Goal: Information Seeking & Learning: Compare options

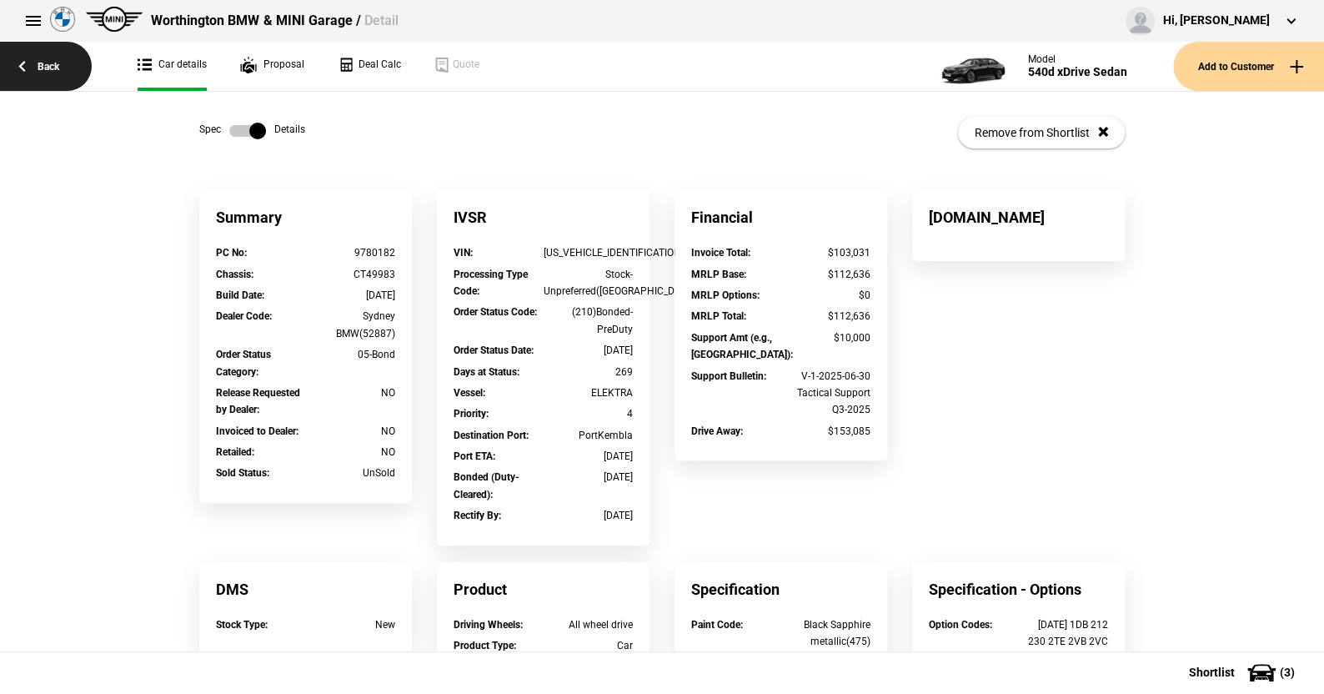
click at [43, 60] on link "Back" at bounding box center [46, 66] width 92 height 49
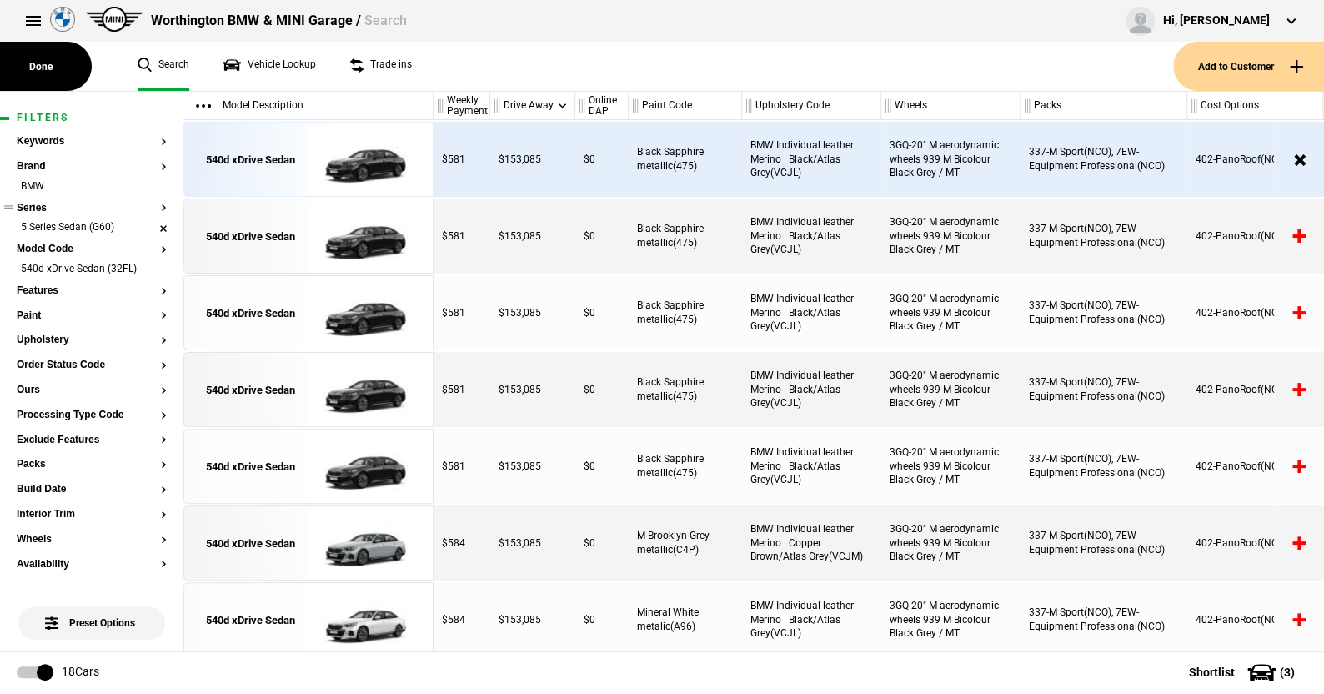
click at [148, 224] on li "5 Series Sedan (G60)" at bounding box center [92, 228] width 150 height 17
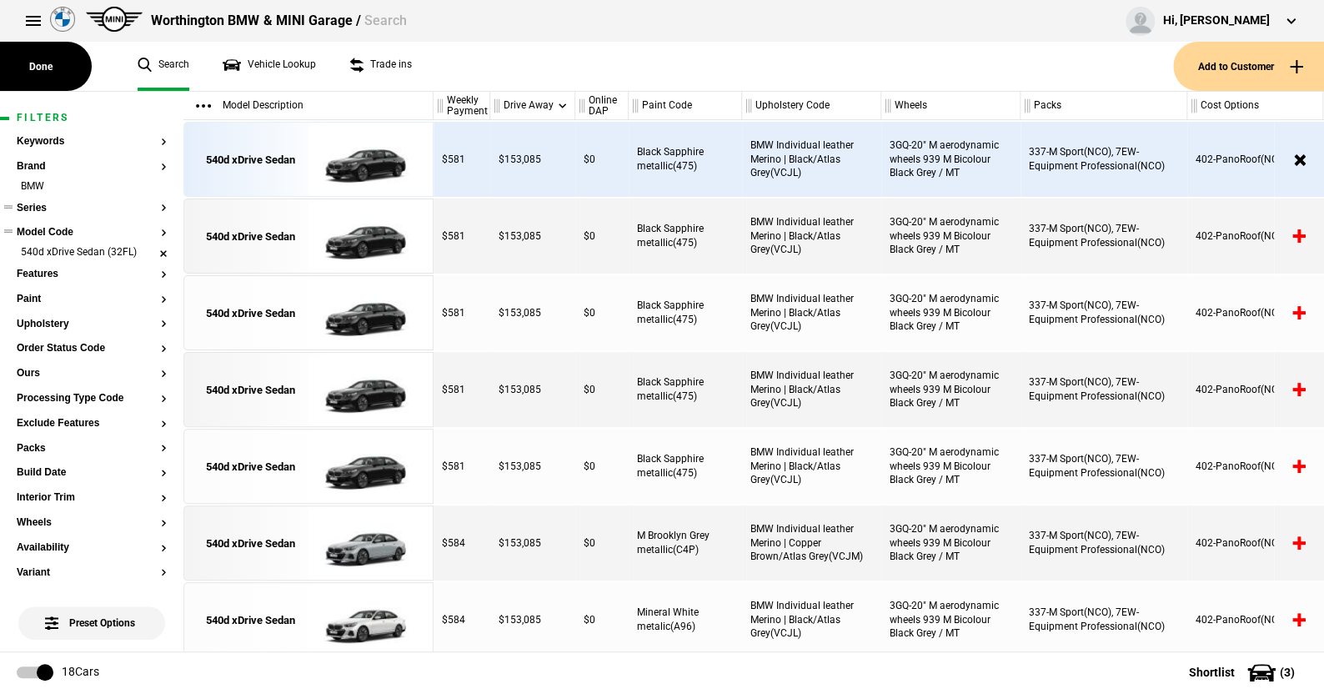
click at [146, 249] on li "540d xDrive Sedan (32FL)" at bounding box center [92, 253] width 150 height 17
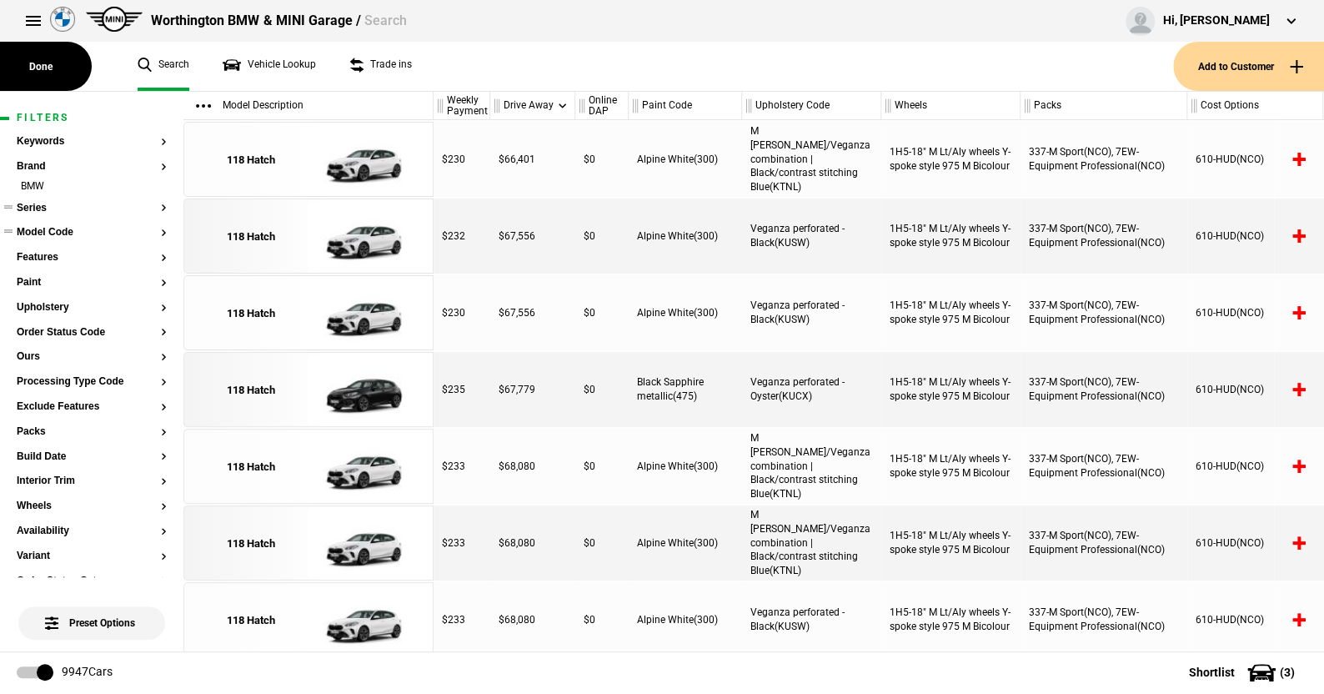
click at [34, 205] on button "Series" at bounding box center [92, 209] width 150 height 12
click at [36, 208] on button "Series" at bounding box center [92, 209] width 150 height 12
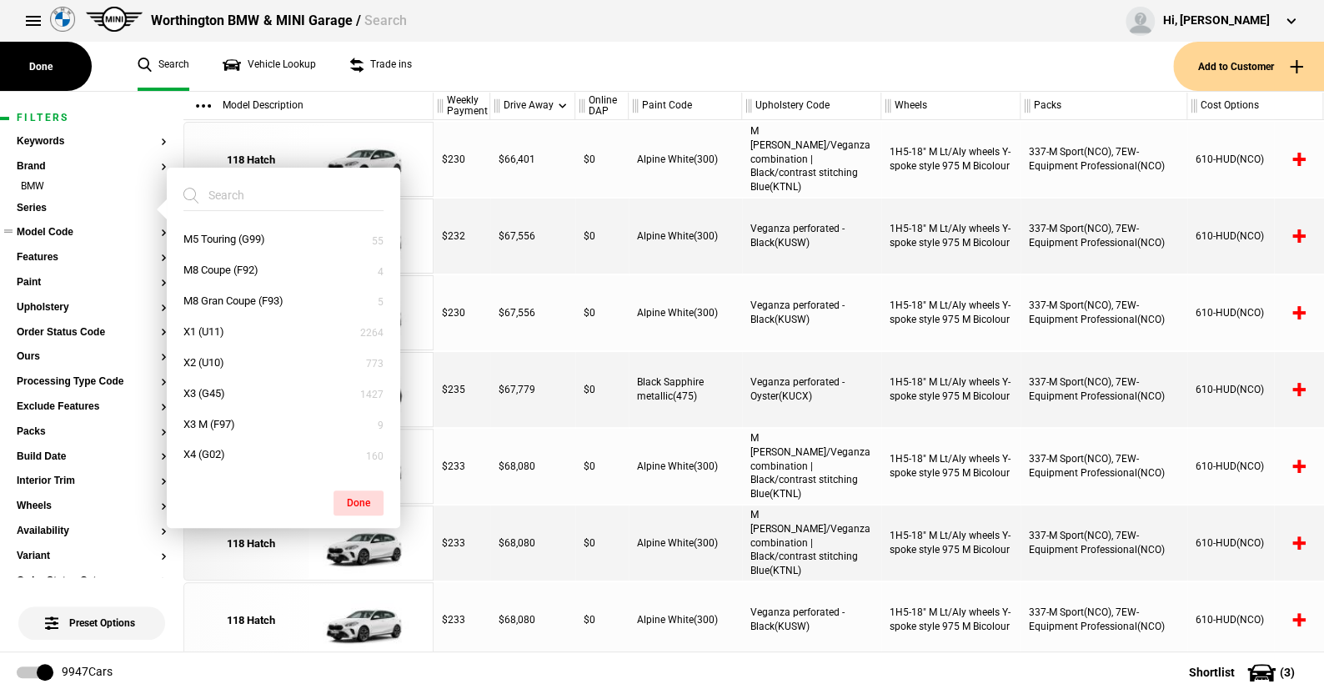
scroll to position [667, 0]
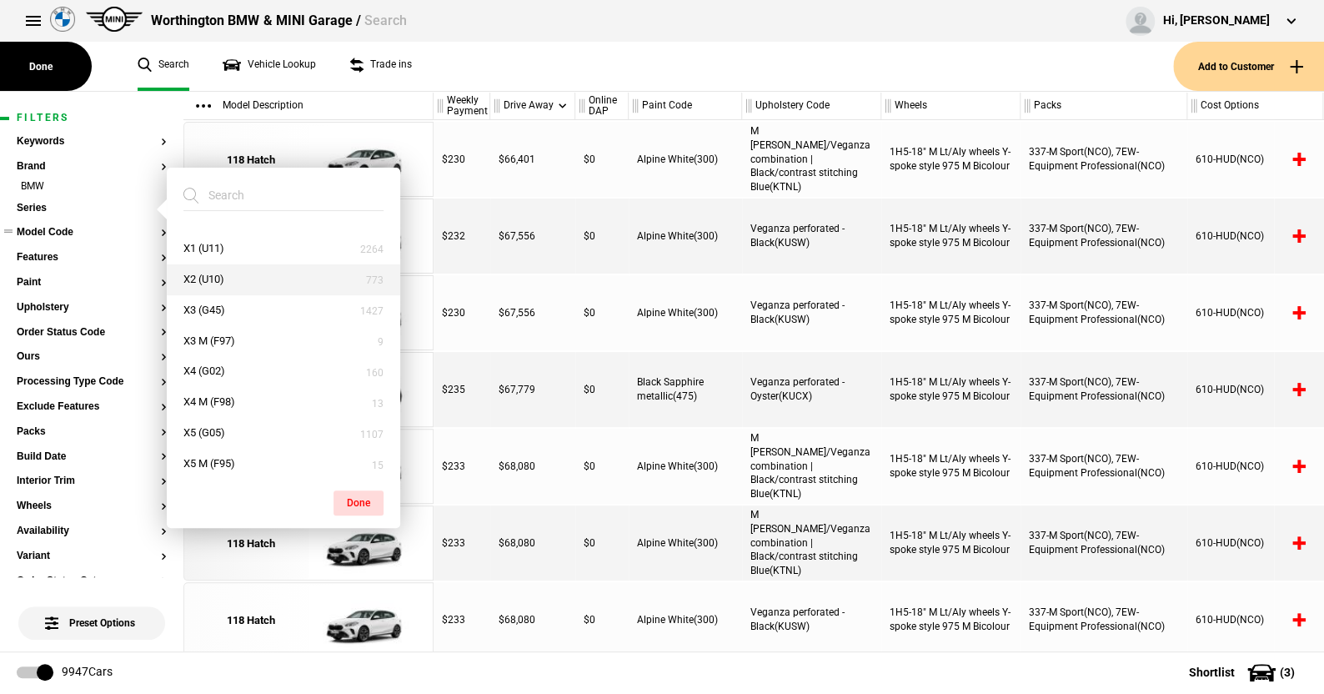
drag, startPoint x: 208, startPoint y: 276, endPoint x: 226, endPoint y: 276, distance: 17.5
click at [208, 275] on button "X2 (U10)" at bounding box center [283, 279] width 233 height 31
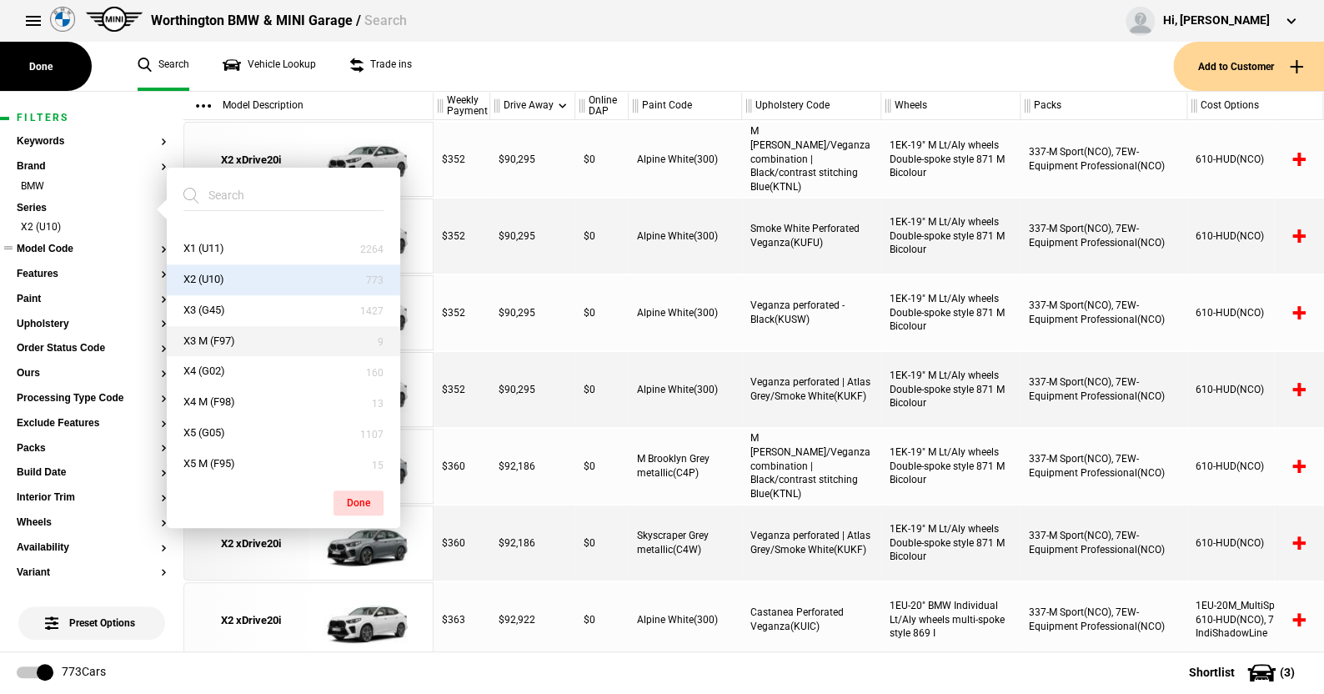
drag, startPoint x: 355, startPoint y: 498, endPoint x: 191, endPoint y: 340, distance: 227.6
click at [349, 488] on div "Done" at bounding box center [283, 494] width 233 height 42
click at [43, 248] on button "Model Code" at bounding box center [92, 249] width 150 height 12
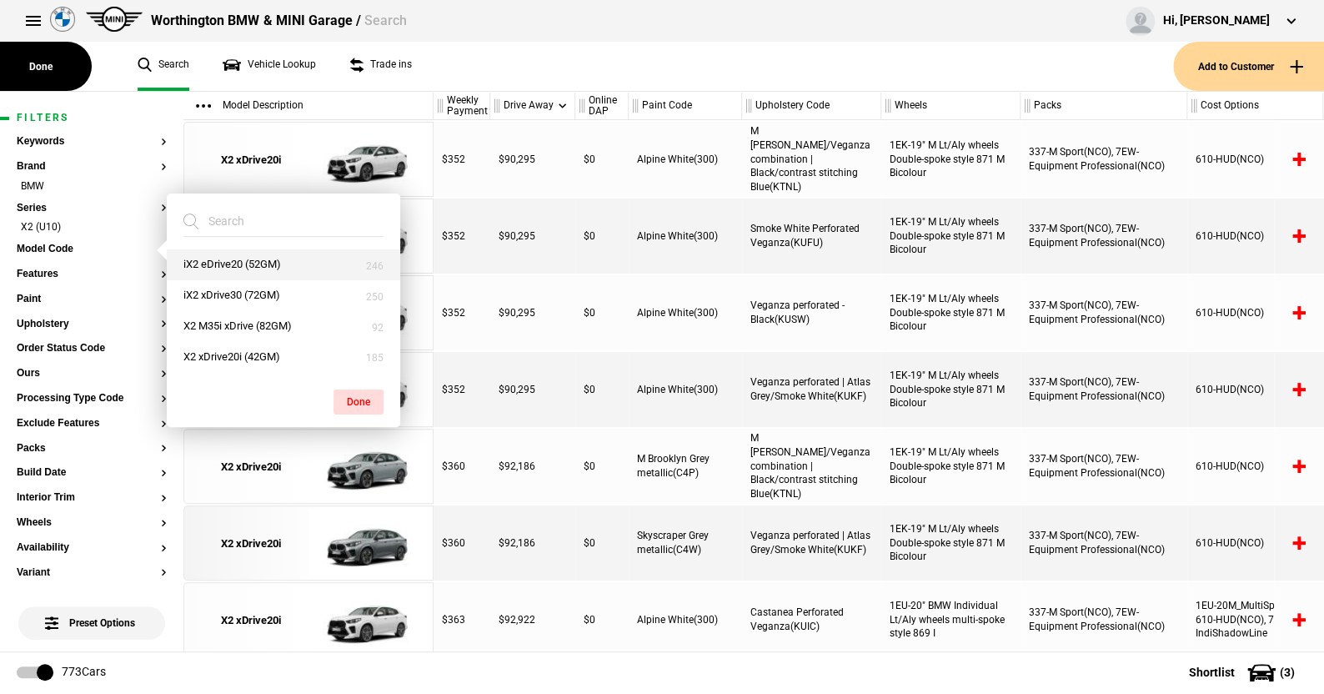
click at [214, 264] on button "iX2 eDrive20 (52GM)" at bounding box center [283, 264] width 233 height 31
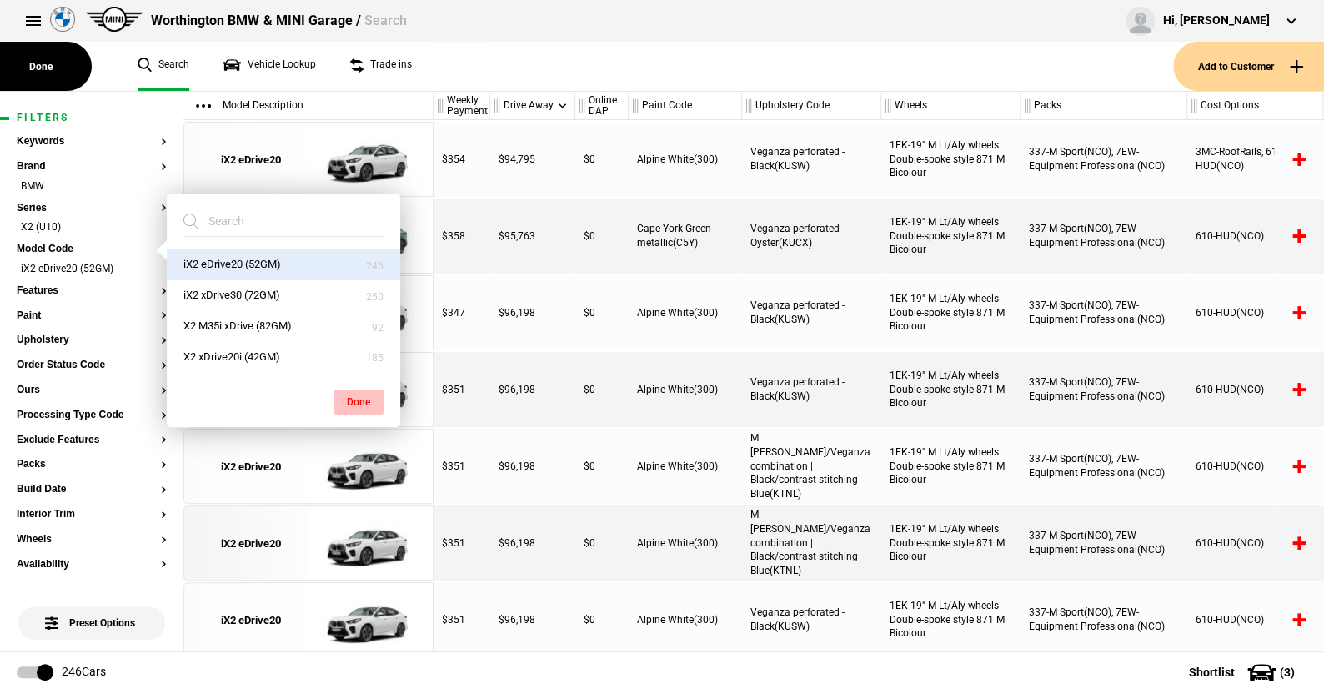
click at [344, 389] on button "Done" at bounding box center [358, 401] width 50 height 25
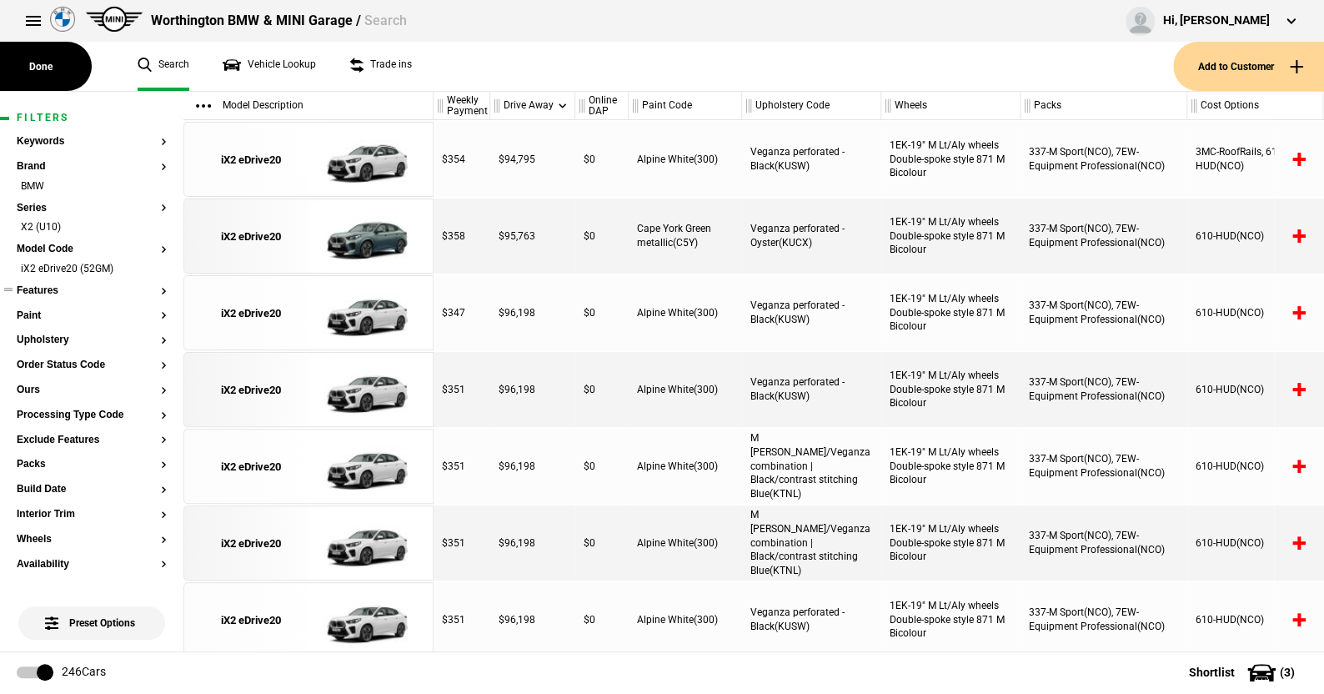
click at [24, 308] on ul at bounding box center [92, 306] width 150 height 7
click at [24, 310] on button "Paint" at bounding box center [92, 316] width 150 height 12
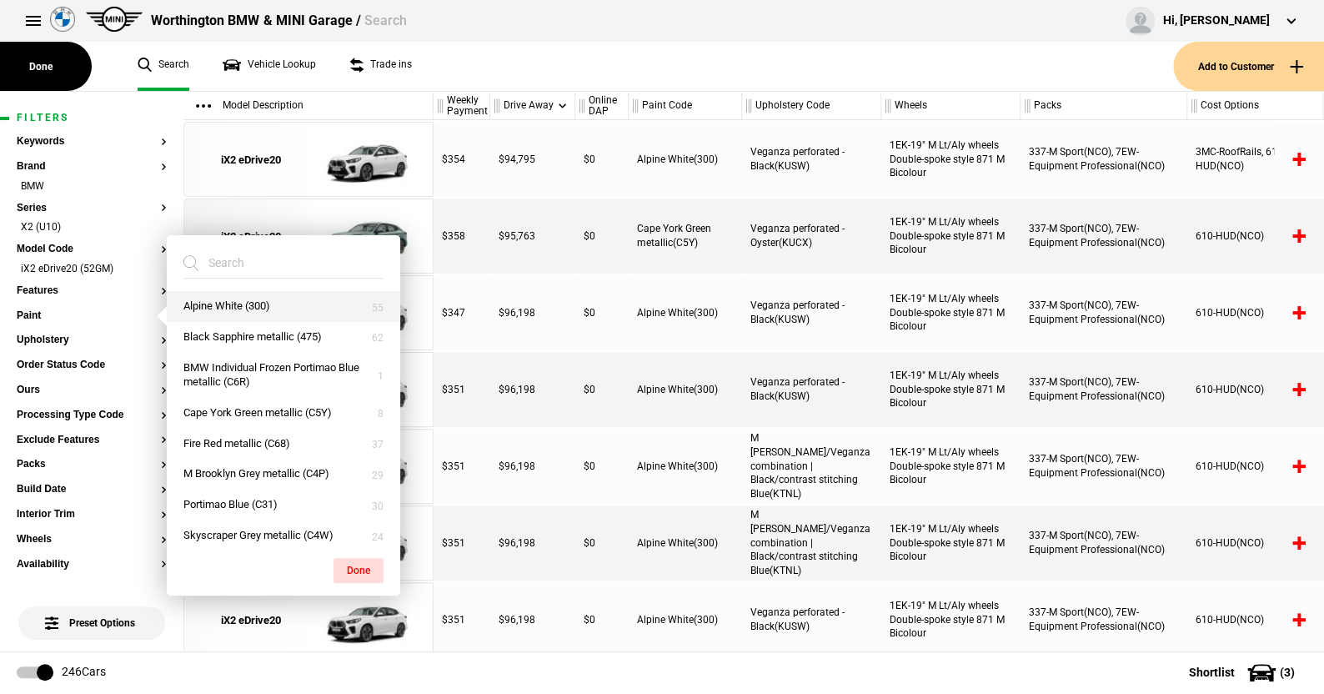
click at [238, 308] on button "Alpine White (300)" at bounding box center [283, 306] width 233 height 31
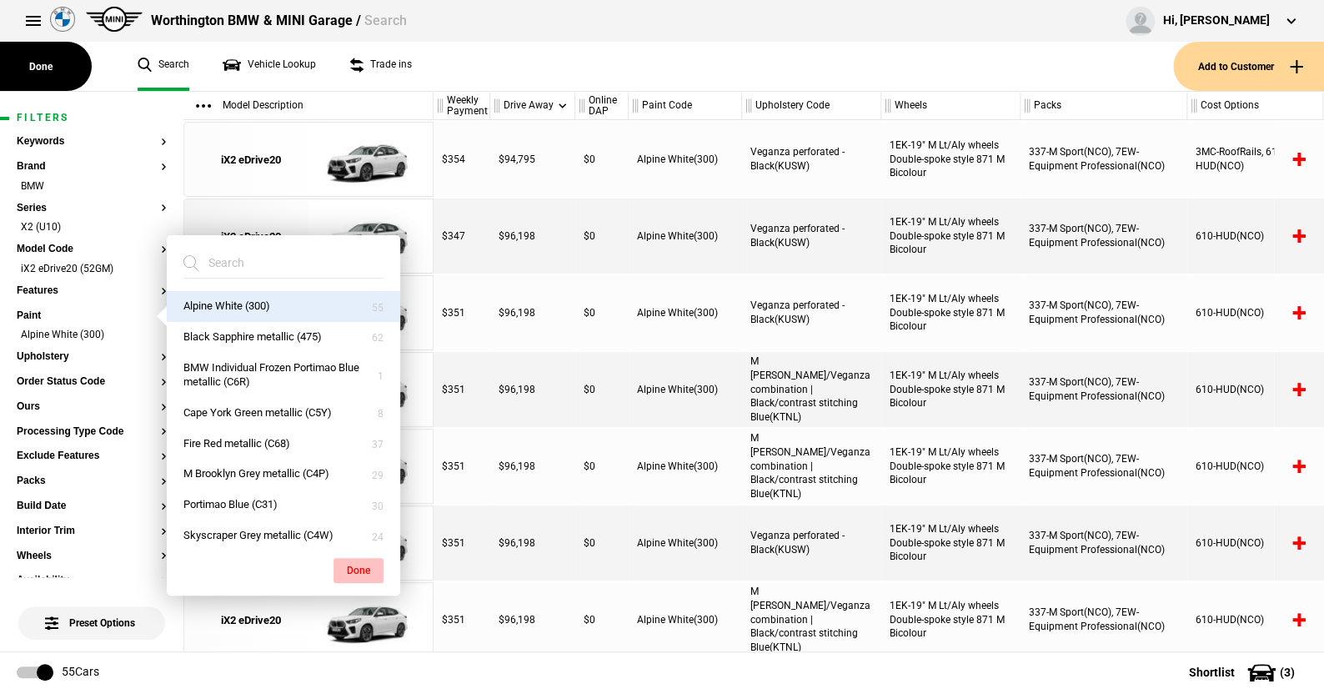
click at [355, 563] on button "Done" at bounding box center [358, 570] width 50 height 25
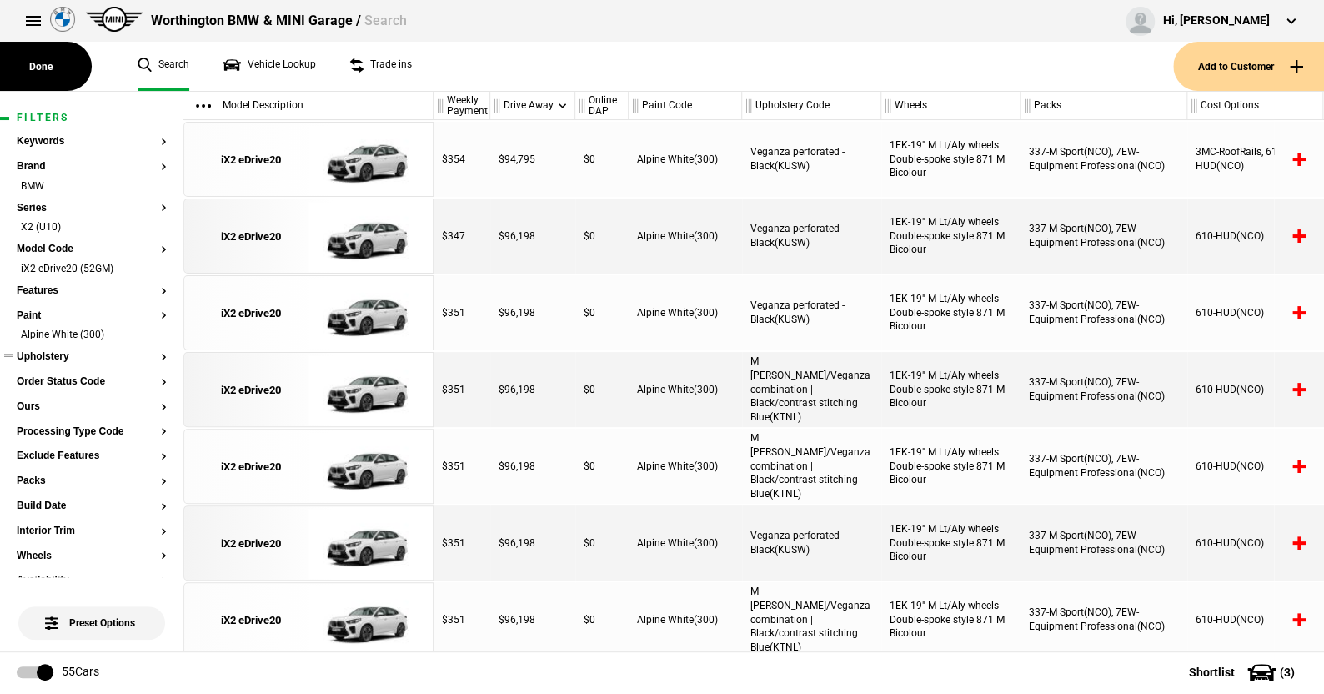
click at [40, 357] on button "Upholstery" at bounding box center [92, 357] width 150 height 12
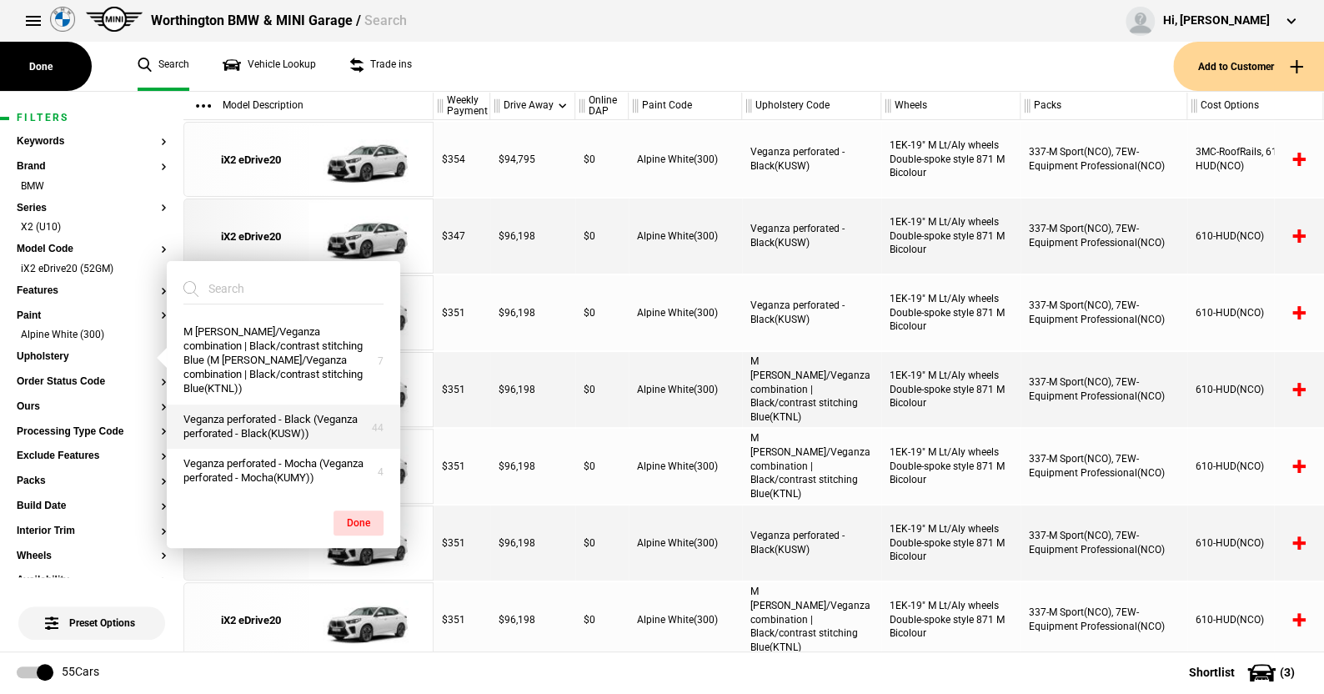
click at [258, 404] on button "Veganza perforated - Black (Veganza perforated - Black(KUSW))" at bounding box center [283, 426] width 233 height 45
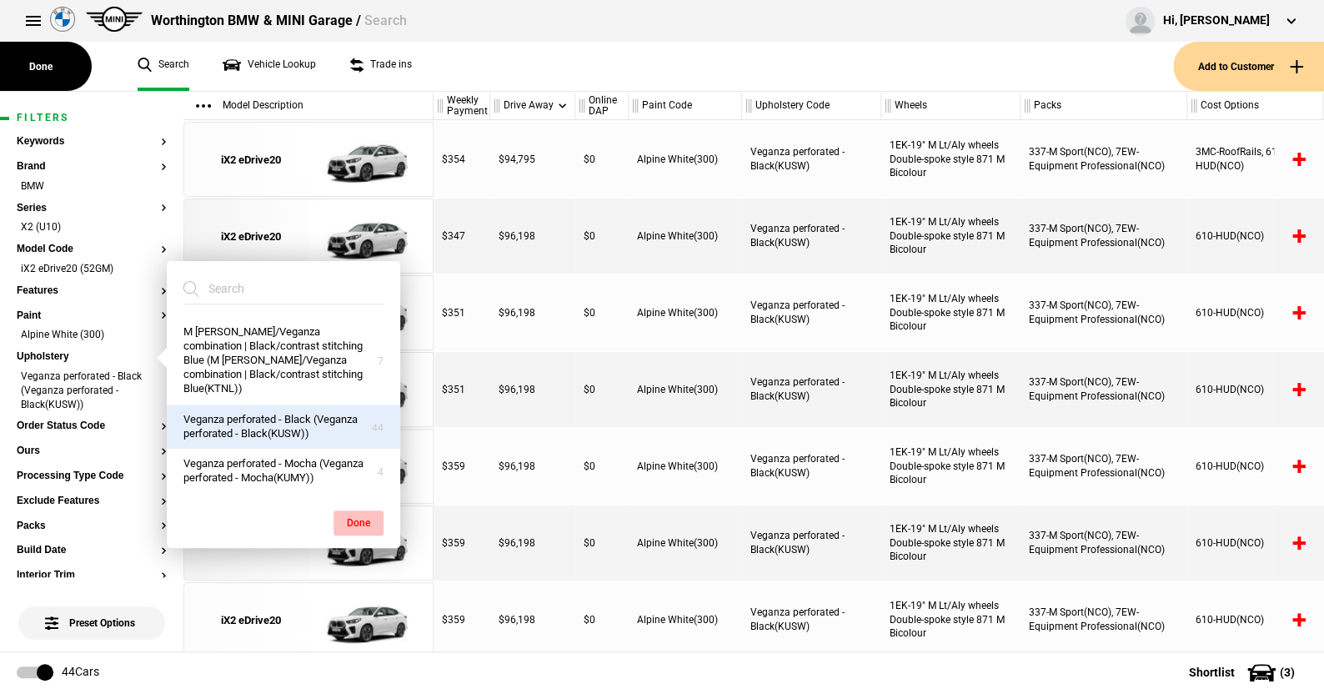
click at [367, 510] on button "Done" at bounding box center [358, 522] width 50 height 25
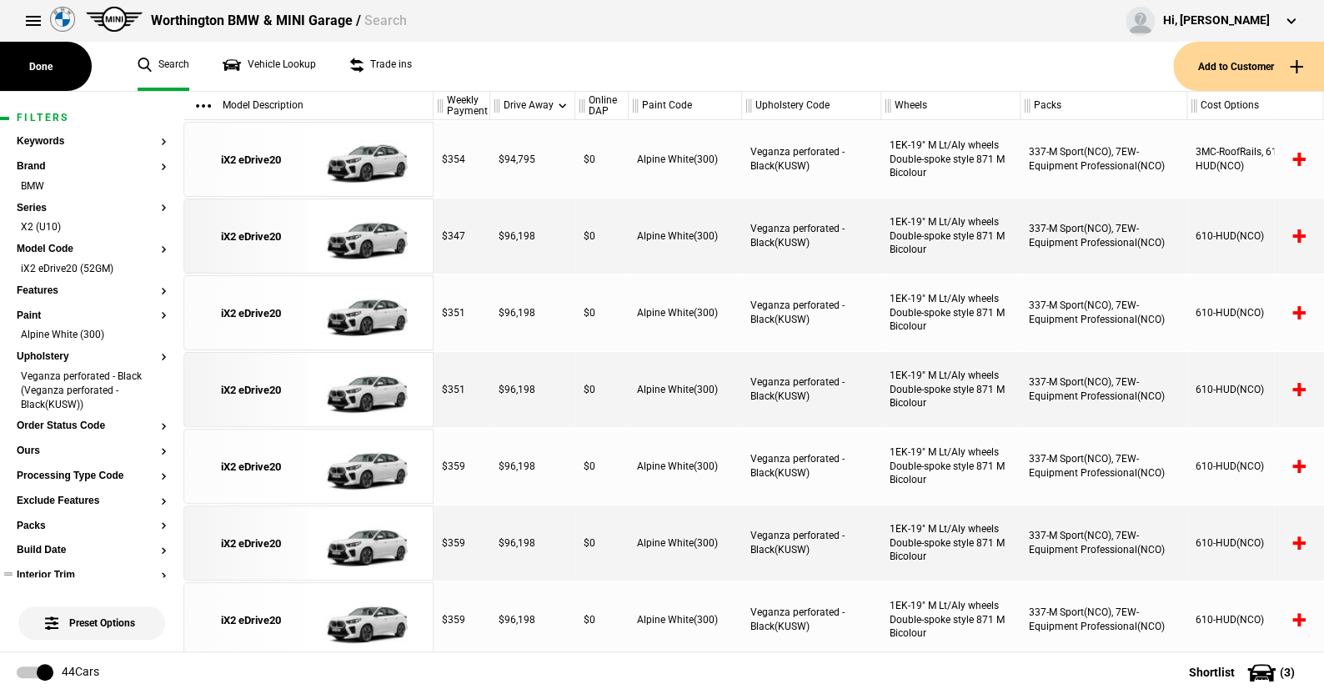
click at [59, 572] on button "Interior Trim" at bounding box center [92, 575] width 150 height 12
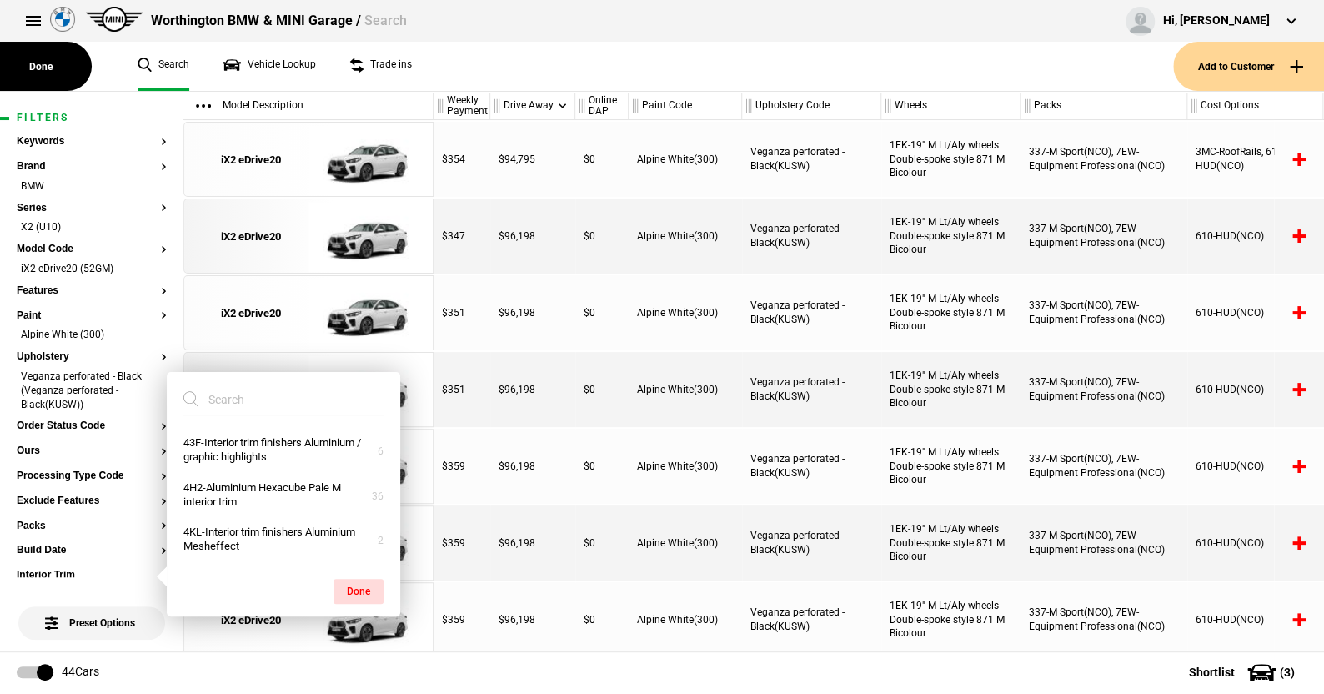
click at [468, 62] on ul "Search Vehicle Lookup Trade ins" at bounding box center [647, 66] width 1052 height 49
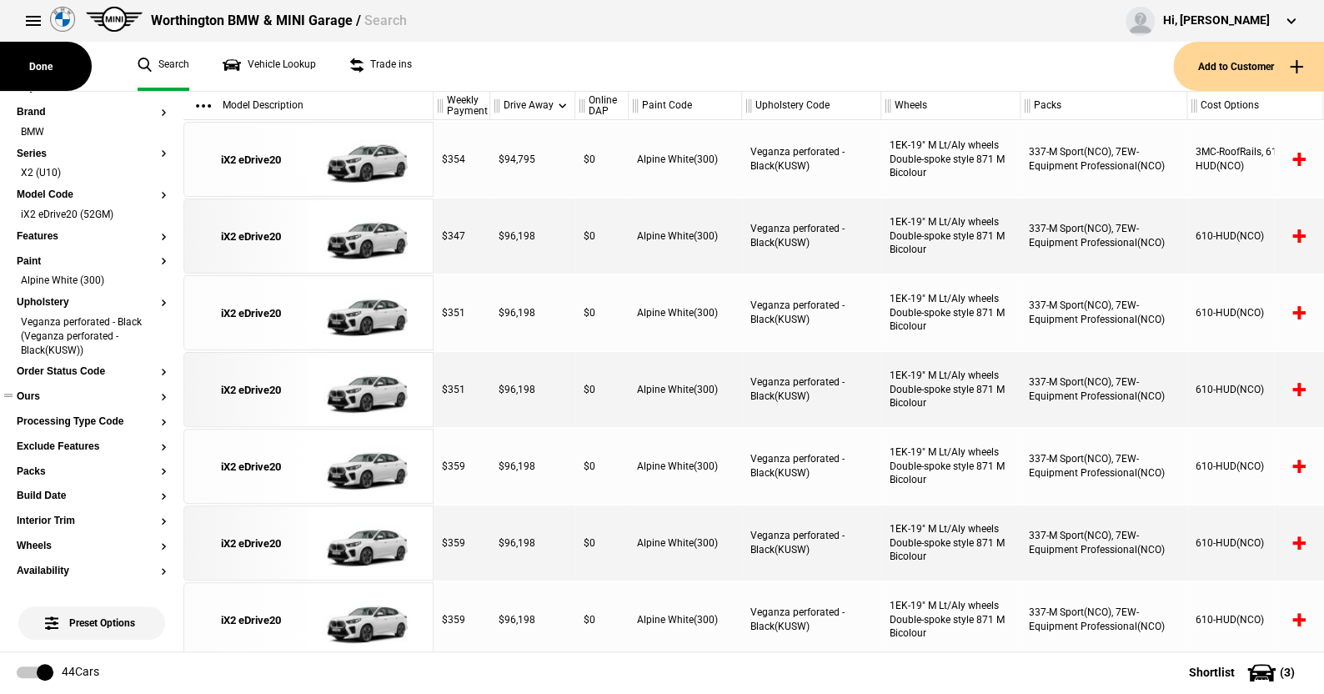
scroll to position [83, 0]
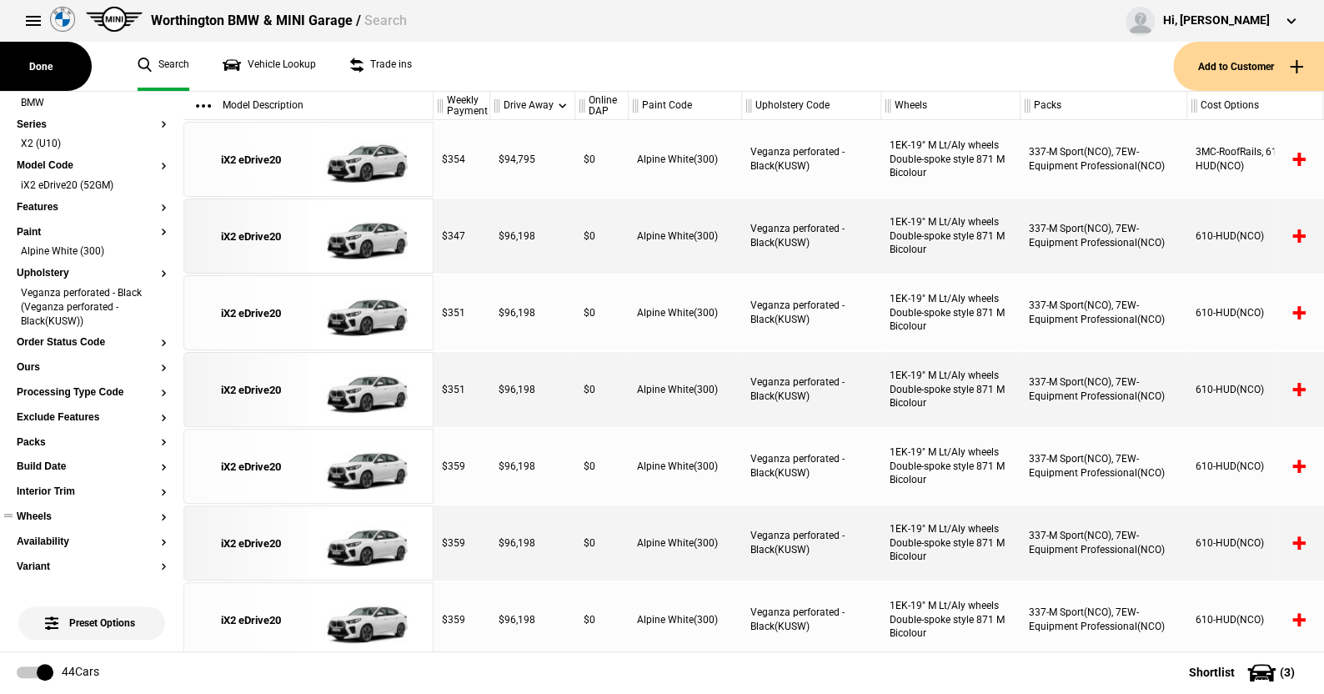
click at [40, 514] on button "Wheels" at bounding box center [92, 517] width 150 height 12
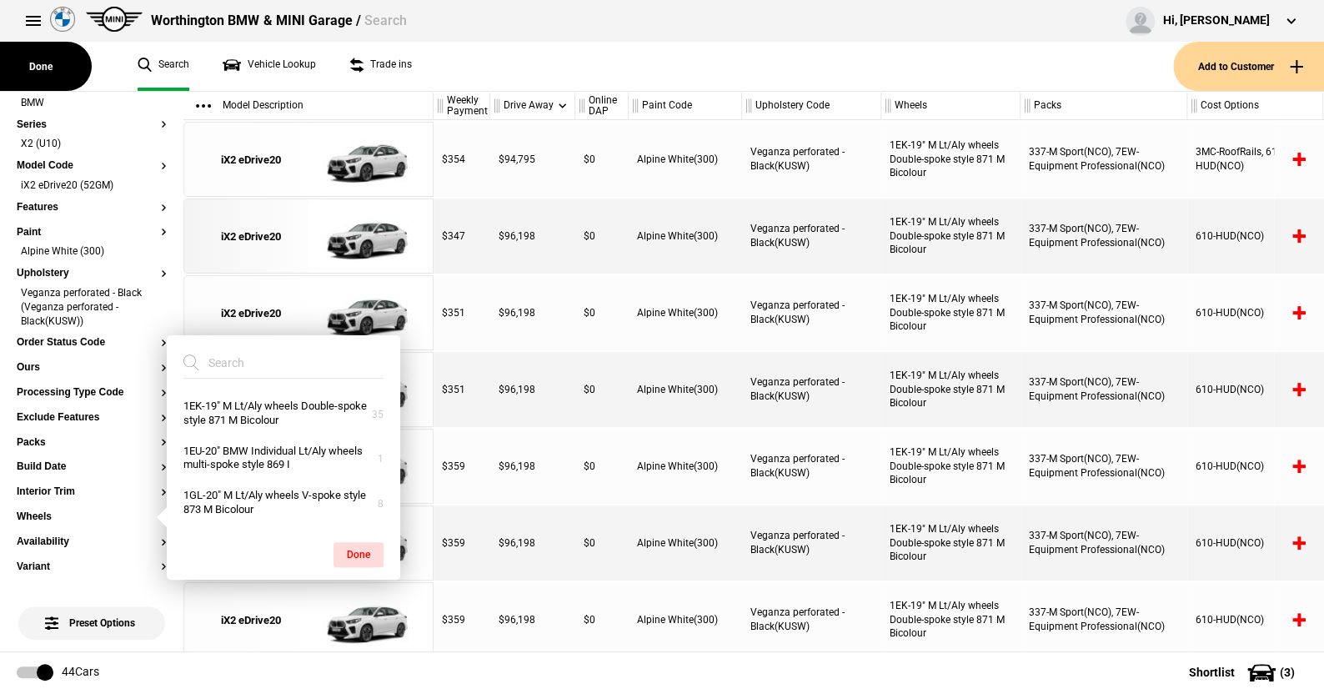
click at [550, 50] on ul "Search Vehicle Lookup Trade ins" at bounding box center [647, 66] width 1052 height 49
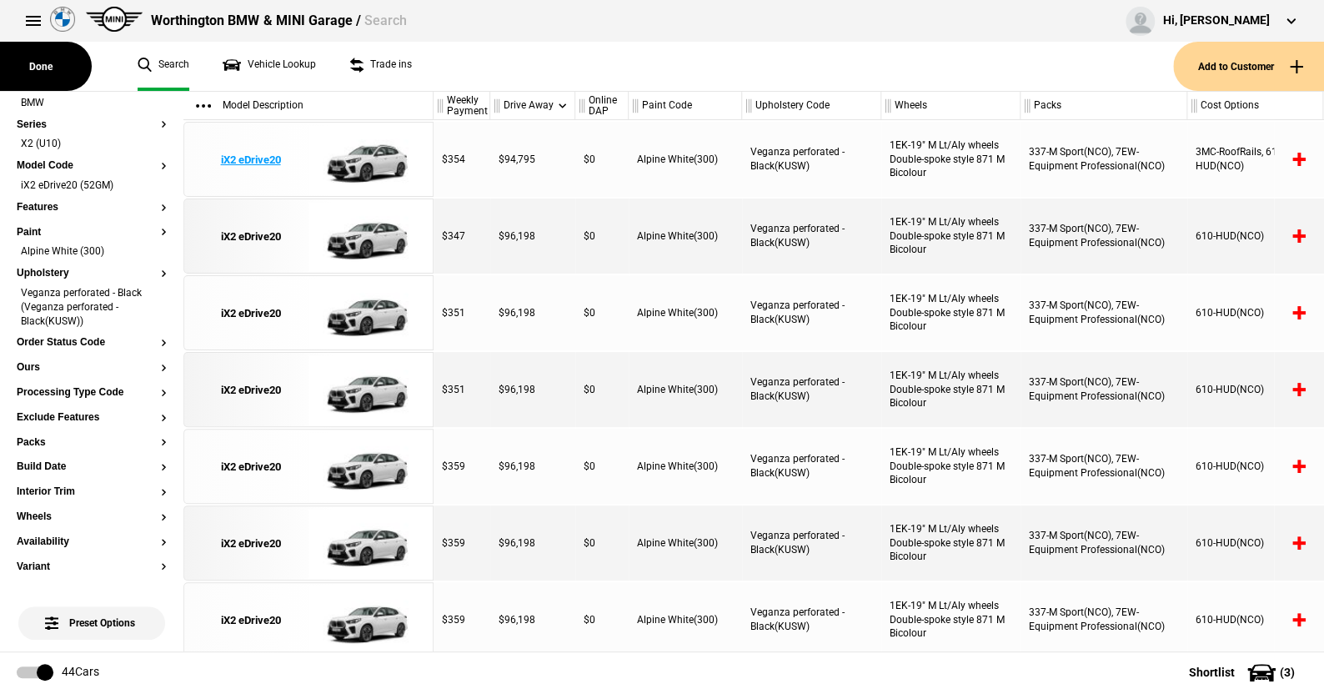
click at [366, 158] on img at bounding box center [366, 160] width 116 height 75
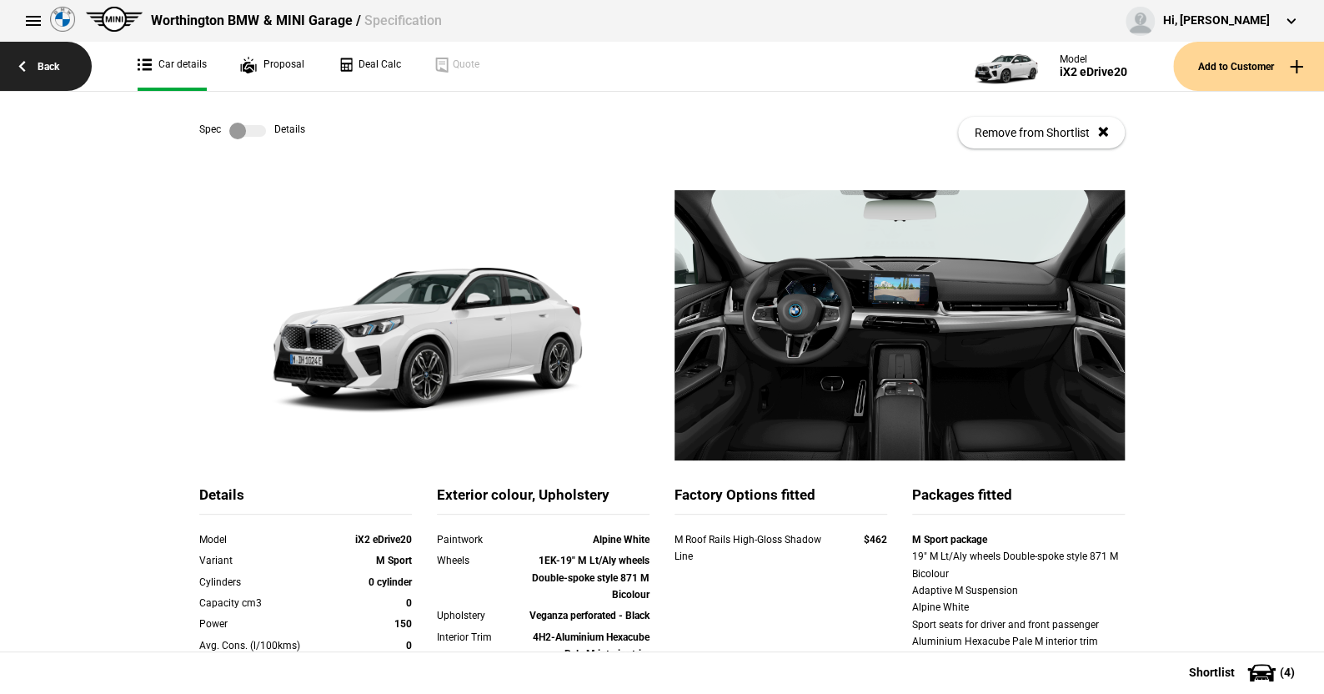
click at [49, 63] on link "Back" at bounding box center [46, 66] width 92 height 49
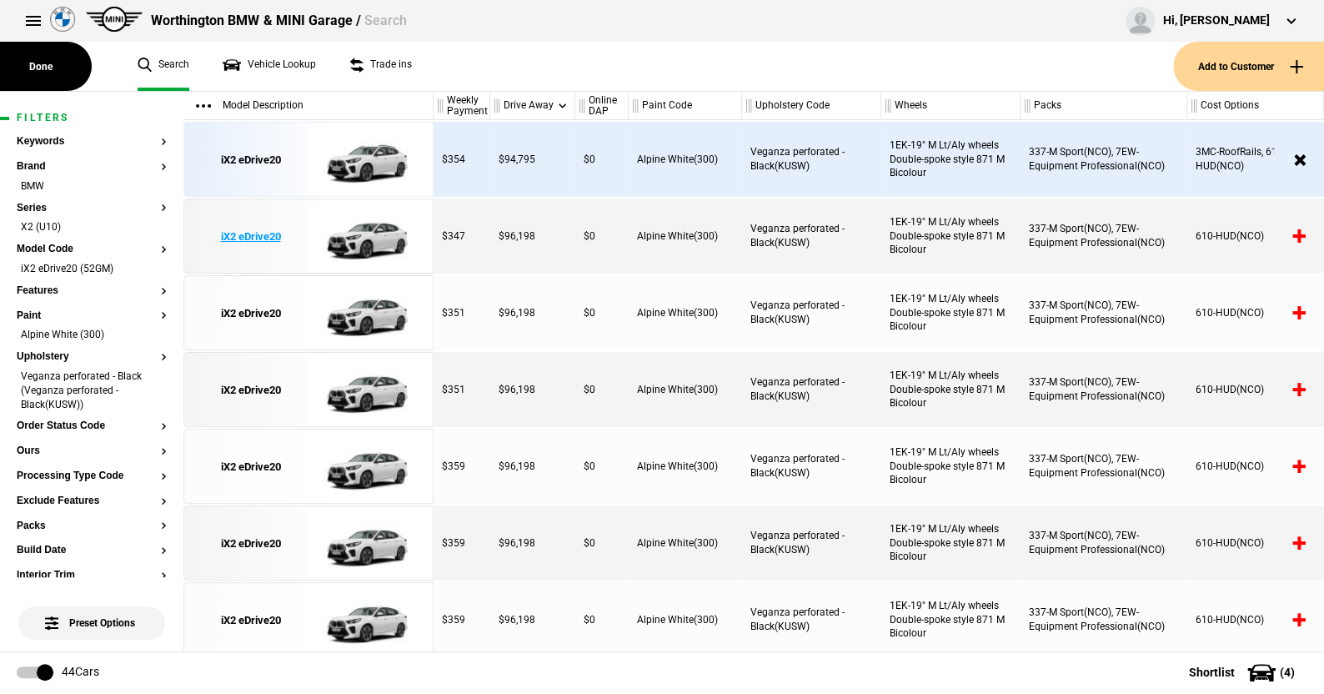
click at [357, 240] on img at bounding box center [366, 236] width 116 height 75
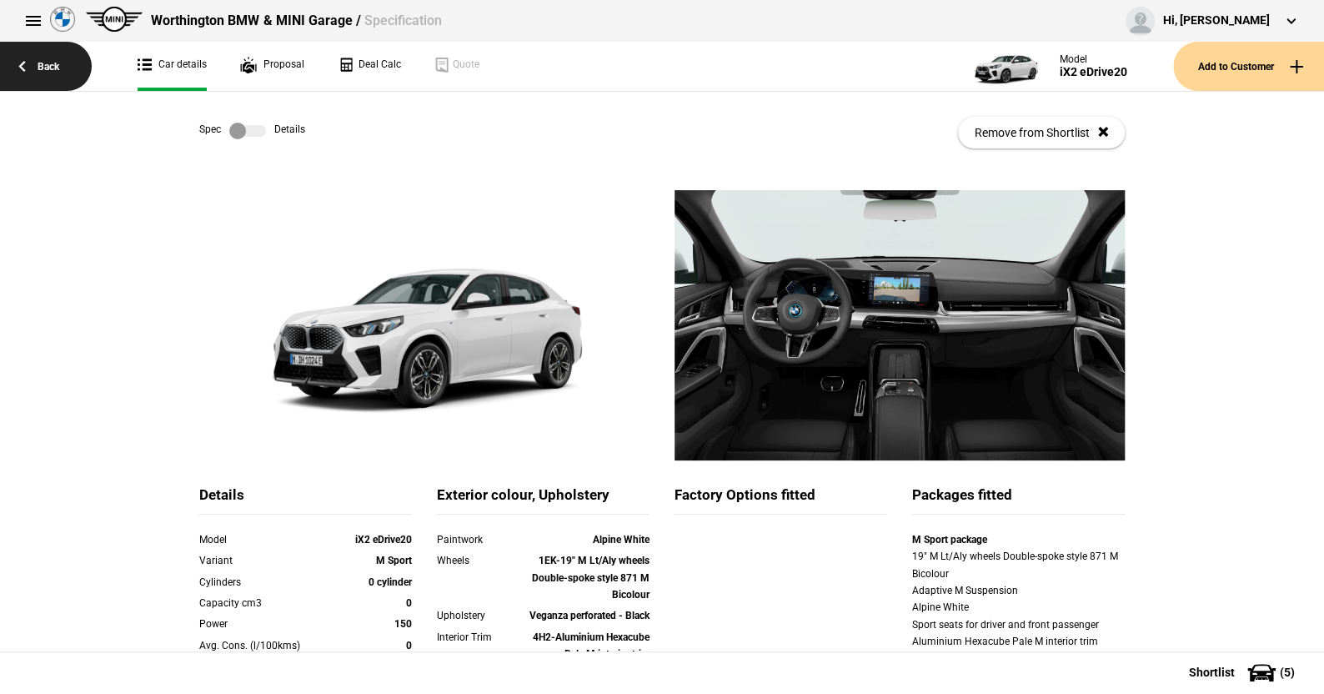
click at [53, 59] on link "Back" at bounding box center [46, 66] width 92 height 49
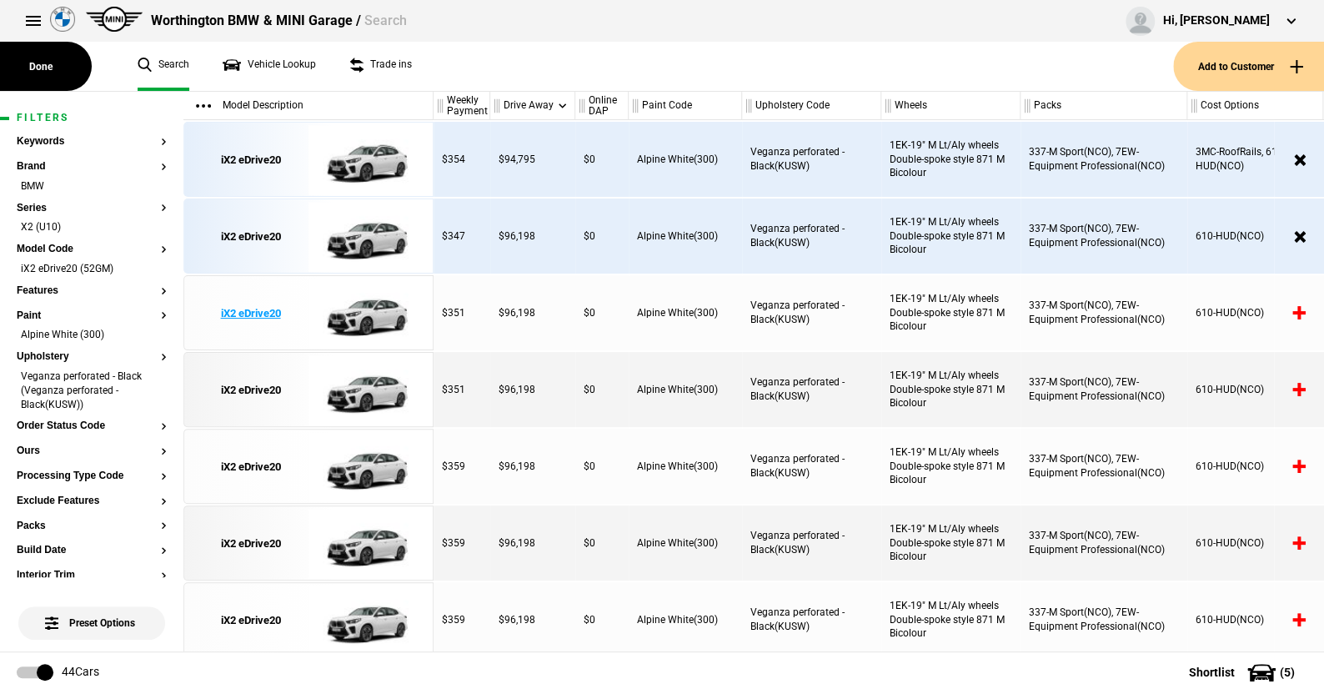
click at [373, 306] on img at bounding box center [366, 313] width 116 height 75
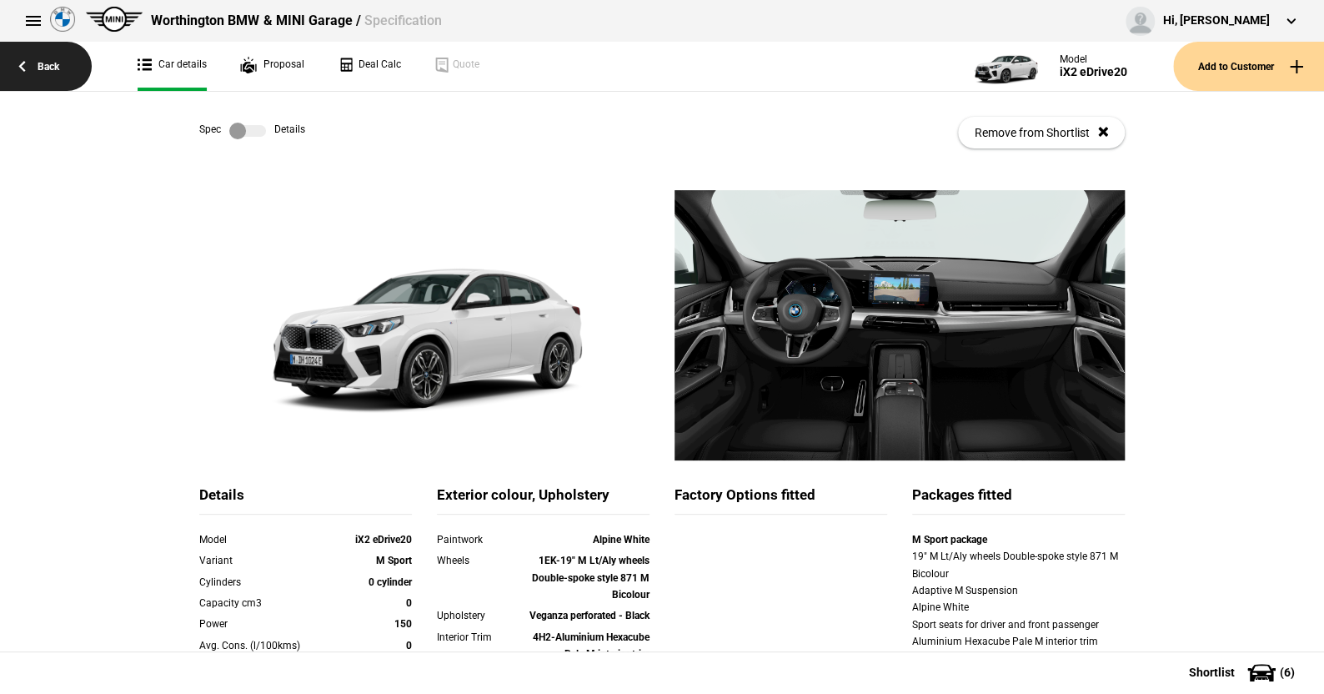
click at [54, 64] on link "Back" at bounding box center [46, 66] width 92 height 49
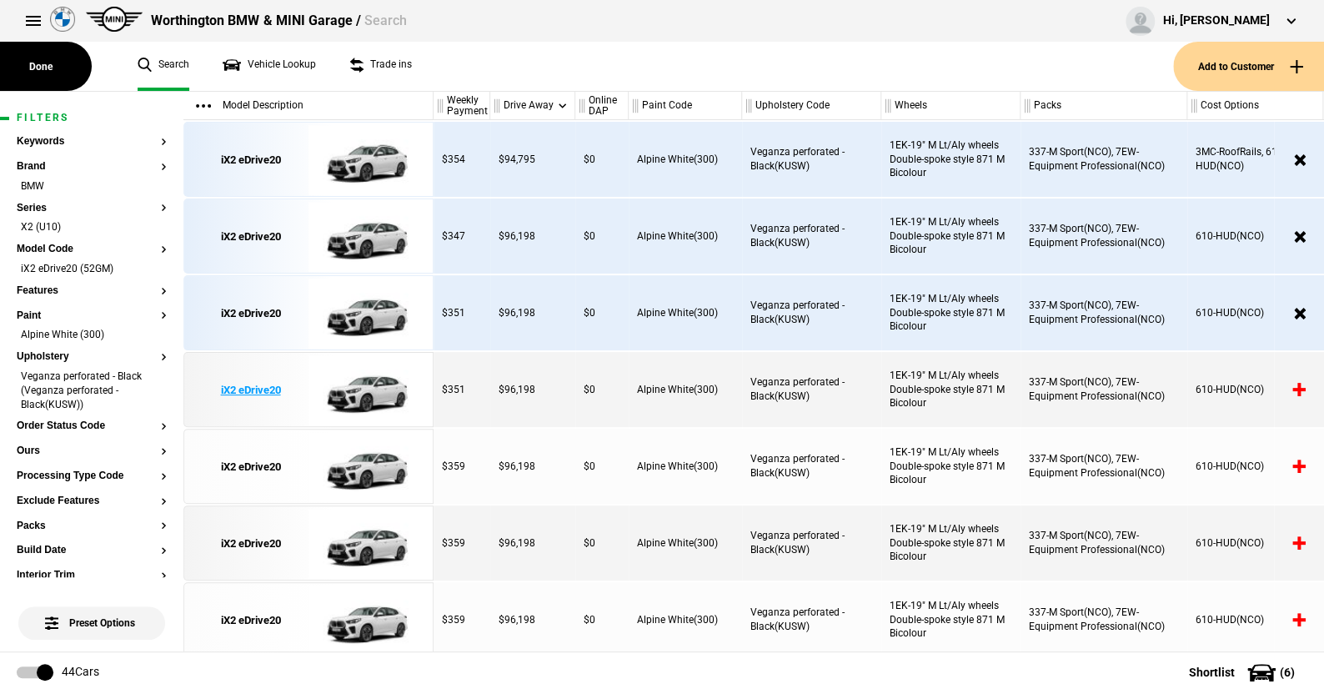
click at [368, 385] on img at bounding box center [366, 390] width 116 height 75
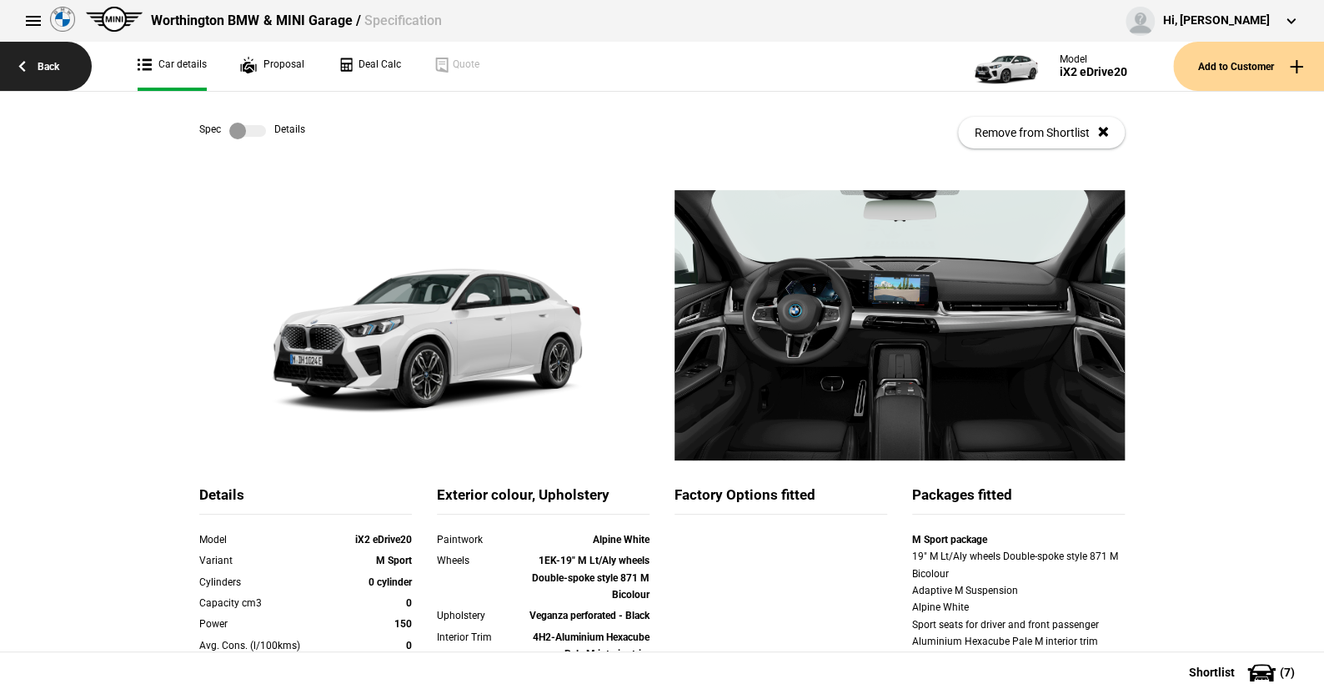
click at [52, 62] on link "Back" at bounding box center [46, 66] width 92 height 49
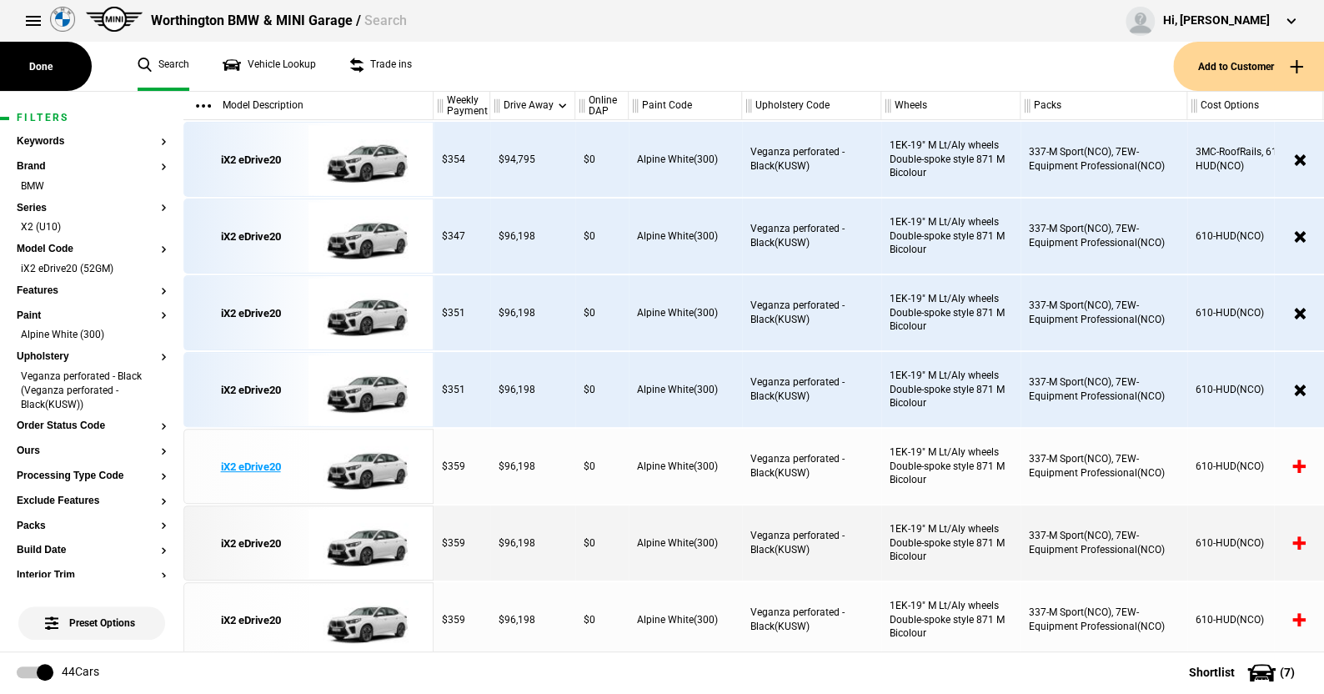
click at [370, 467] on img at bounding box center [366, 466] width 116 height 75
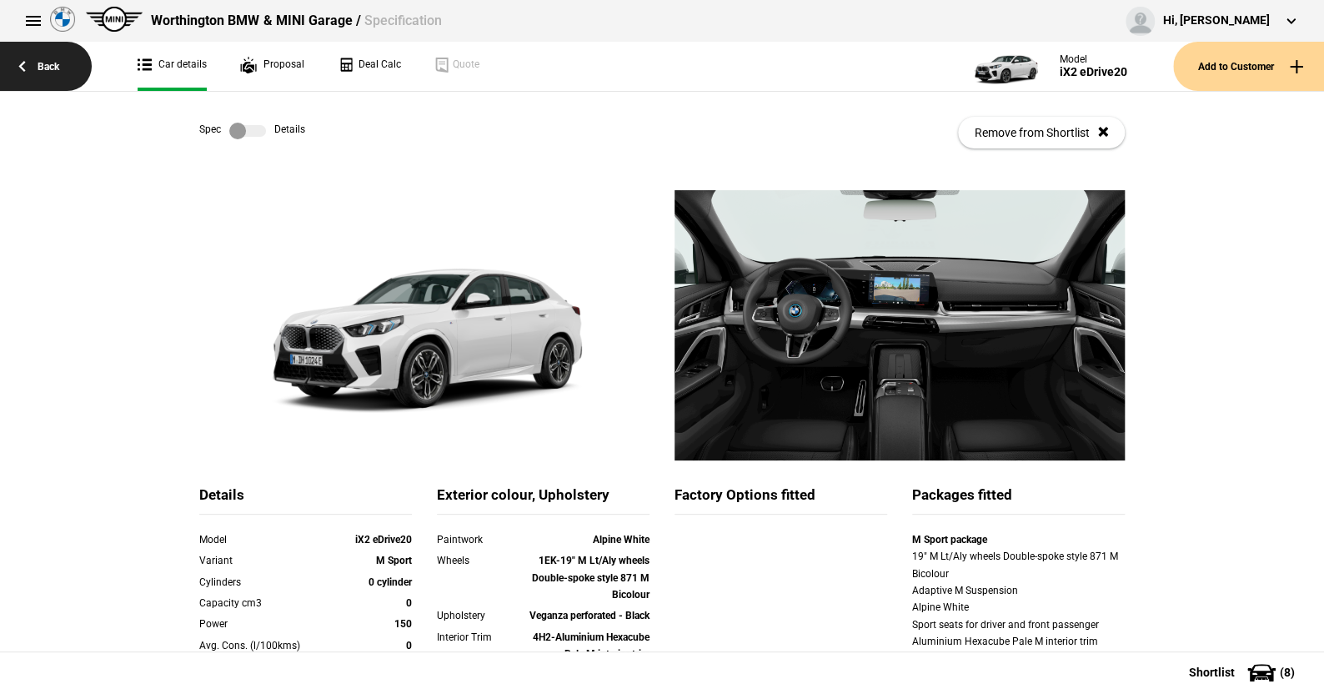
click at [56, 60] on link "Back" at bounding box center [46, 66] width 92 height 49
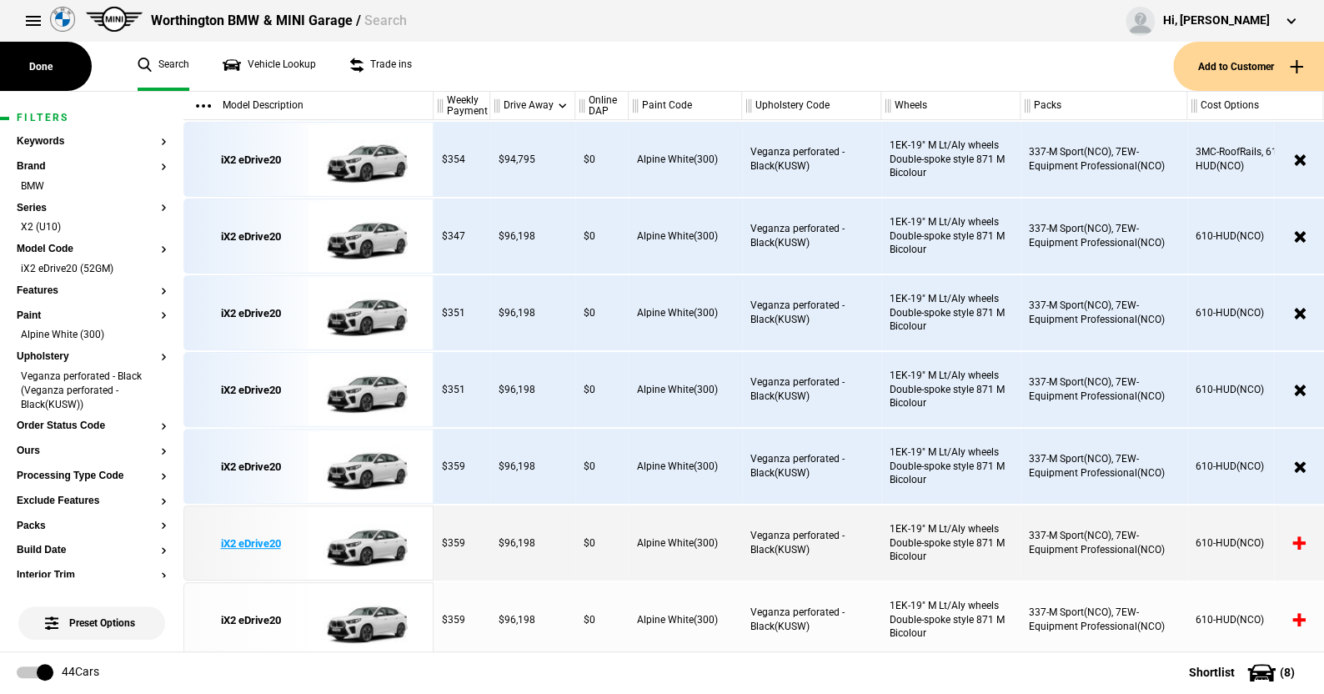
click at [378, 548] on img at bounding box center [366, 543] width 116 height 75
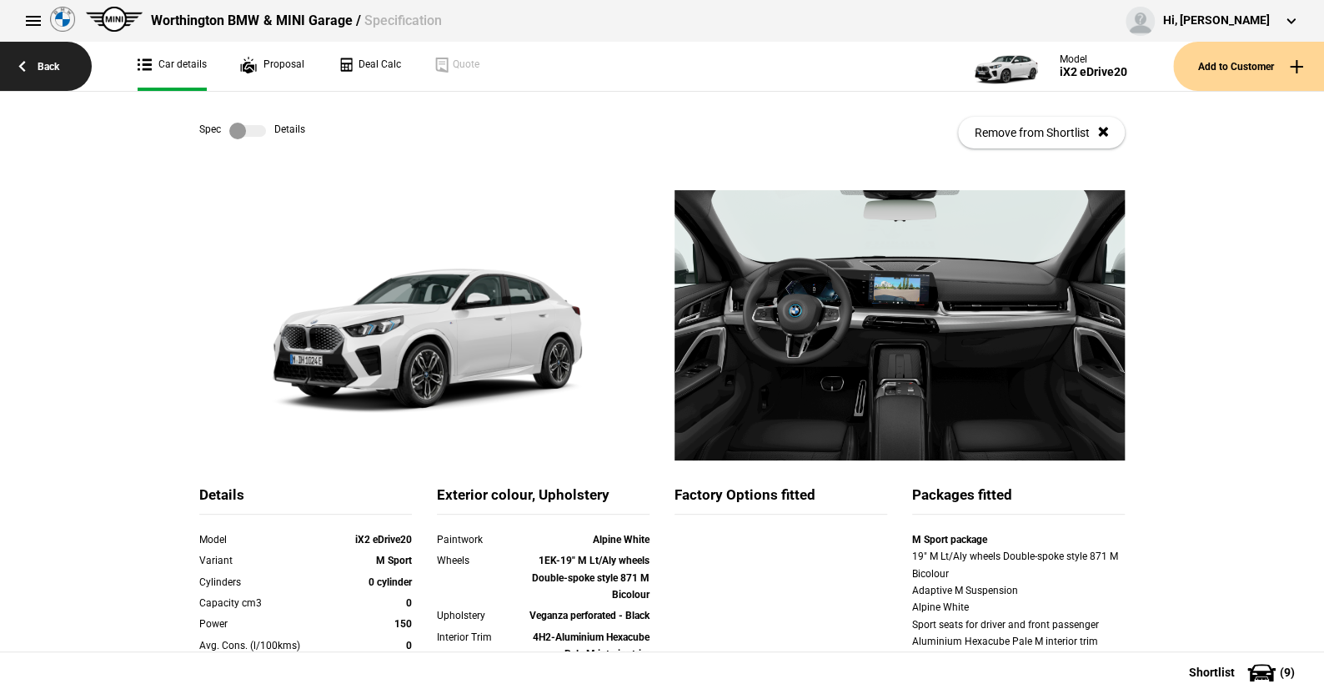
click at [35, 59] on link "Back" at bounding box center [46, 66] width 92 height 49
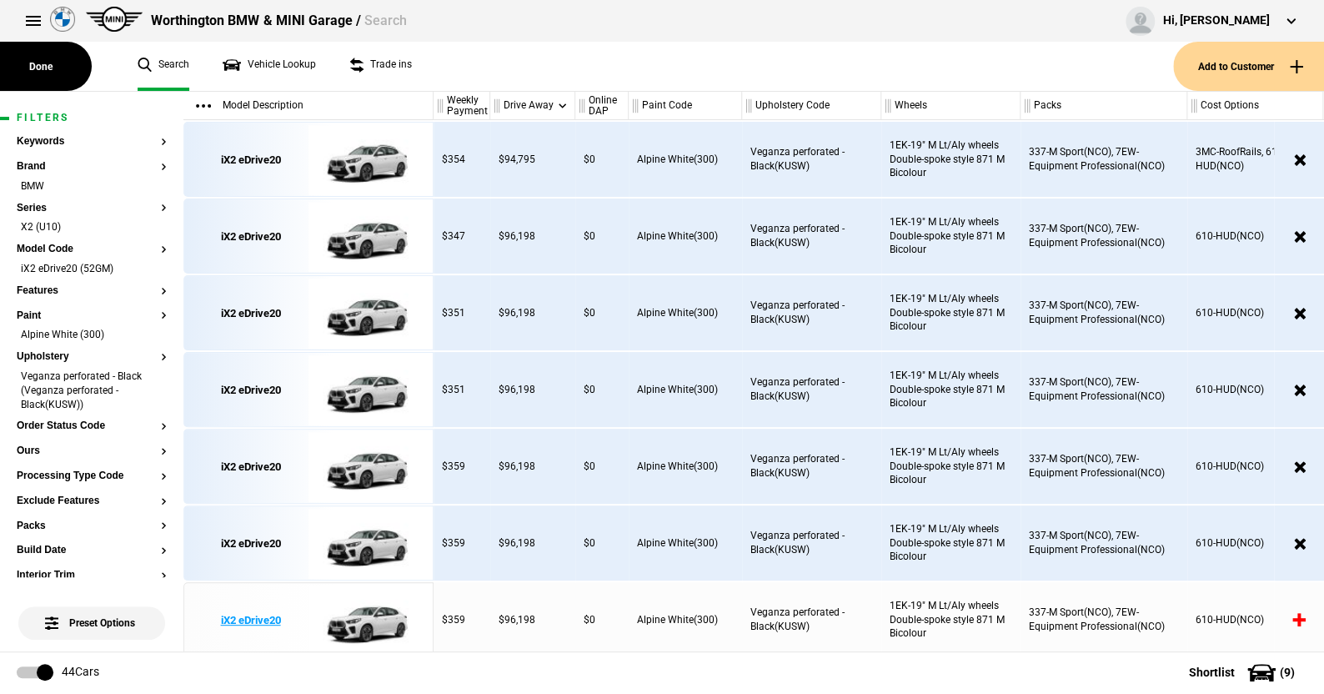
click at [363, 615] on img at bounding box center [366, 620] width 116 height 75
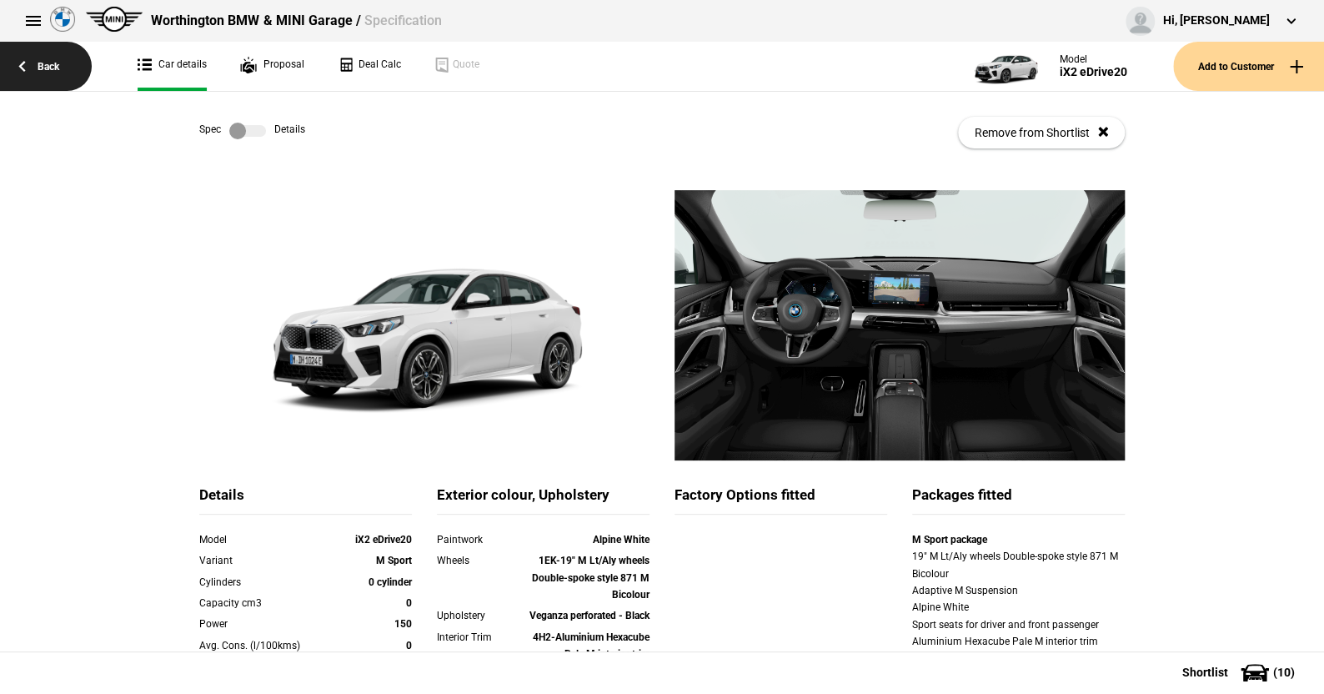
drag, startPoint x: 38, startPoint y: 68, endPoint x: 43, endPoint y: 58, distance: 11.2
click at [43, 58] on link "Back" at bounding box center [46, 66] width 92 height 49
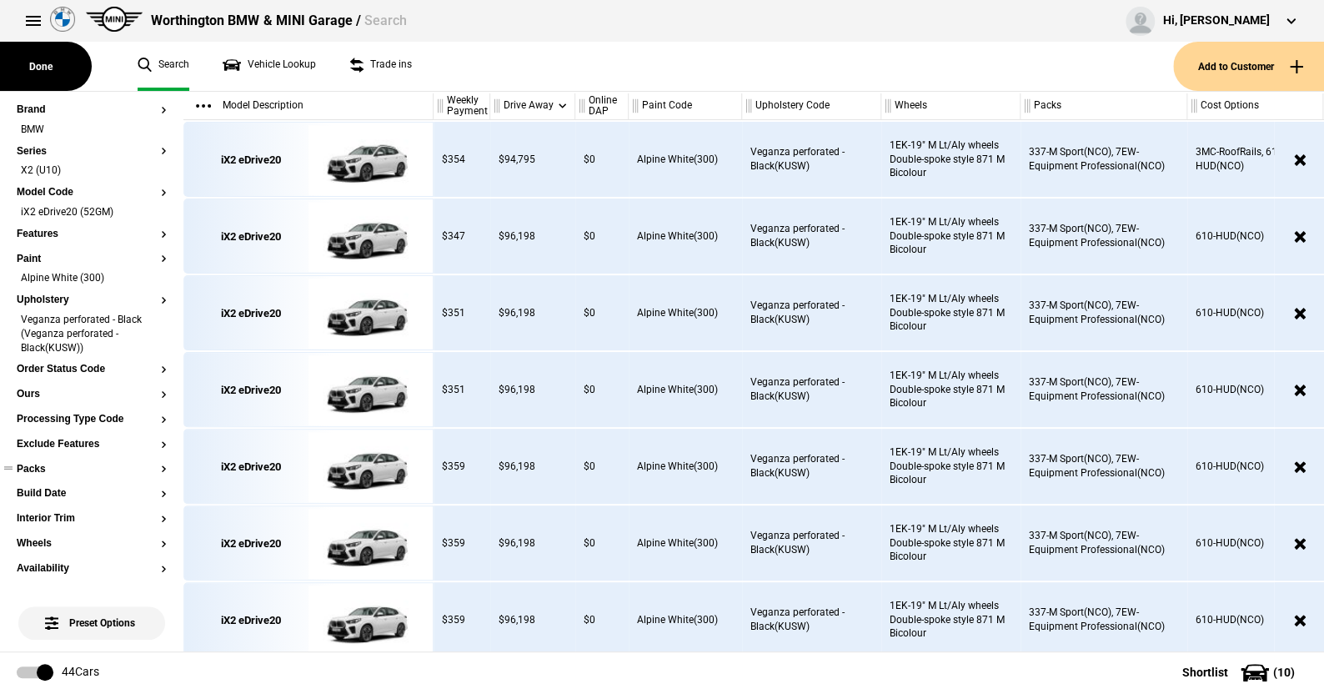
scroll to position [83, 0]
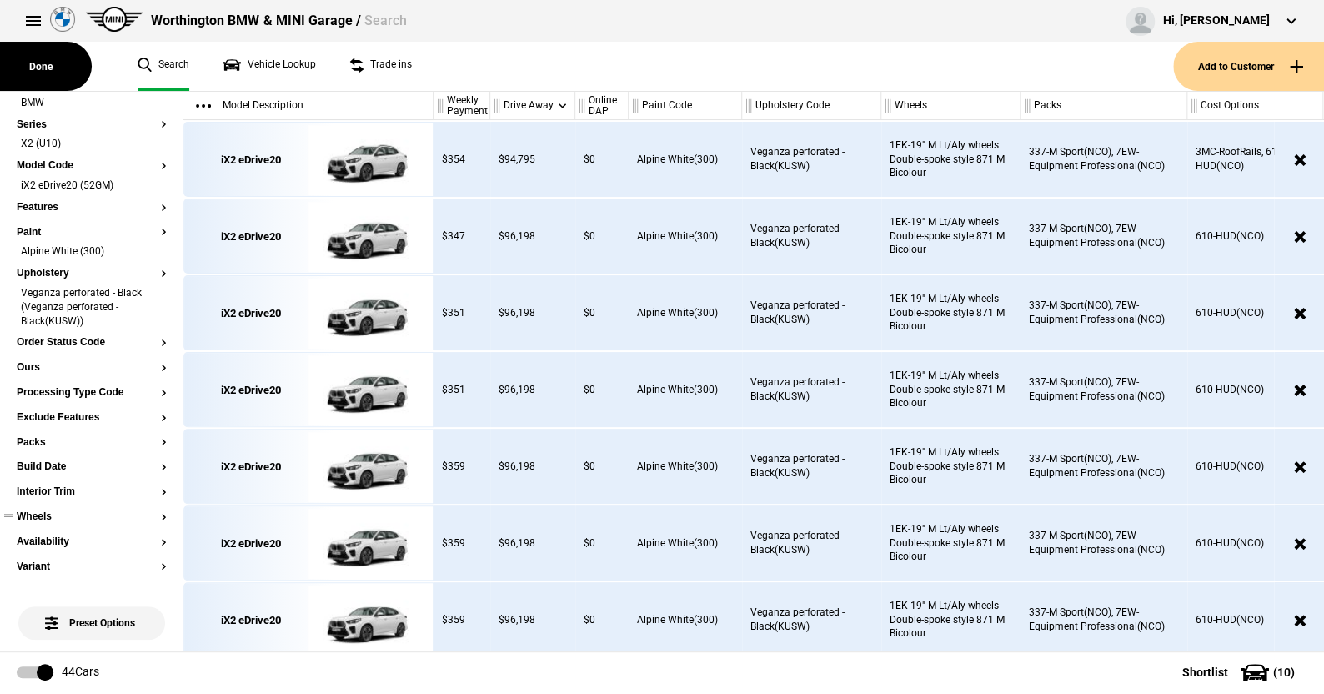
click at [43, 517] on button "Wheels" at bounding box center [92, 517] width 150 height 12
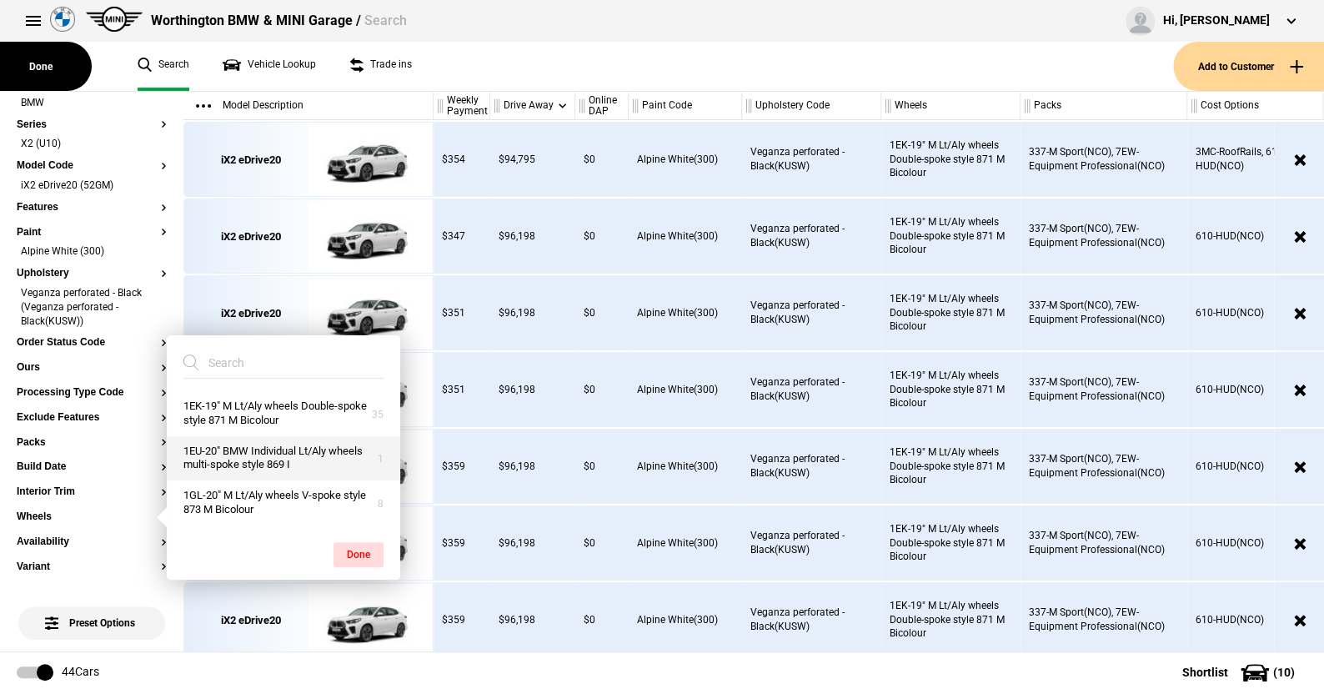
click at [244, 453] on button "1EU-20" BMW Individual Lt/Aly wheels multi-spoke style 869 I" at bounding box center [283, 458] width 233 height 45
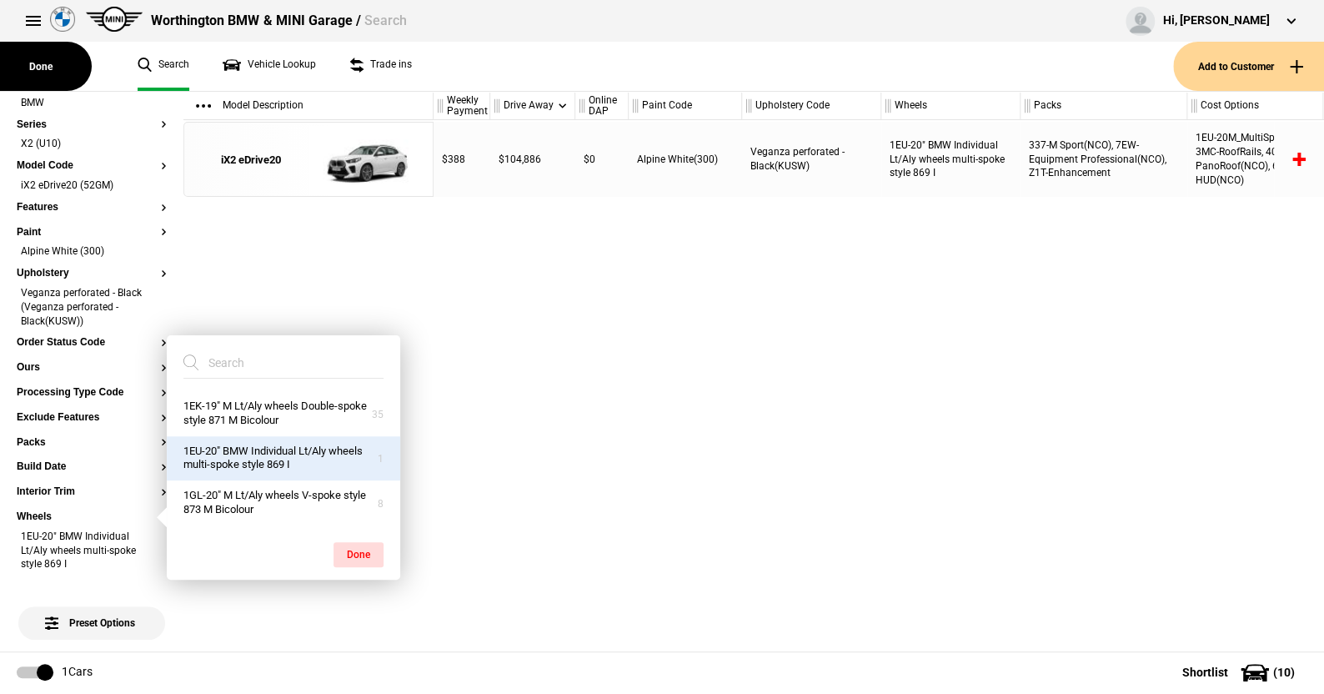
drag, startPoint x: 348, startPoint y: 548, endPoint x: 389, endPoint y: 381, distance: 172.5
click at [353, 517] on div "1EK-19" M Lt/Aly wheels Double-spoke style 871 M Bicolour 1EU-20" BMW Individua…" at bounding box center [283, 457] width 233 height 219
click at [355, 153] on img at bounding box center [366, 160] width 116 height 75
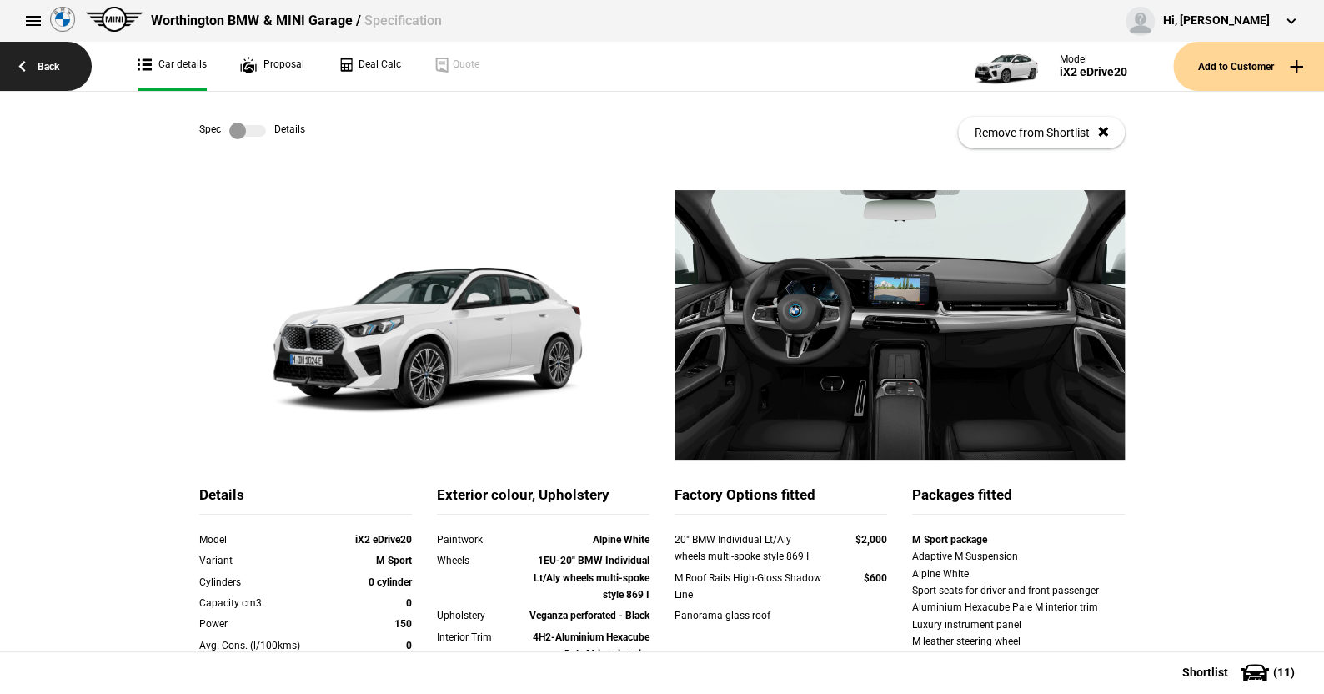
click at [56, 62] on link "Back" at bounding box center [46, 66] width 92 height 49
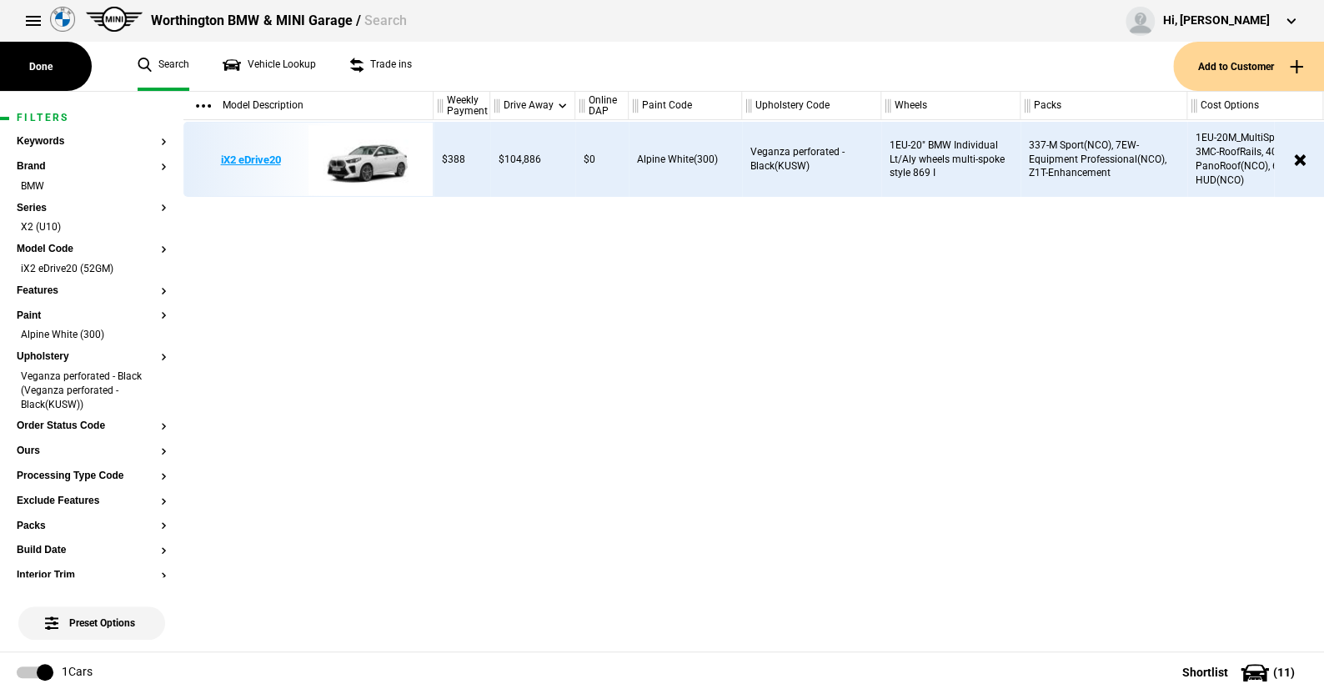
click at [373, 157] on img at bounding box center [366, 160] width 116 height 75
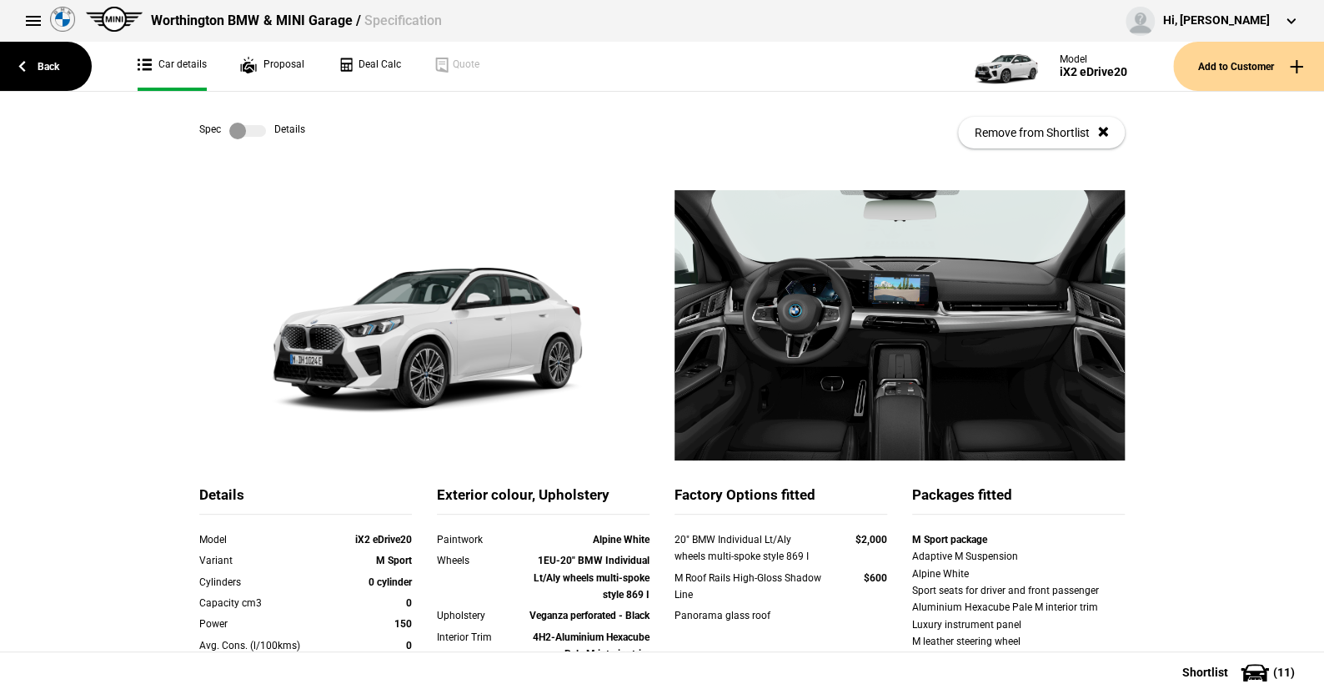
scroll to position [83, 0]
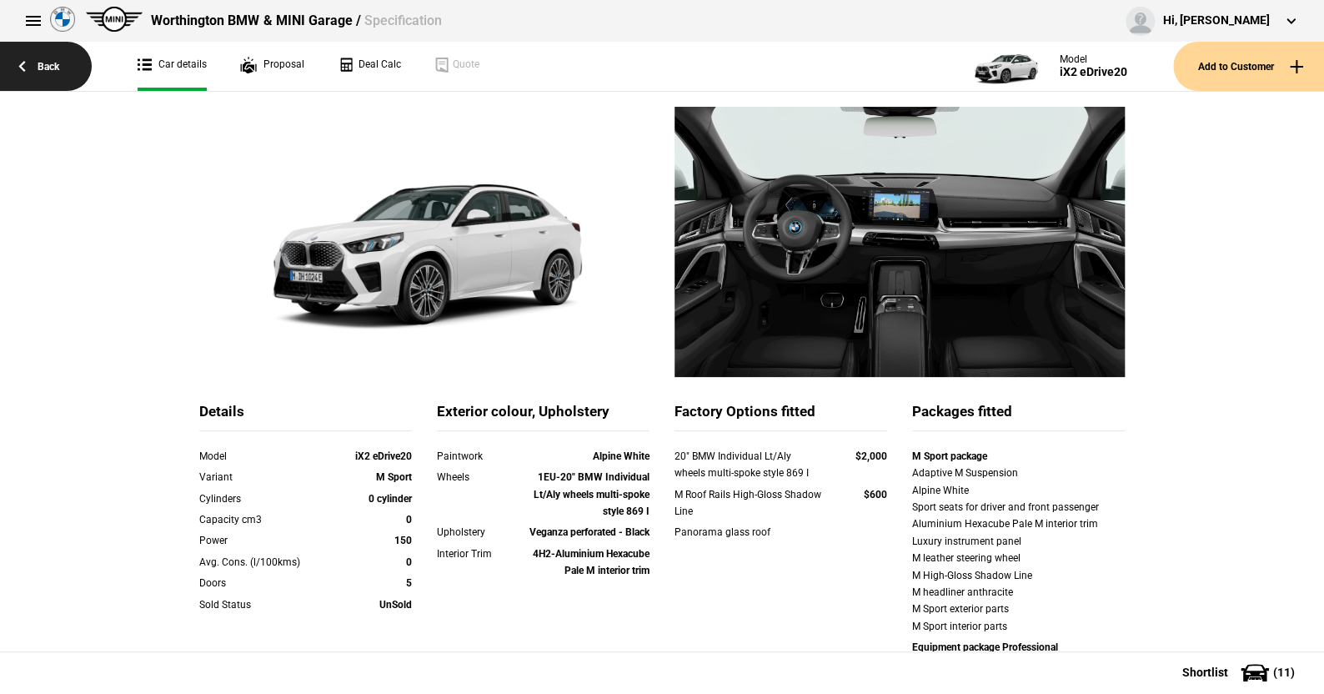
click at [48, 62] on link "Back" at bounding box center [46, 66] width 92 height 49
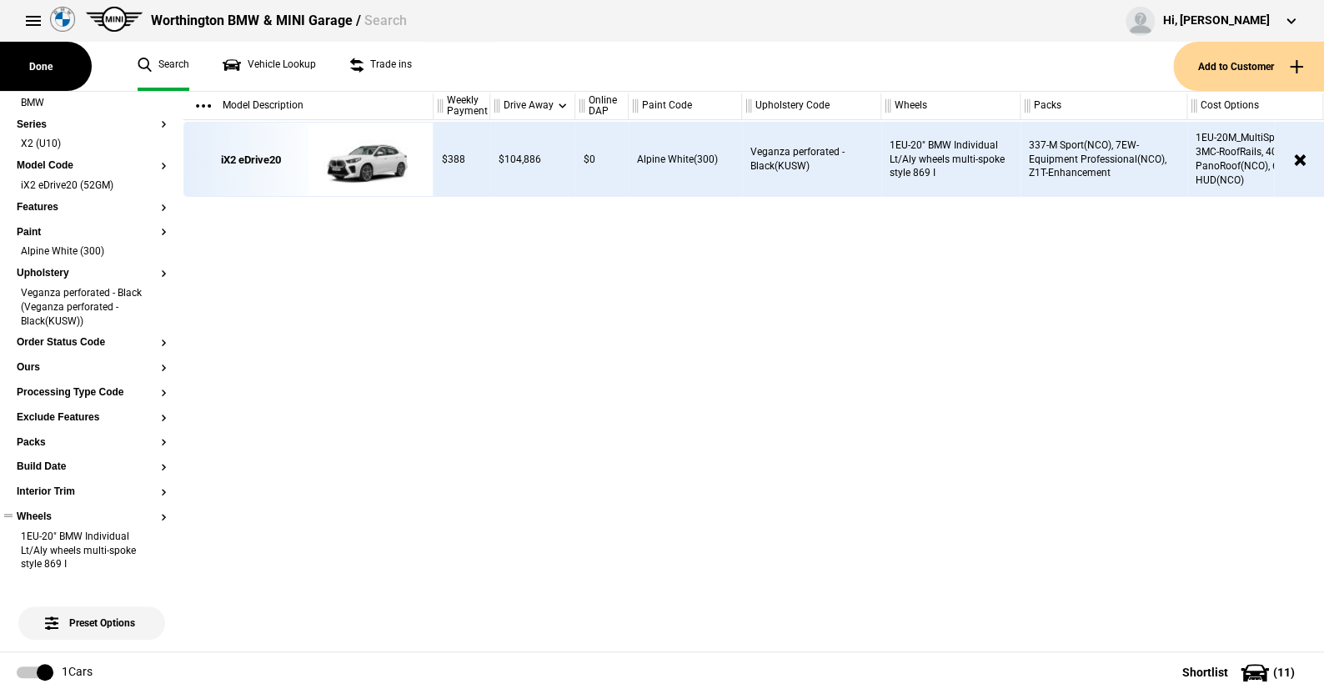
scroll to position [167, 0]
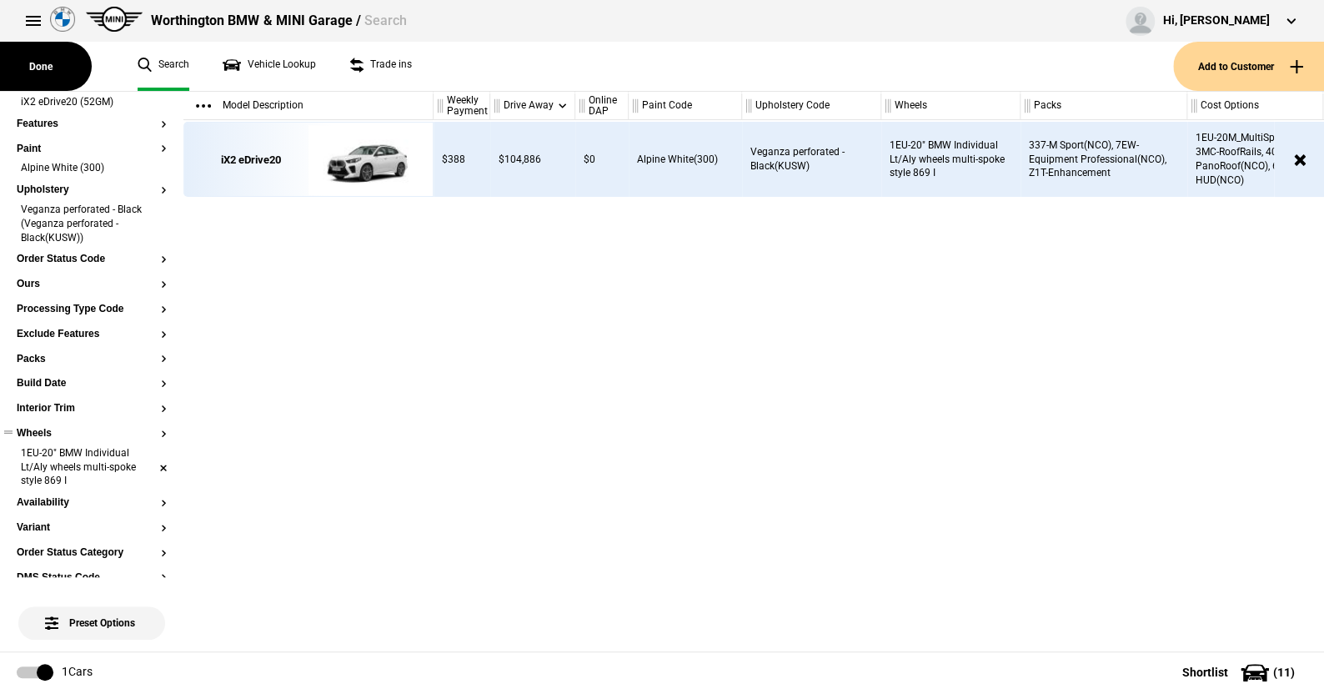
click at [153, 466] on li "1EU-20" BMW Individual Lt/Aly wheels multi-spoke style 869 I" at bounding box center [92, 468] width 150 height 44
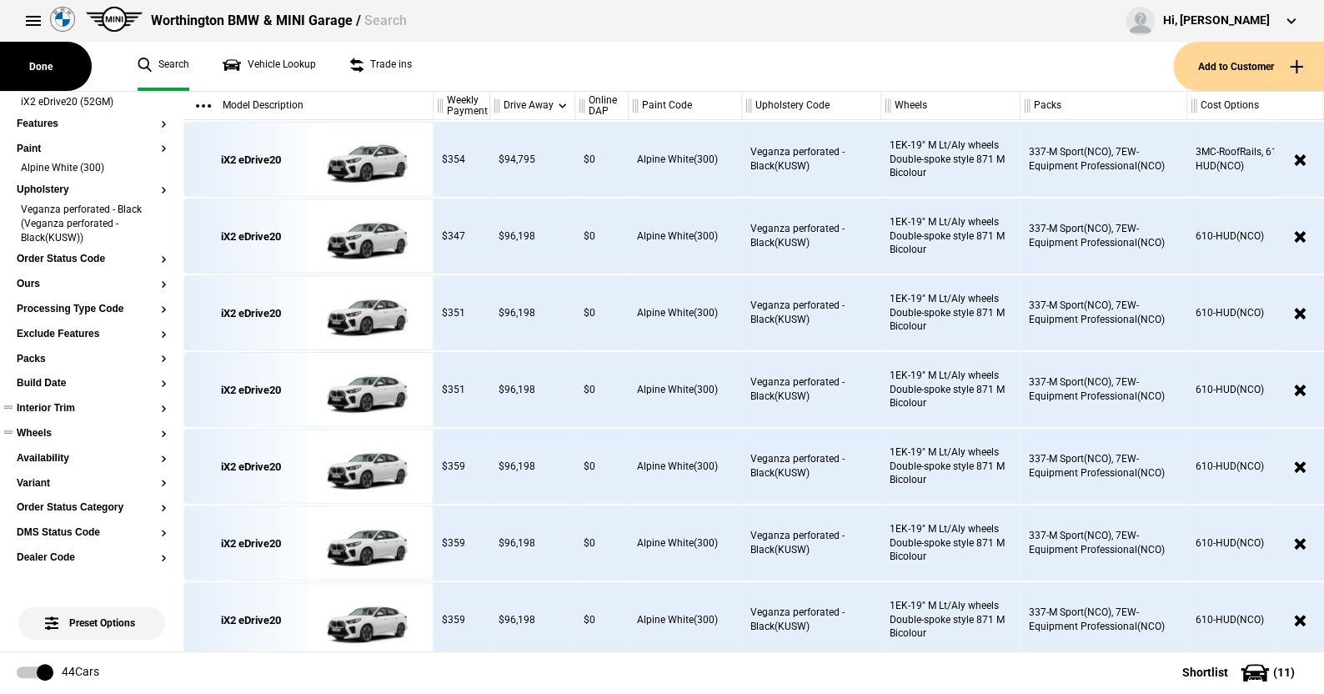
click at [47, 425] on ul at bounding box center [92, 424] width 150 height 7
click at [43, 428] on button "Wheels" at bounding box center [92, 434] width 150 height 12
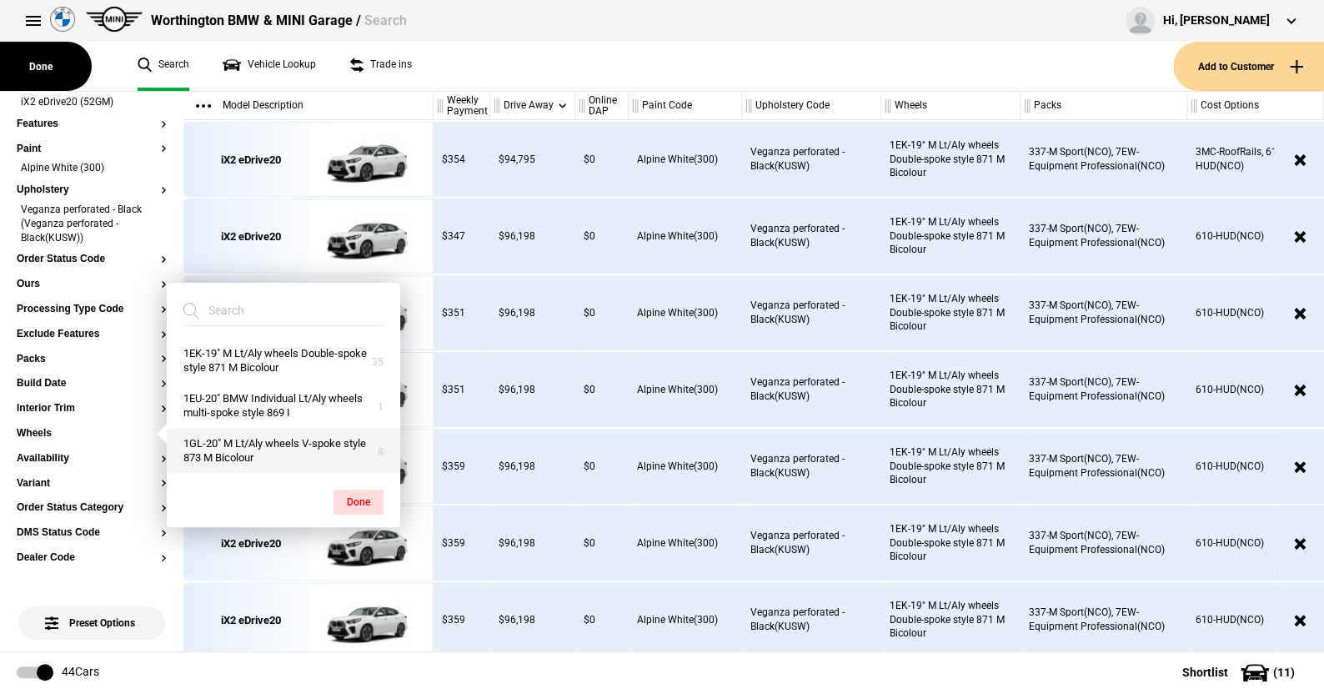
click at [233, 446] on button "1GL-20" M Lt/Aly wheels V-spoke style 873 M Bicolour" at bounding box center [283, 450] width 233 height 45
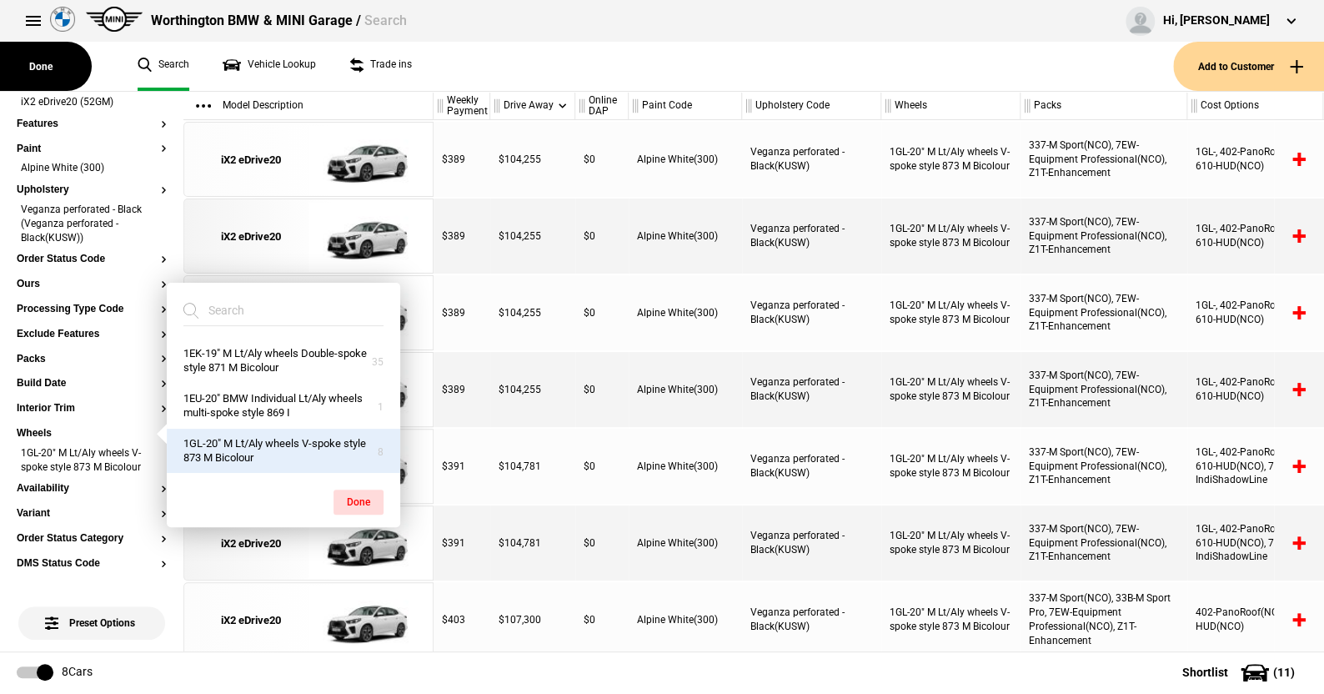
drag, startPoint x: 350, startPoint y: 495, endPoint x: 381, endPoint y: 331, distance: 167.1
click at [351, 490] on button "Done" at bounding box center [358, 501] width 50 height 25
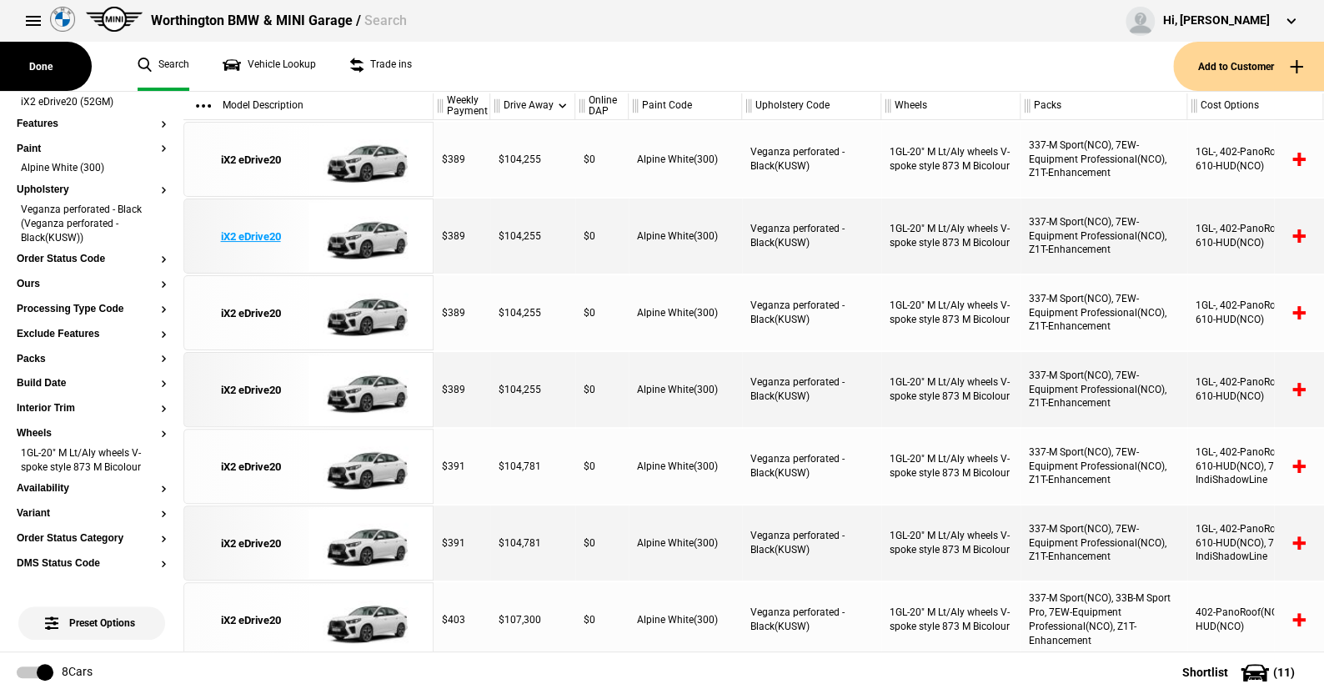
click at [378, 233] on img at bounding box center [366, 236] width 116 height 75
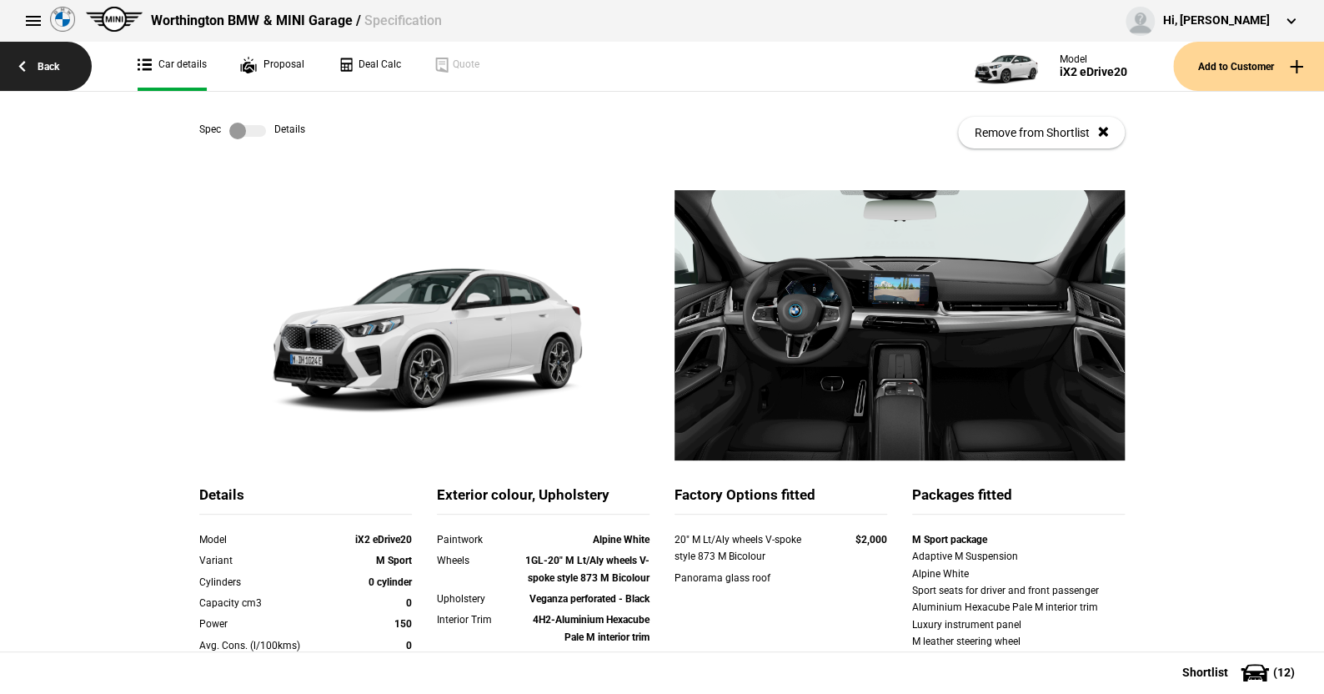
click at [46, 59] on link "Back" at bounding box center [46, 66] width 92 height 49
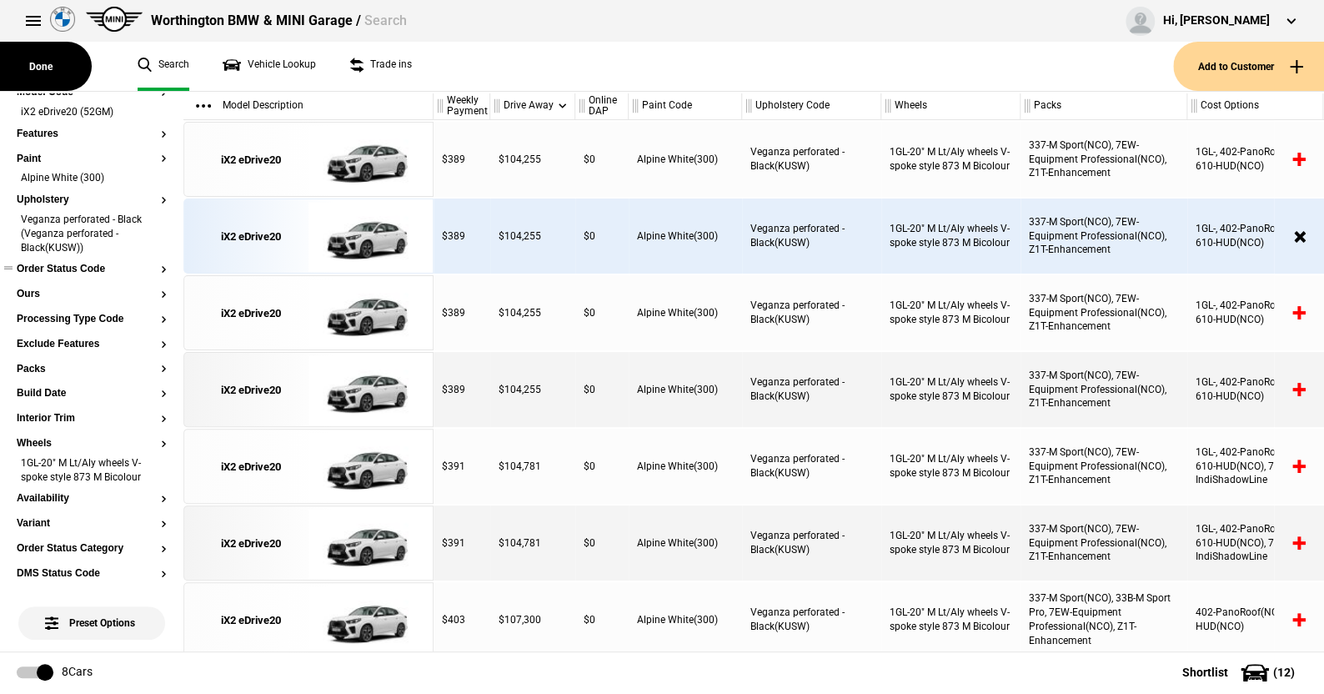
scroll to position [167, 0]
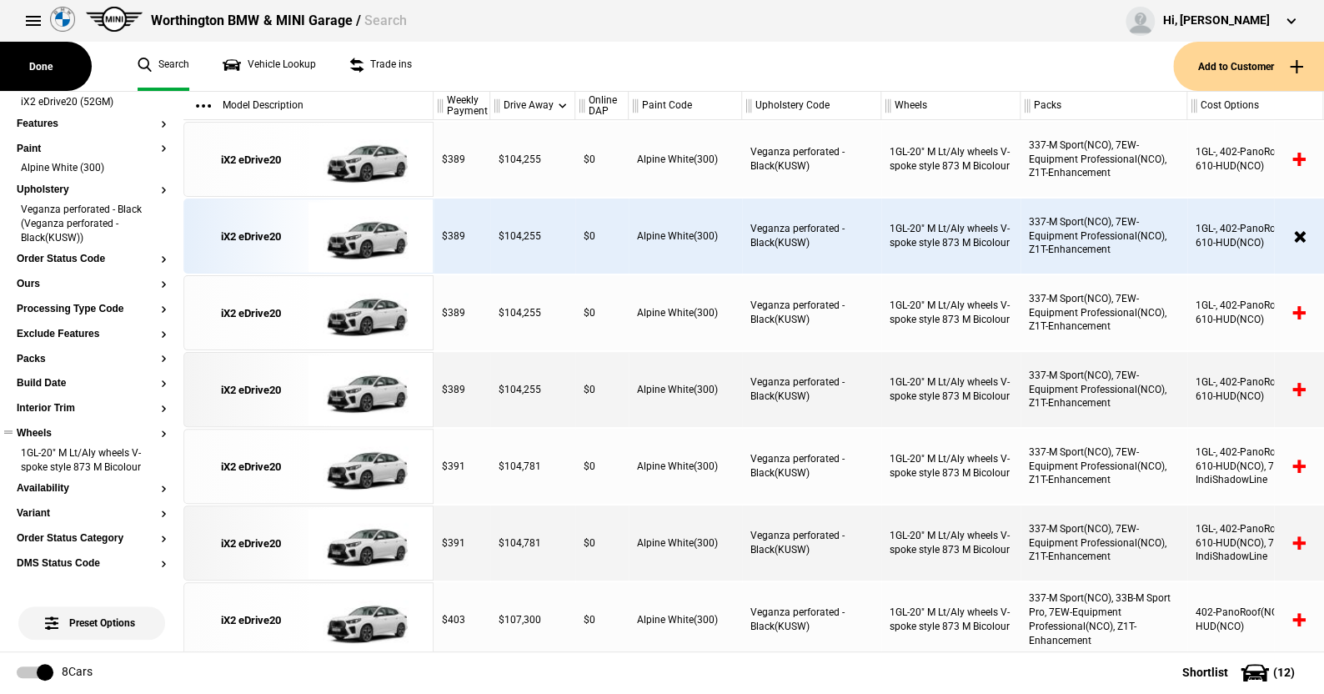
click at [148, 433] on button "Wheels" at bounding box center [92, 434] width 150 height 12
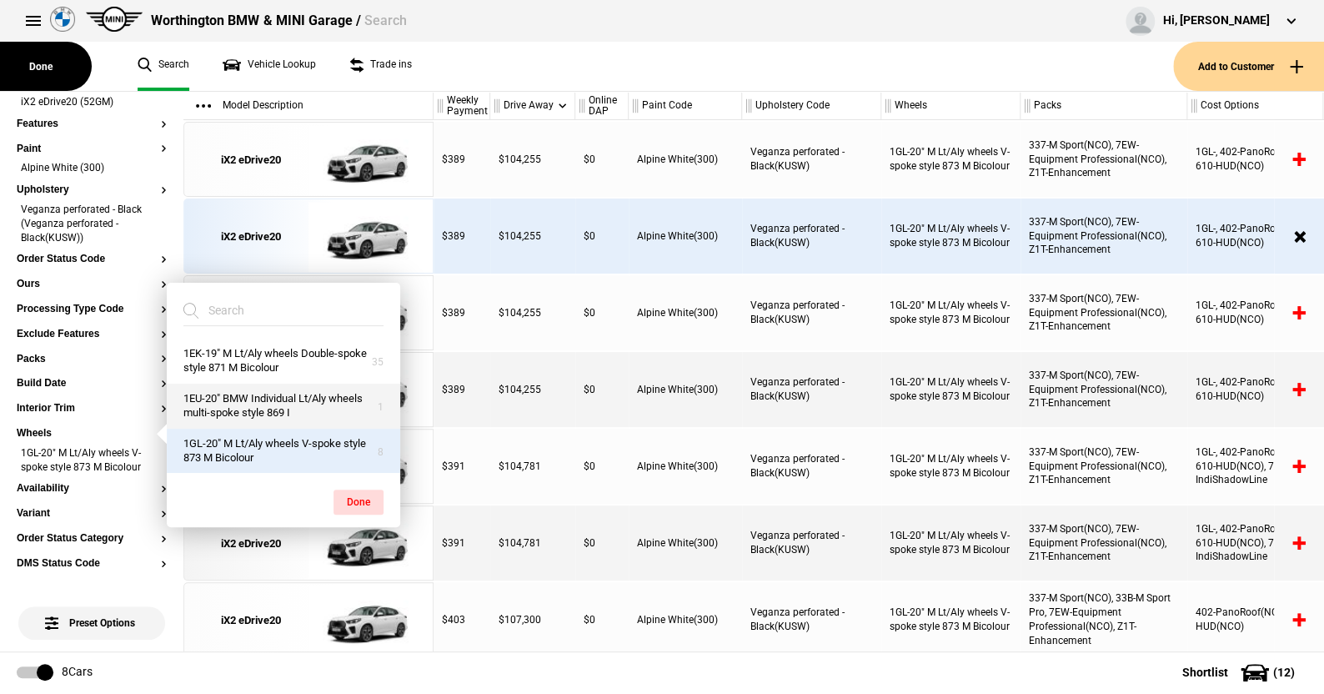
click at [238, 404] on button "1EU-20" BMW Individual Lt/Aly wheels multi-spoke style 869 I" at bounding box center [283, 405] width 233 height 45
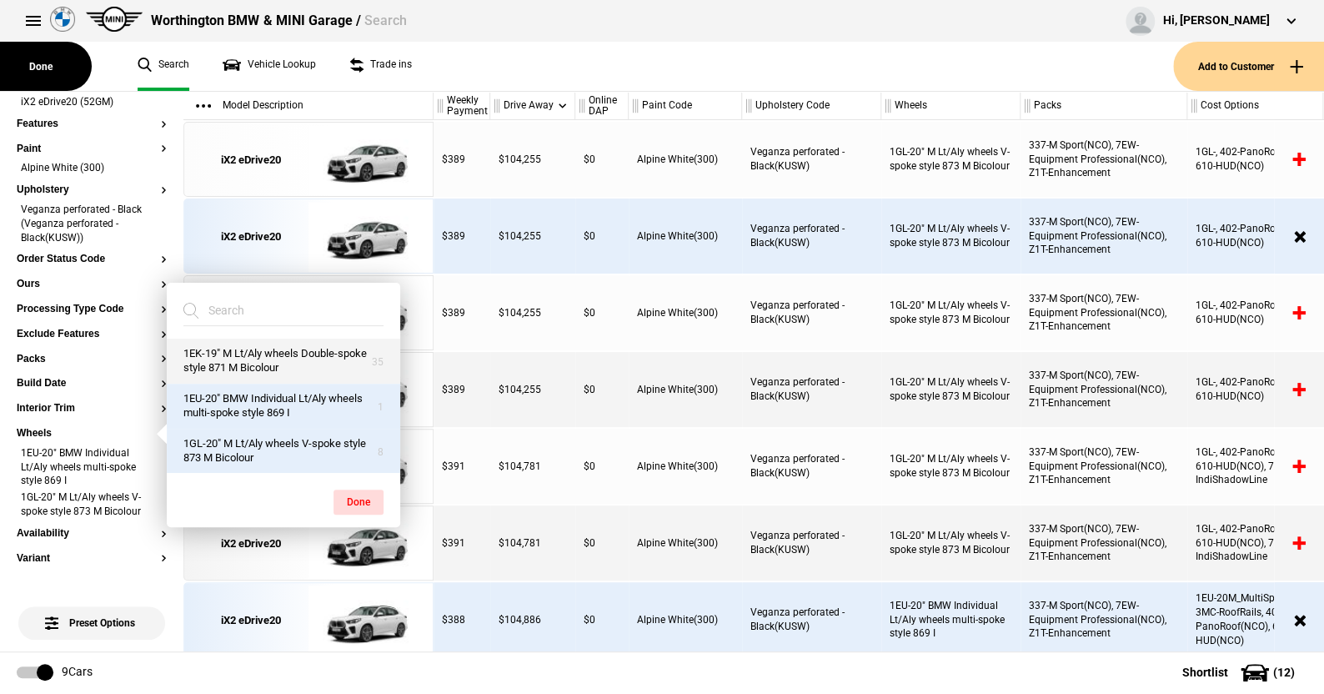
click at [248, 355] on button "1EK-19" M Lt/Aly wheels Double-spoke style 871 M Bicolour" at bounding box center [283, 360] width 233 height 45
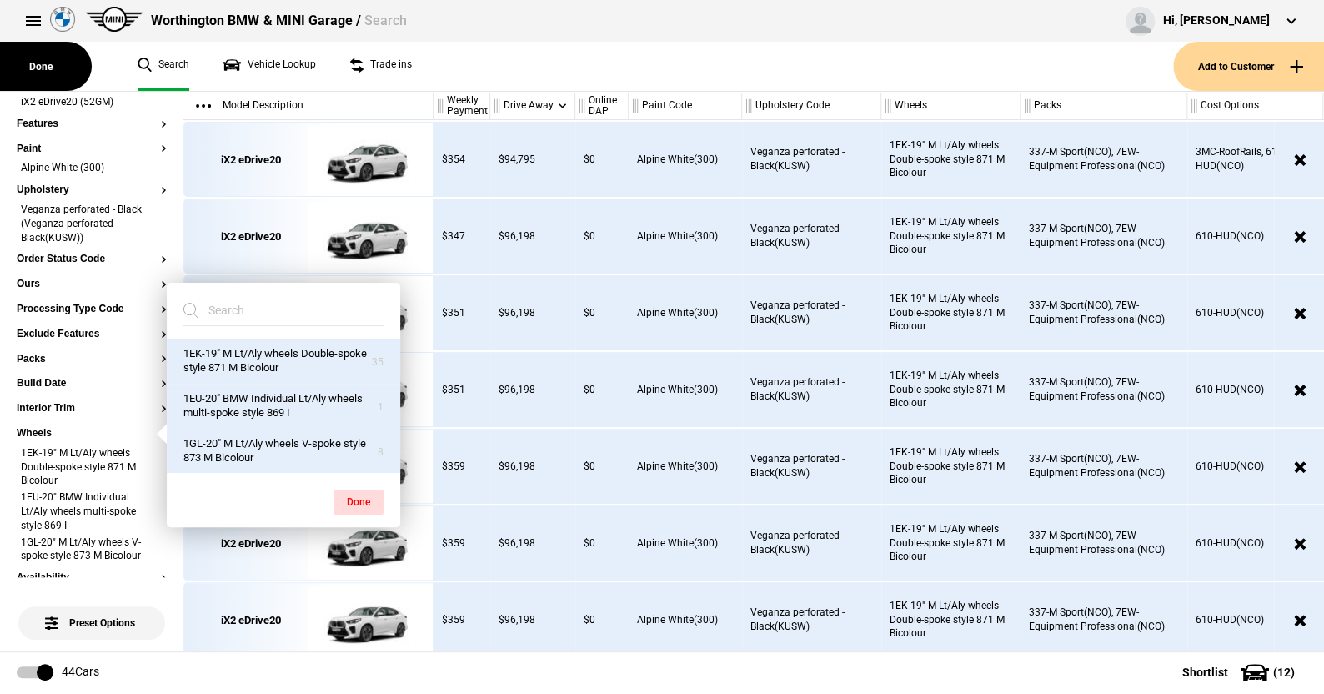
click at [262, 445] on button "1GL-20" M Lt/Aly wheels V-spoke style 873 M Bicolour" at bounding box center [283, 450] width 233 height 45
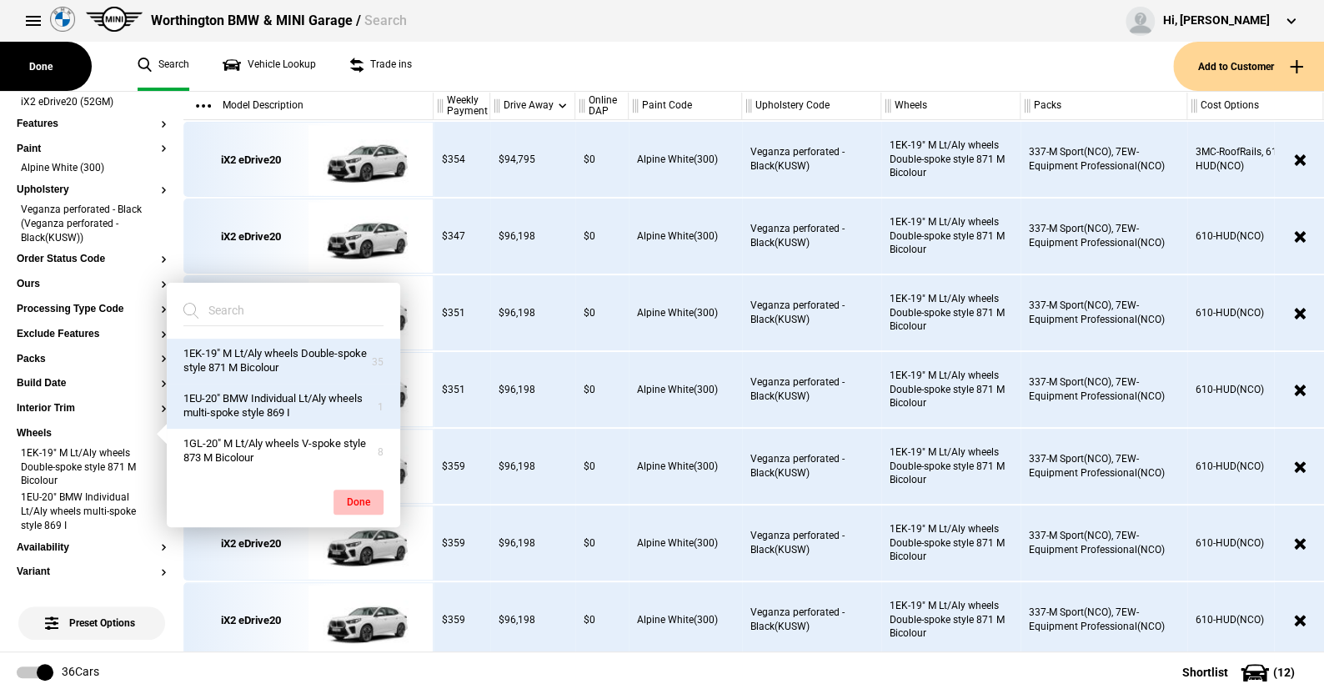
click at [361, 497] on button "Done" at bounding box center [358, 501] width 50 height 25
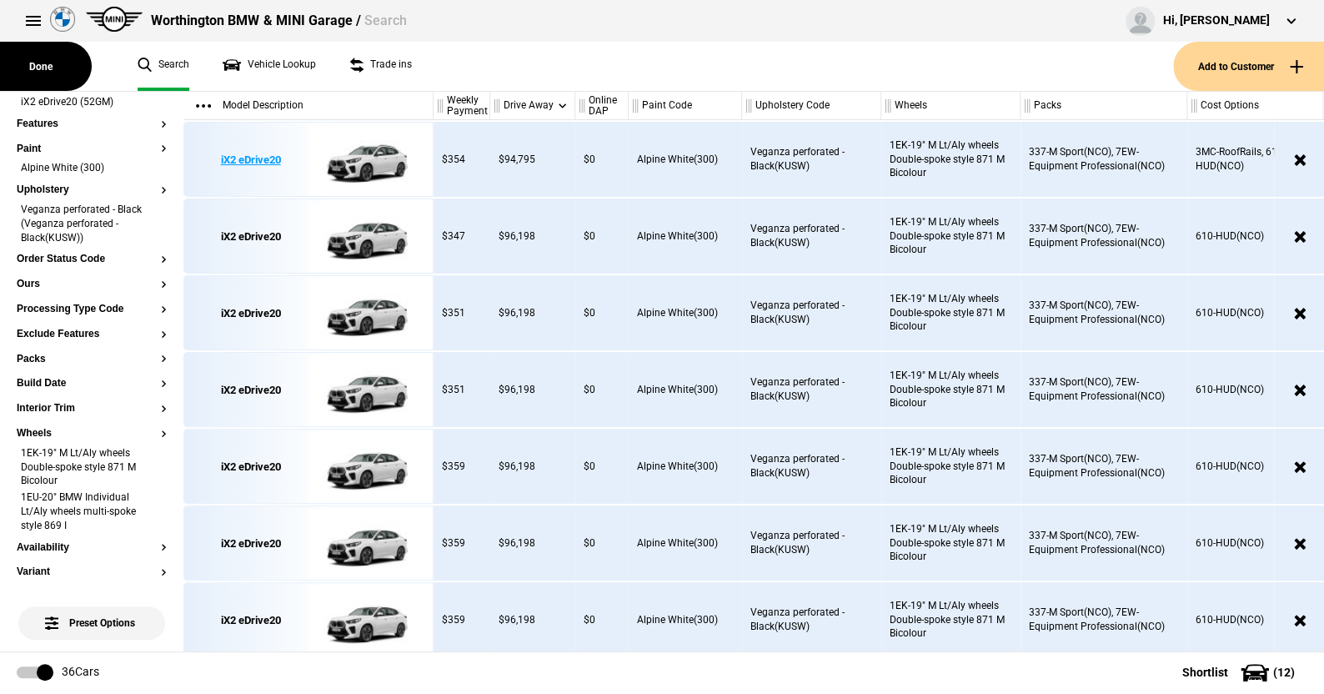
click at [374, 159] on img at bounding box center [366, 160] width 116 height 75
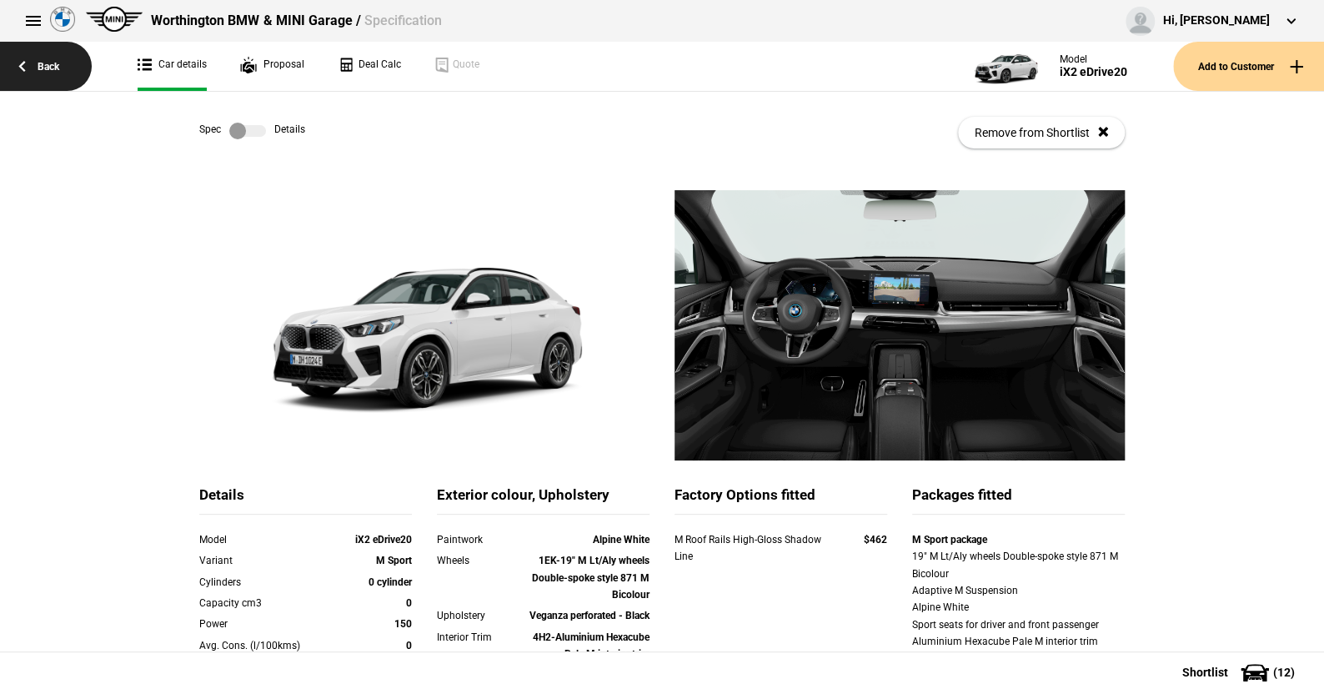
click at [41, 62] on link "Back" at bounding box center [46, 66] width 92 height 49
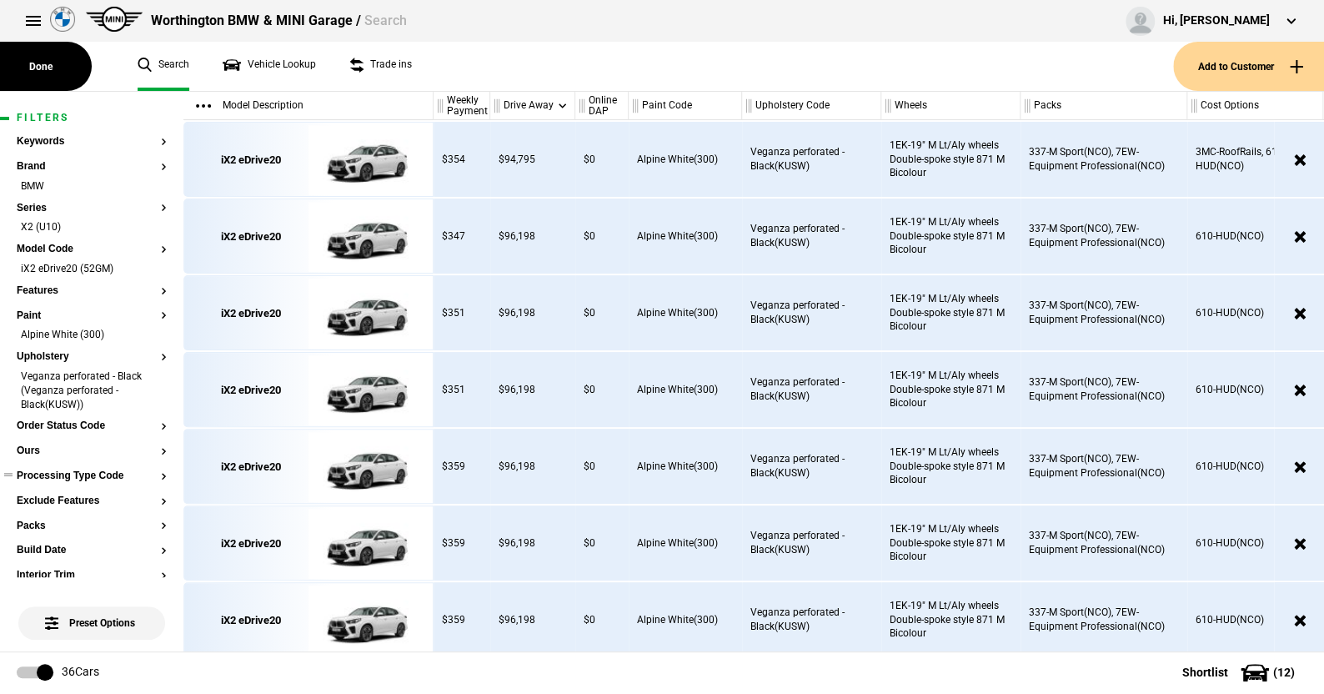
click at [69, 475] on button "Processing Type Code" at bounding box center [92, 476] width 150 height 12
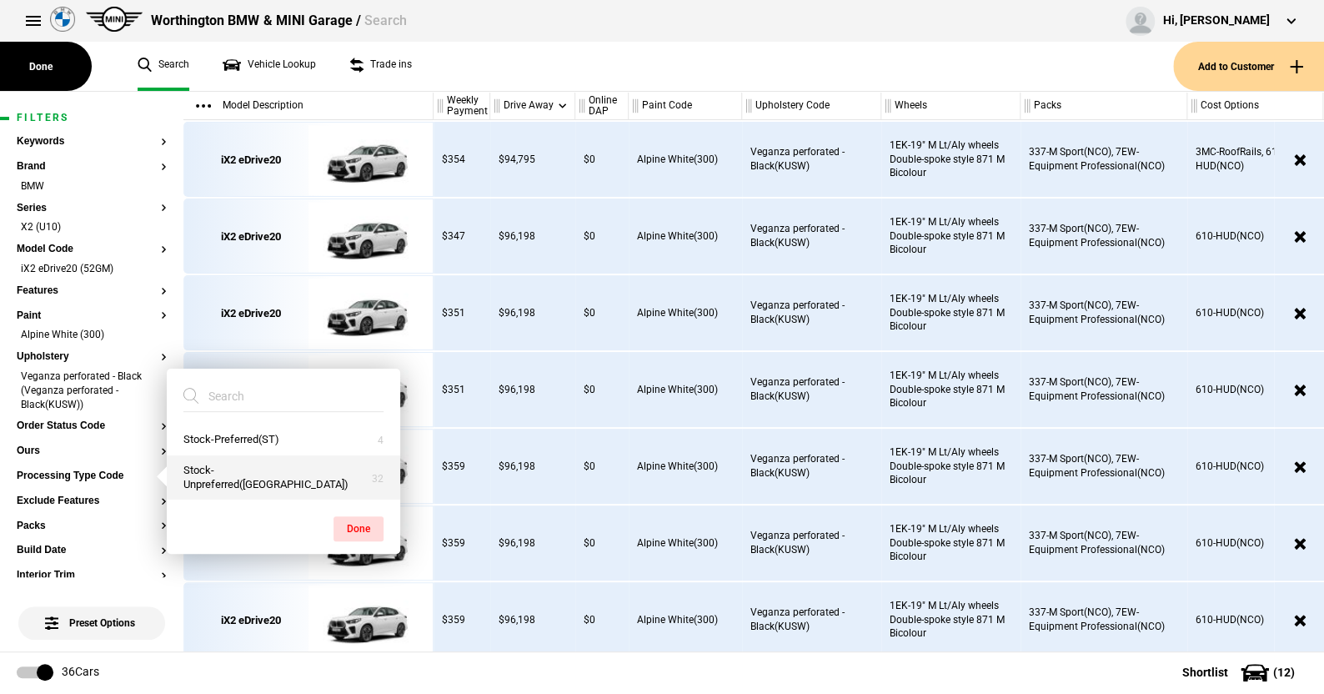
click at [253, 482] on button "Stock-Unpreferred([GEOGRAPHIC_DATA])" at bounding box center [283, 477] width 233 height 45
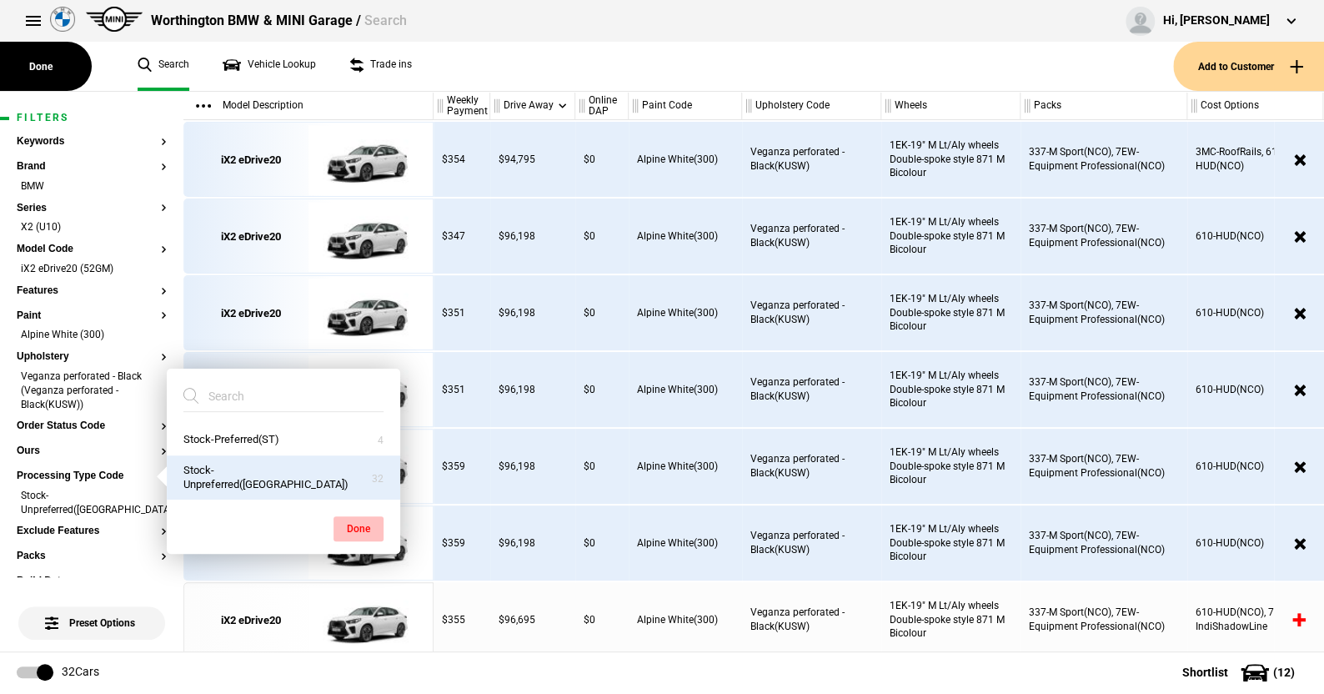
click at [354, 519] on button "Done" at bounding box center [358, 528] width 50 height 25
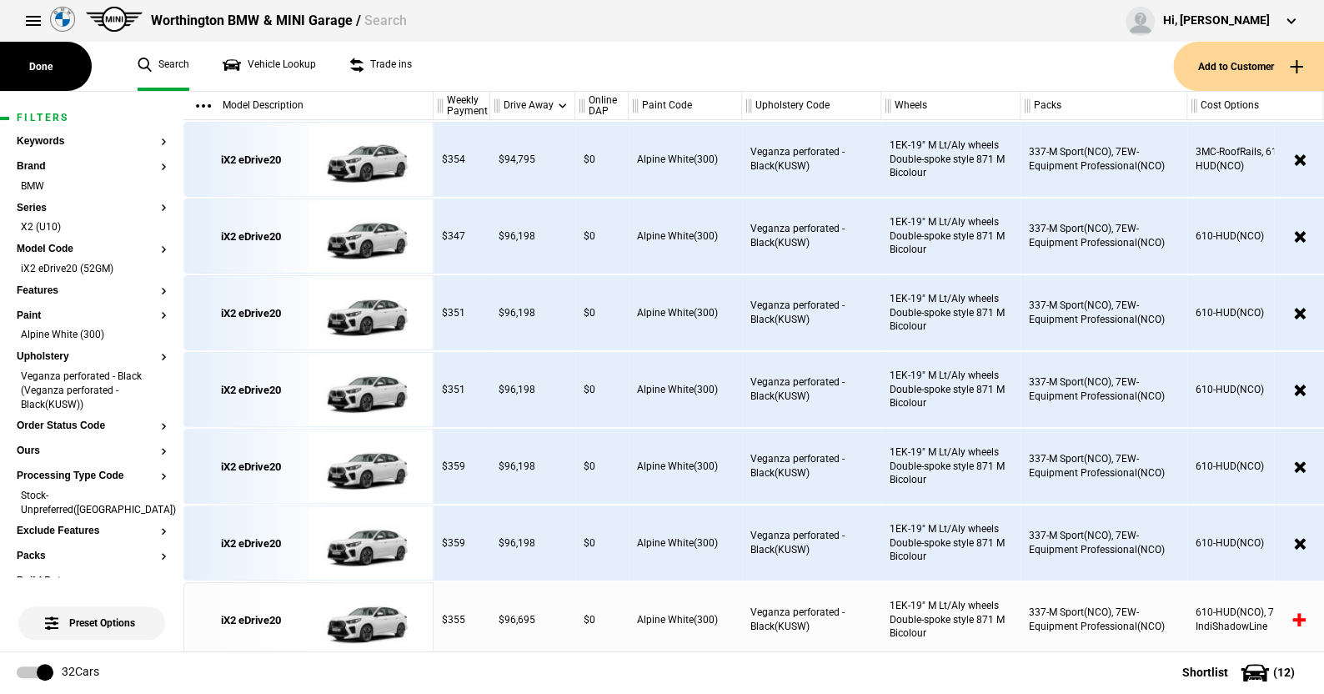
scroll to position [167, 0]
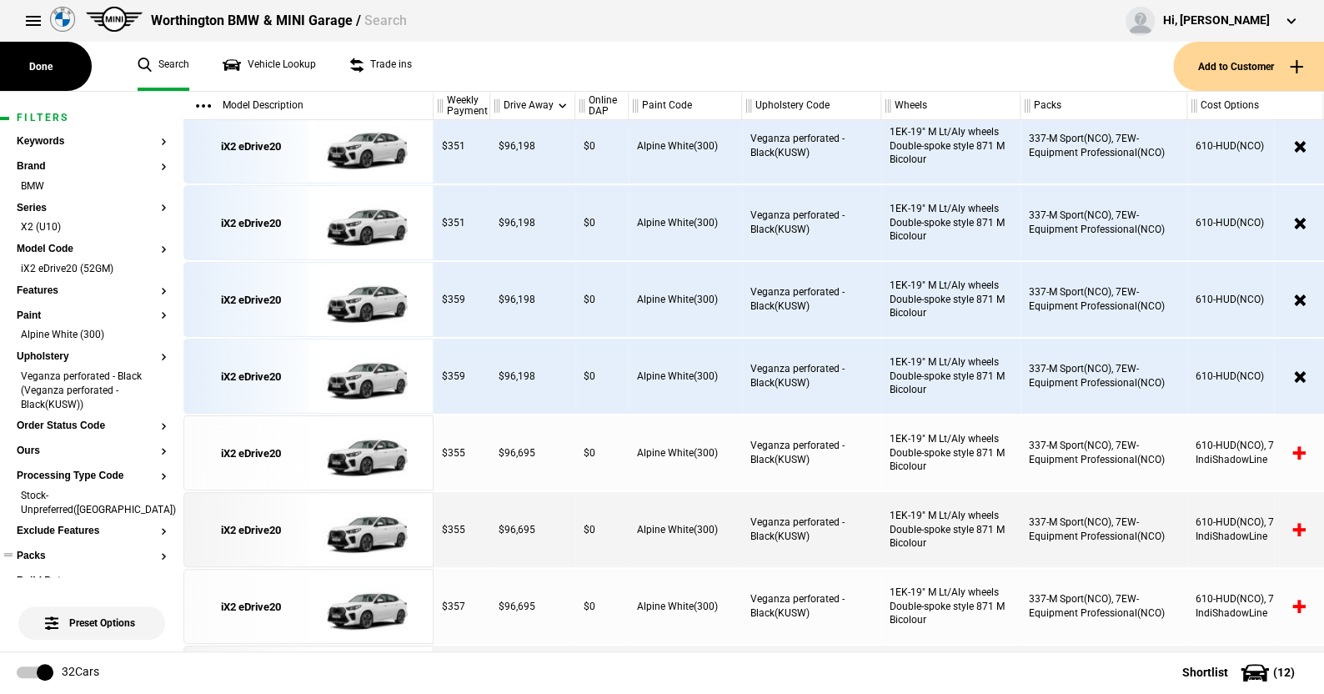
click at [31, 550] on button "Packs" at bounding box center [92, 556] width 150 height 12
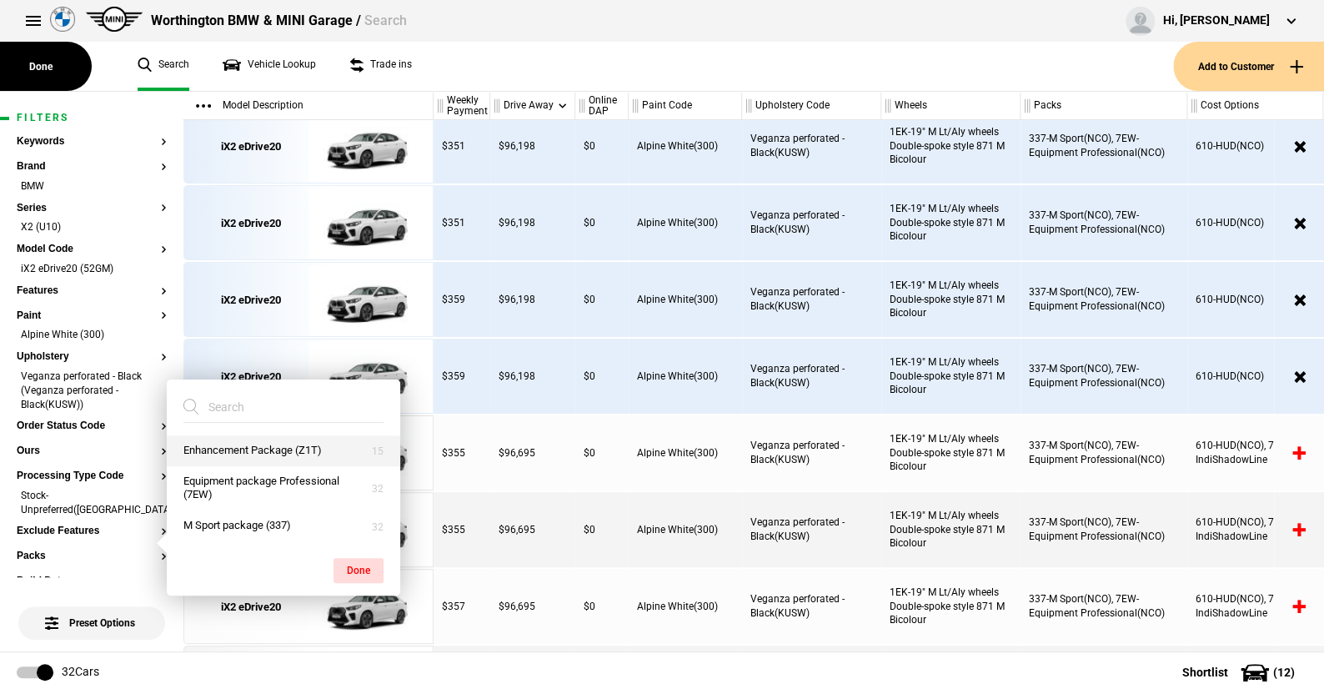
click at [243, 443] on button "Enhancement Package (Z1T)" at bounding box center [283, 450] width 233 height 31
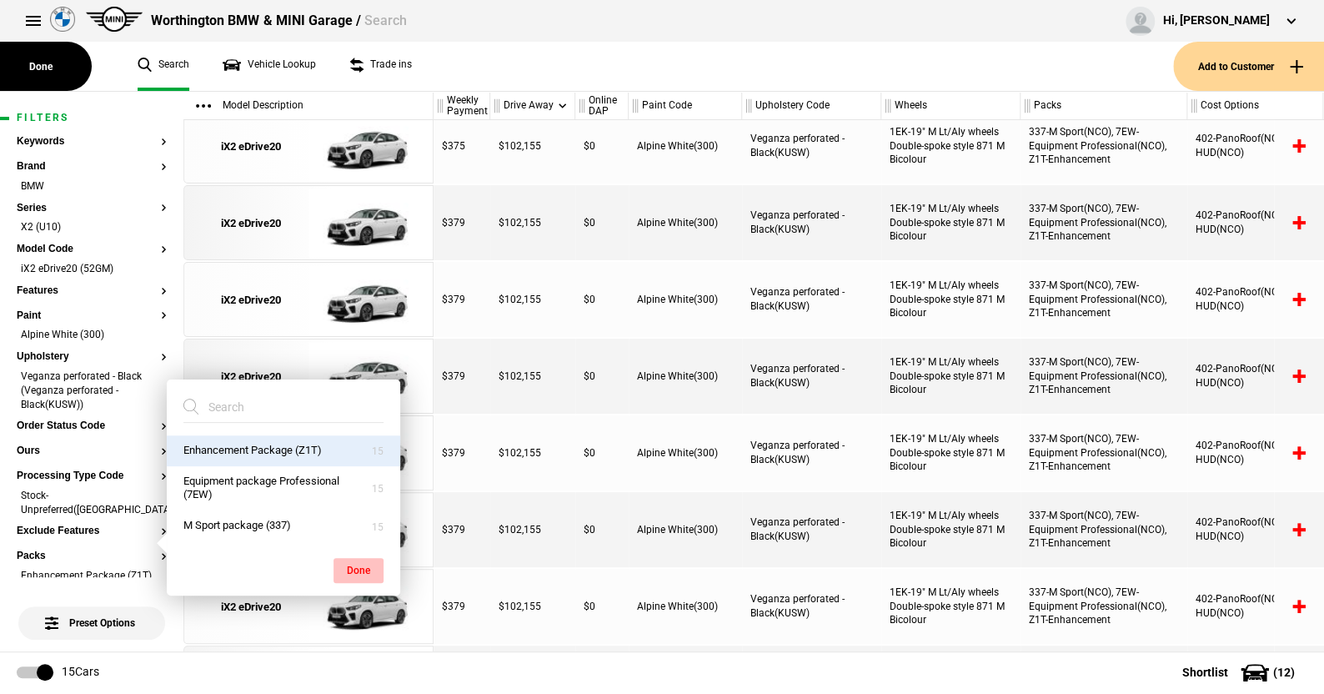
click at [354, 559] on button "Done" at bounding box center [358, 570] width 50 height 25
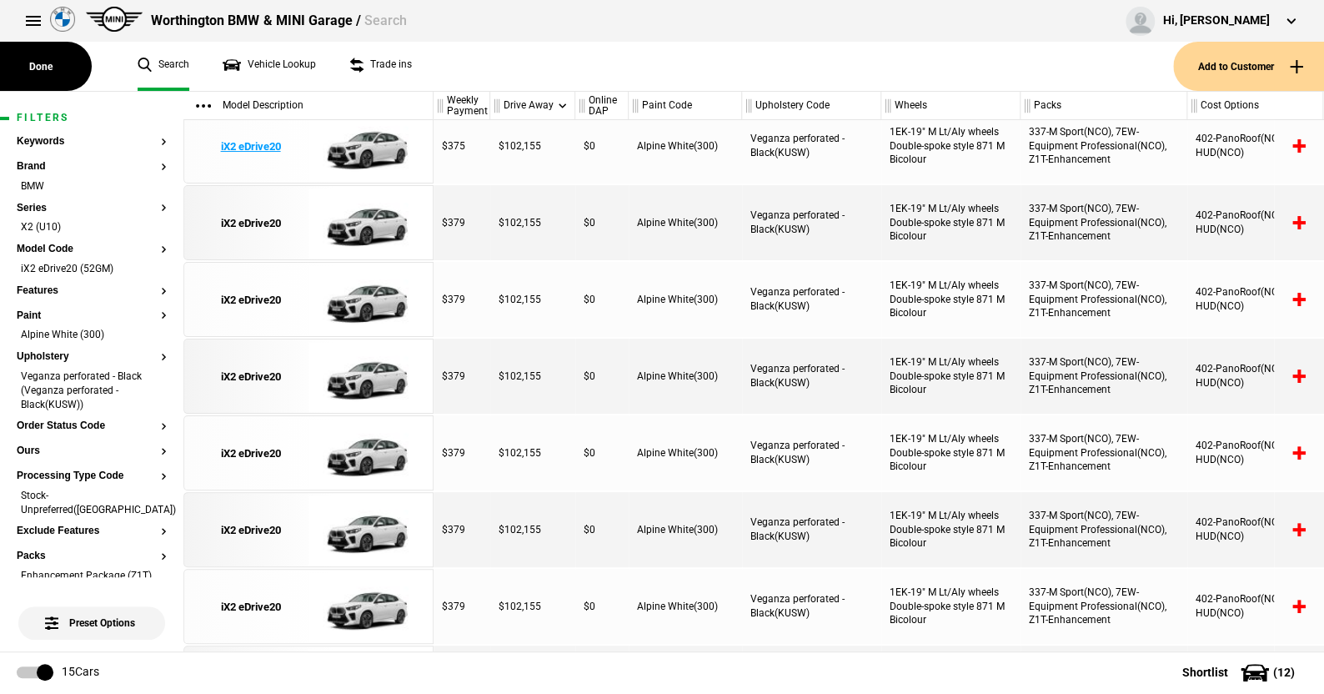
click at [376, 148] on img at bounding box center [366, 146] width 116 height 75
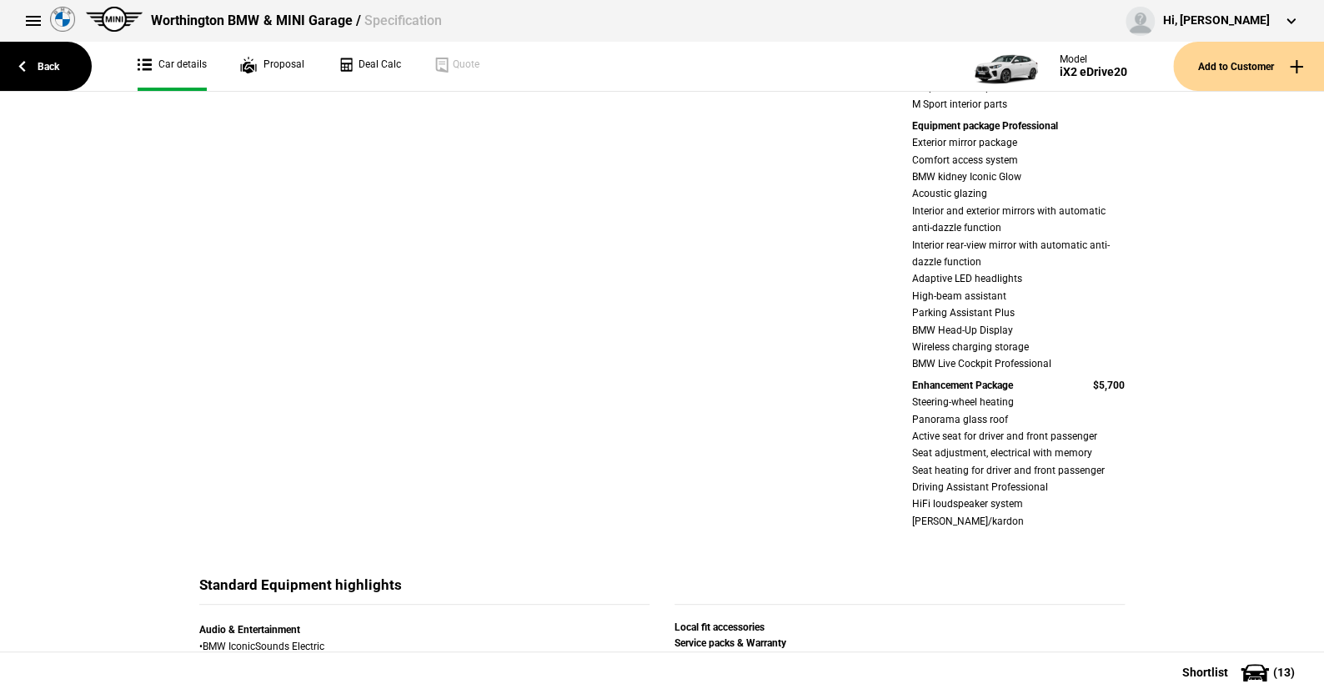
scroll to position [750, 0]
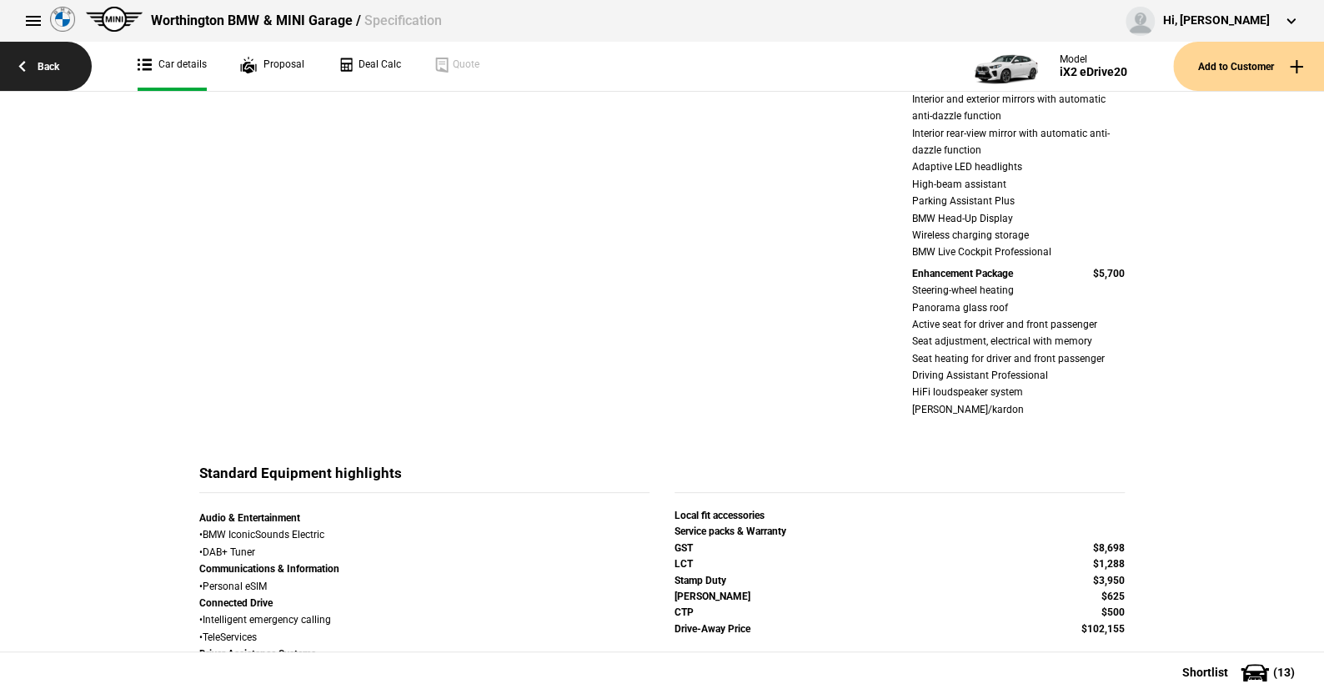
click at [55, 63] on link "Back" at bounding box center [46, 66] width 92 height 49
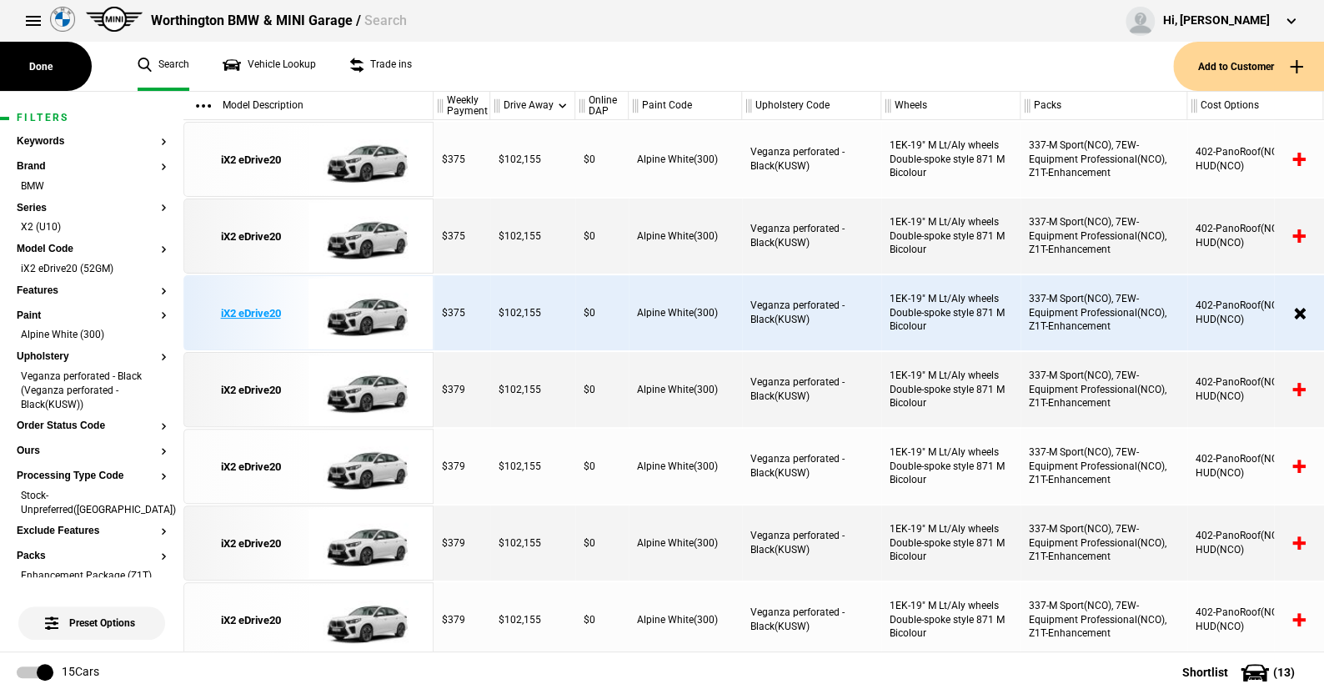
click at [357, 302] on img at bounding box center [366, 313] width 116 height 75
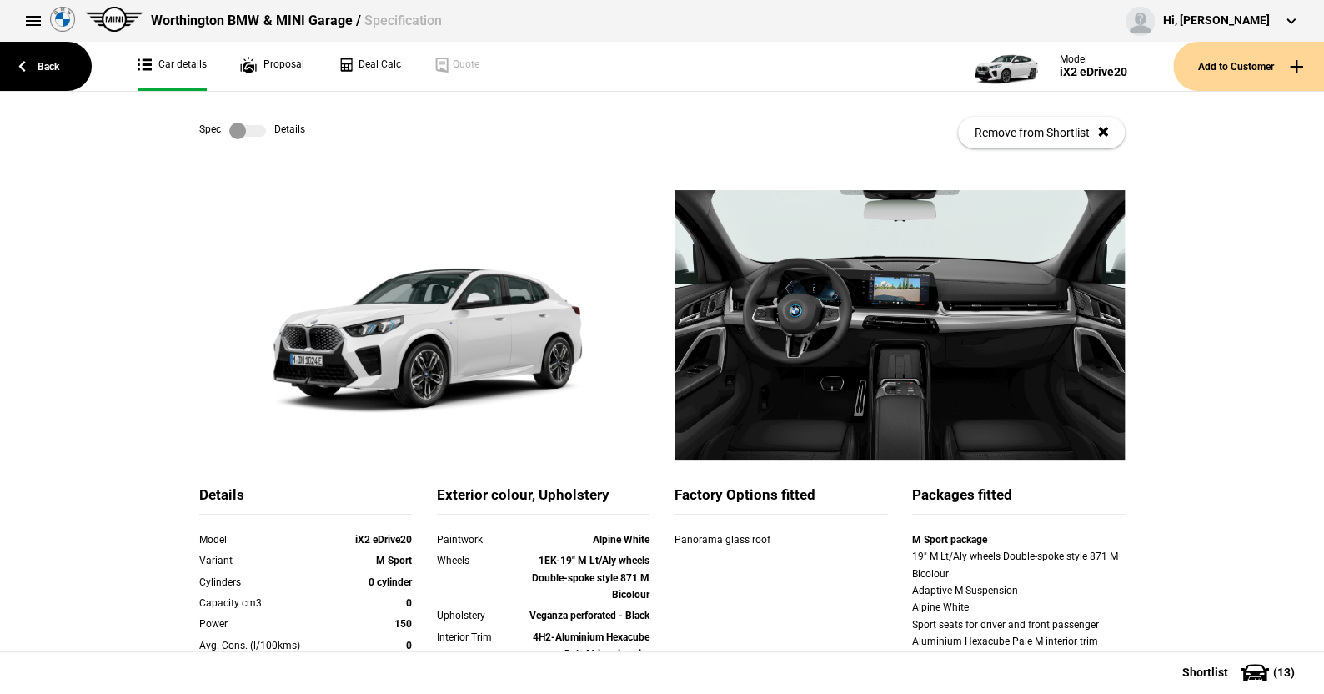
click at [257, 132] on label at bounding box center [247, 131] width 37 height 17
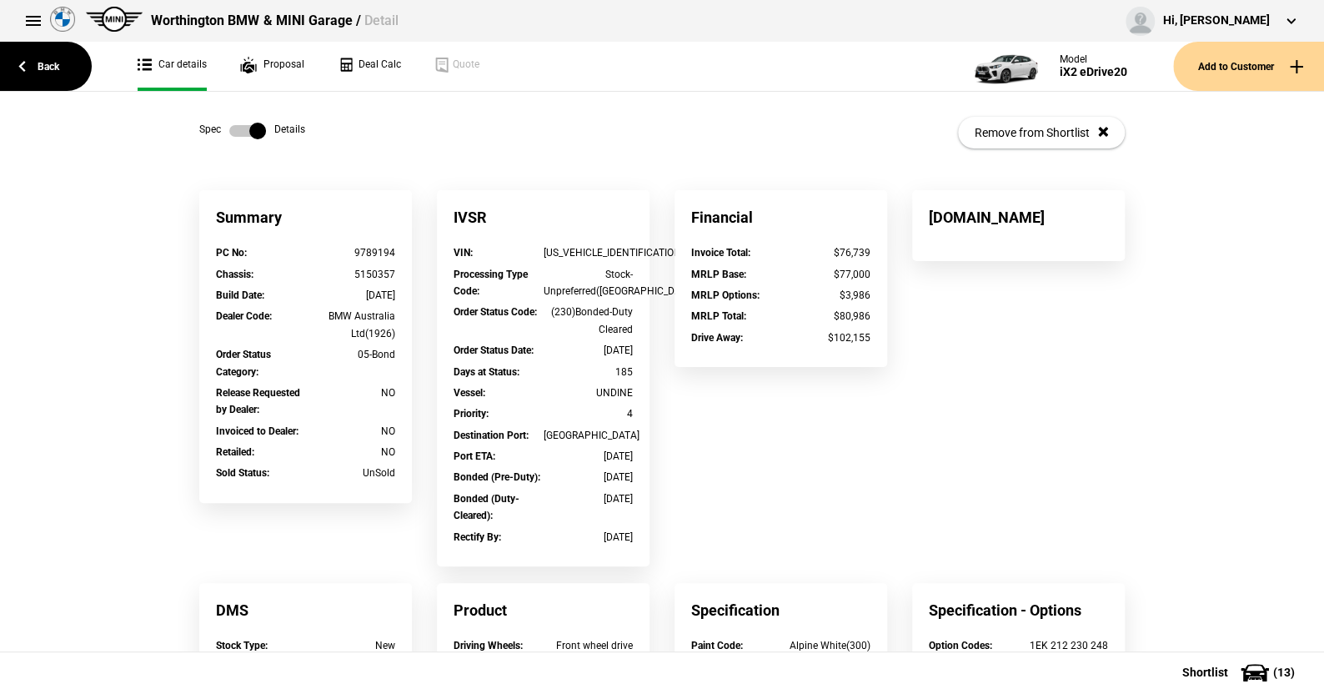
click at [233, 125] on label at bounding box center [247, 131] width 37 height 17
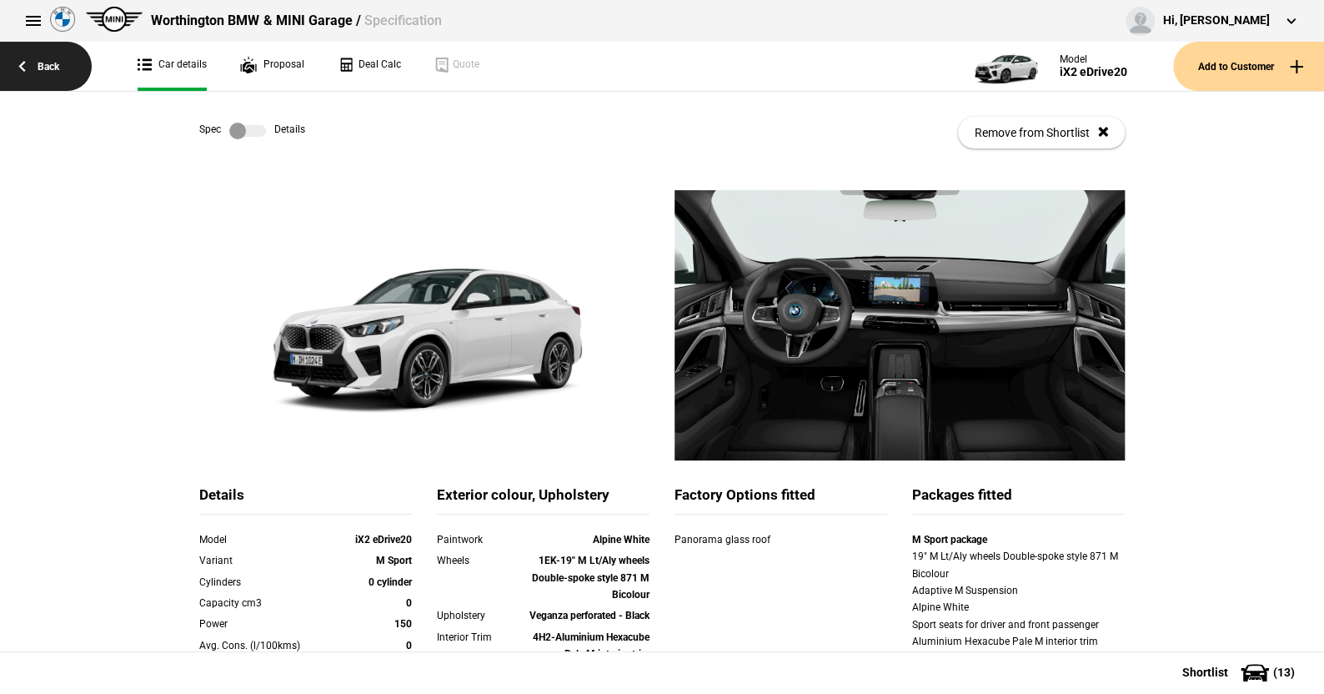
click at [50, 62] on link "Back" at bounding box center [46, 66] width 92 height 49
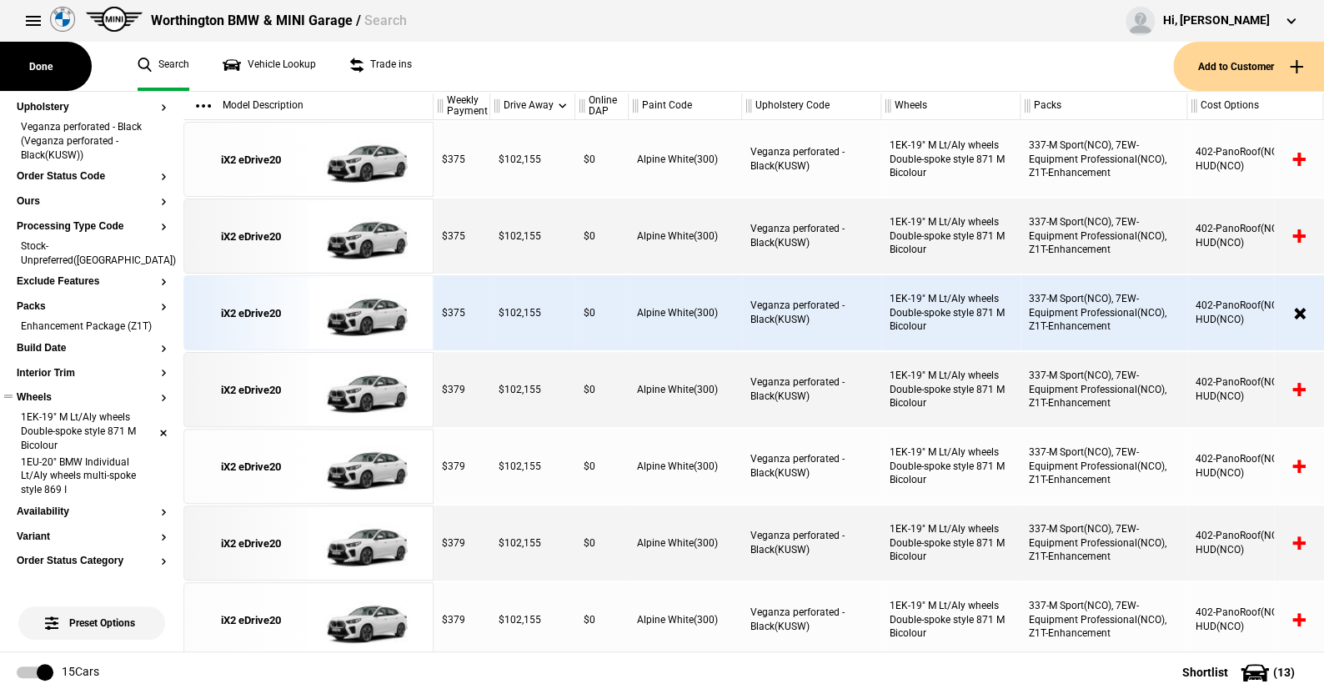
scroll to position [333, 0]
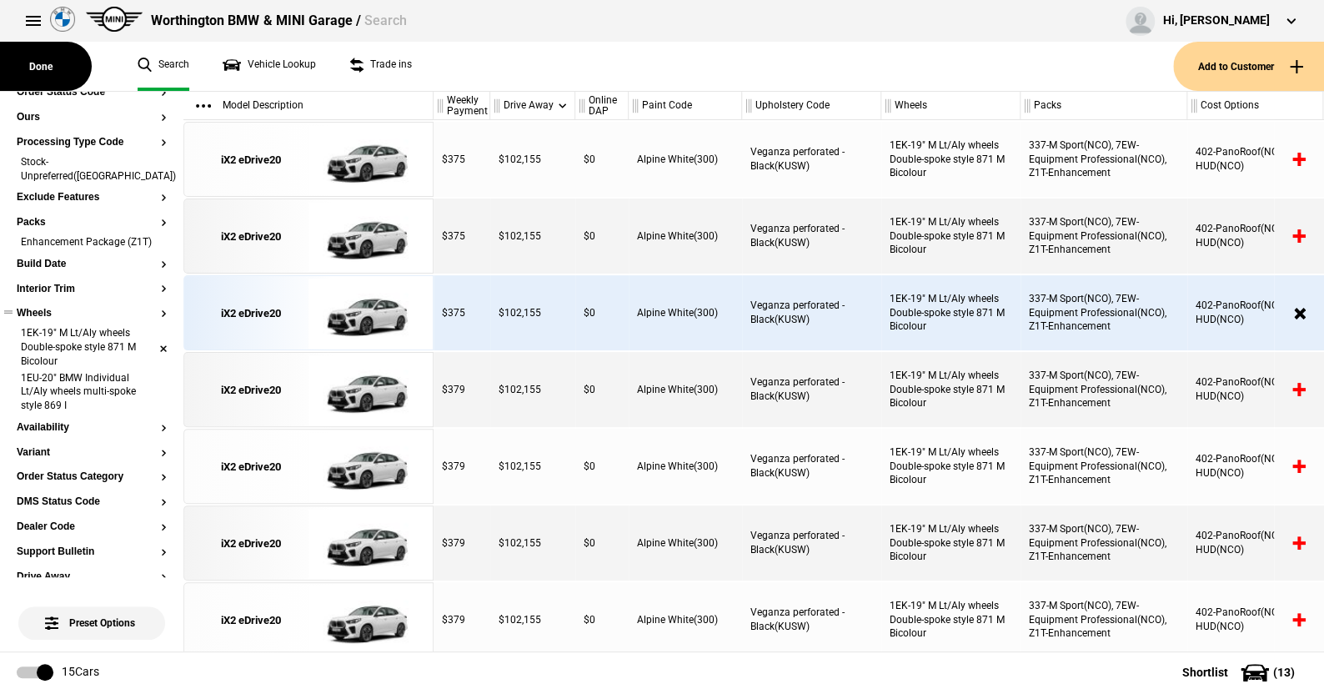
click at [152, 340] on li "1EK-19" M Lt/Aly wheels Double-spoke style 871 M Bicolour" at bounding box center [92, 348] width 150 height 44
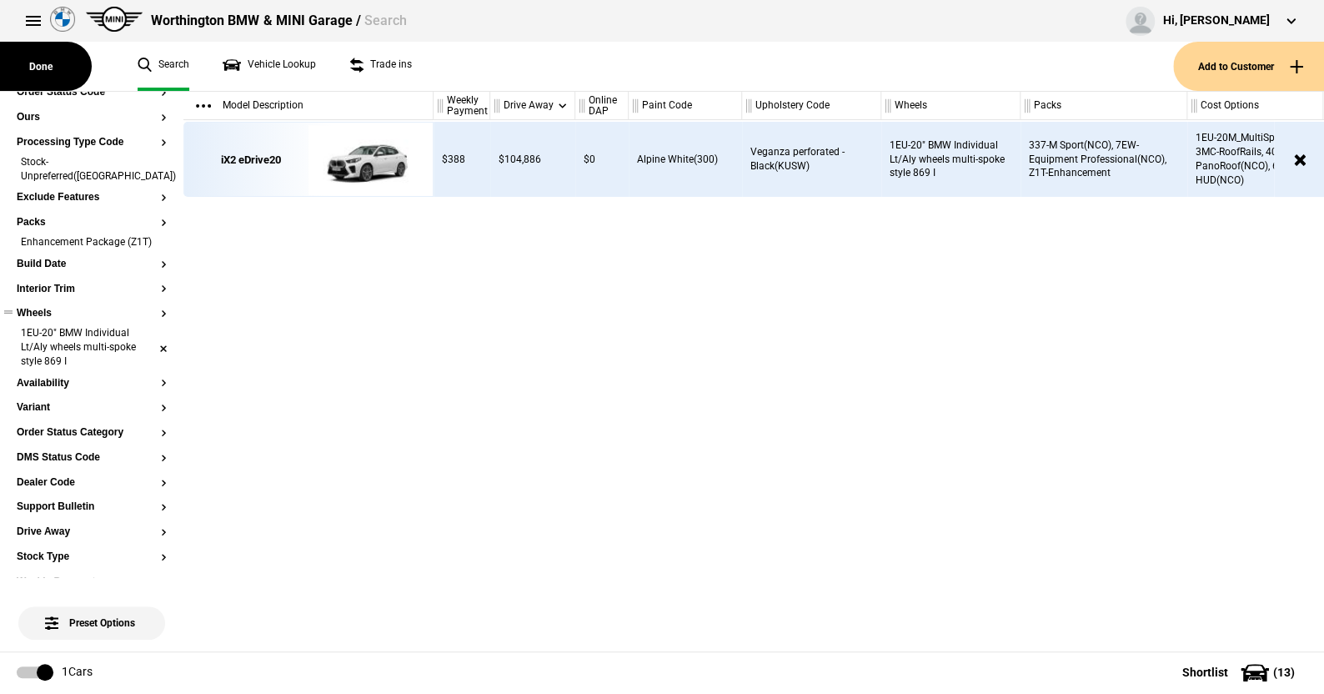
click at [147, 343] on li "1EU-20" BMW Individual Lt/Aly wheels multi-spoke style 869 I" at bounding box center [92, 348] width 150 height 44
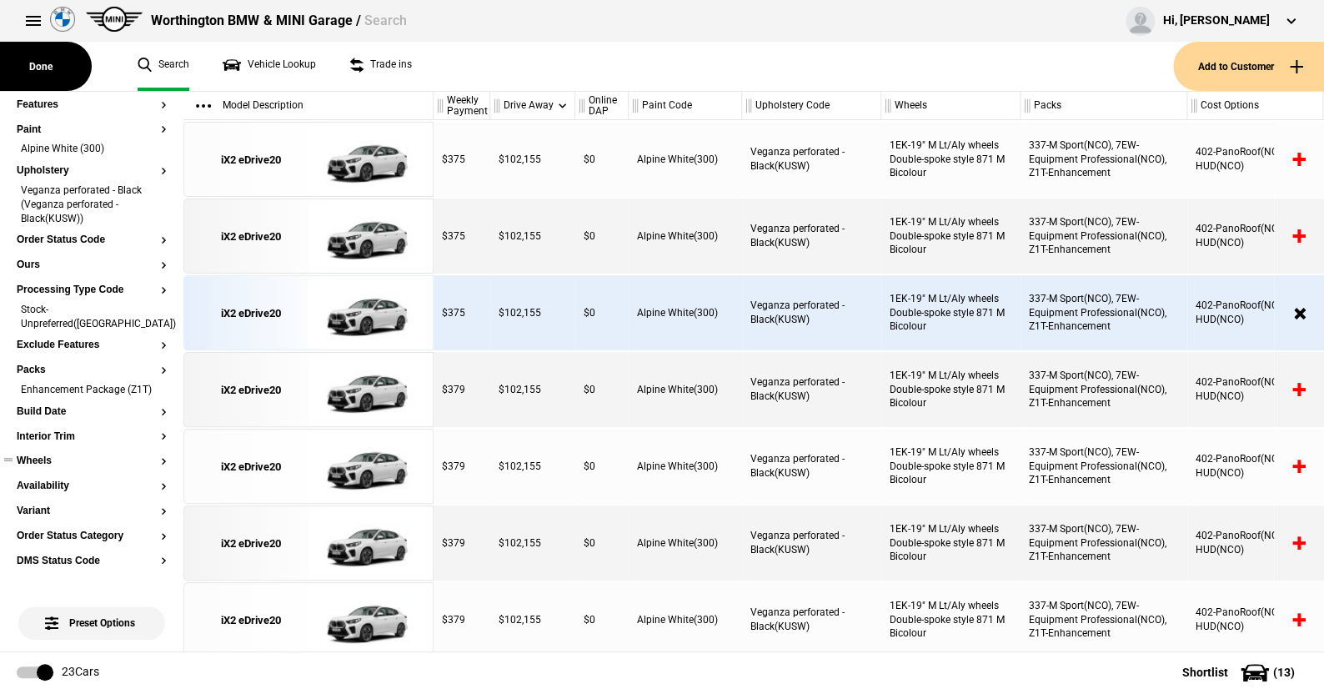
scroll to position [167, 0]
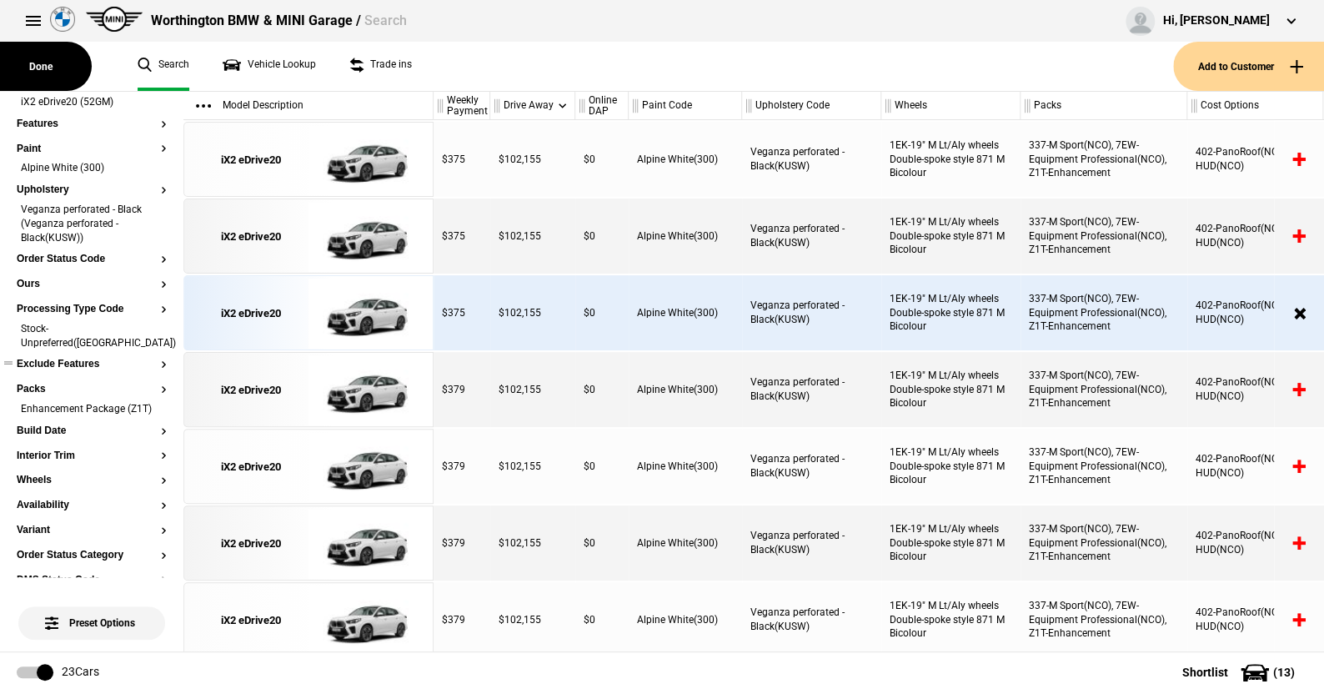
click at [39, 377] on ul at bounding box center [92, 380] width 150 height 7
click at [37, 383] on button "Packs" at bounding box center [92, 389] width 150 height 12
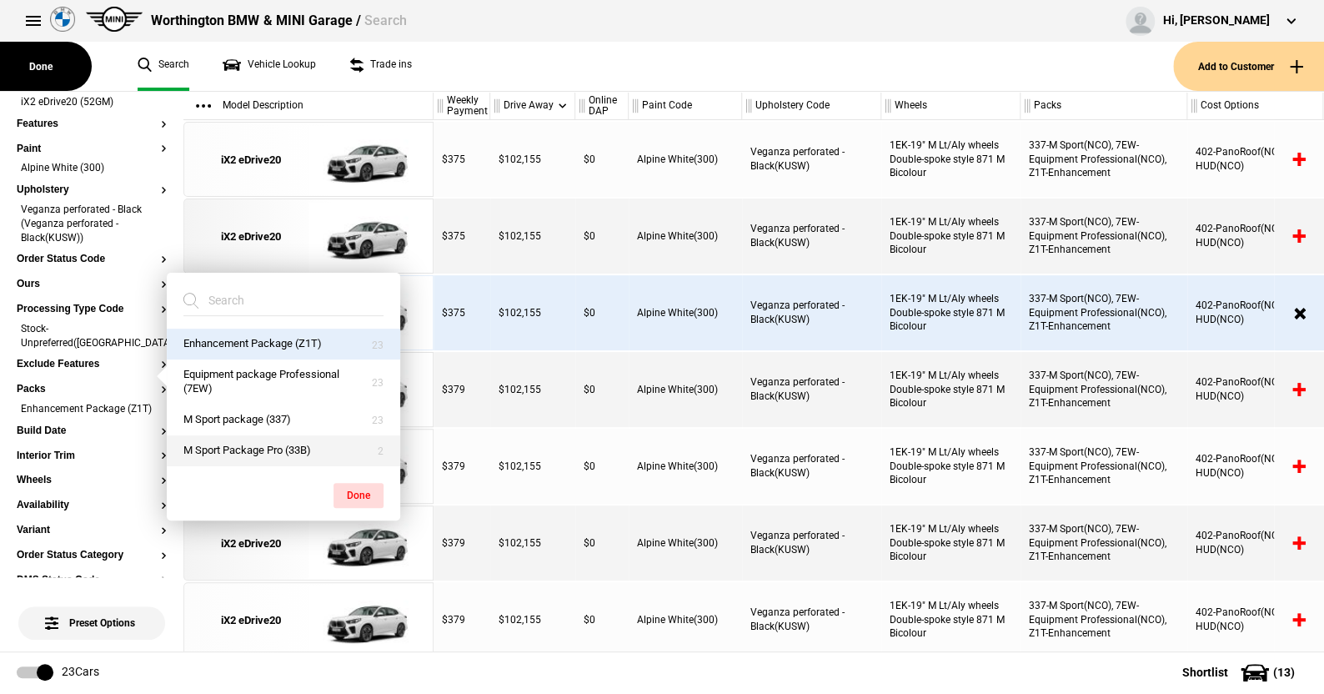
click at [245, 442] on button "M Sport Package Pro (33B)" at bounding box center [283, 450] width 233 height 31
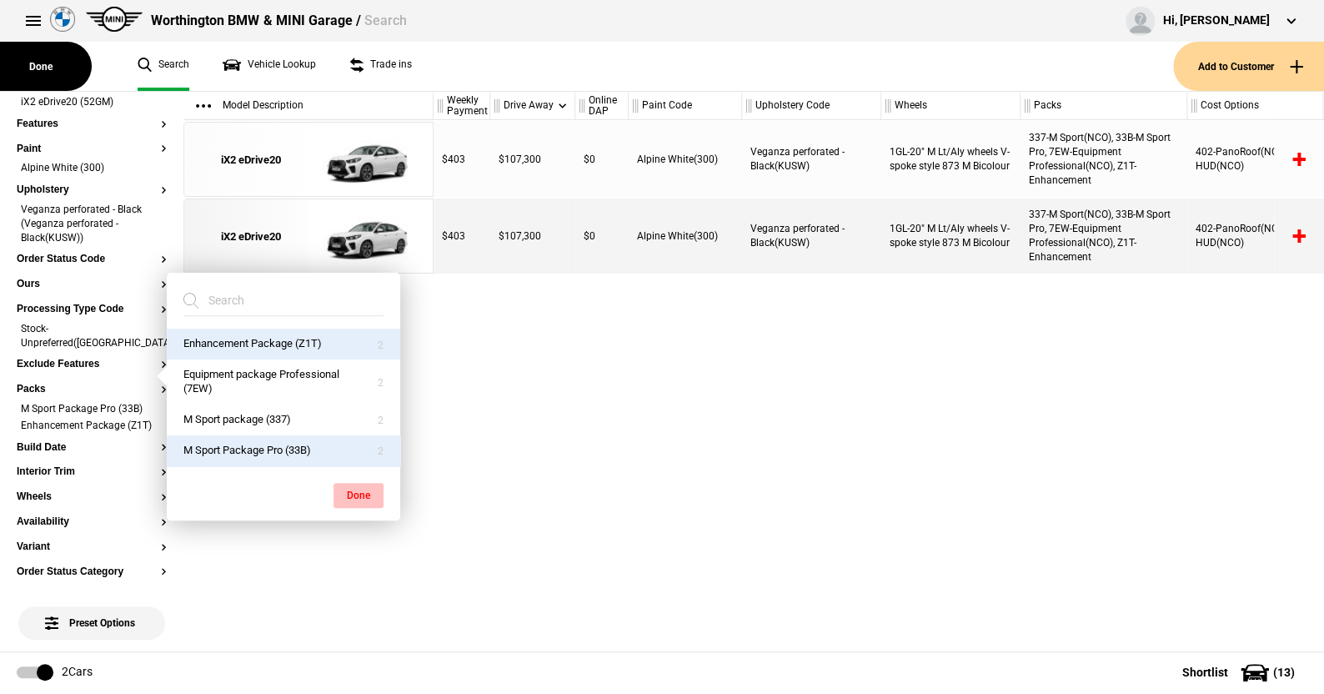
click at [366, 486] on button "Done" at bounding box center [358, 495] width 50 height 25
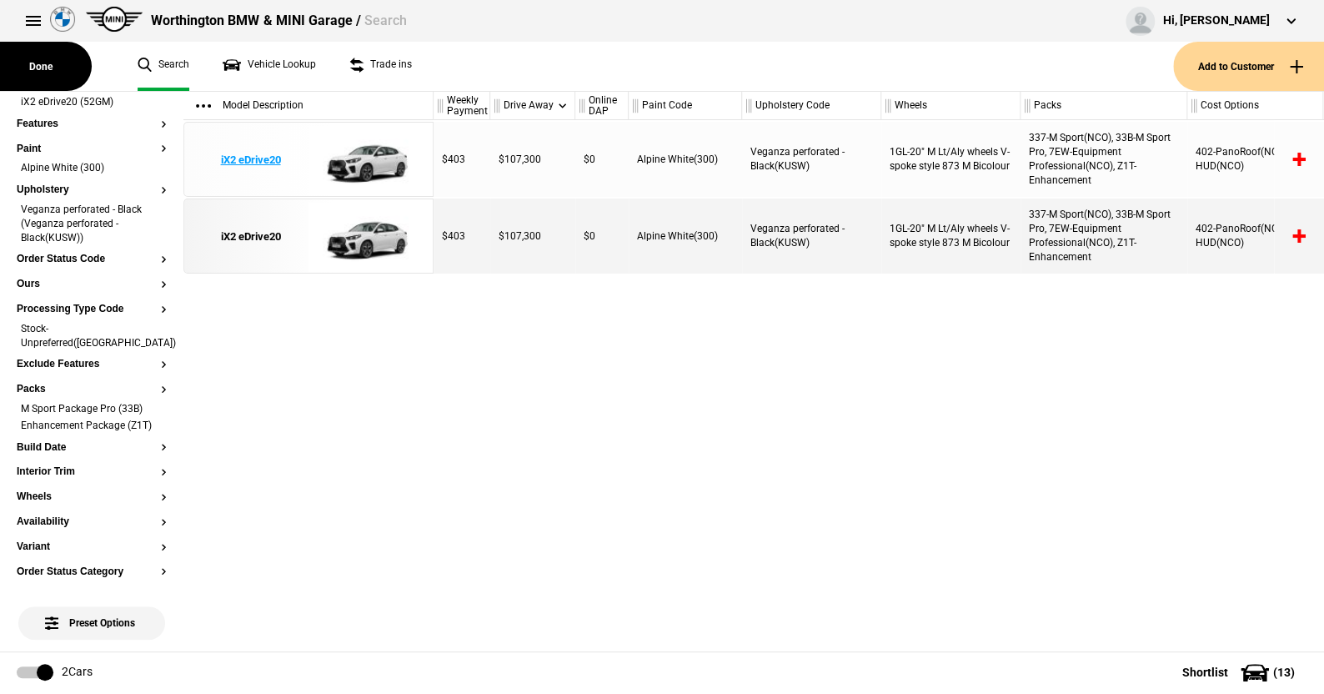
click at [385, 163] on img at bounding box center [366, 160] width 116 height 75
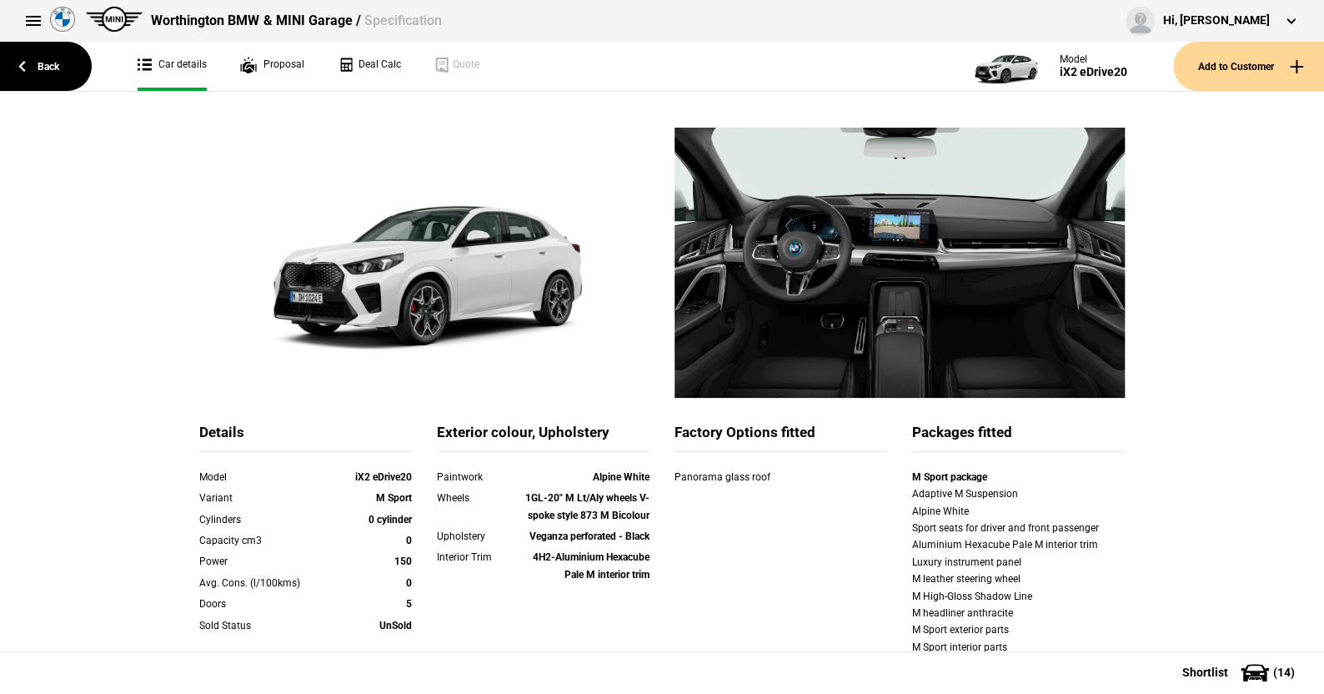
scroll to position [167, 0]
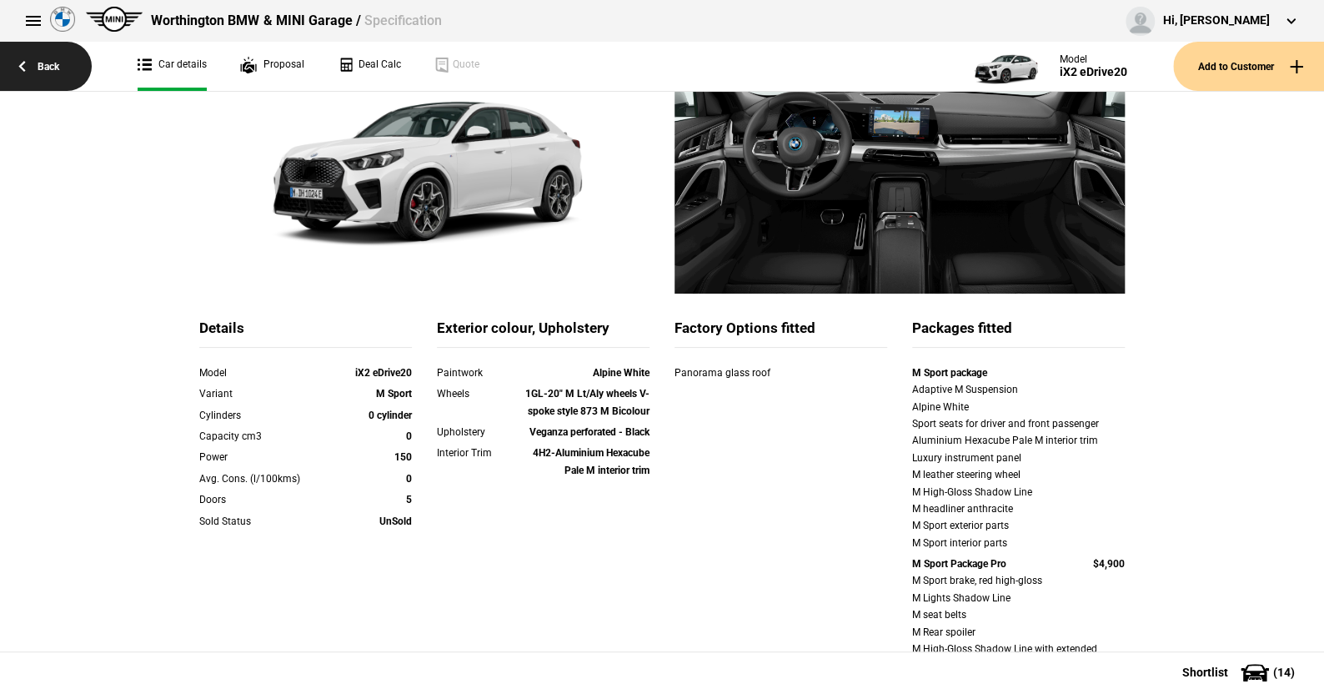
click at [43, 61] on link "Back" at bounding box center [46, 66] width 92 height 49
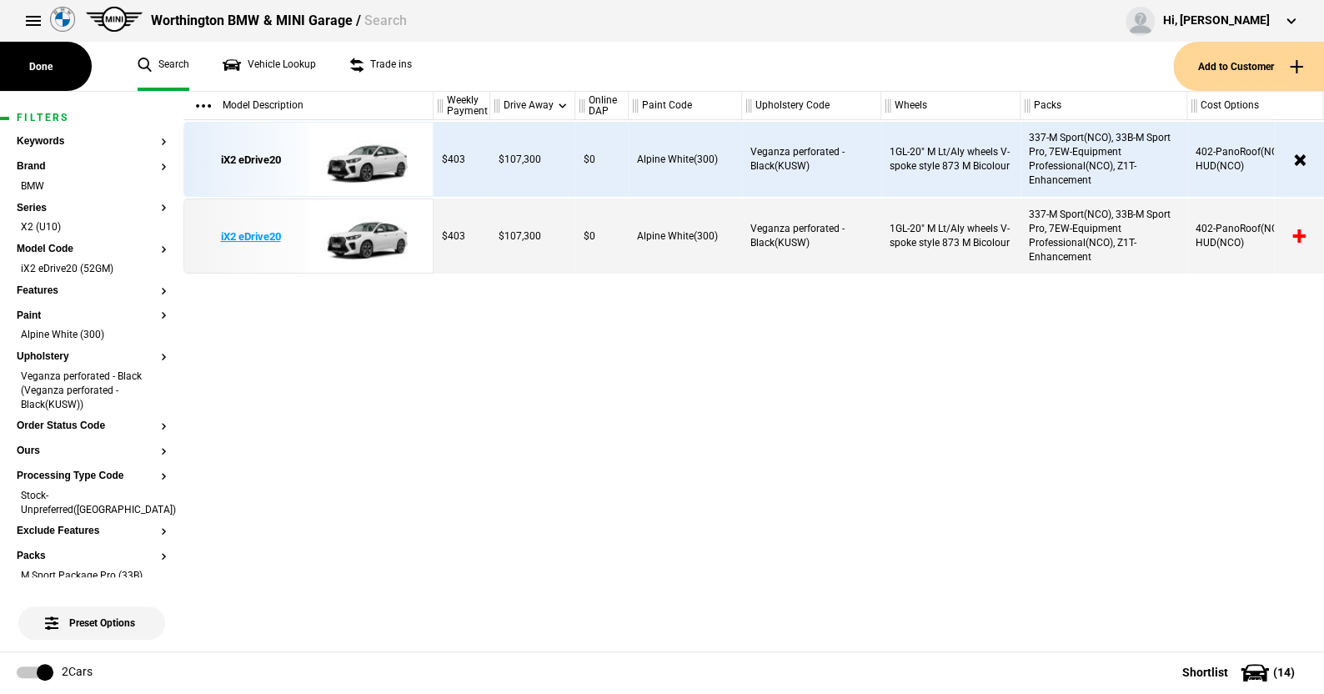
click at [372, 241] on img at bounding box center [366, 236] width 116 height 75
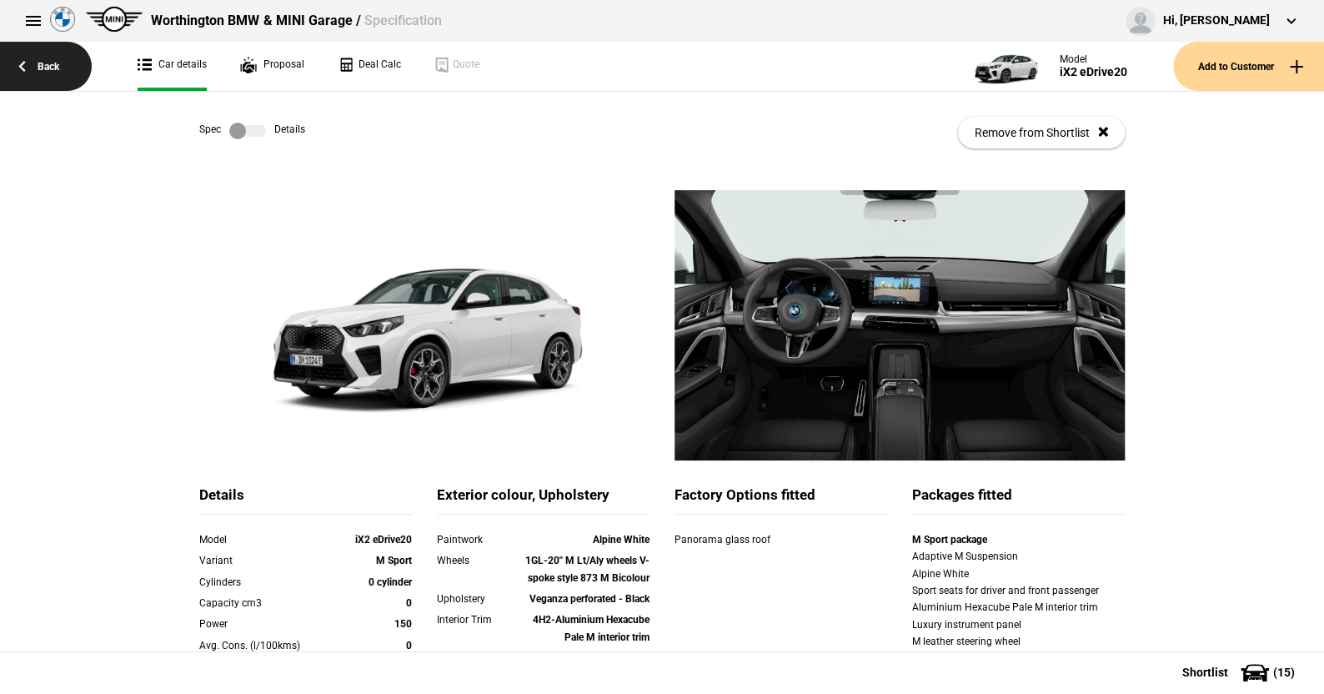
click at [54, 60] on link "Back" at bounding box center [46, 66] width 92 height 49
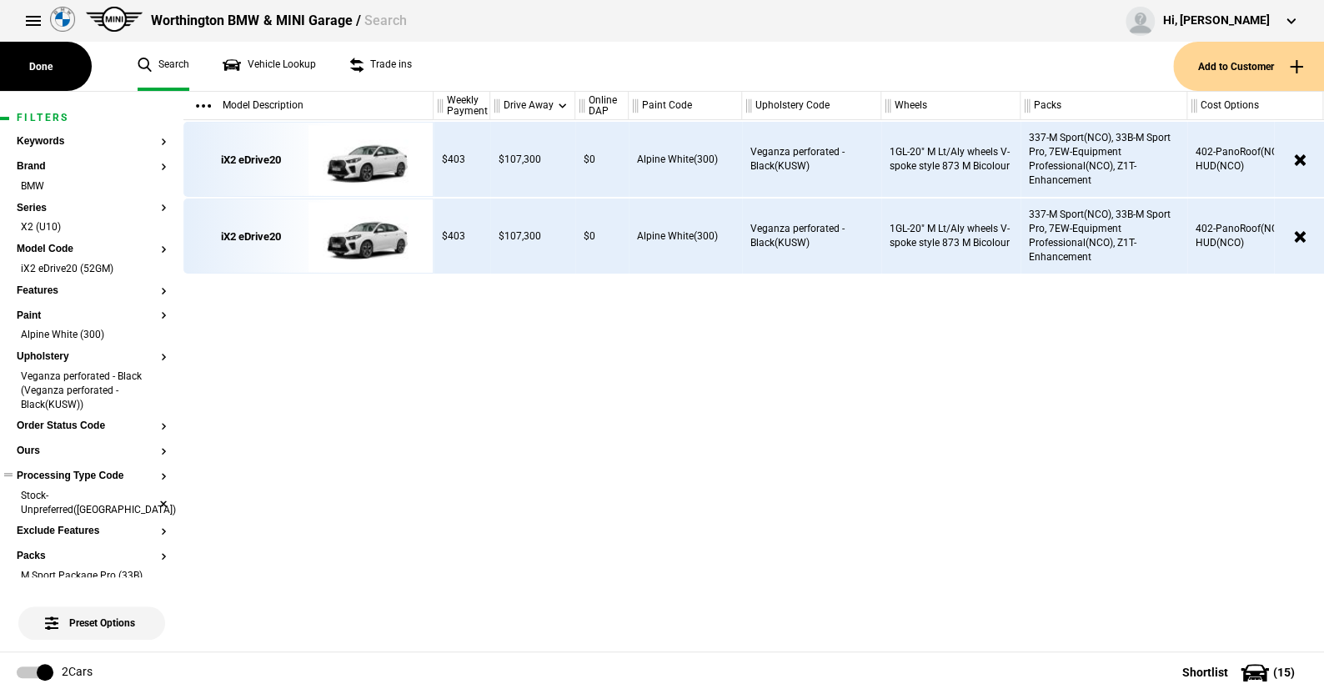
click at [148, 493] on li "Stock-Unpreferred([GEOGRAPHIC_DATA])" at bounding box center [92, 503] width 150 height 31
click at [374, 160] on img at bounding box center [366, 160] width 116 height 75
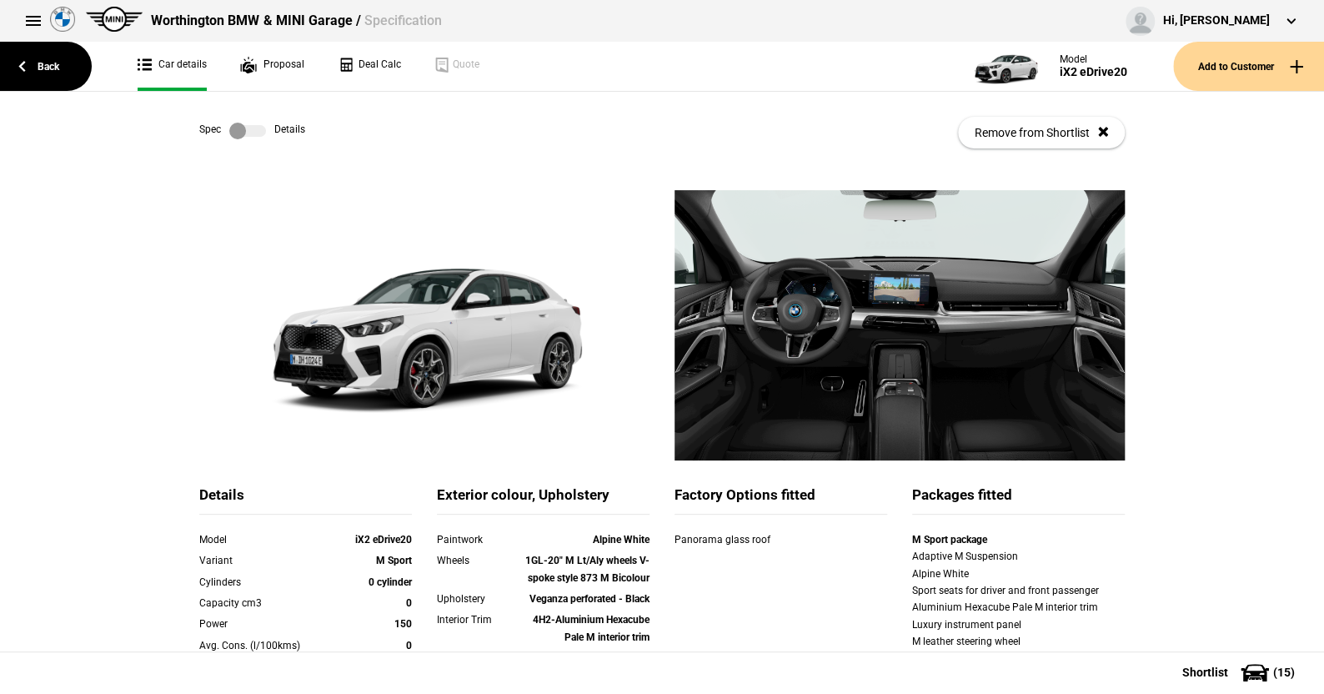
click at [233, 134] on label at bounding box center [247, 131] width 37 height 17
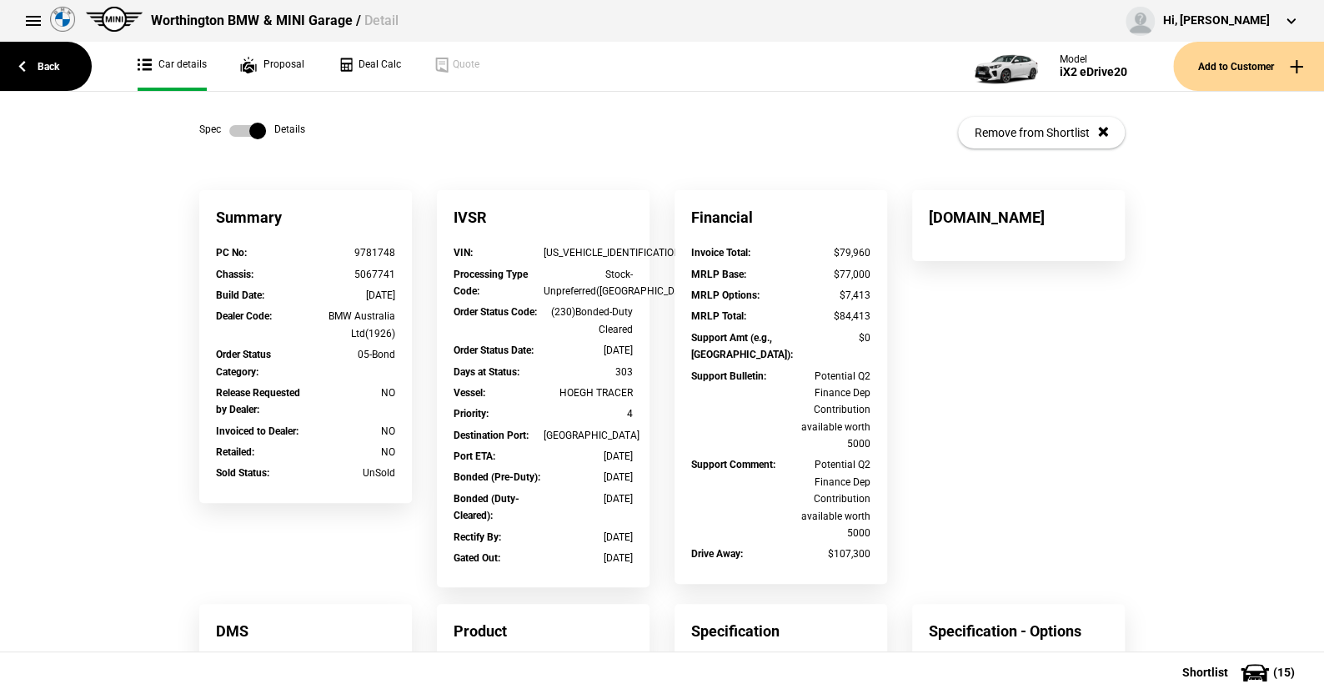
click at [233, 134] on label at bounding box center [247, 131] width 37 height 17
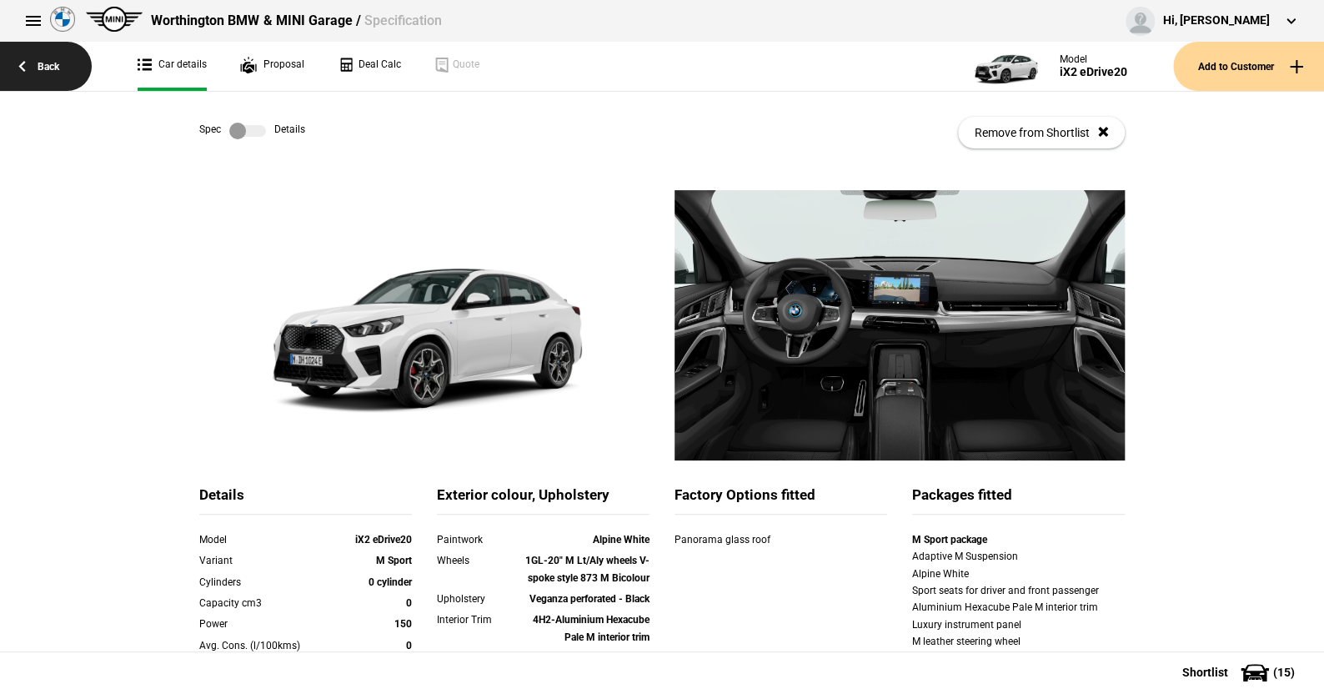
click at [62, 62] on link "Back" at bounding box center [46, 66] width 92 height 49
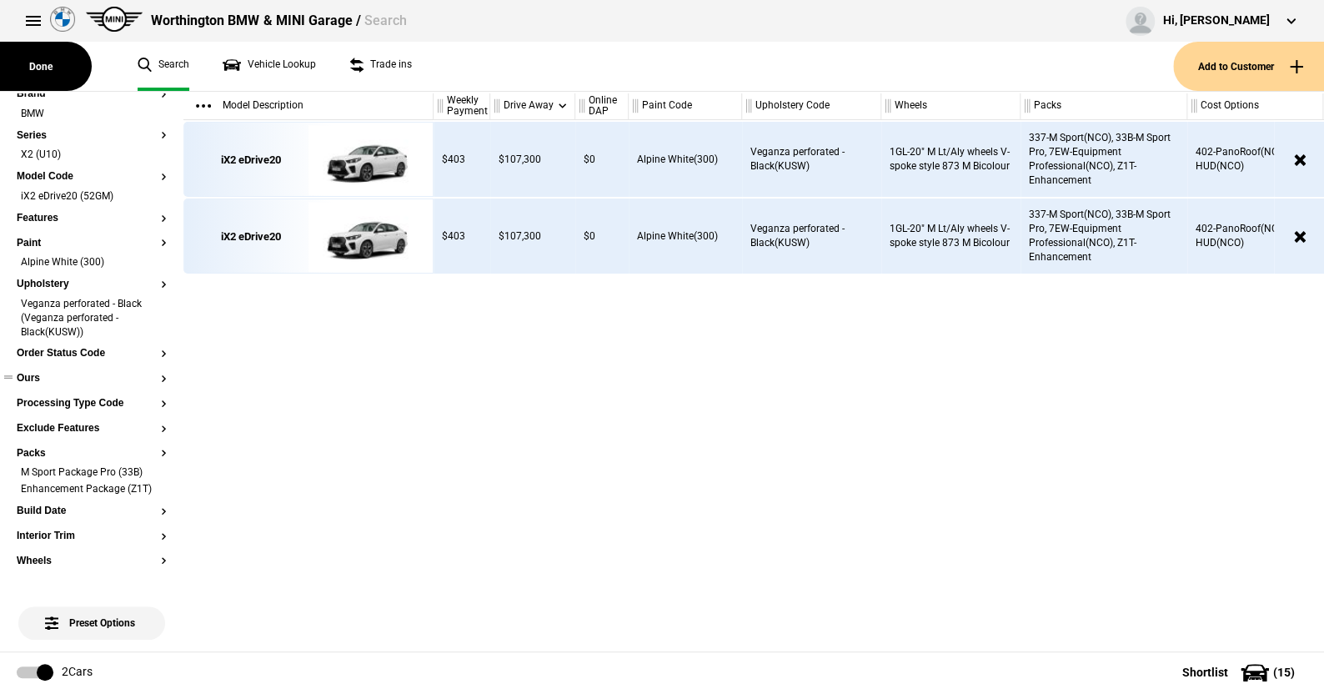
scroll to position [45, 0]
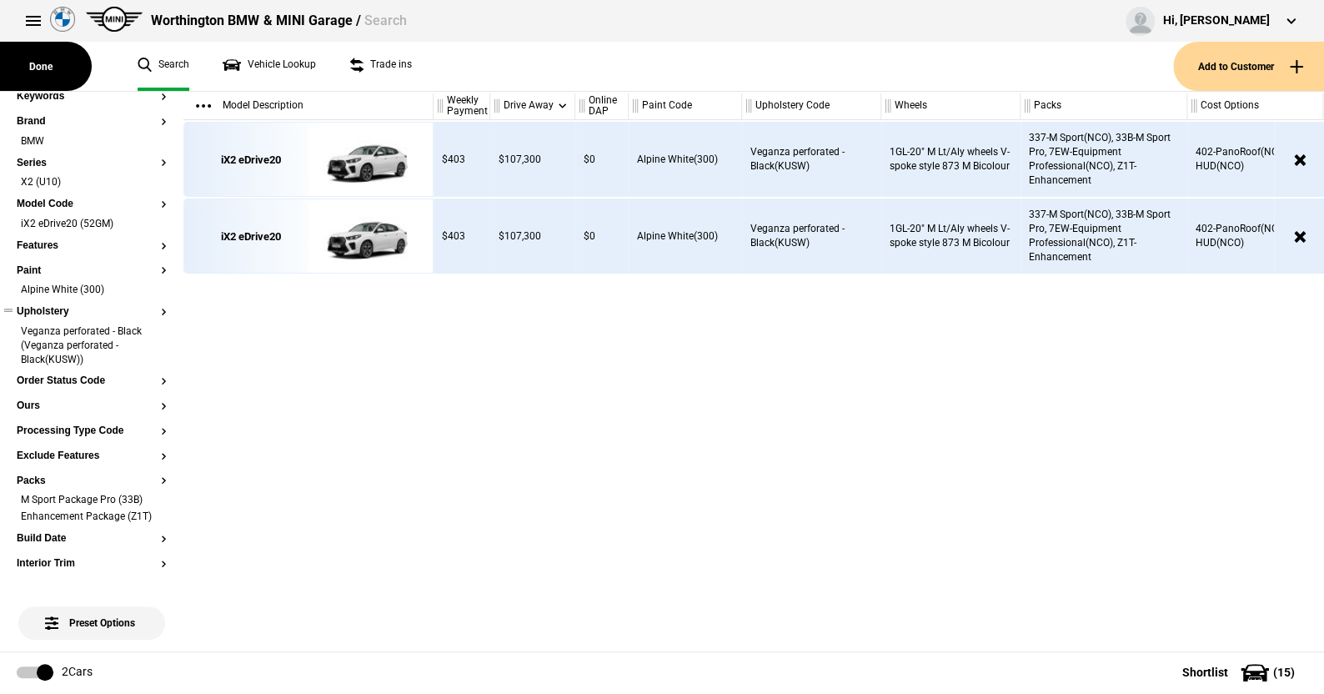
click at [35, 312] on button "Upholstery" at bounding box center [92, 312] width 150 height 12
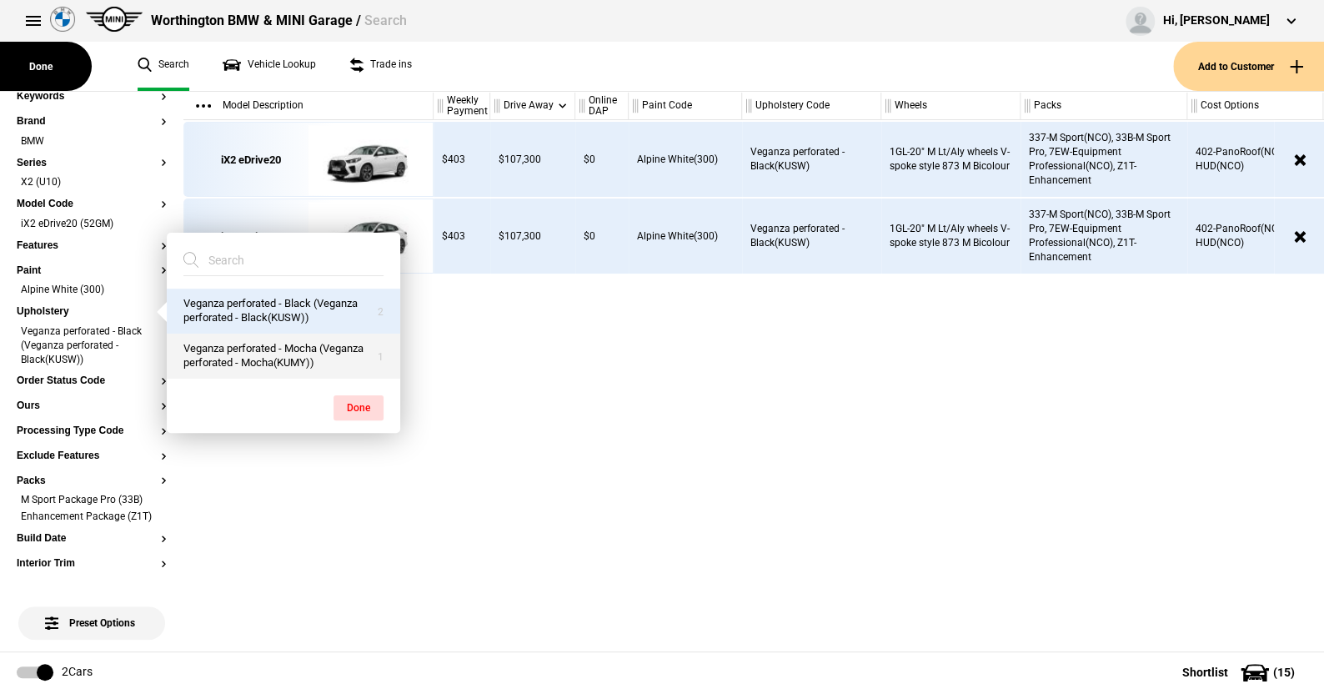
click at [299, 355] on button "Veganza perforated - Mocha (Veganza perforated - Mocha(KUMY))" at bounding box center [283, 355] width 233 height 45
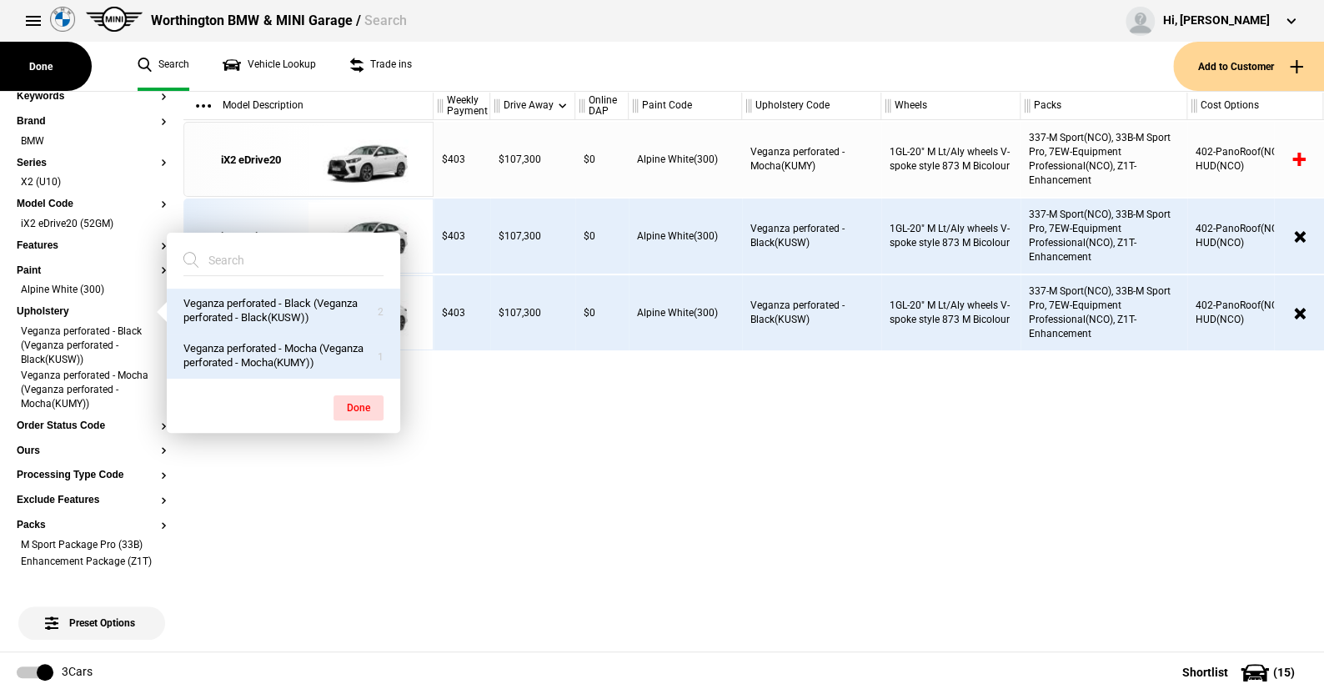
click at [539, 416] on div "$403 $107,300 $0 Alpine White(300) Veganza perforated - Mocha(KUMY) 1GL-20" M L…" at bounding box center [878, 385] width 890 height 531
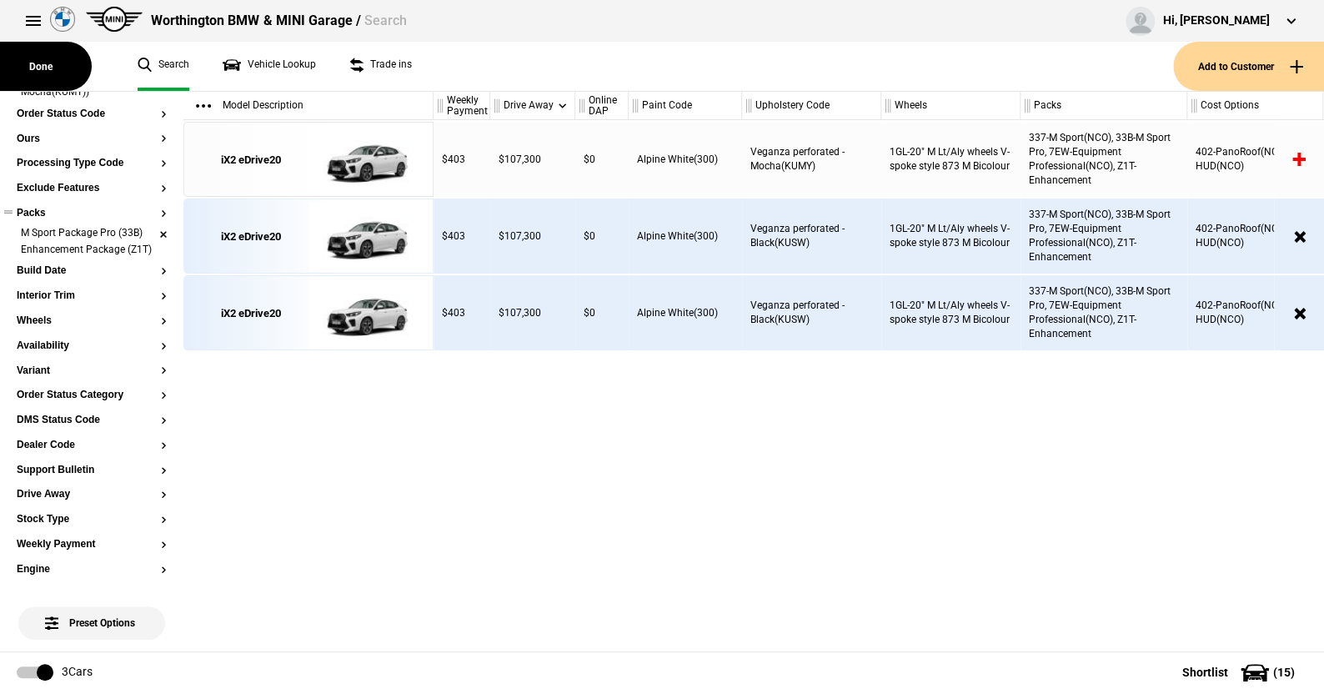
scroll to position [378, 0]
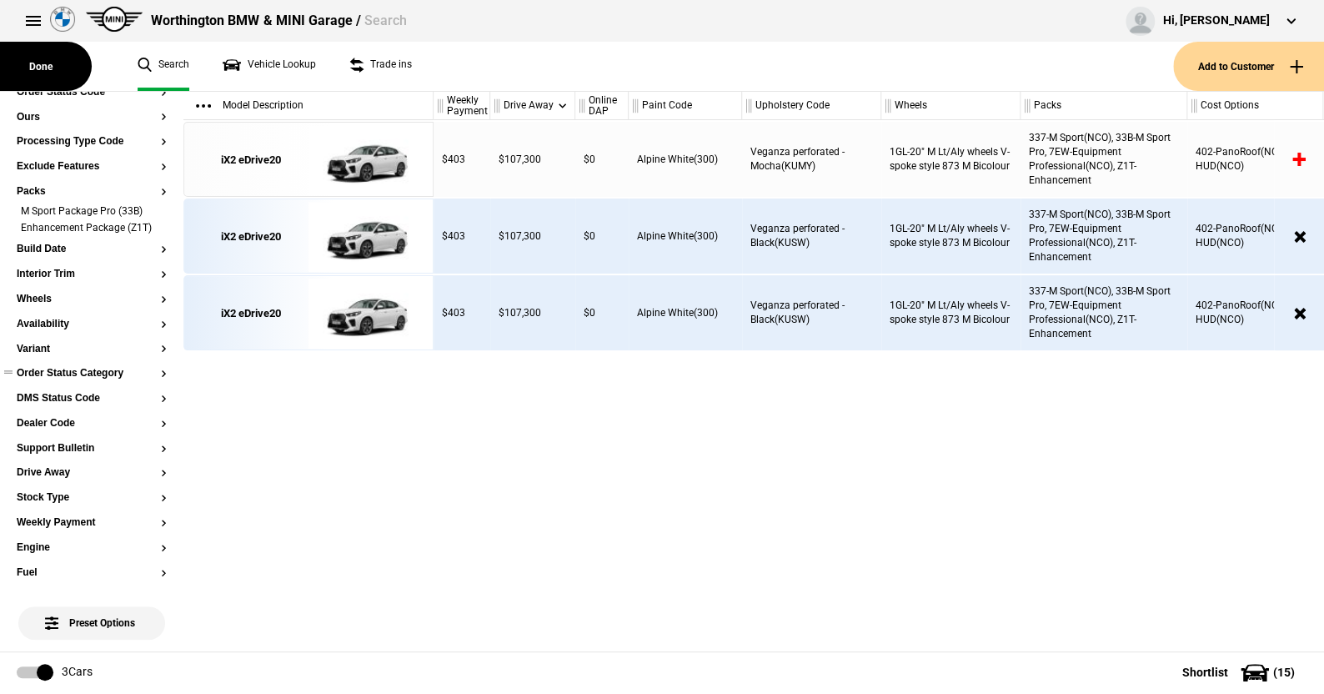
click at [87, 379] on button "Order Status Category" at bounding box center [92, 374] width 150 height 12
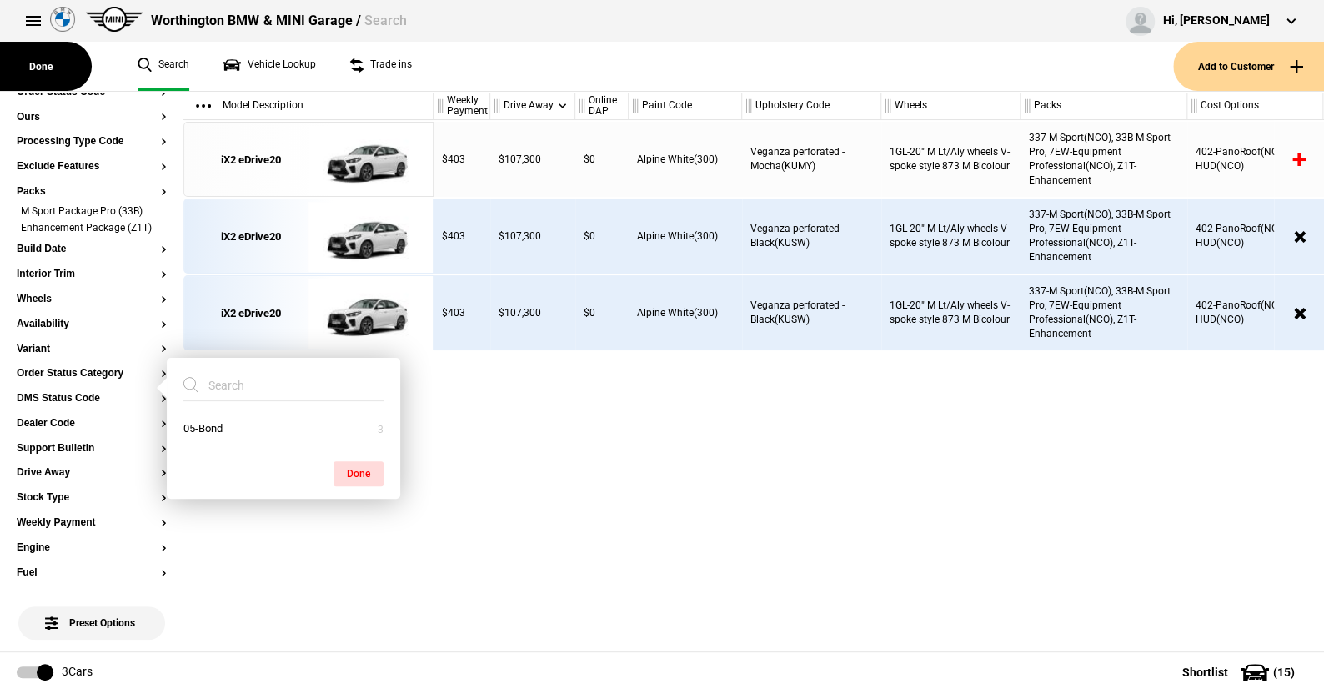
click at [847, 503] on div "$403 $107,300 $0 Alpine White(300) Veganza perforated - Mocha(KUMY) 1GL-20" M L…" at bounding box center [878, 385] width 890 height 531
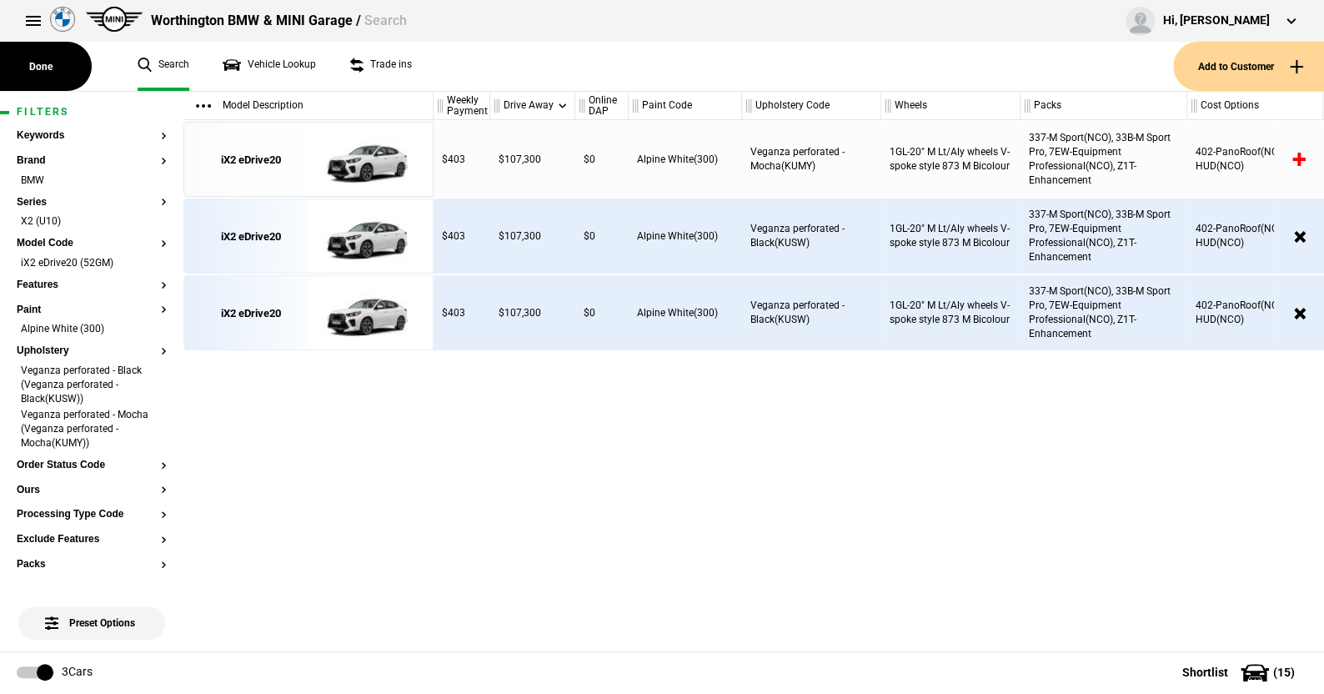
scroll to position [0, 0]
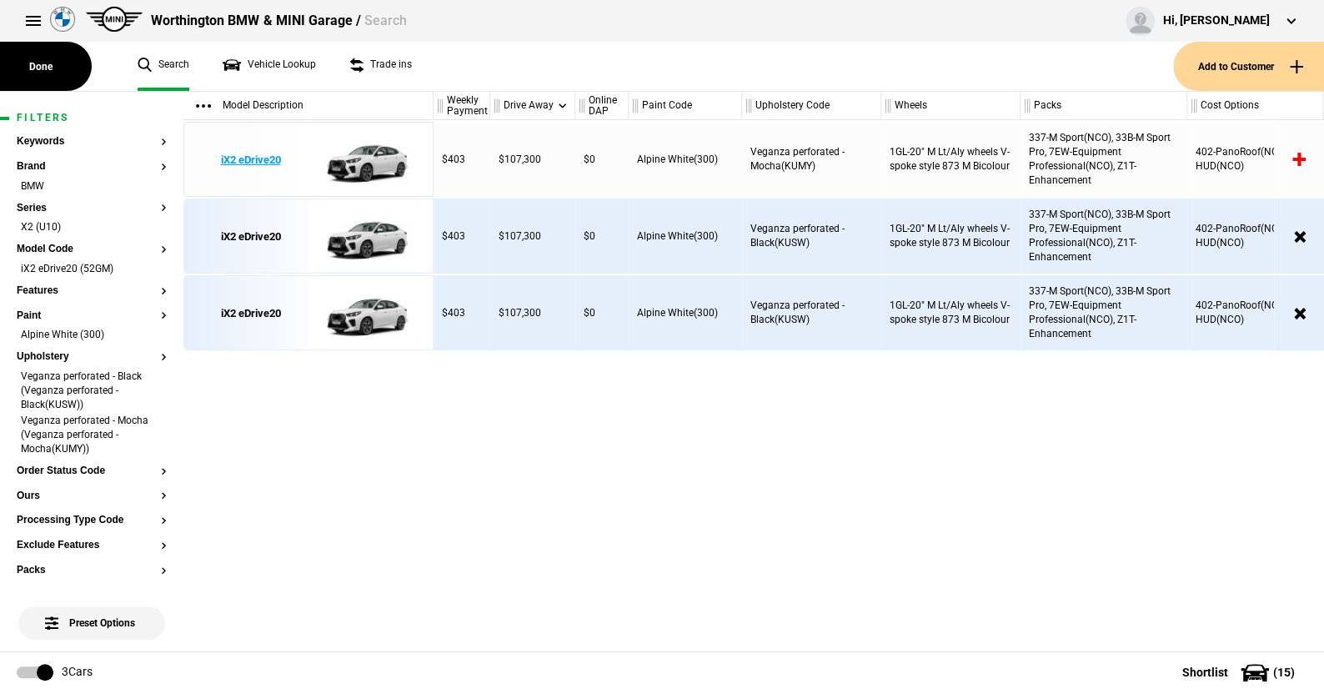
click at [368, 161] on img at bounding box center [366, 160] width 116 height 75
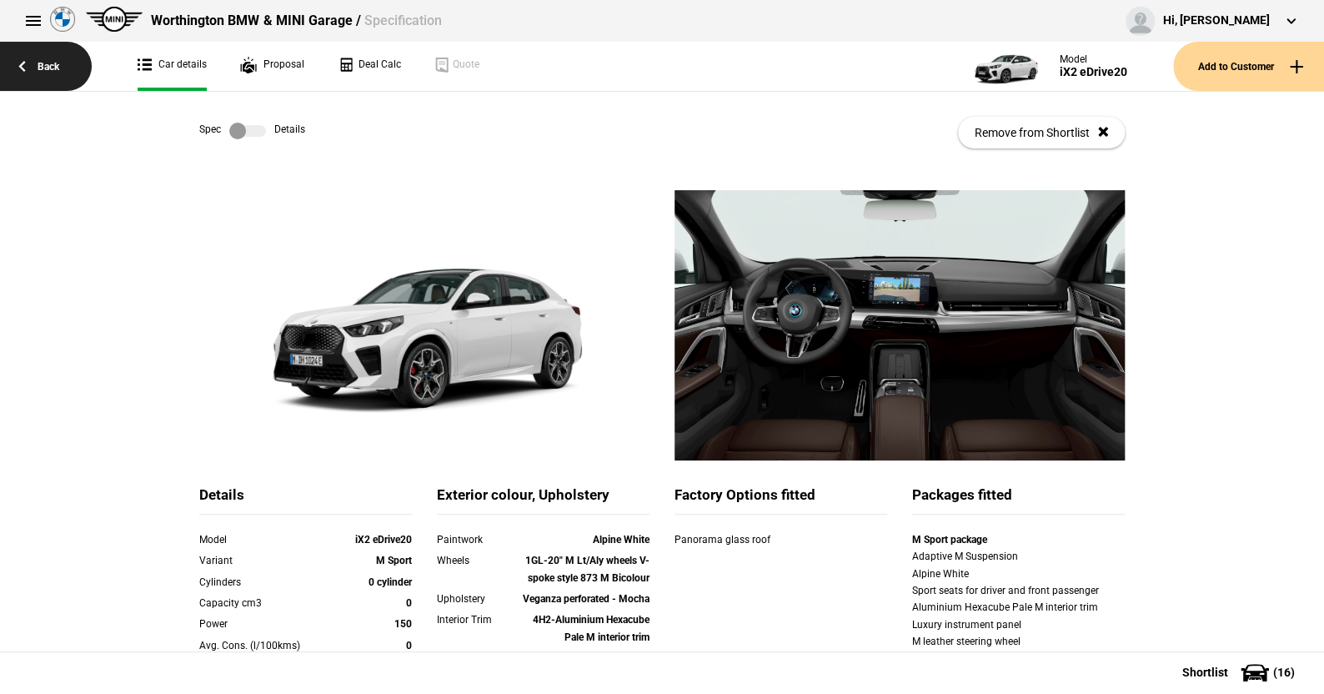
click at [63, 72] on link "Back" at bounding box center [46, 66] width 92 height 49
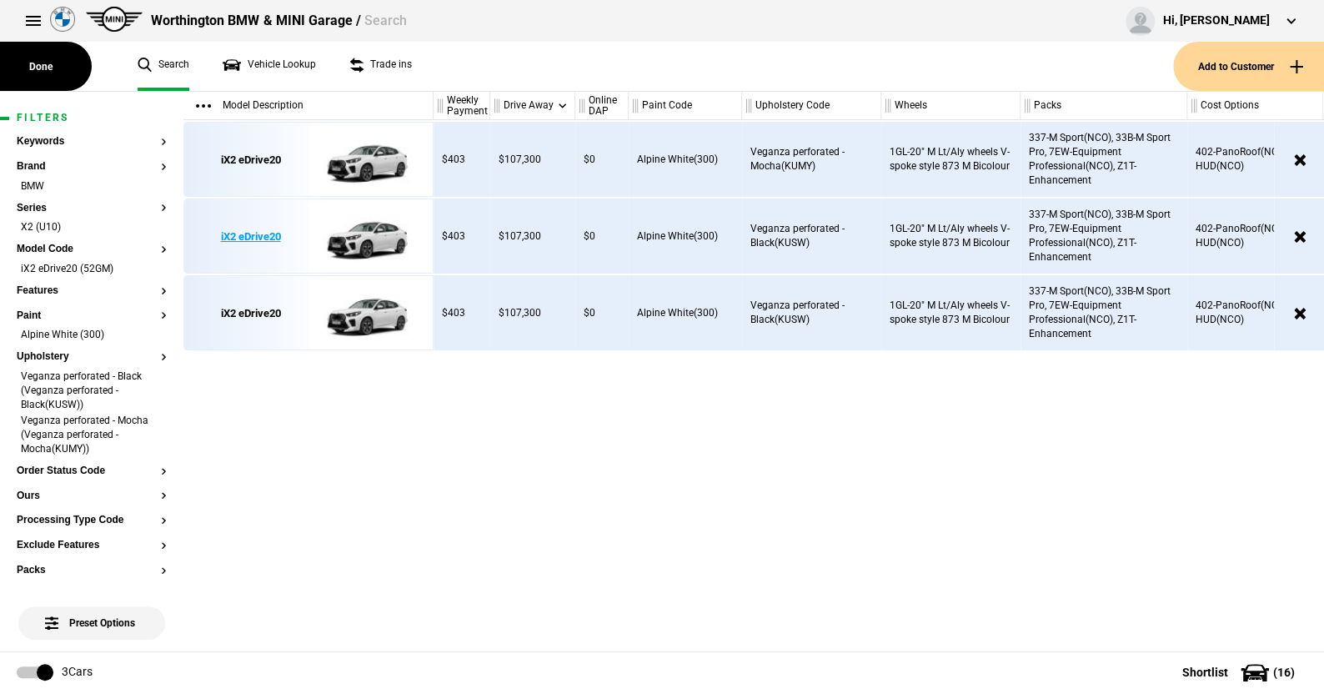
click at [370, 240] on img at bounding box center [366, 236] width 116 height 75
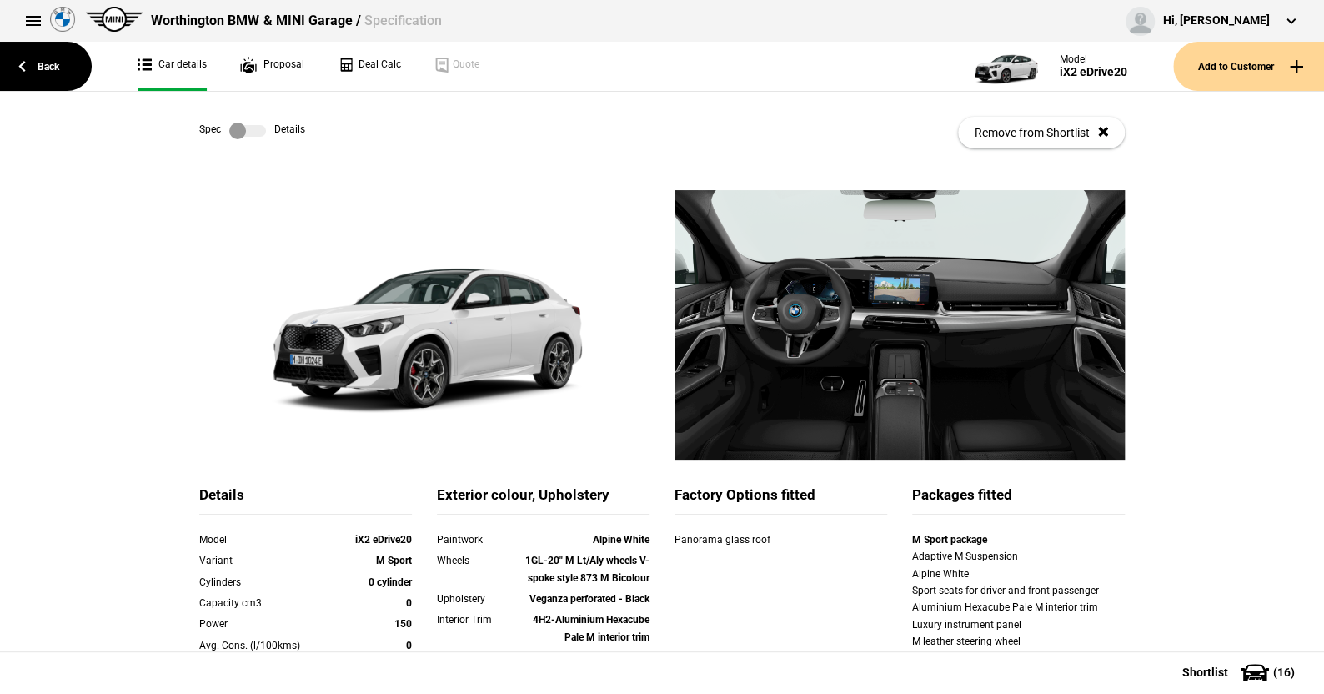
click at [251, 129] on label at bounding box center [247, 131] width 37 height 17
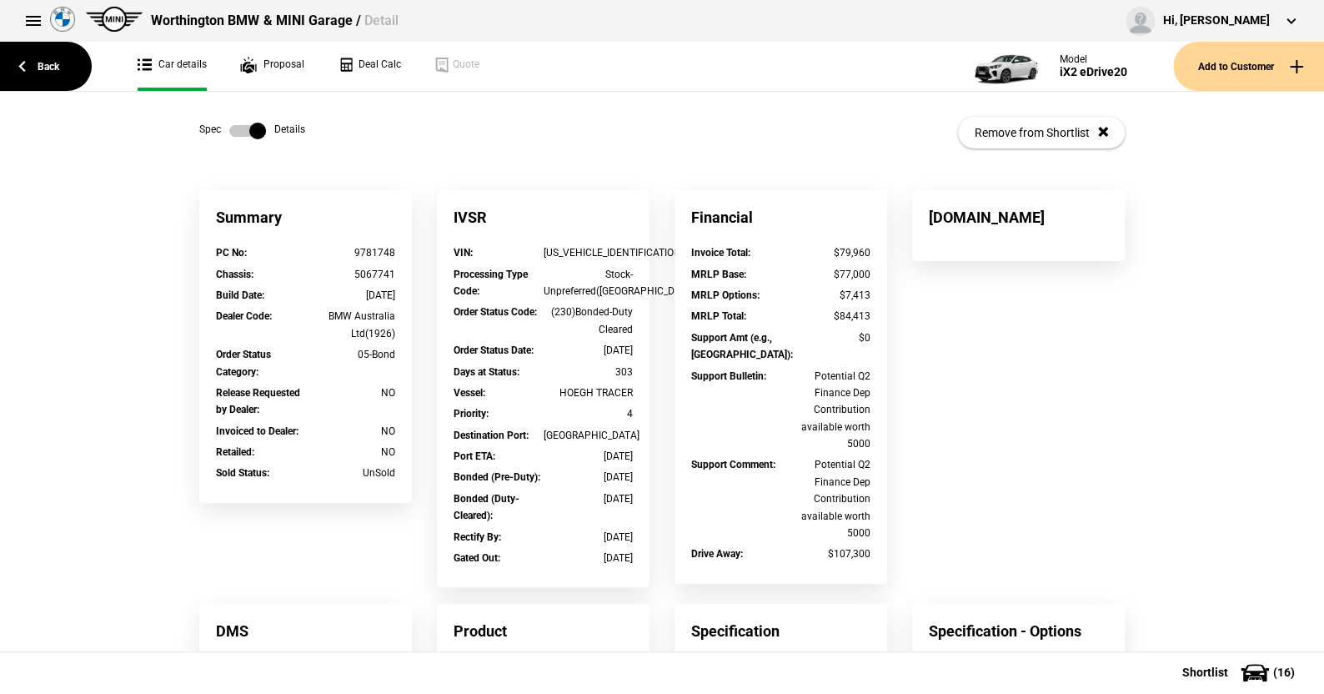
click at [251, 129] on label at bounding box center [247, 131] width 37 height 17
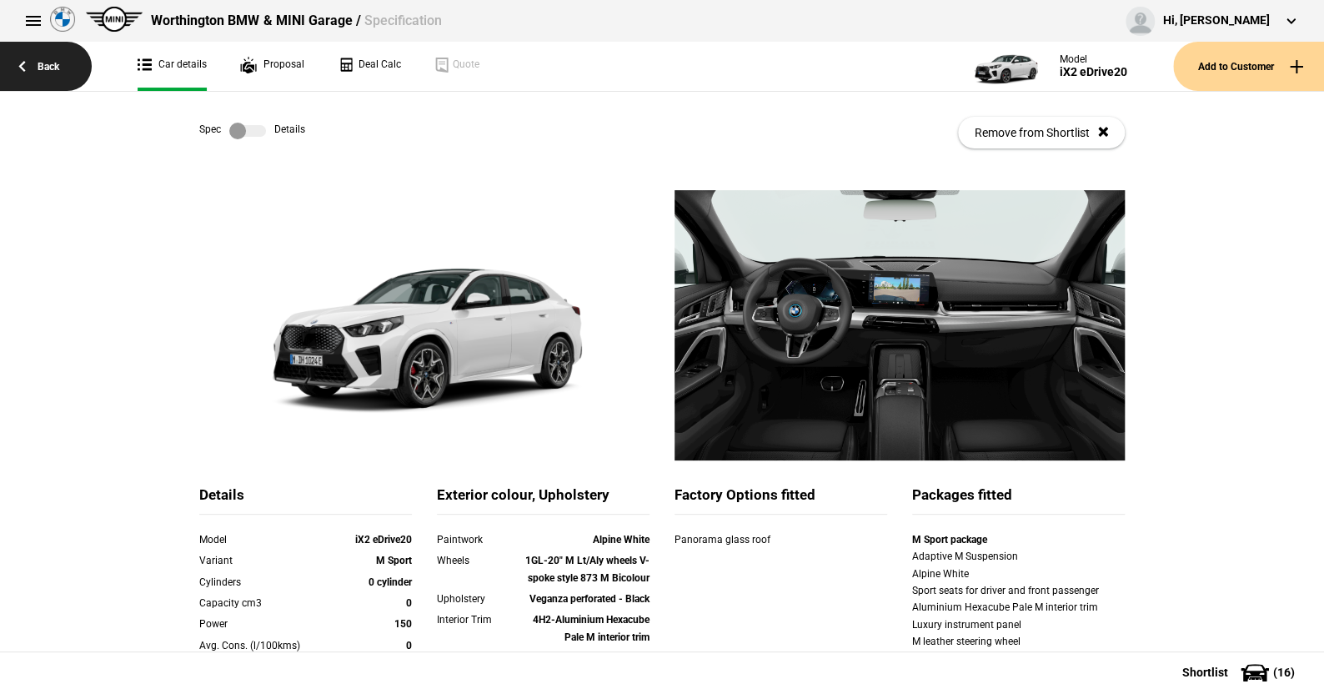
click at [55, 82] on link "Back" at bounding box center [46, 66] width 92 height 49
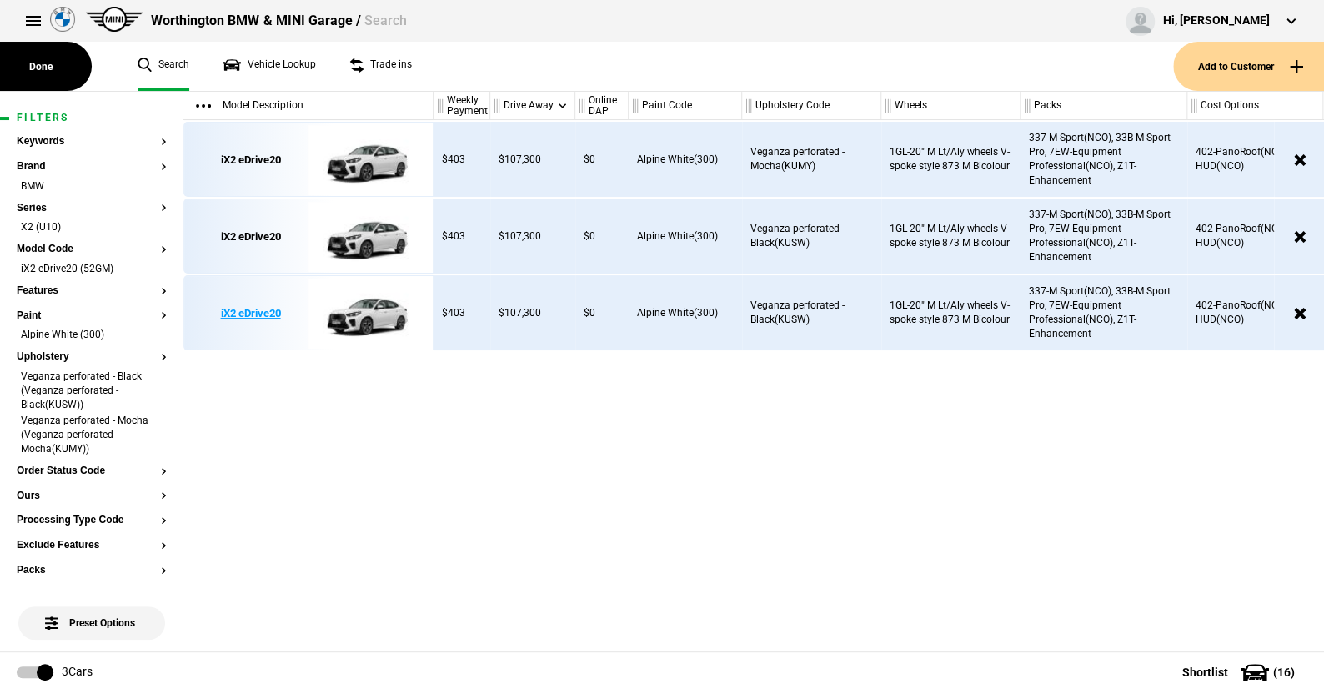
click at [393, 335] on img at bounding box center [366, 313] width 116 height 75
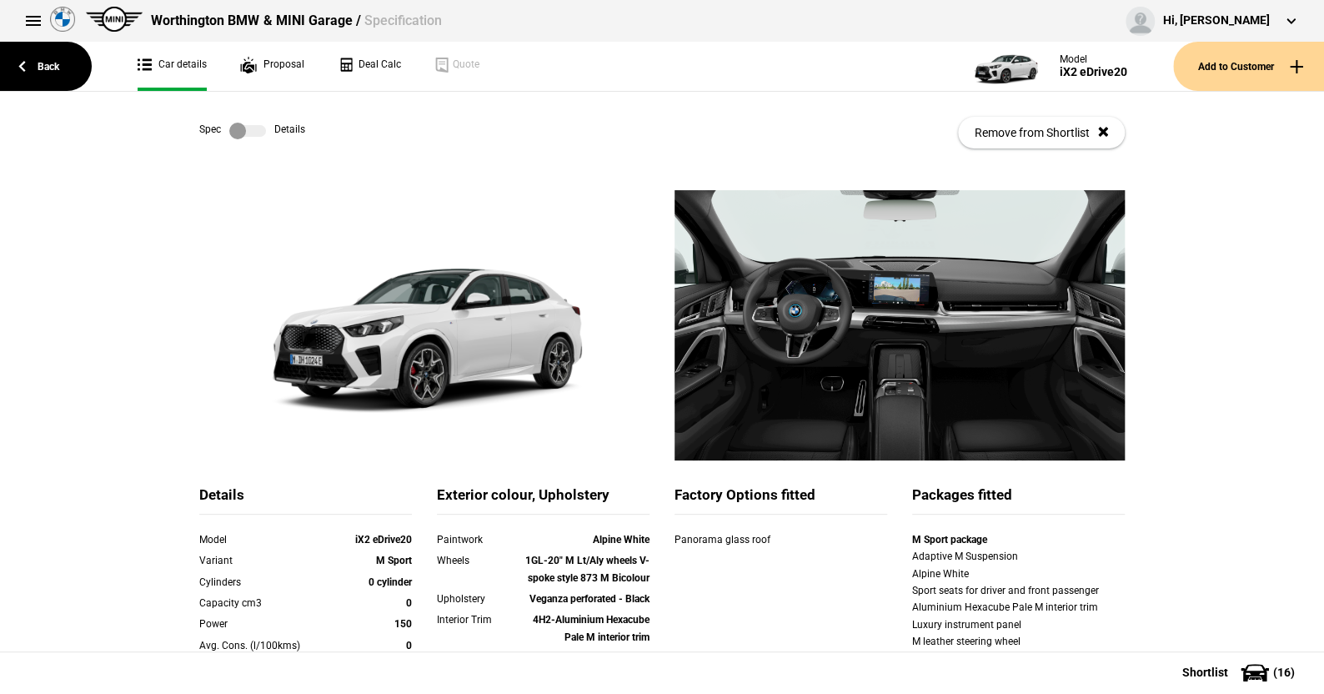
click at [242, 123] on label at bounding box center [247, 131] width 37 height 17
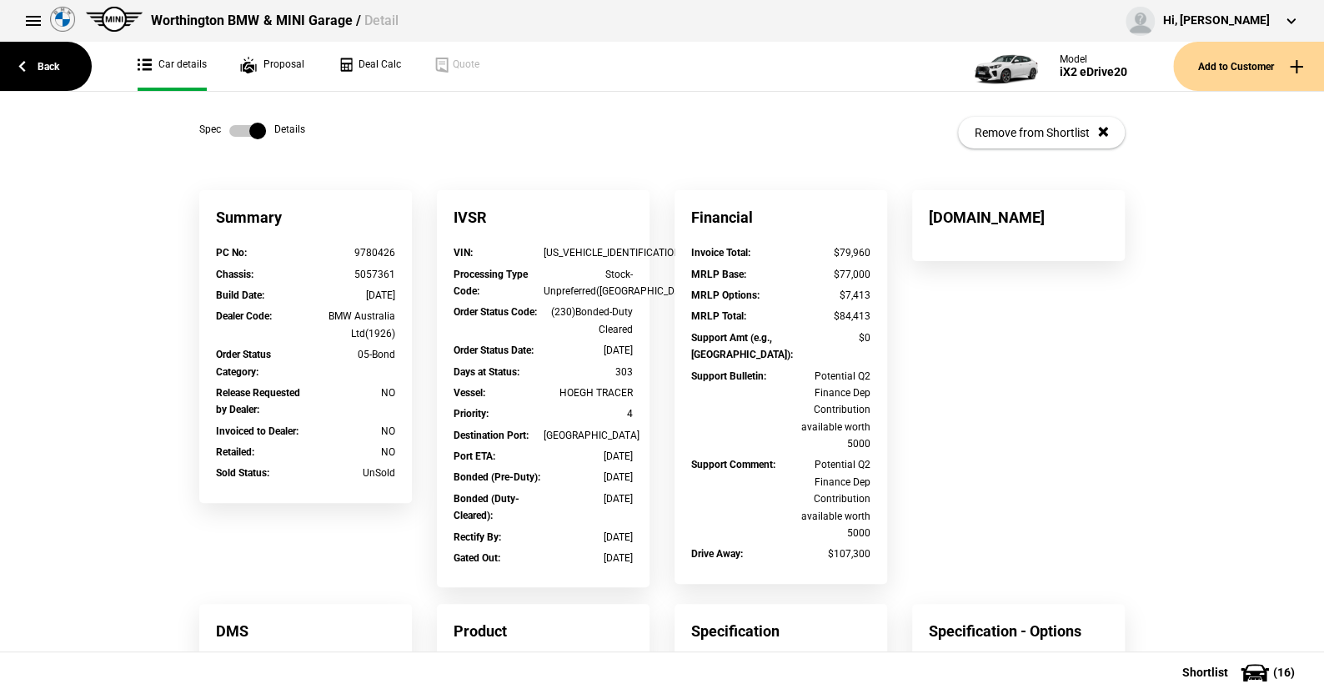
click at [242, 123] on label at bounding box center [247, 131] width 37 height 17
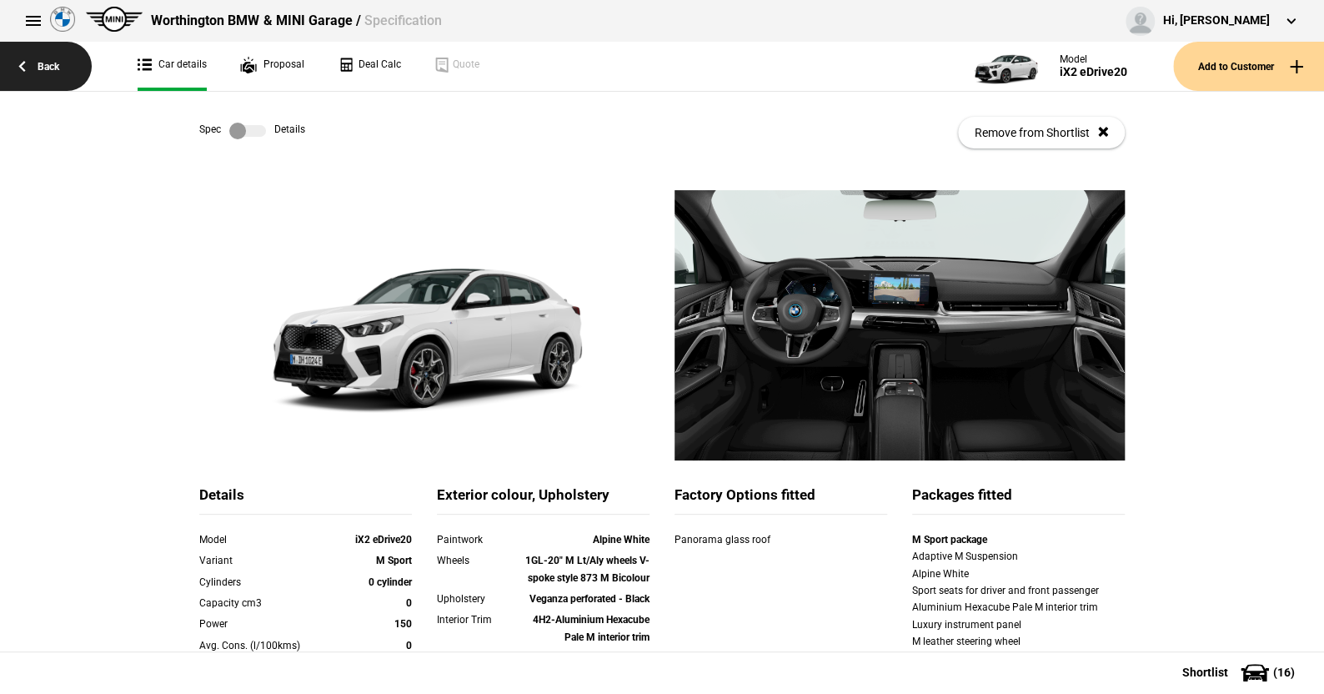
click at [59, 65] on link "Back" at bounding box center [46, 66] width 92 height 49
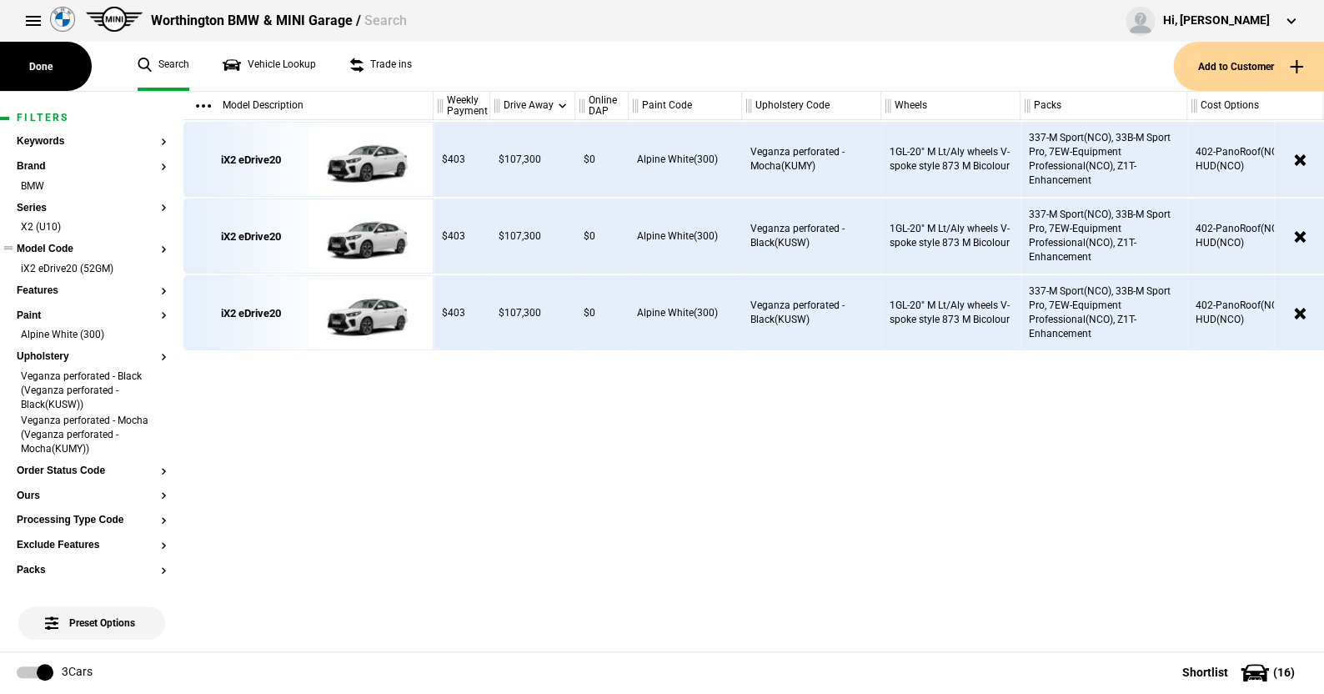
click at [56, 248] on button "Model Code" at bounding box center [92, 249] width 150 height 12
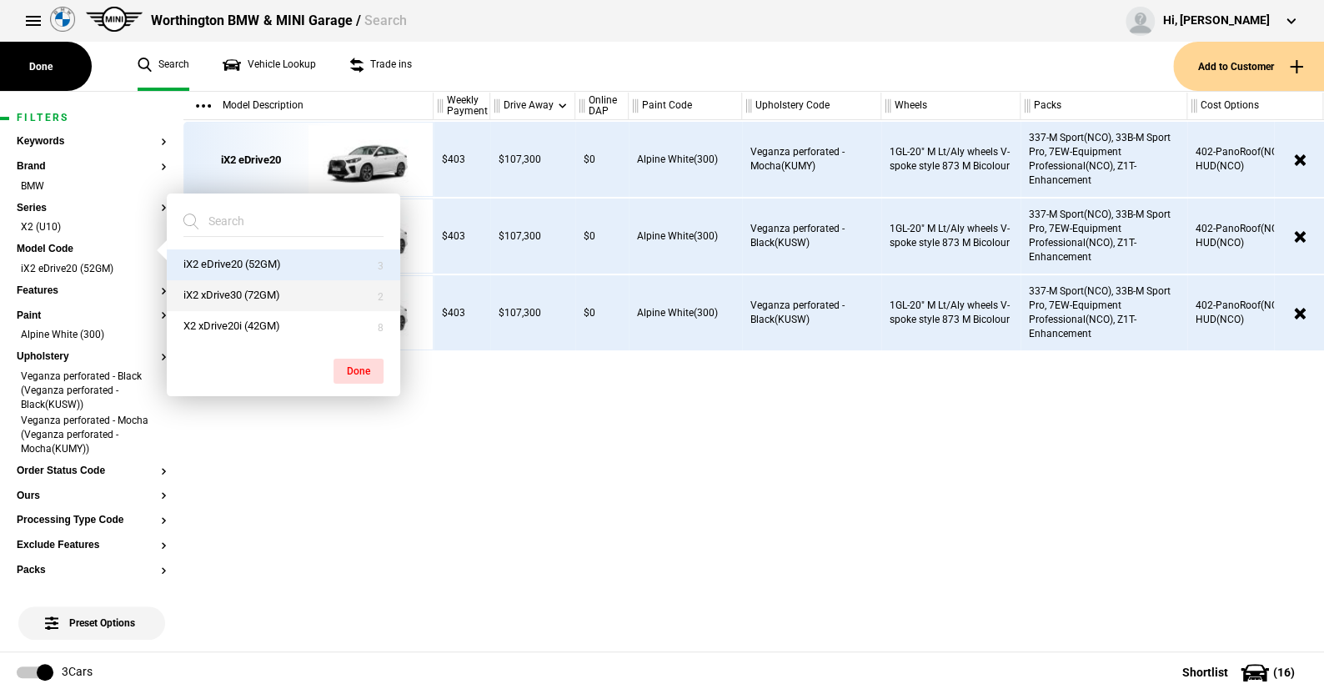
click at [213, 299] on button "iX2 xDrive30 (72GM)" at bounding box center [283, 295] width 233 height 31
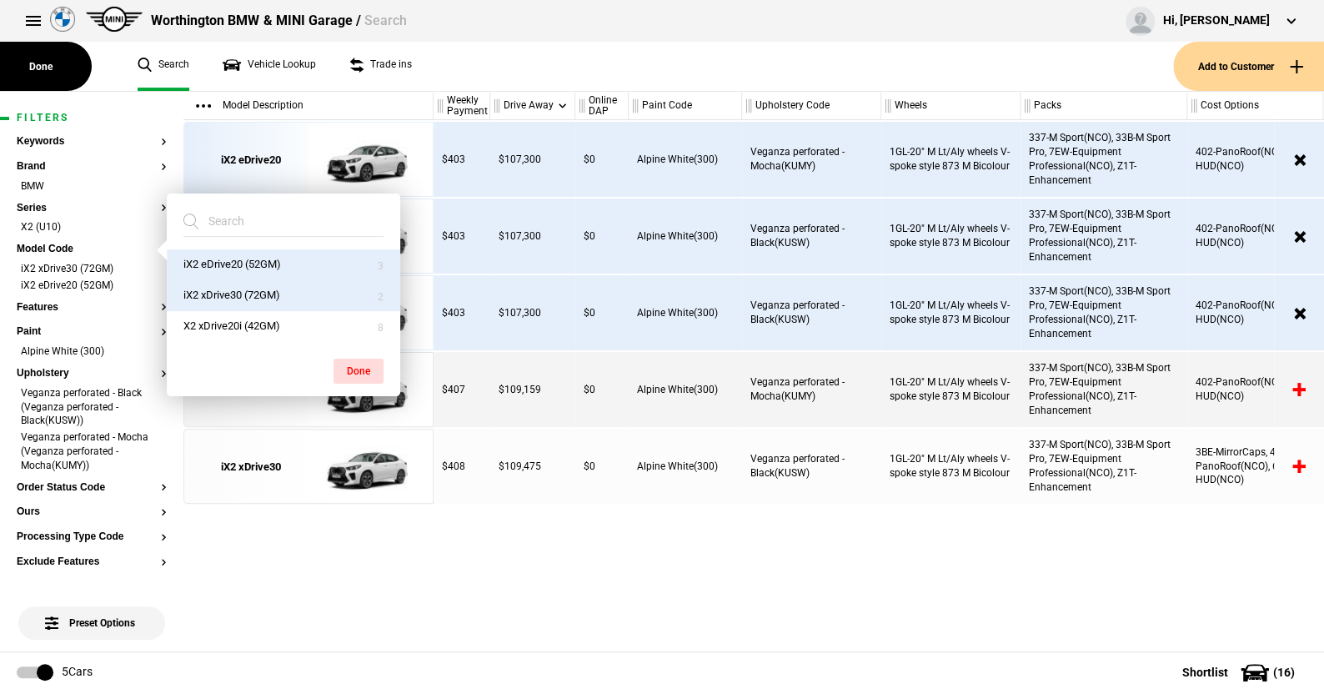
click at [473, 614] on div "$403 $107,300 $0 Alpine White(300) Veganza perforated - Mocha(KUMY) 1GL-20" M L…" at bounding box center [878, 385] width 890 height 531
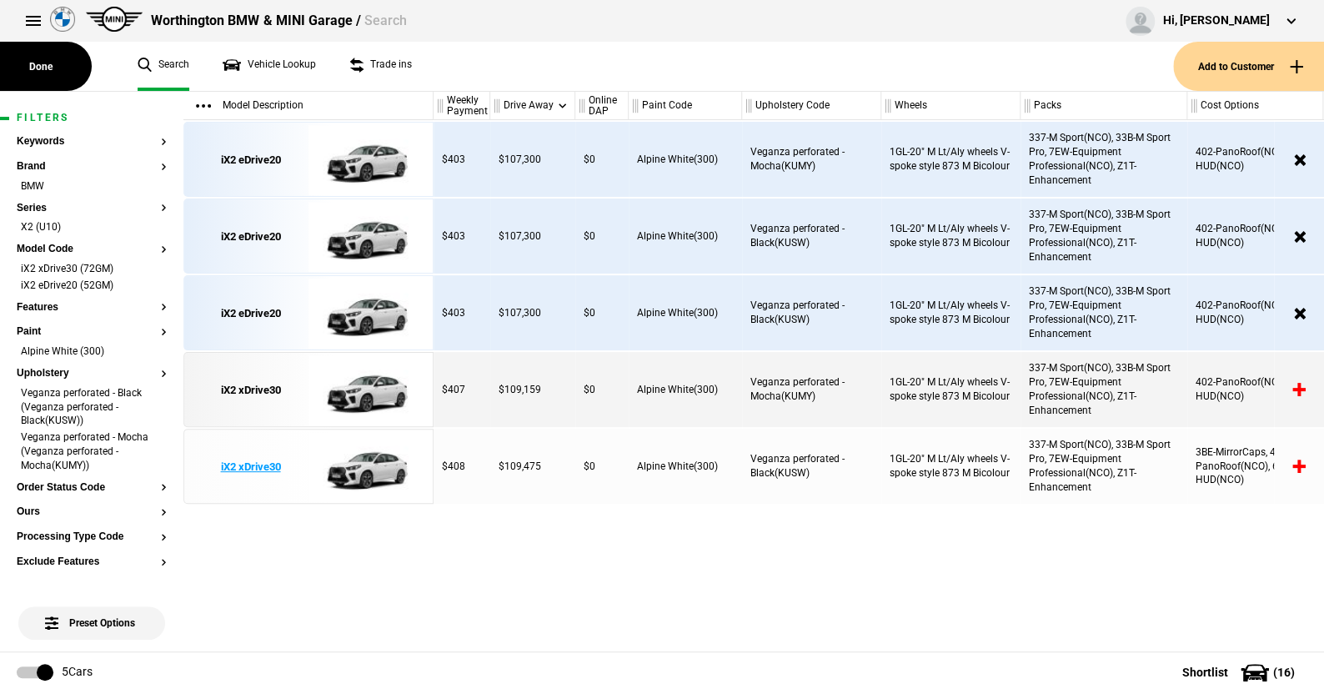
click at [389, 466] on img at bounding box center [366, 466] width 116 height 75
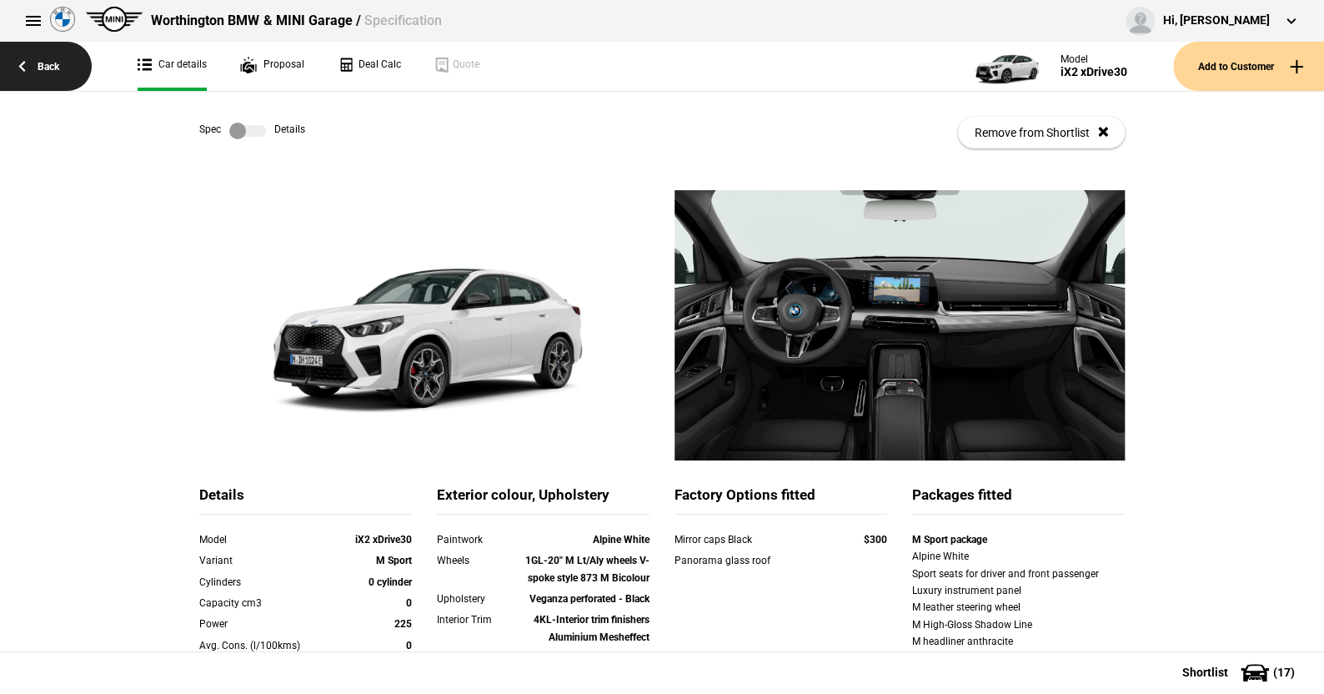
click at [41, 72] on link "Back" at bounding box center [46, 66] width 92 height 49
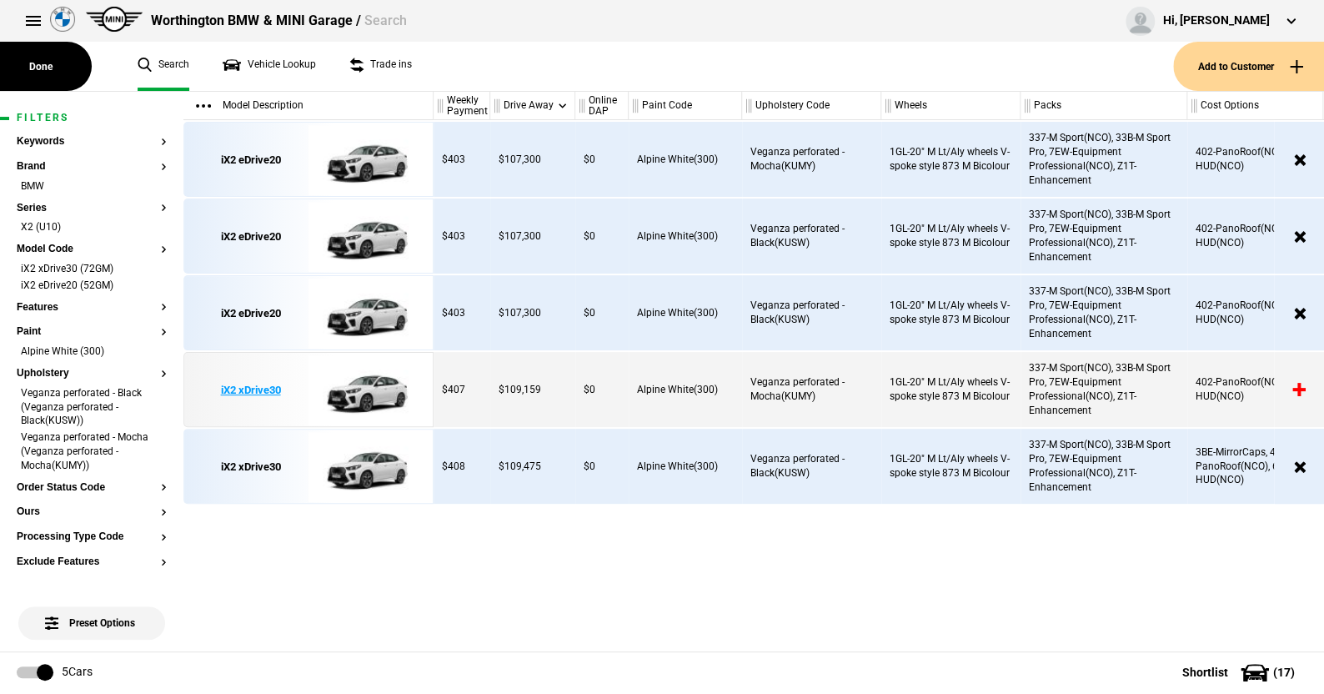
click at [367, 385] on img at bounding box center [366, 390] width 116 height 75
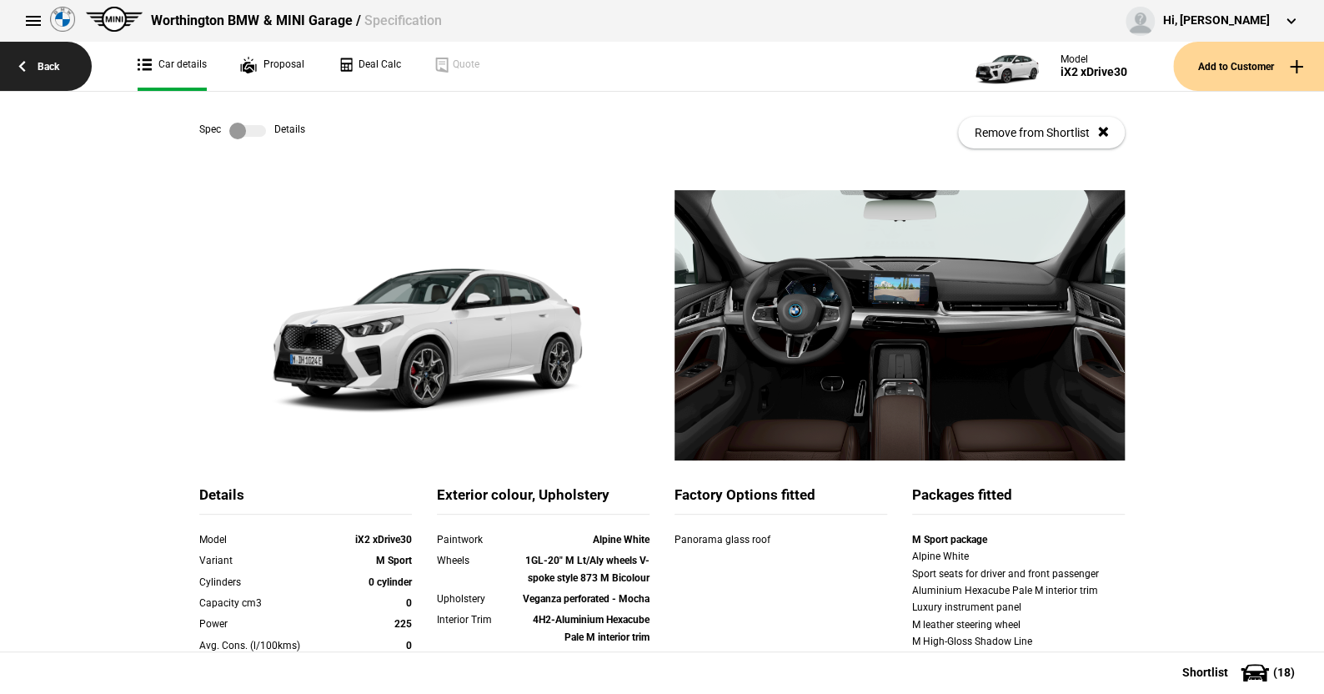
click at [59, 69] on link "Back" at bounding box center [46, 66] width 92 height 49
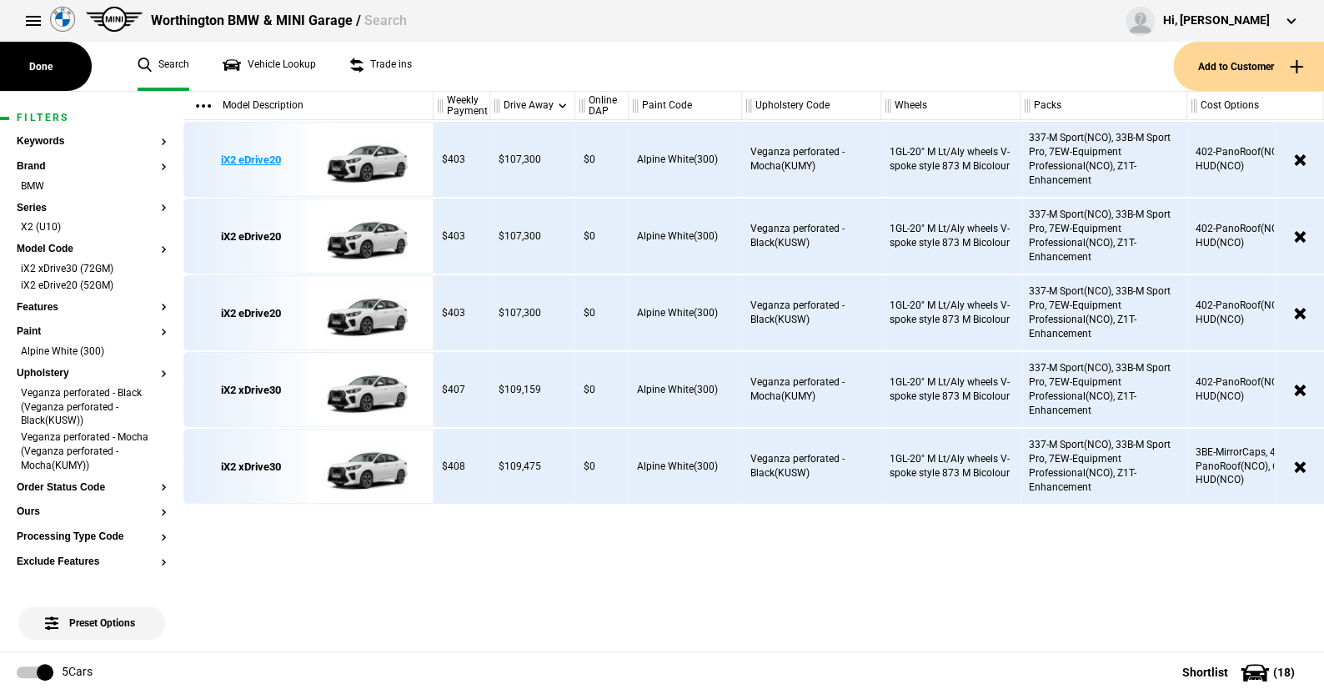
click at [370, 176] on img at bounding box center [366, 160] width 116 height 75
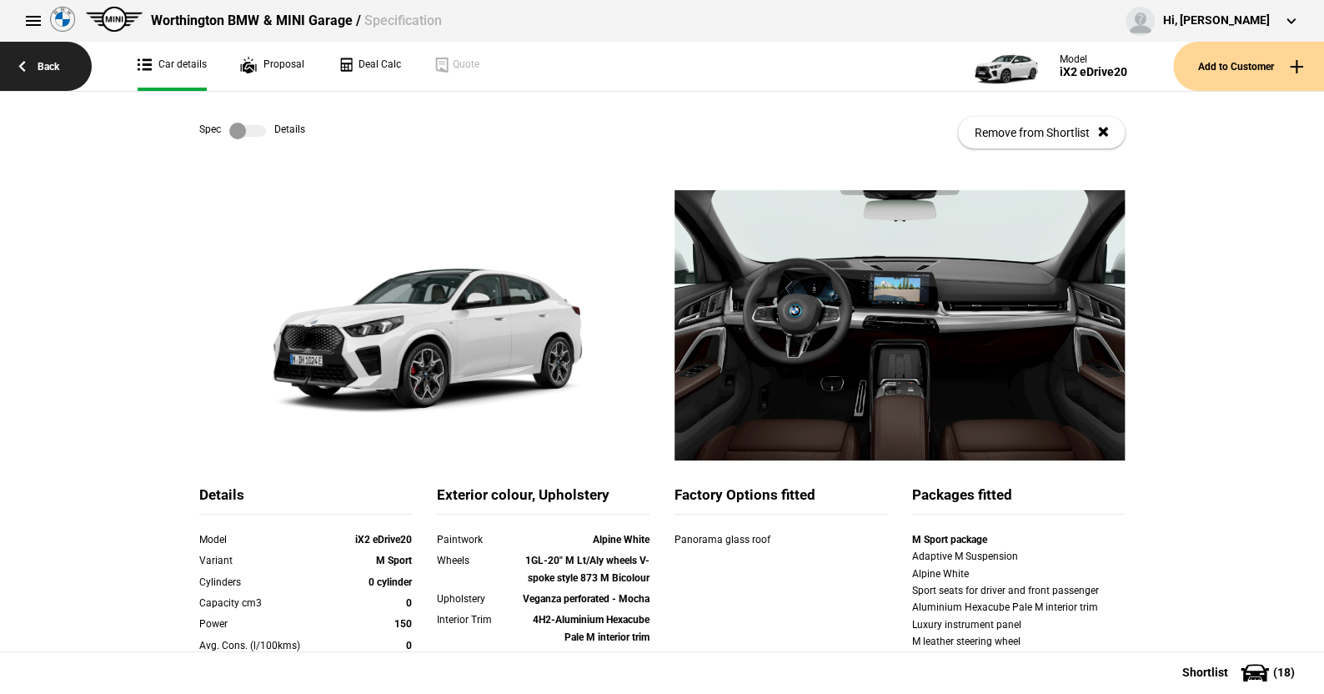
click at [49, 68] on link "Back" at bounding box center [46, 66] width 92 height 49
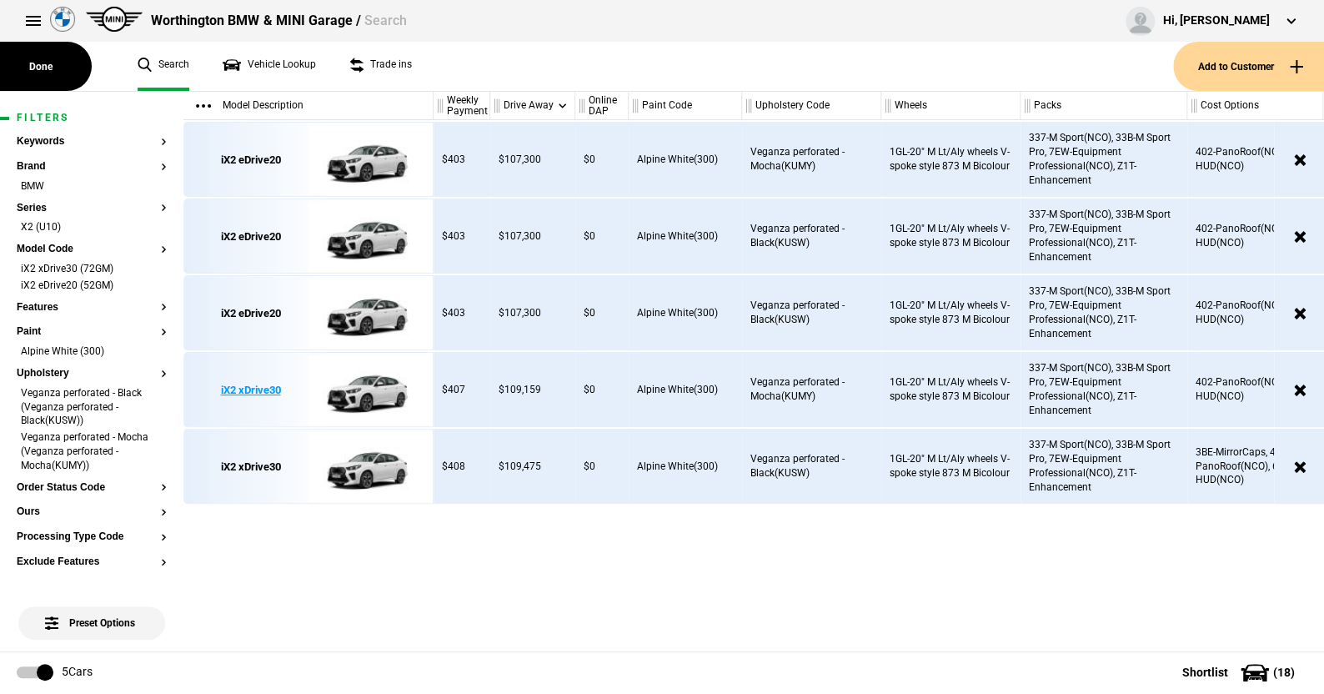
click at [373, 383] on img at bounding box center [366, 390] width 116 height 75
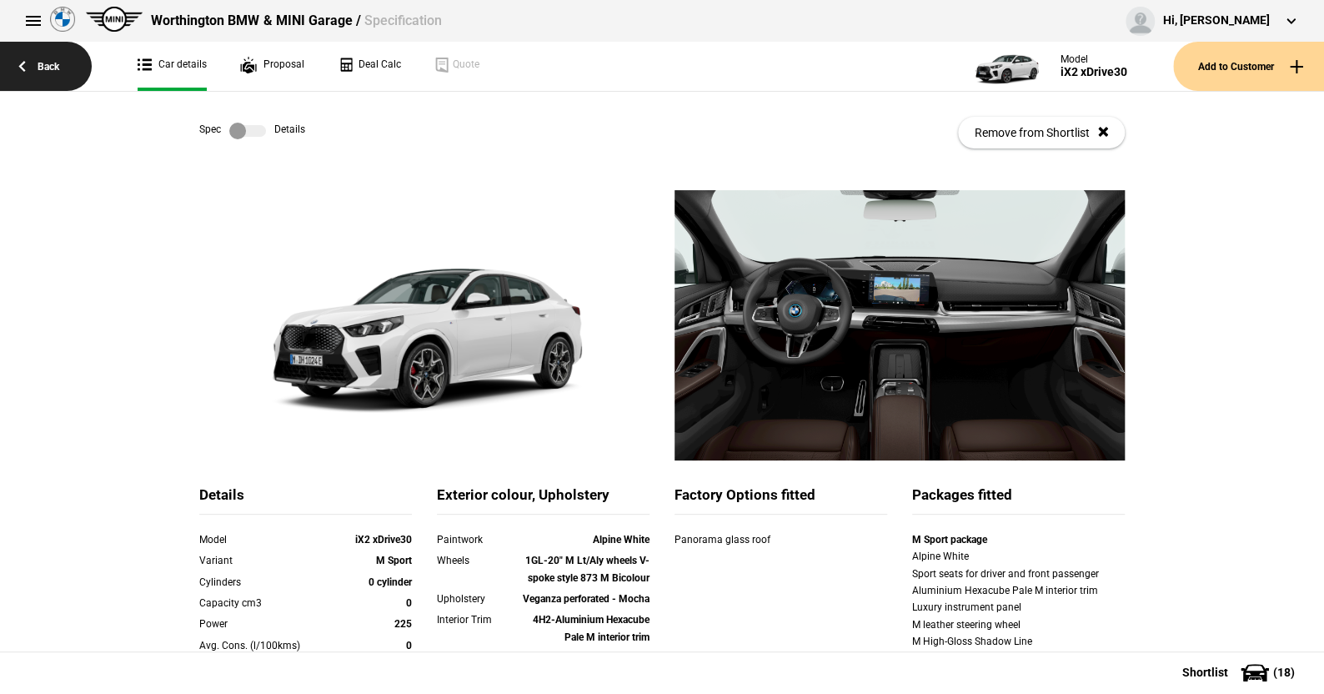
click at [48, 59] on link "Back" at bounding box center [46, 66] width 92 height 49
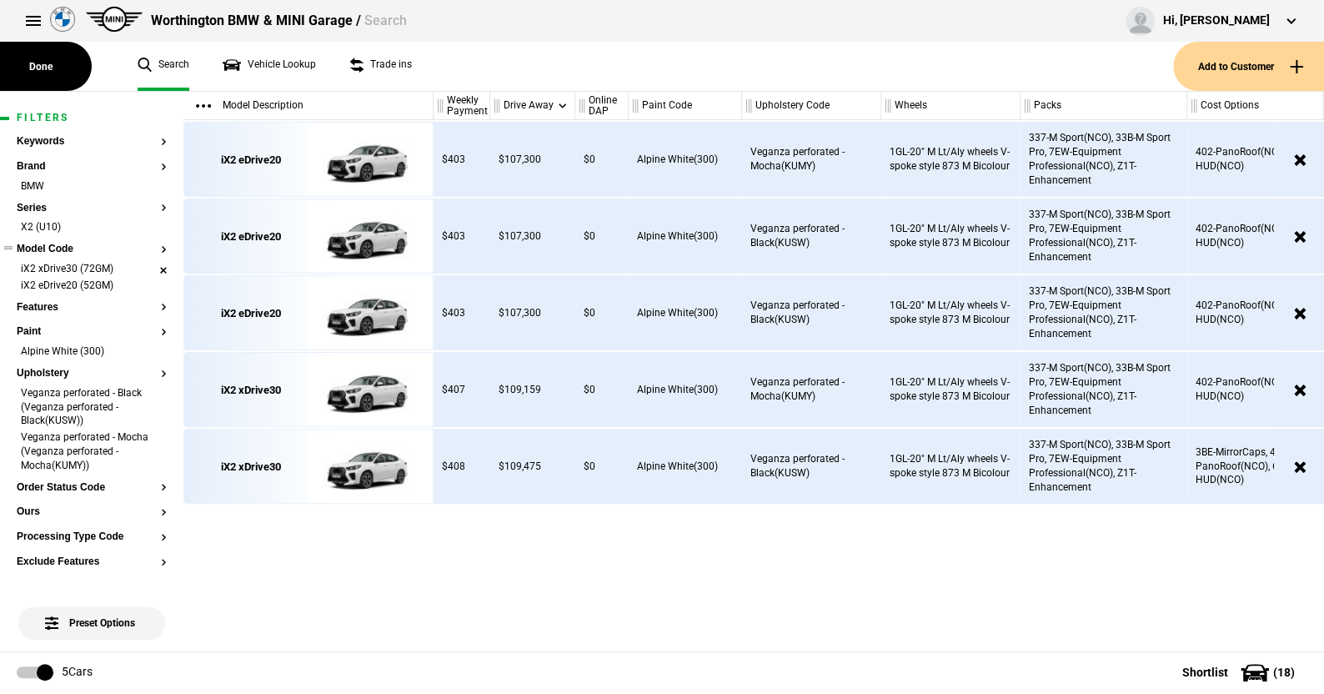
click at [150, 267] on li "iX2 xDrive30 (72GM)" at bounding box center [92, 270] width 150 height 17
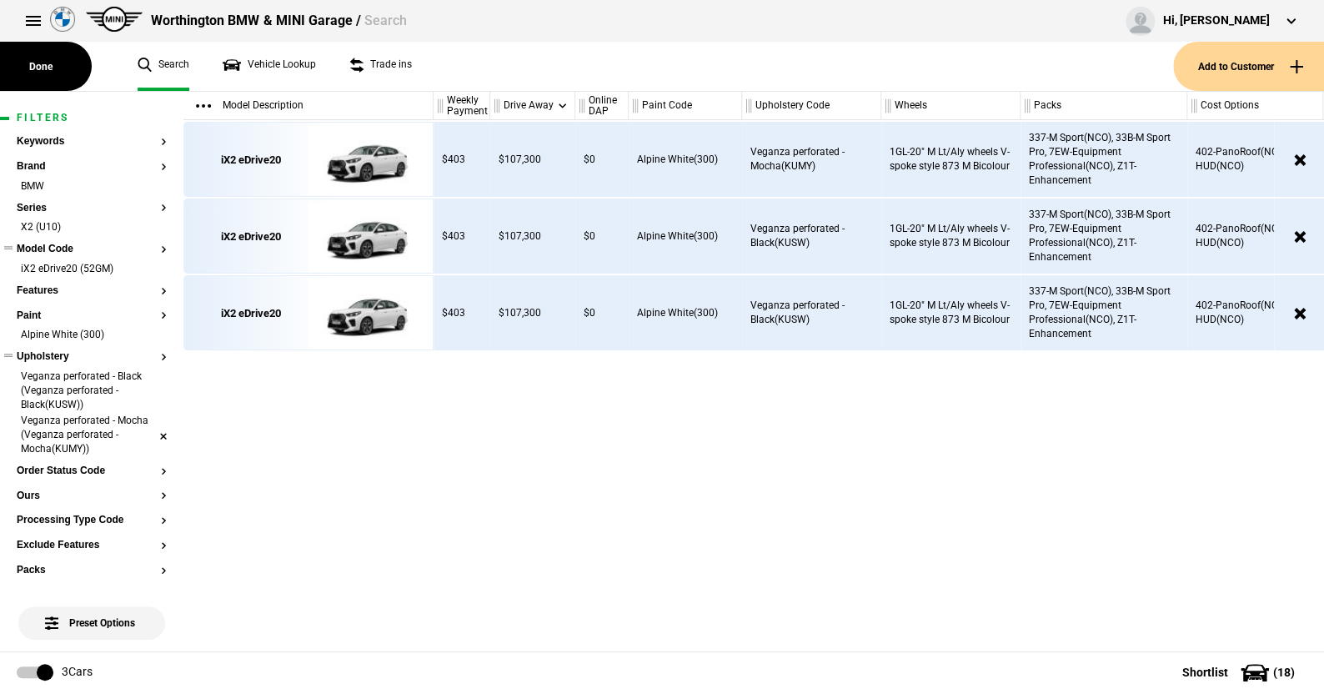
click at [146, 434] on li "Veganza perforated - Mocha (Veganza perforated - Mocha(KUMY))" at bounding box center [92, 435] width 150 height 44
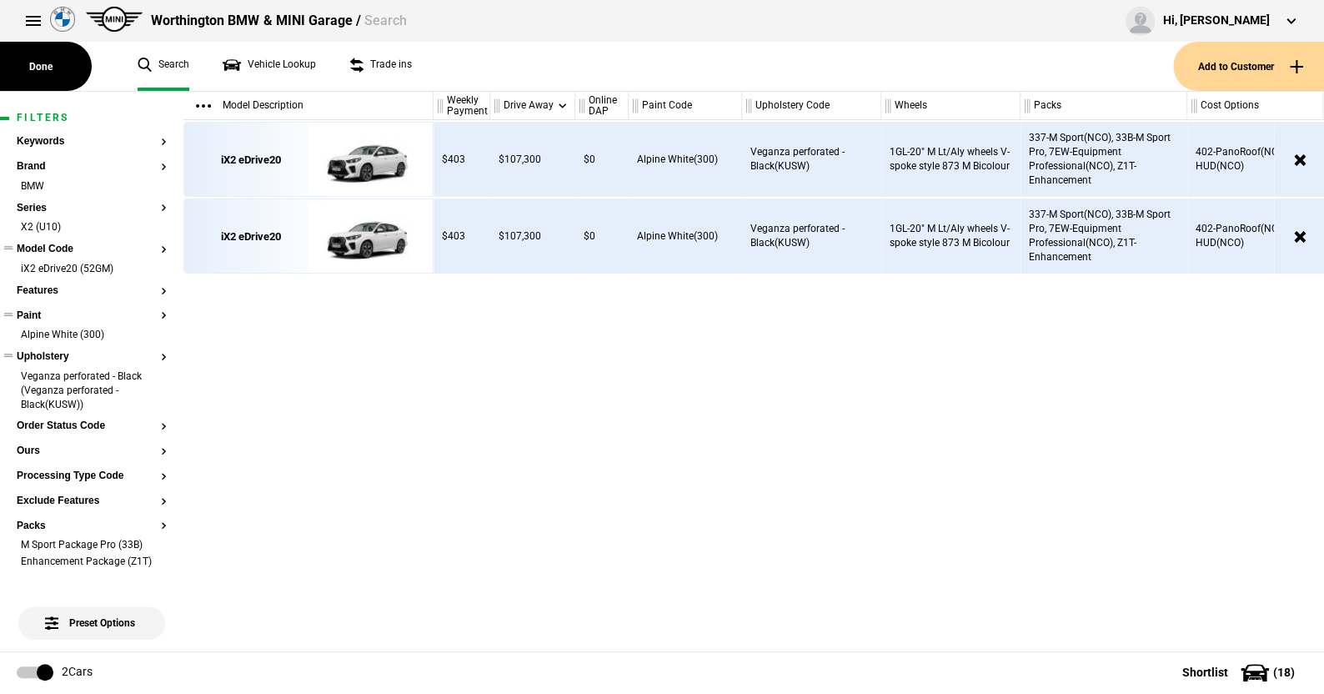
click at [25, 310] on button "Paint" at bounding box center [92, 316] width 150 height 12
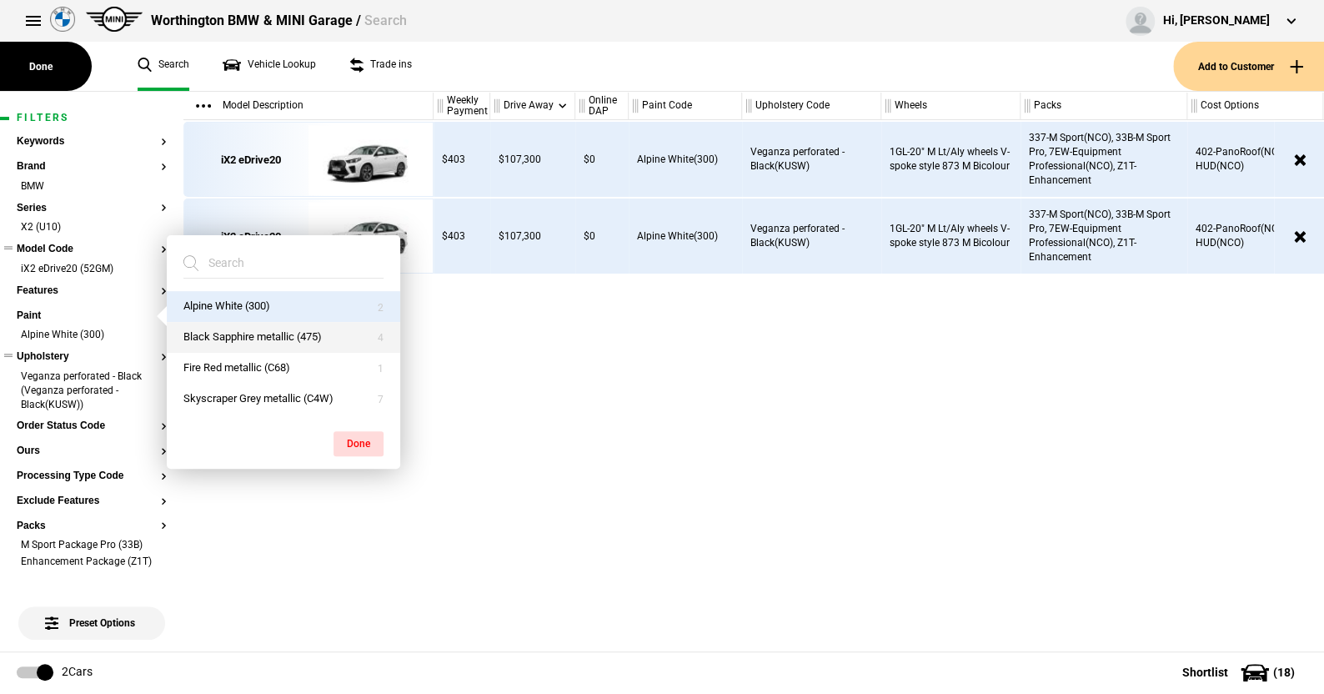
click at [283, 335] on button "Black Sapphire metallic (475)" at bounding box center [283, 337] width 233 height 31
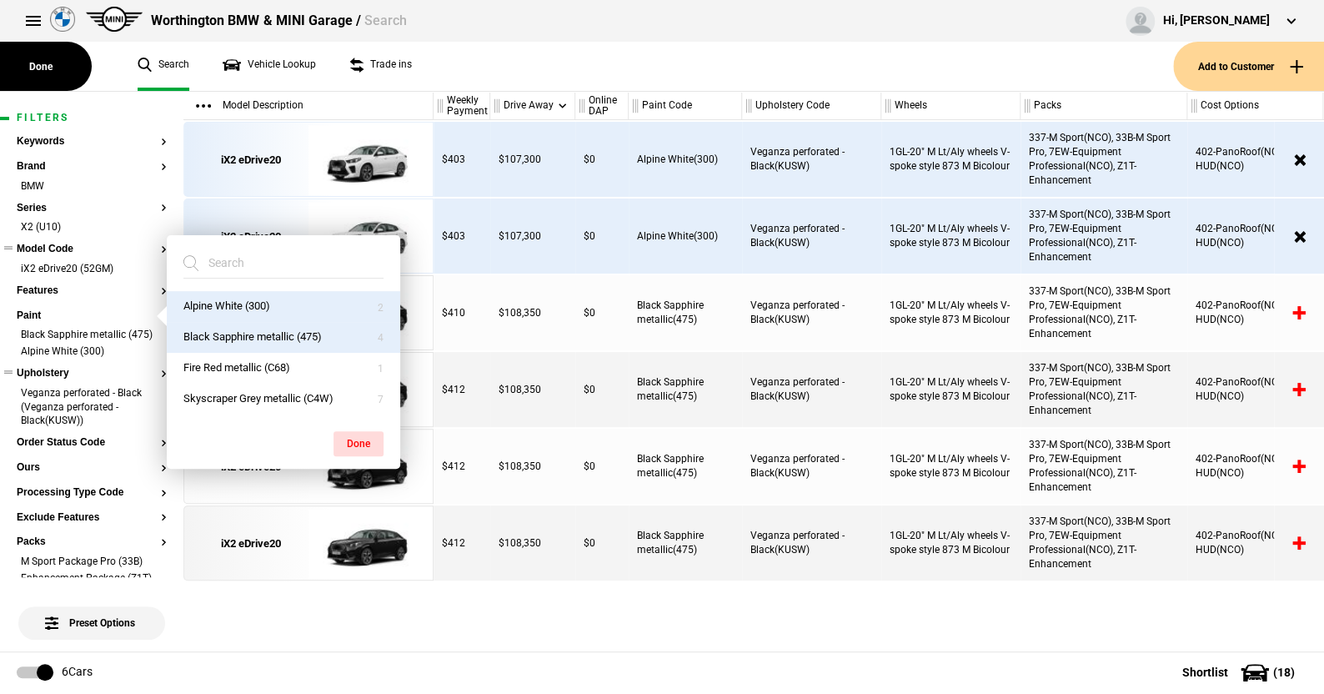
click at [400, 645] on div "iX2 eDrive20 iX2 eDrive20 iX2 eDrive20 iX2 eDrive20 iX2 eDrive20 iX2 eDrive20" at bounding box center [308, 385] width 250 height 531
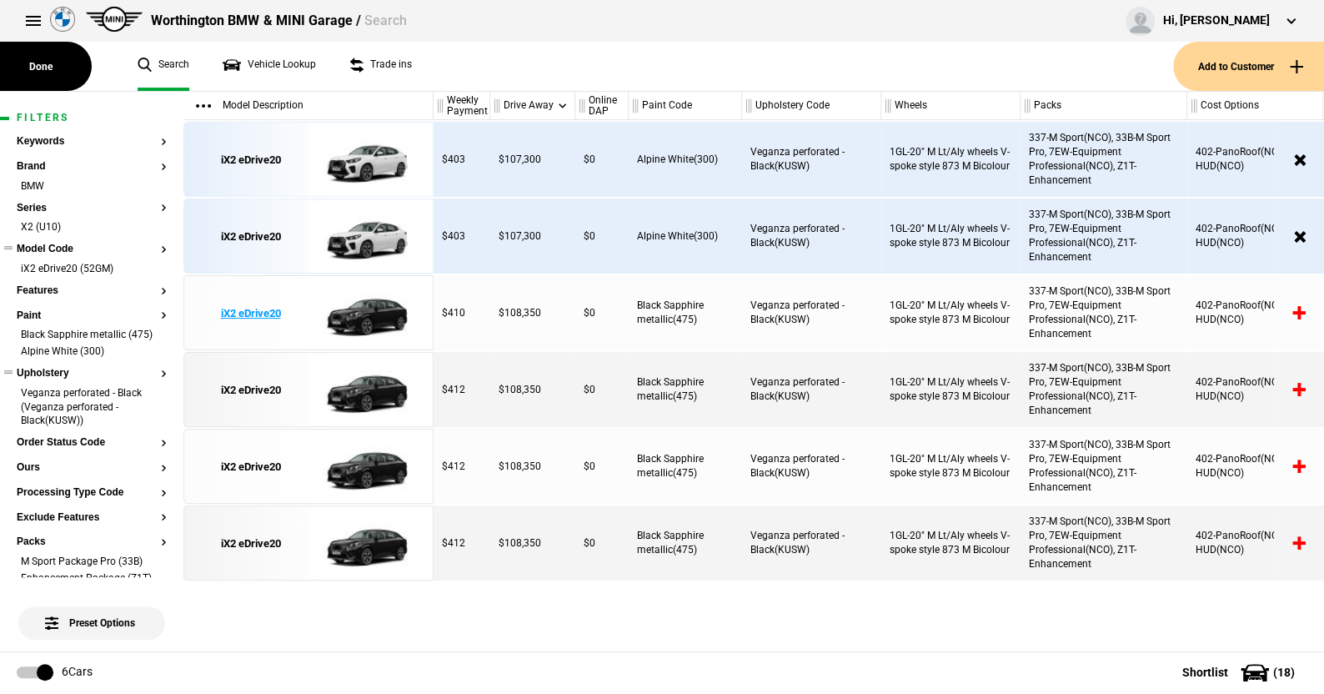
click at [383, 313] on img at bounding box center [366, 313] width 116 height 75
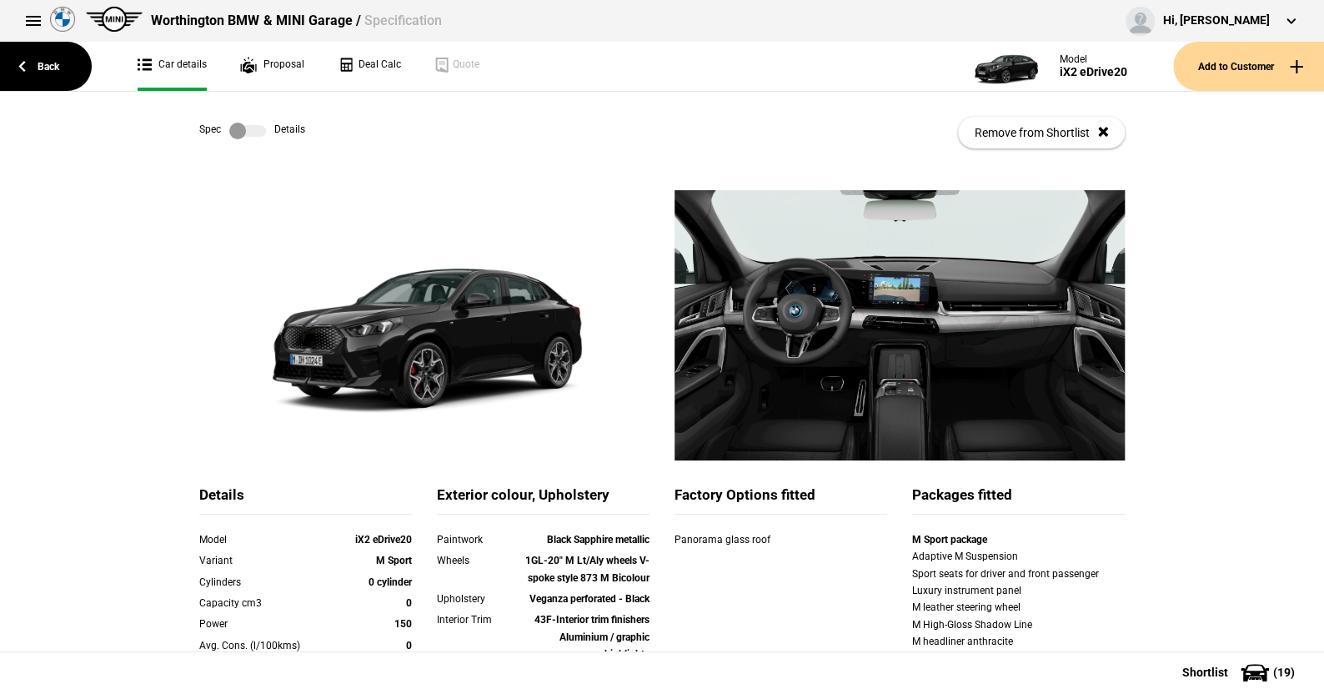
click at [238, 127] on label at bounding box center [247, 131] width 37 height 17
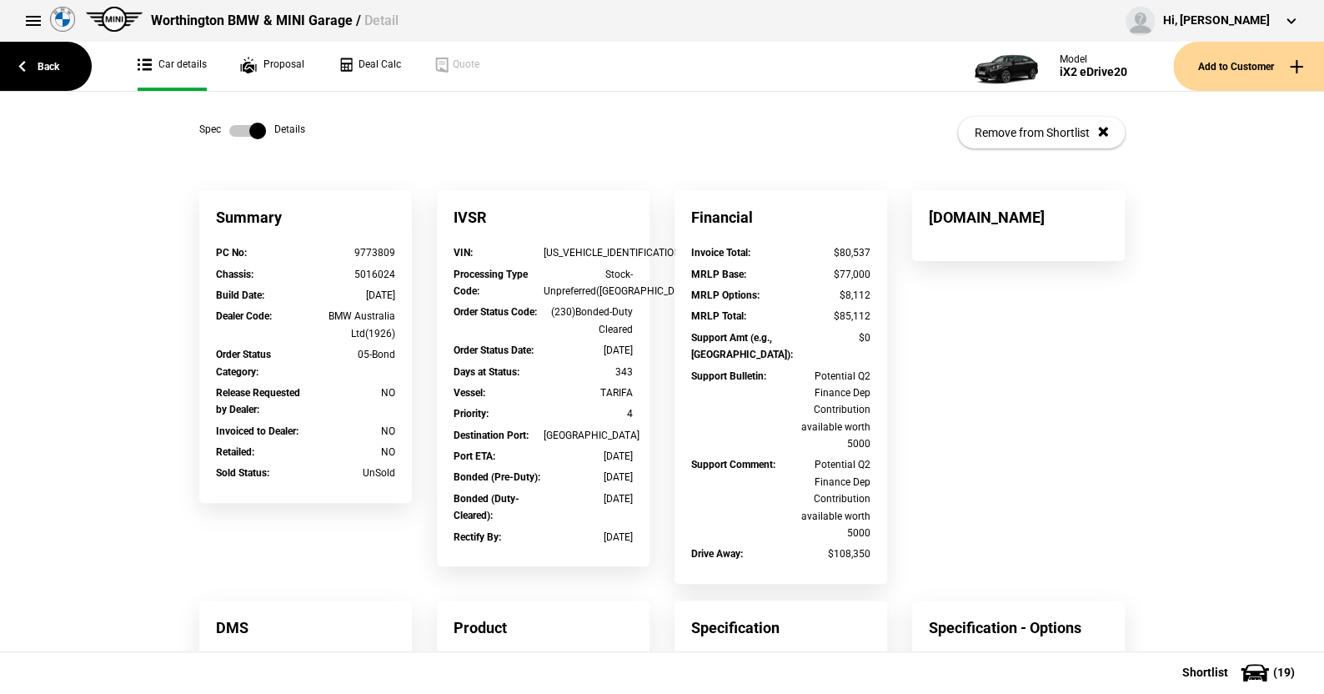
click at [238, 127] on label at bounding box center [247, 131] width 37 height 17
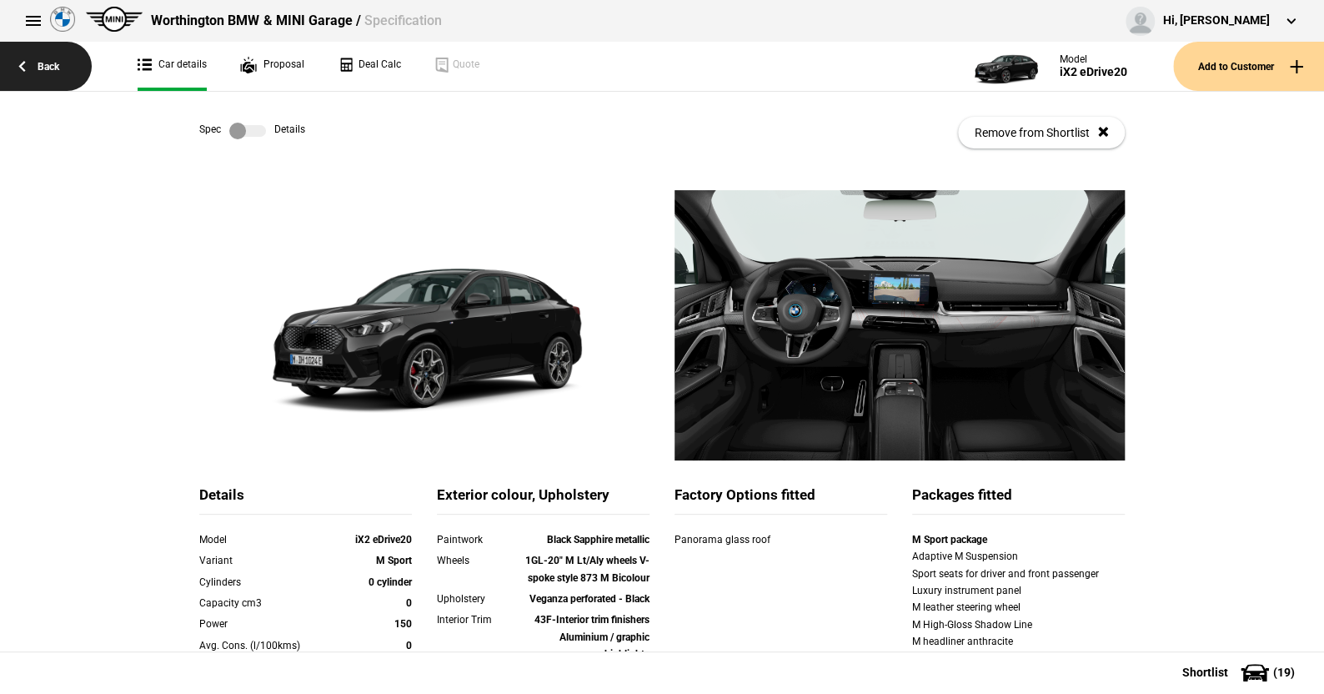
click at [43, 81] on link "Back" at bounding box center [46, 66] width 92 height 49
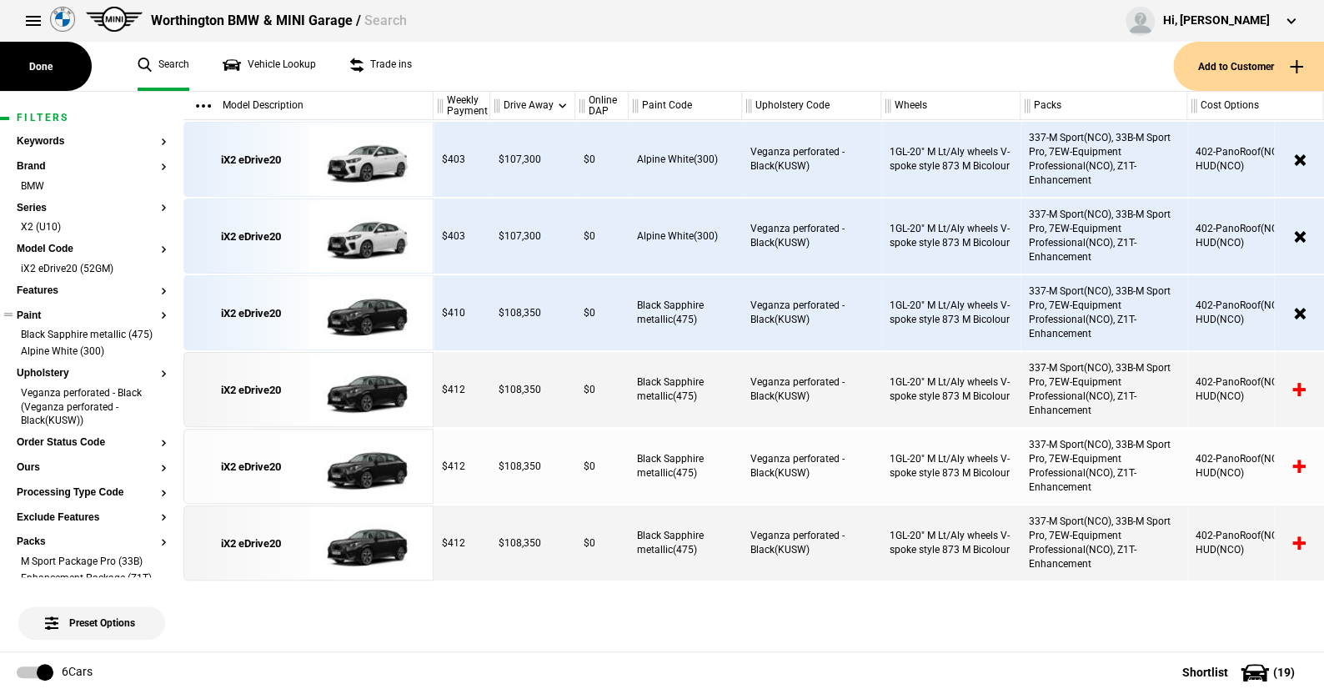
click at [36, 315] on button "Paint" at bounding box center [92, 316] width 150 height 12
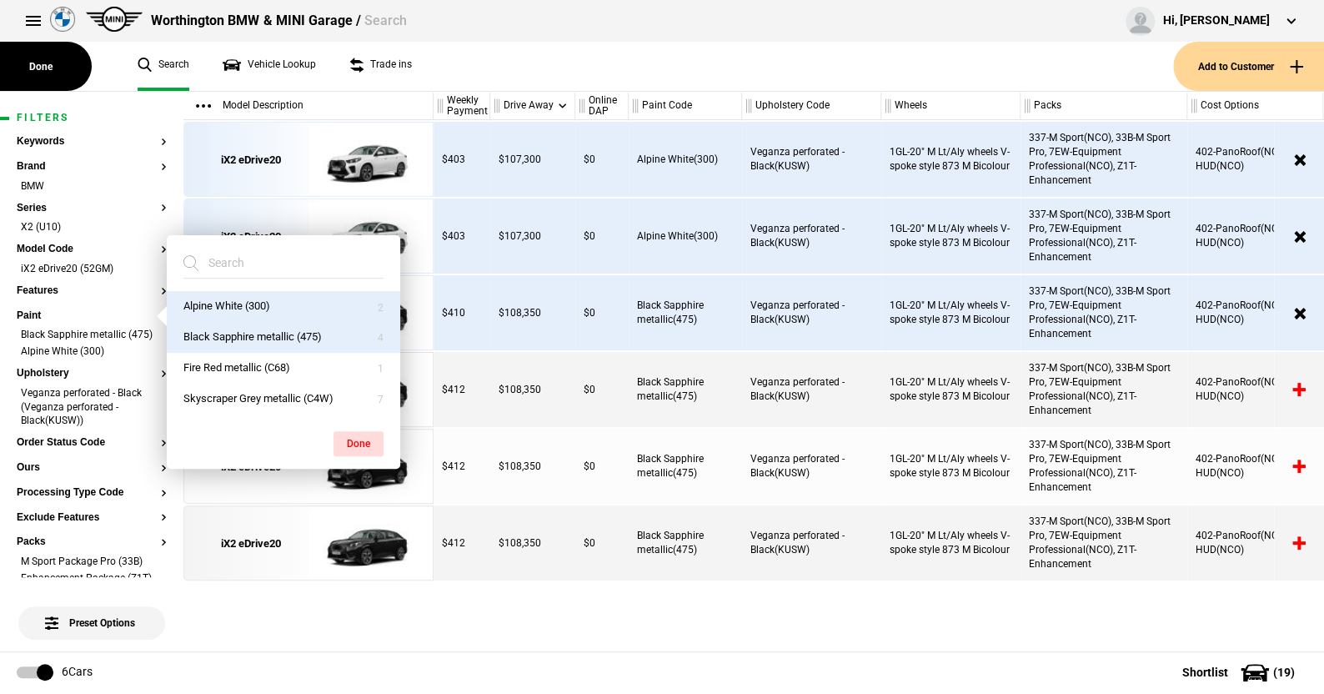
click at [282, 332] on button "Black Sapphire metallic (475)" at bounding box center [283, 337] width 233 height 31
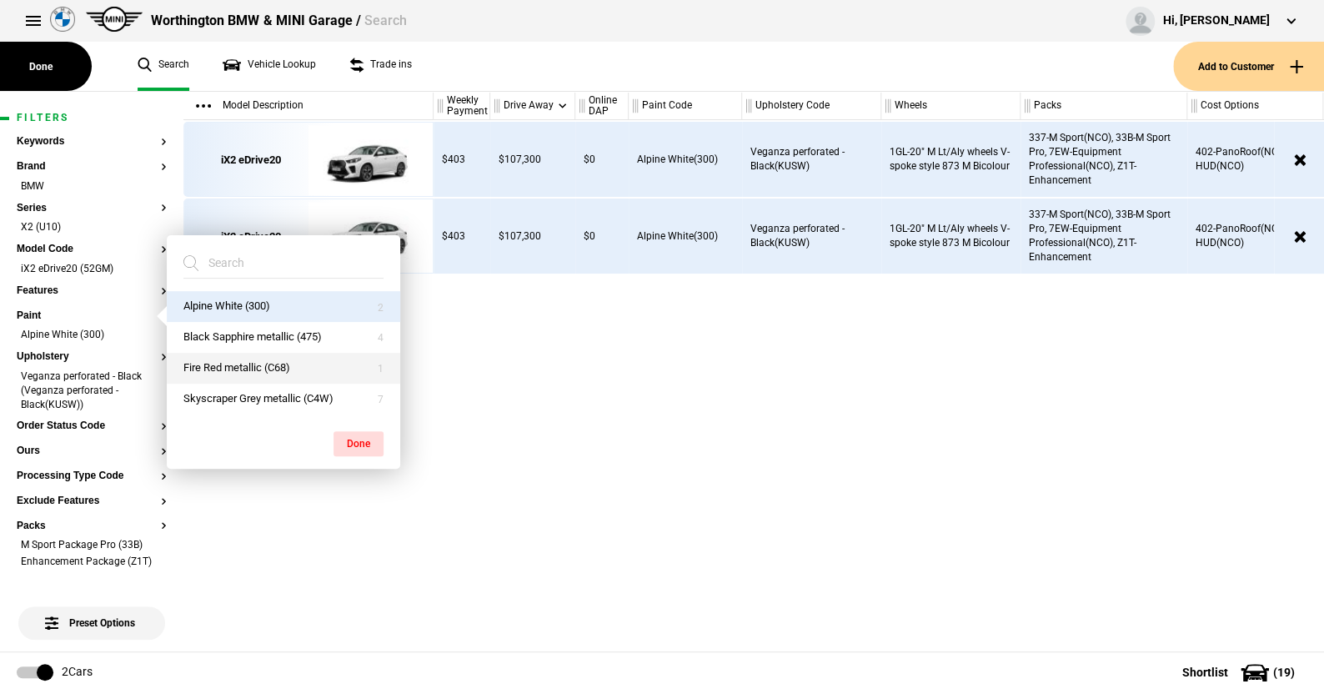
click at [258, 363] on button "Fire Red metallic (C68)" at bounding box center [283, 368] width 233 height 31
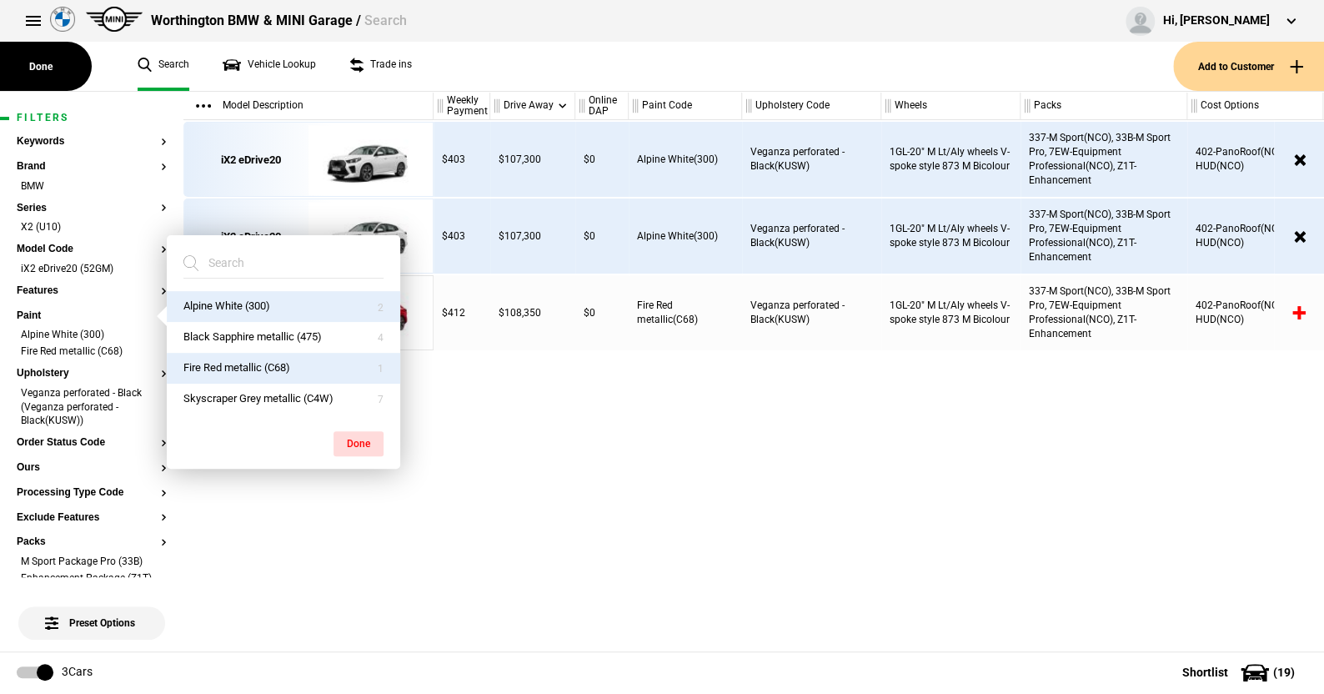
click at [579, 463] on div "$403 $107,300 $0 Alpine White(300) Veganza perforated - Black(KUSW) 1GL-20" M L…" at bounding box center [878, 385] width 890 height 531
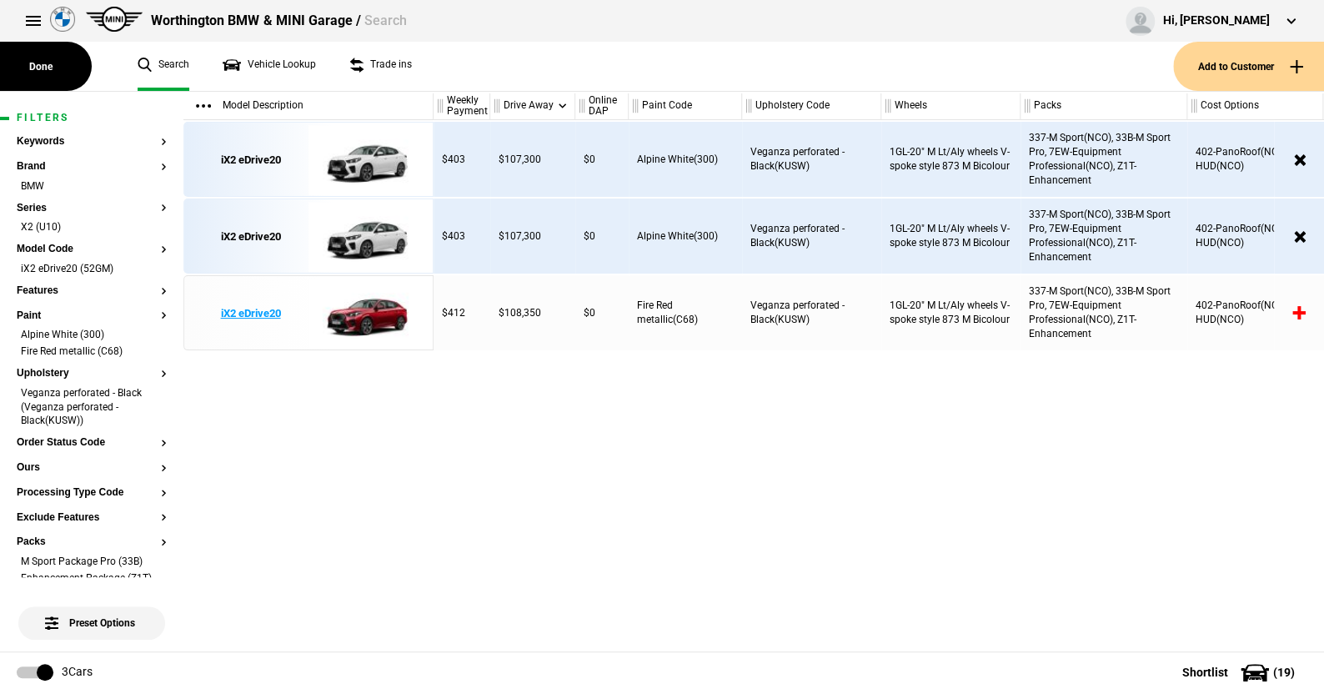
click at [372, 319] on img at bounding box center [366, 313] width 116 height 75
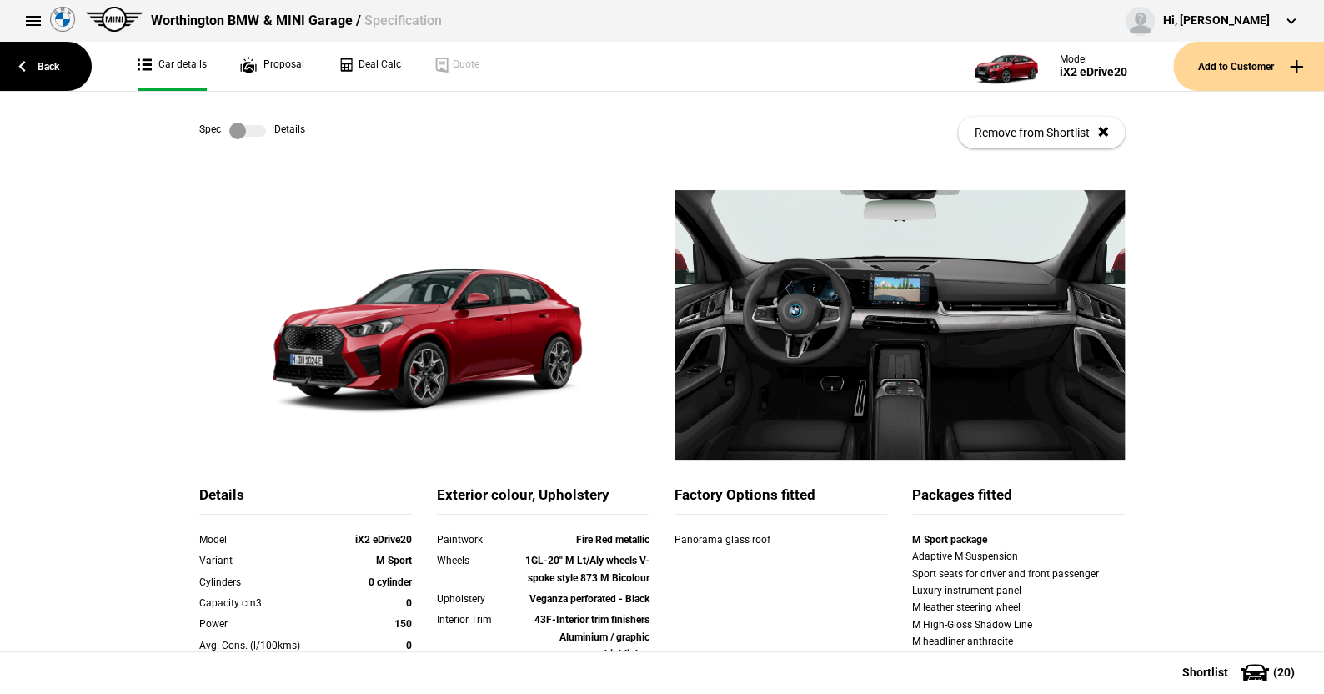
click at [243, 131] on label at bounding box center [247, 131] width 37 height 17
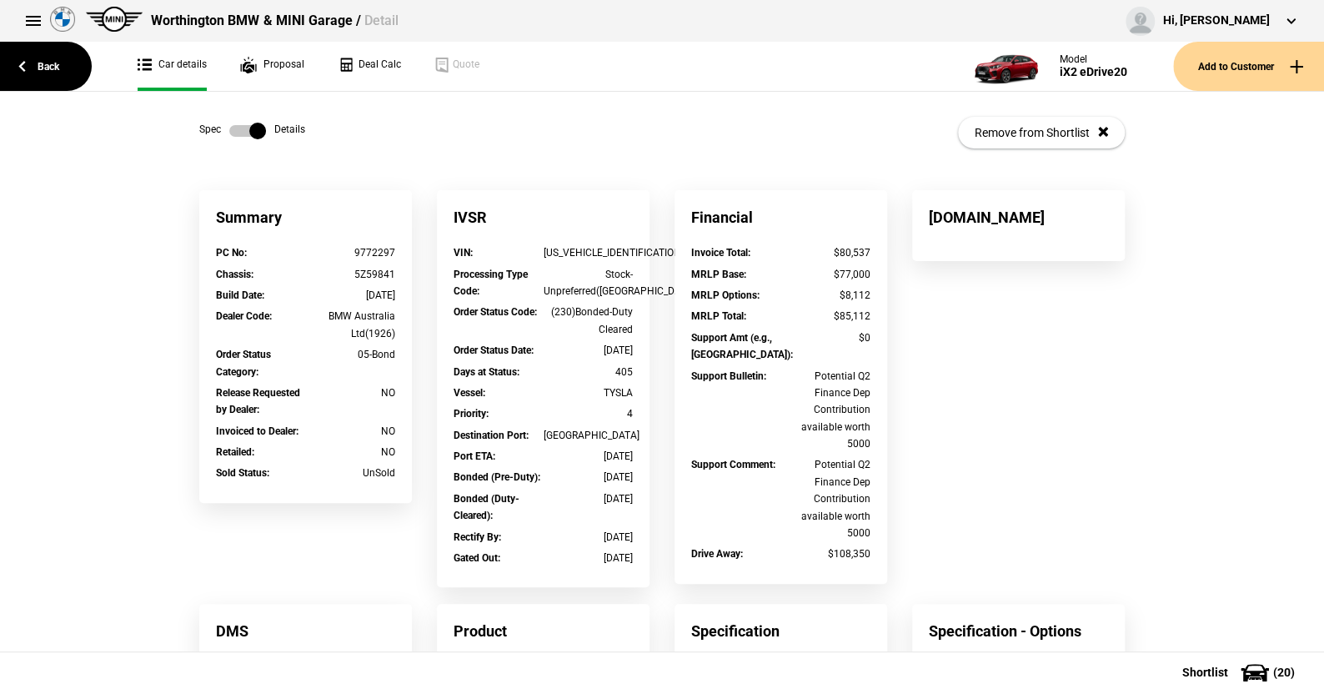
click at [243, 131] on label at bounding box center [247, 131] width 37 height 17
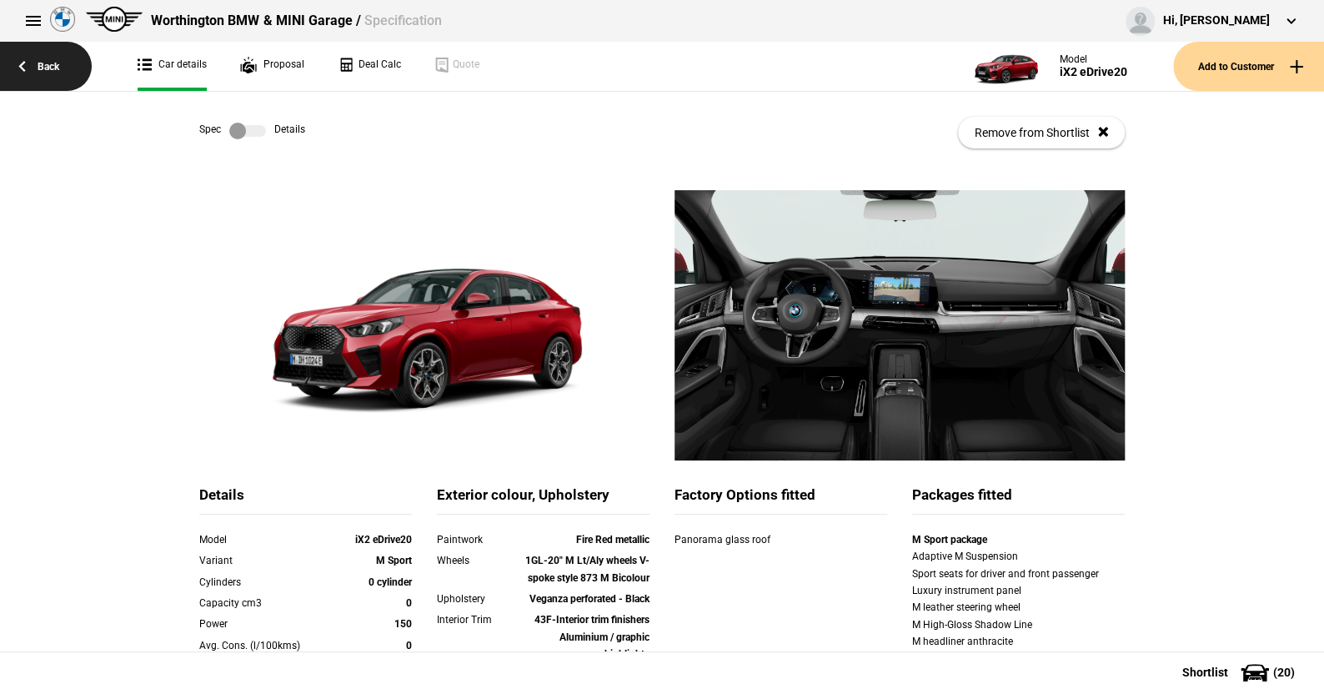
click at [61, 69] on link "Back" at bounding box center [46, 66] width 92 height 49
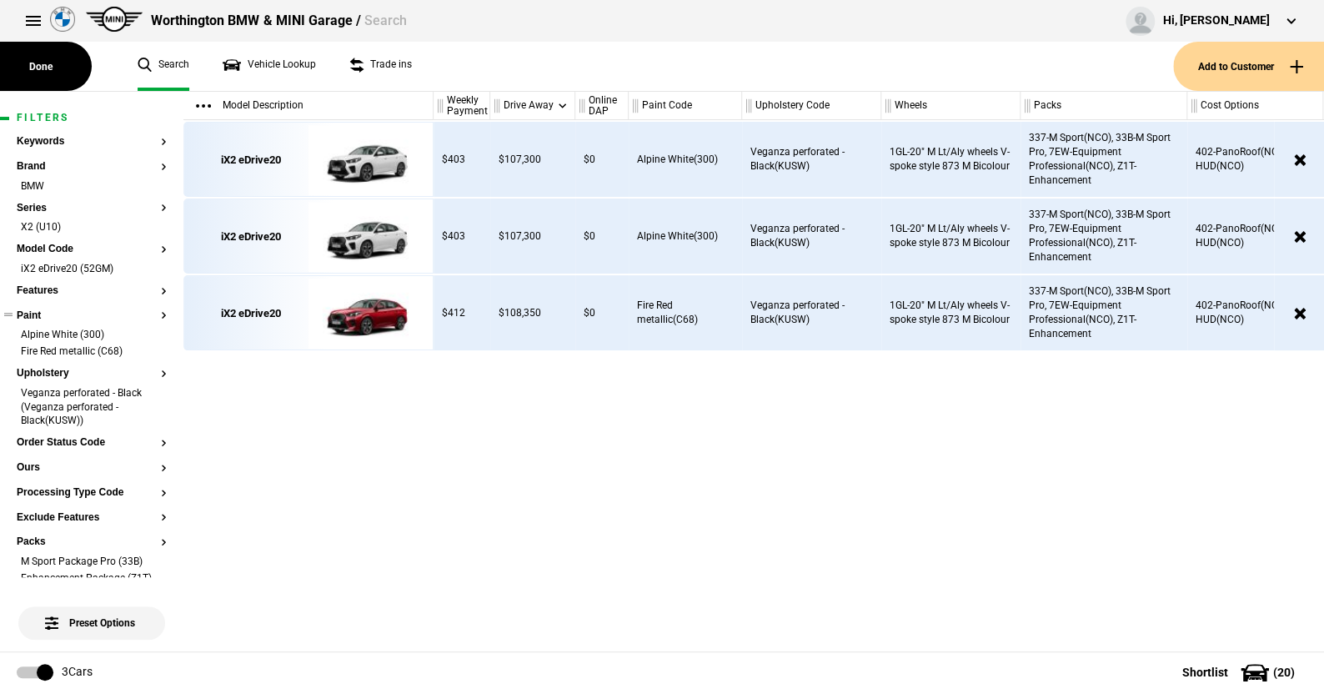
click at [20, 315] on button "Paint" at bounding box center [92, 316] width 150 height 12
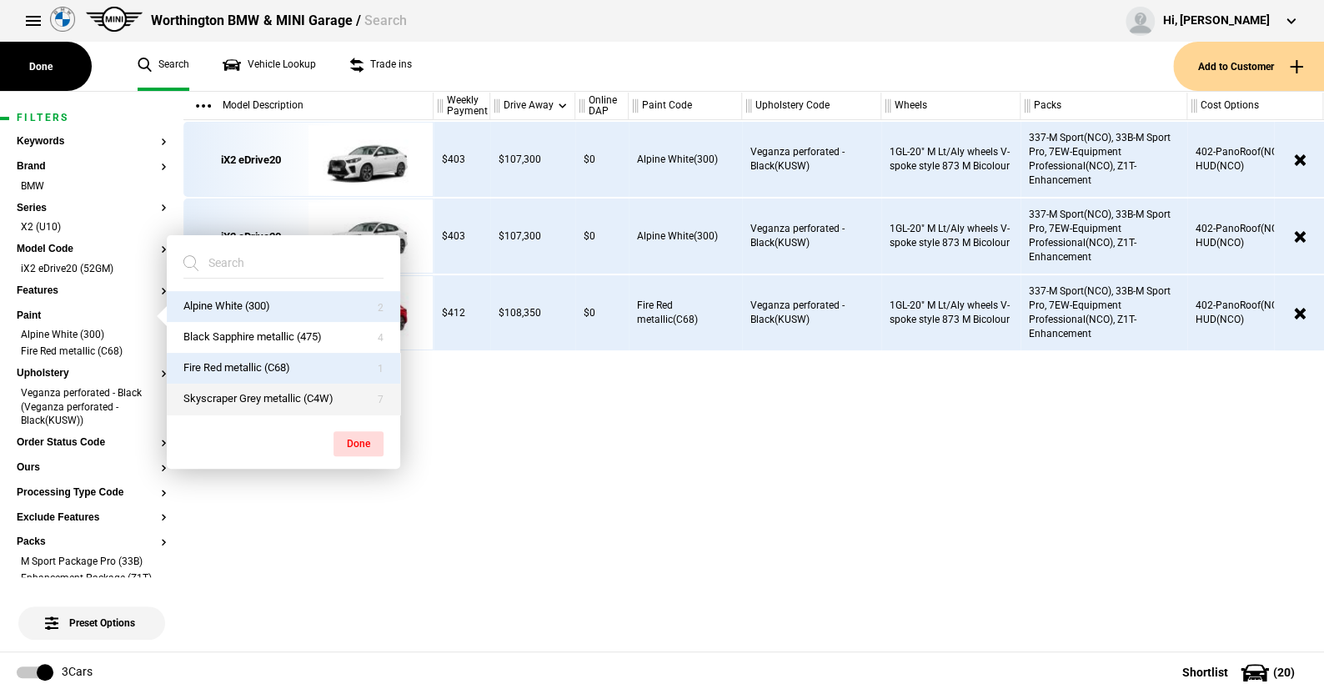
click at [215, 403] on button "Skyscraper Grey metallic (C4W)" at bounding box center [283, 398] width 233 height 31
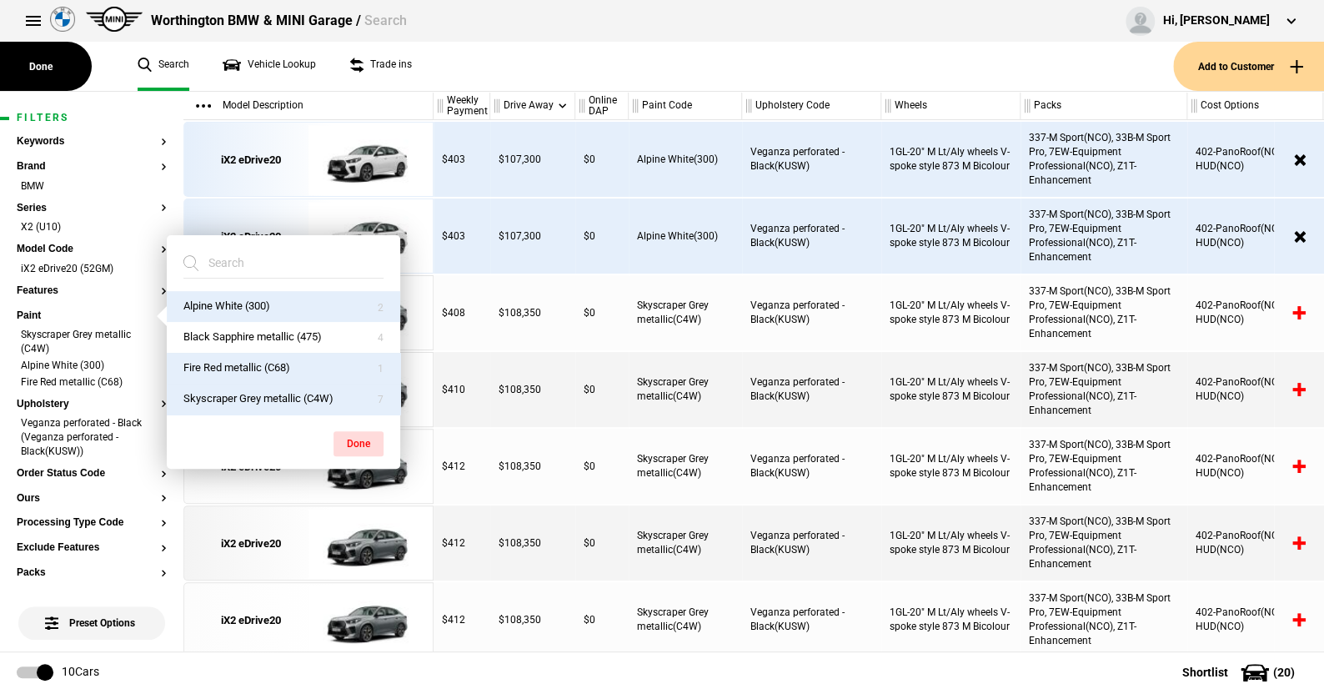
click at [246, 364] on button "Fire Red metallic (C68)" at bounding box center [283, 368] width 233 height 31
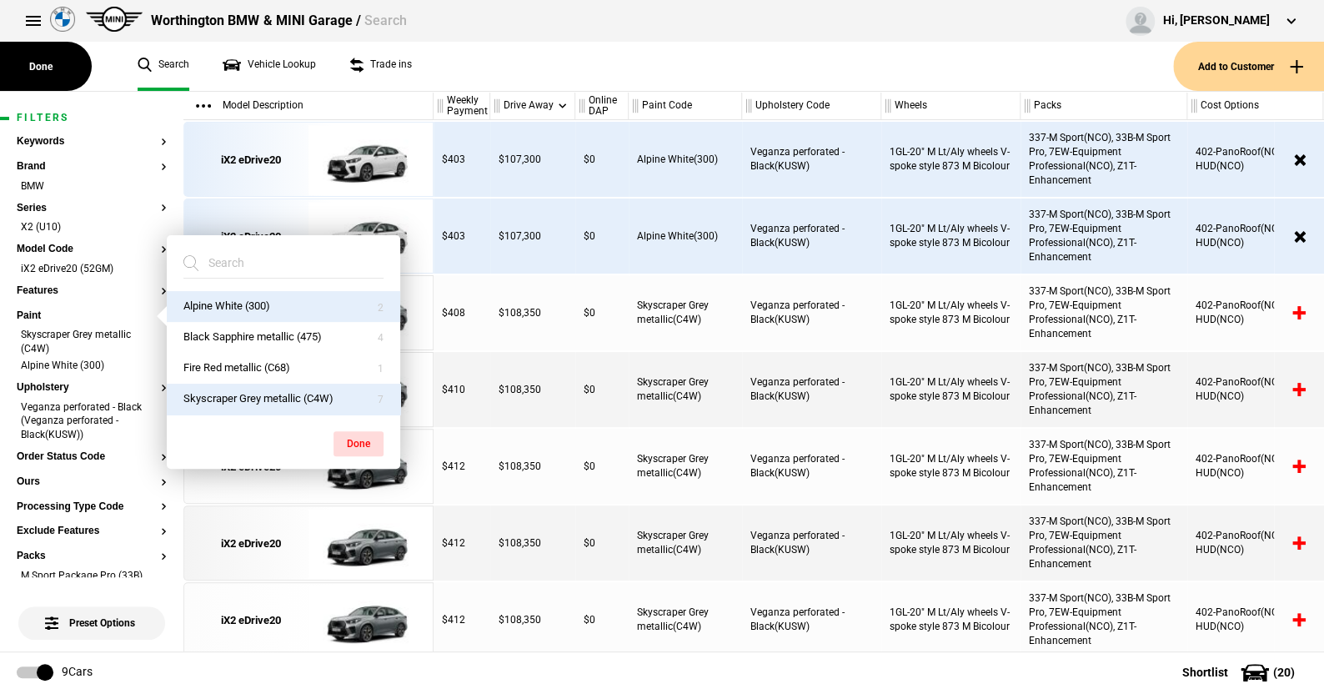
click at [293, 298] on button "Alpine White (300)" at bounding box center [283, 306] width 233 height 31
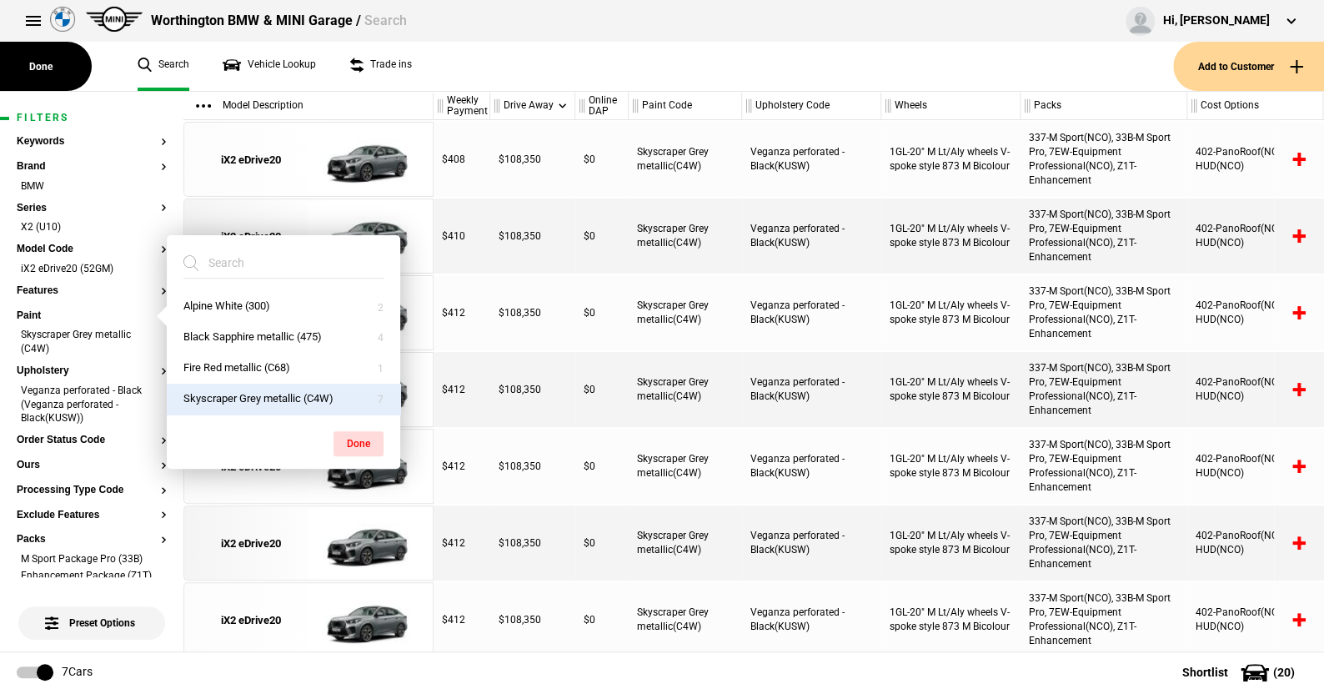
click at [761, 65] on ul "Search Vehicle Lookup Trade ins" at bounding box center [647, 66] width 1052 height 49
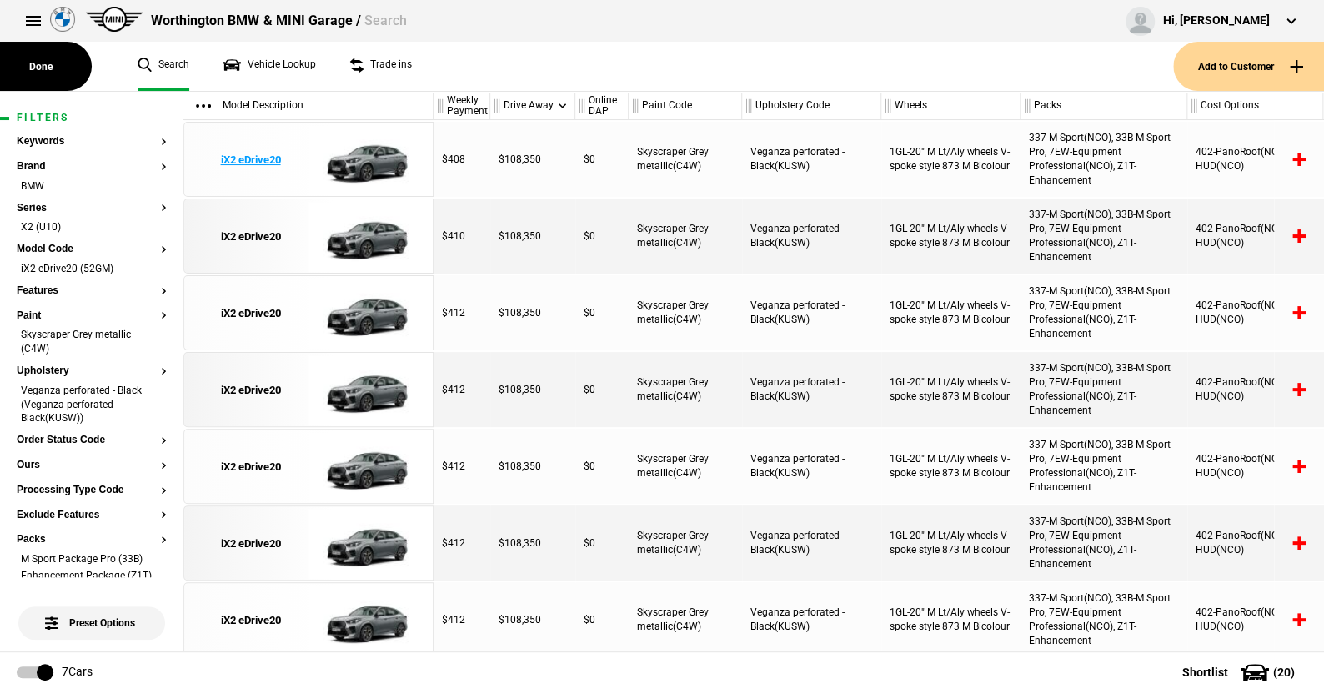
click at [347, 163] on img at bounding box center [366, 160] width 116 height 75
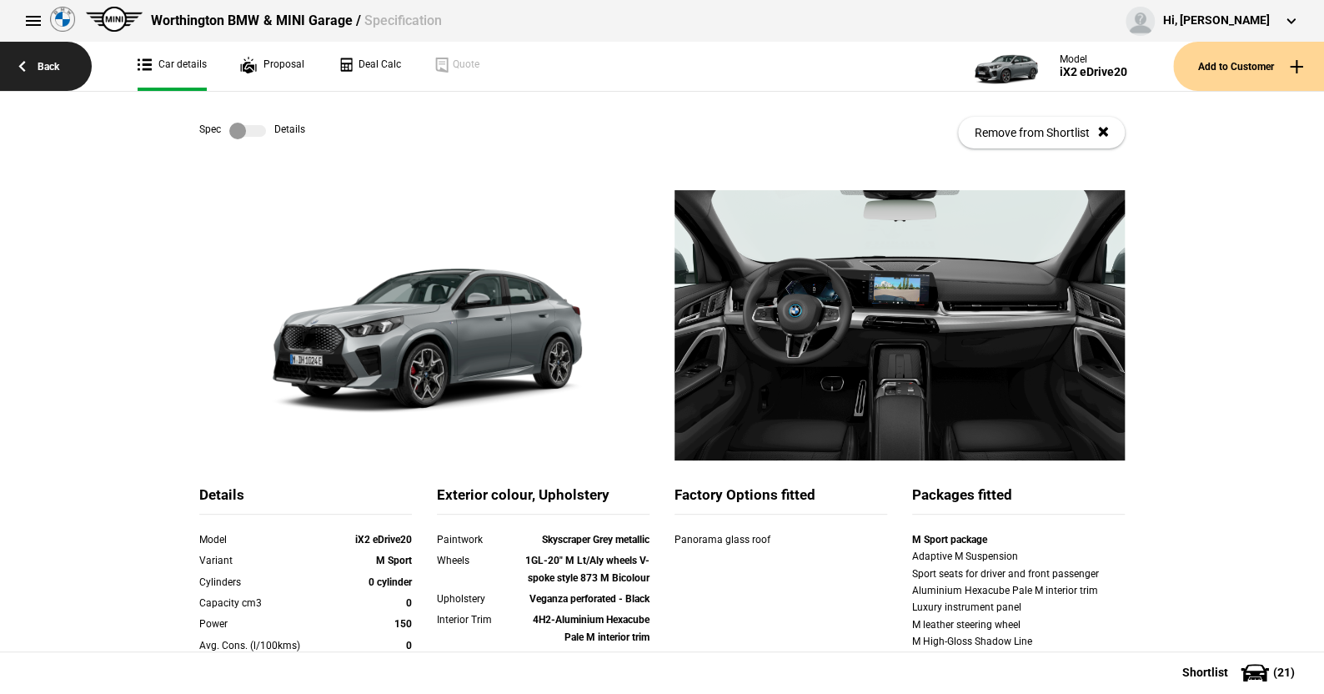
click at [66, 69] on link "Back" at bounding box center [46, 66] width 92 height 49
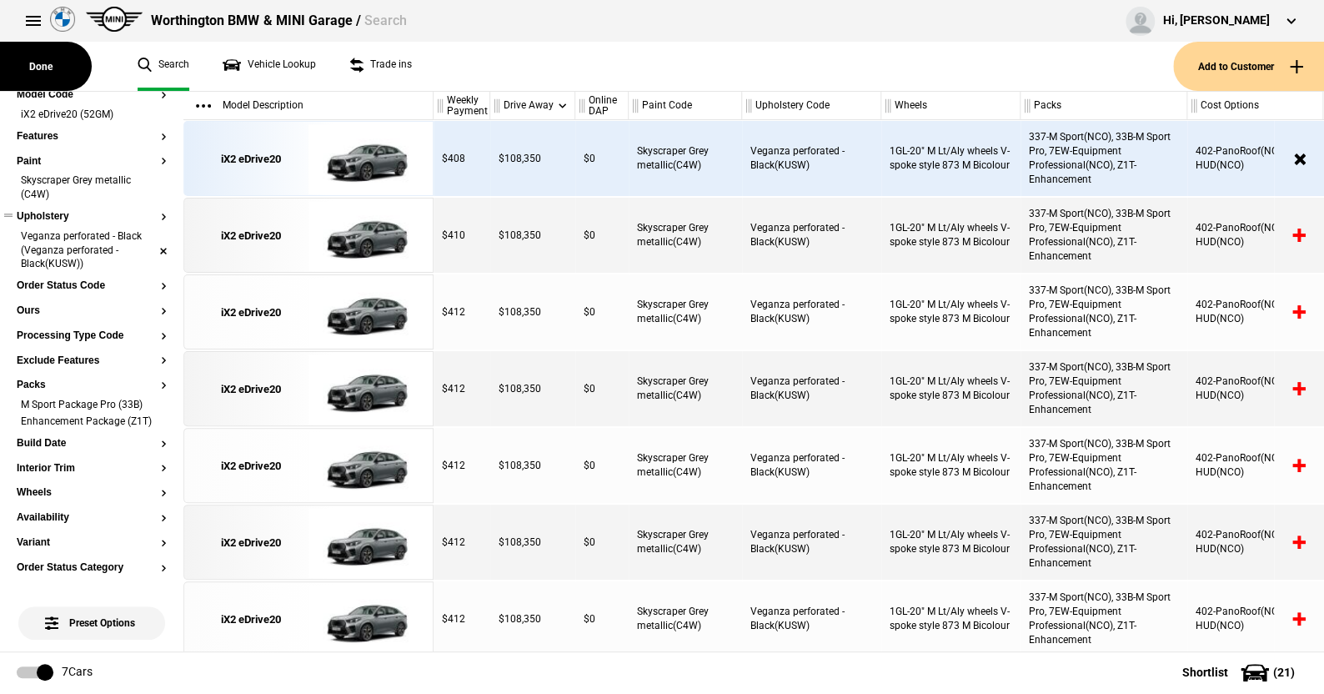
scroll to position [167, 0]
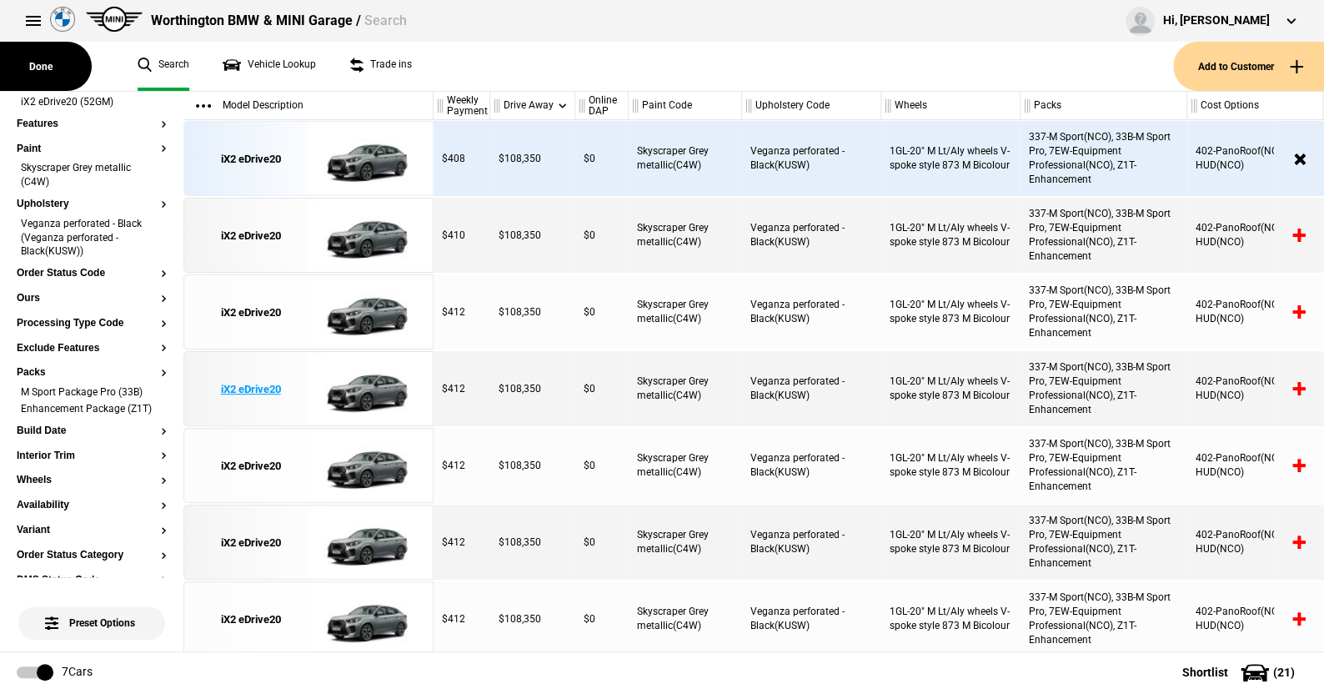
click at [341, 385] on img at bounding box center [366, 389] width 116 height 75
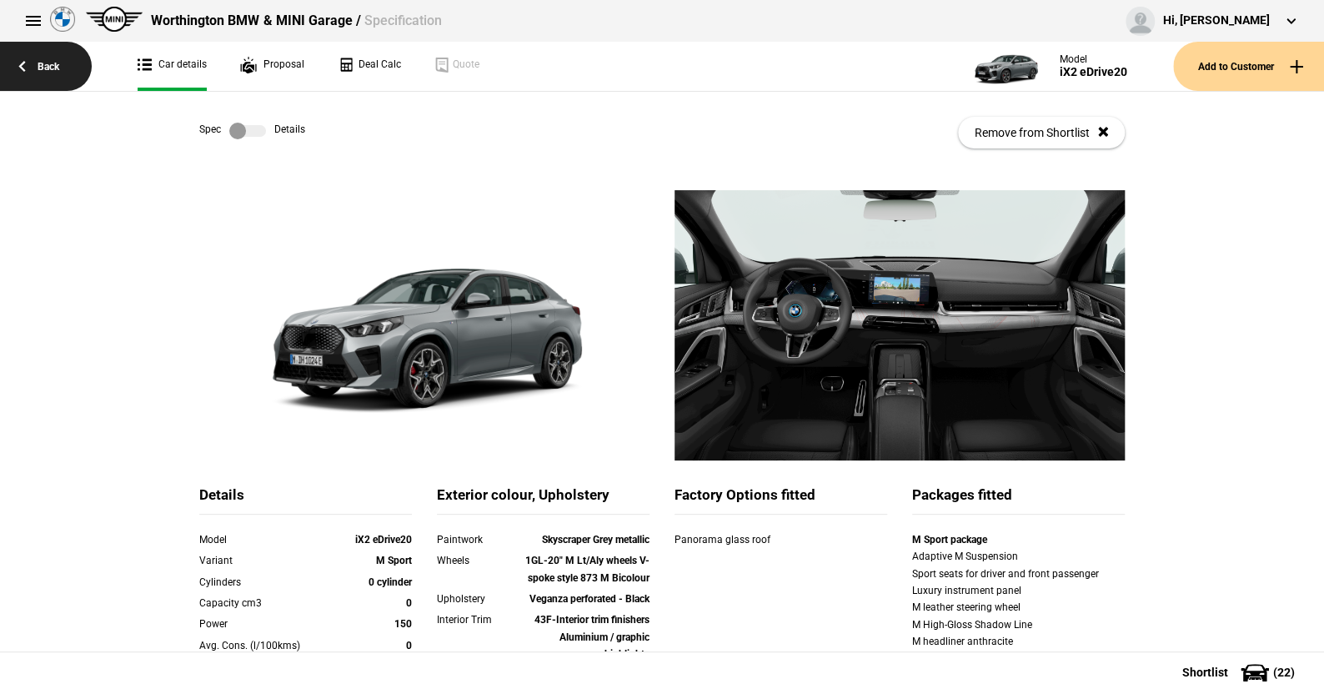
click at [35, 65] on link "Back" at bounding box center [46, 66] width 92 height 49
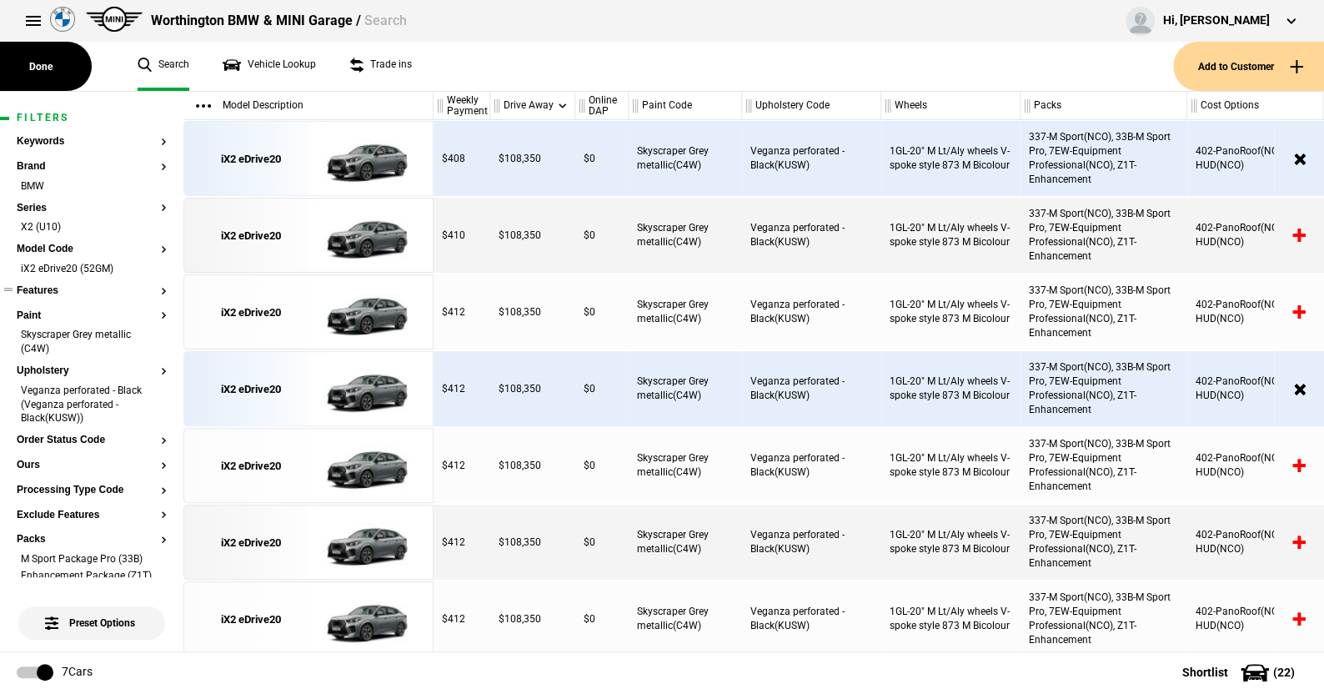
scroll to position [83, 0]
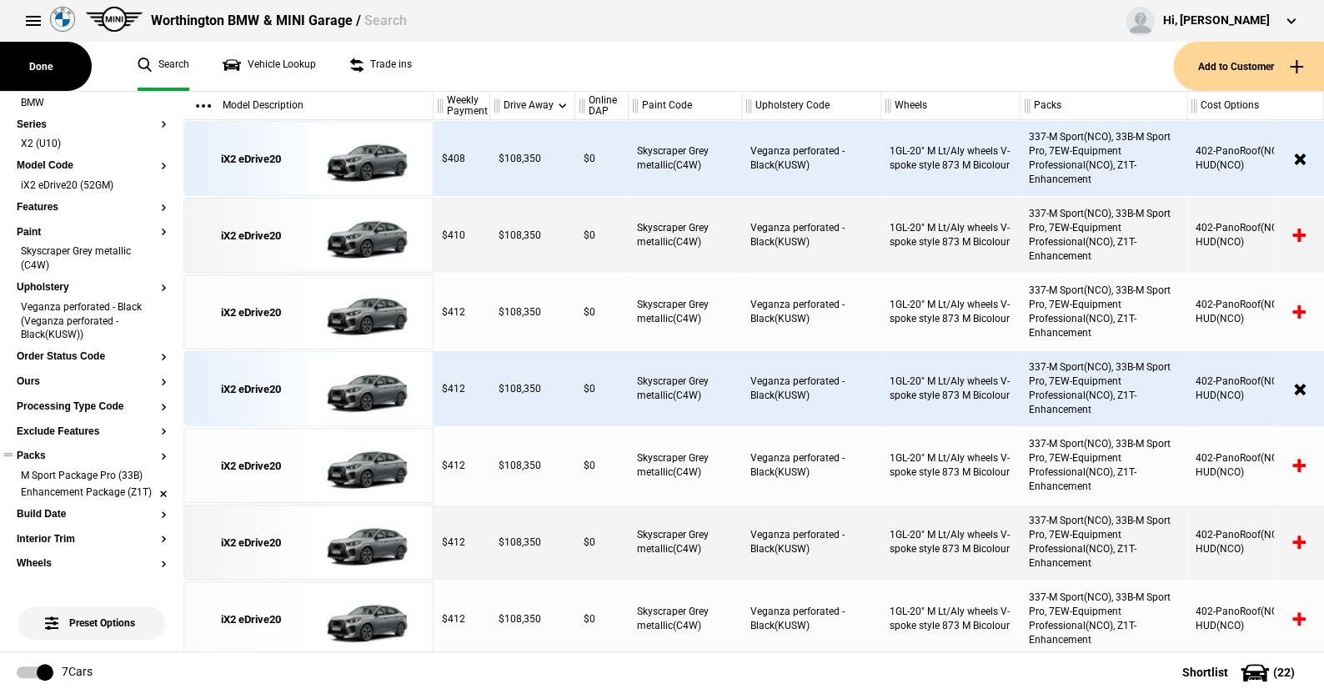
click at [145, 478] on li "M Sport Package Pro (33B)" at bounding box center [92, 476] width 150 height 17
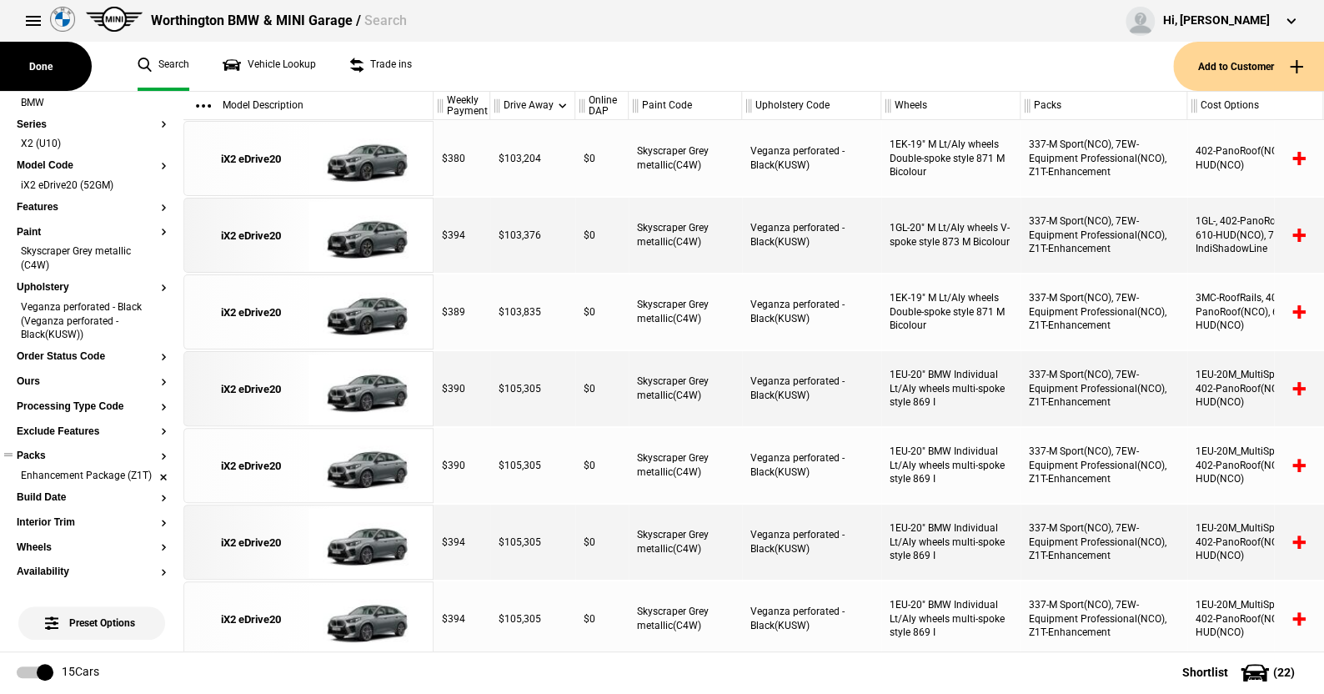
click at [146, 478] on li "Enhancement Package (Z1T)" at bounding box center [92, 476] width 150 height 17
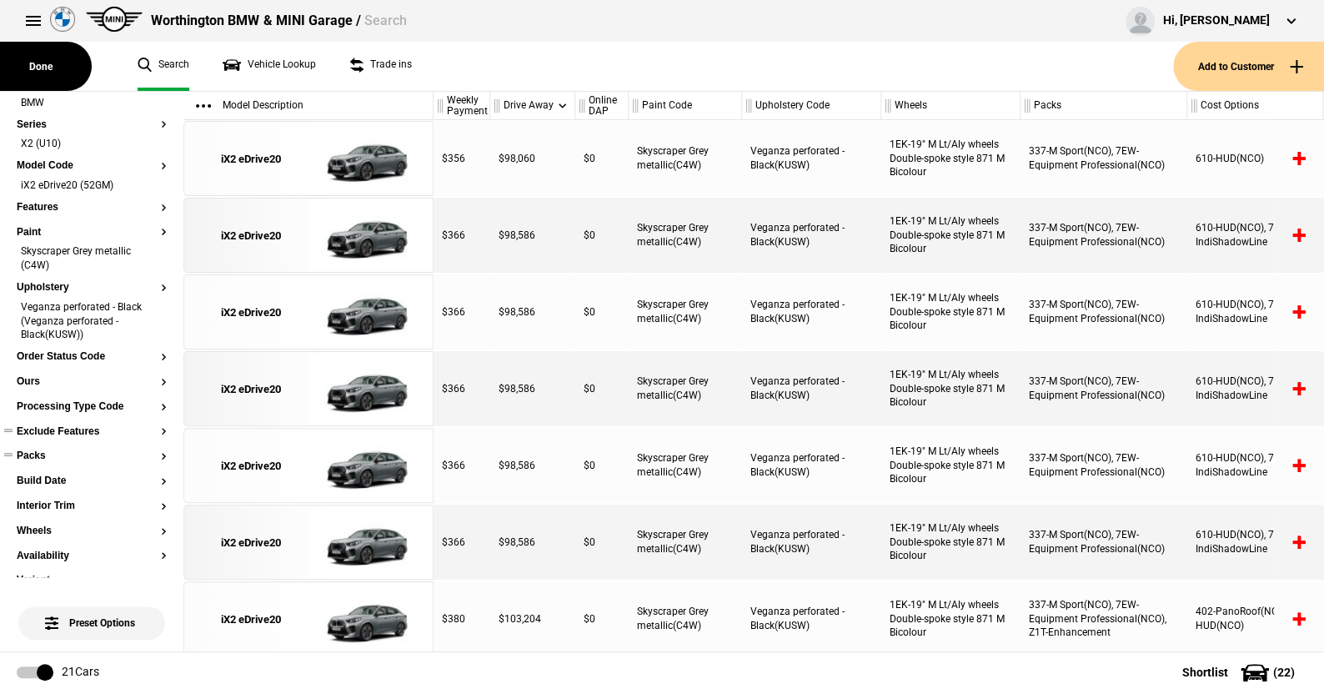
scroll to position [0, 0]
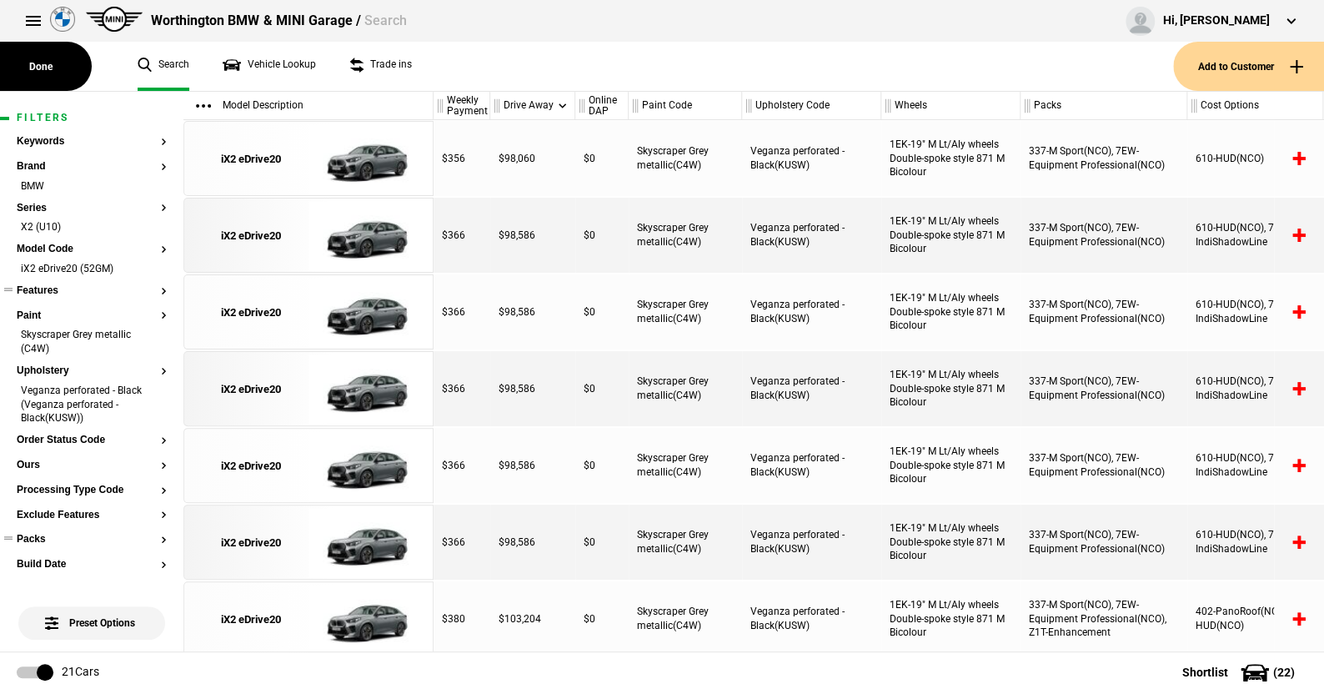
click at [52, 287] on button "Features" at bounding box center [92, 291] width 150 height 12
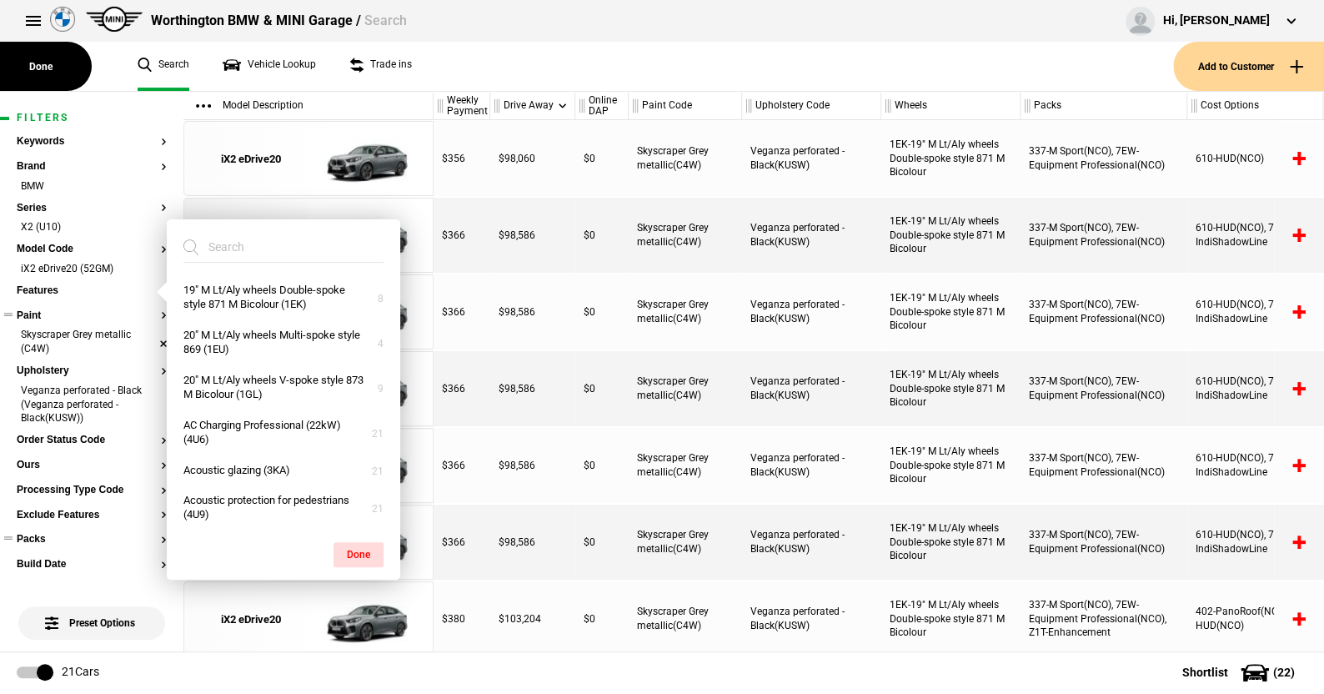
click at [150, 339] on li "Skyscraper Grey metallic (C4W)" at bounding box center [92, 343] width 150 height 31
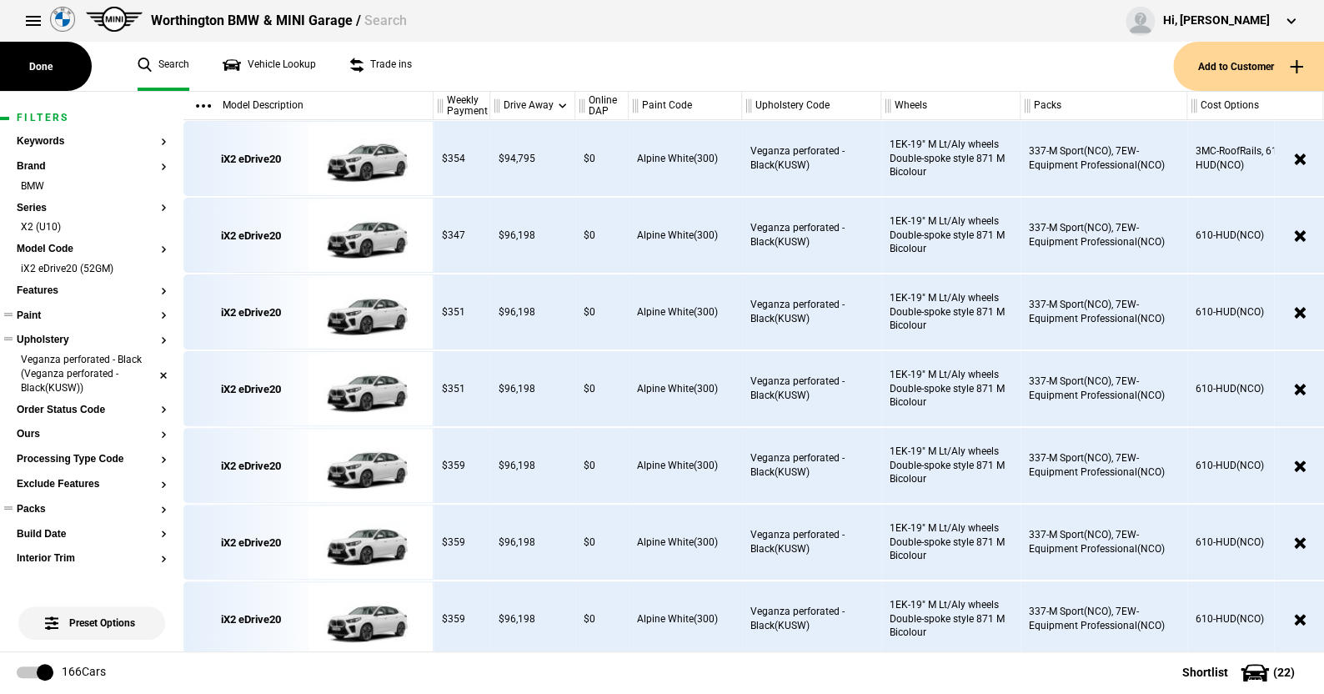
click at [149, 367] on li "Veganza perforated - Black (Veganza perforated - Black(KUSW))" at bounding box center [92, 375] width 150 height 44
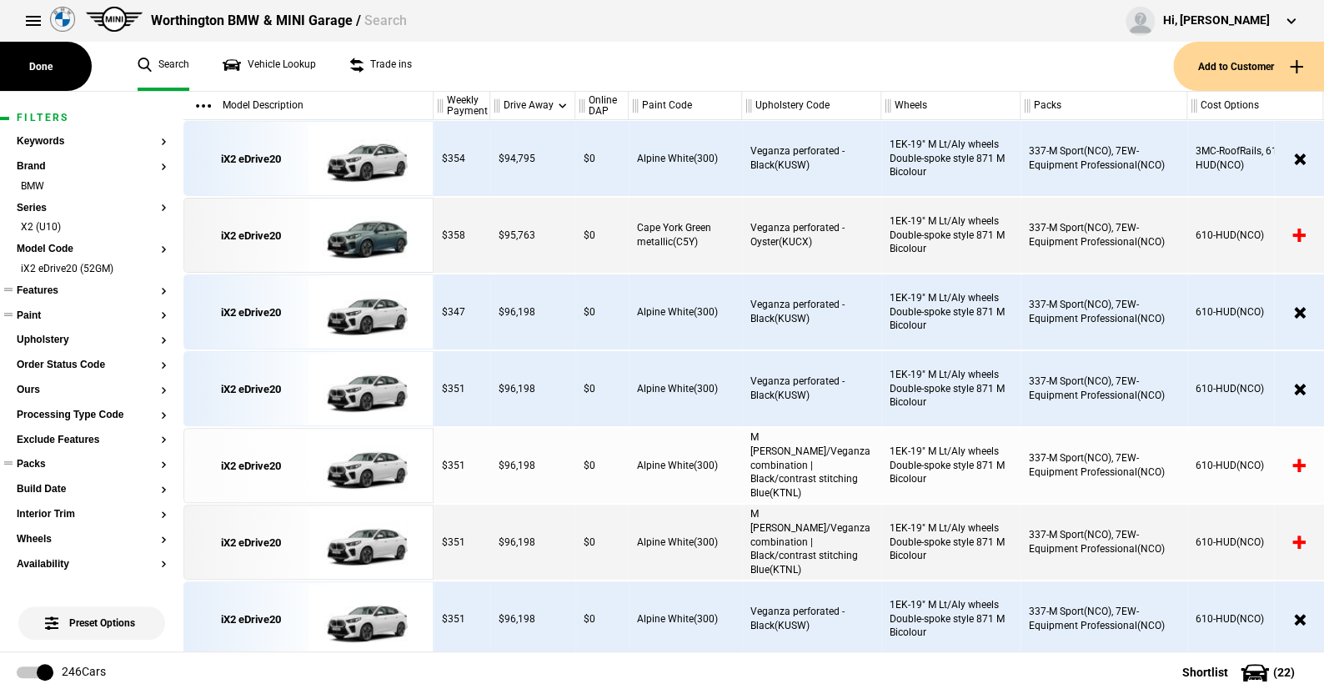
click at [39, 292] on button "Features" at bounding box center [92, 291] width 150 height 12
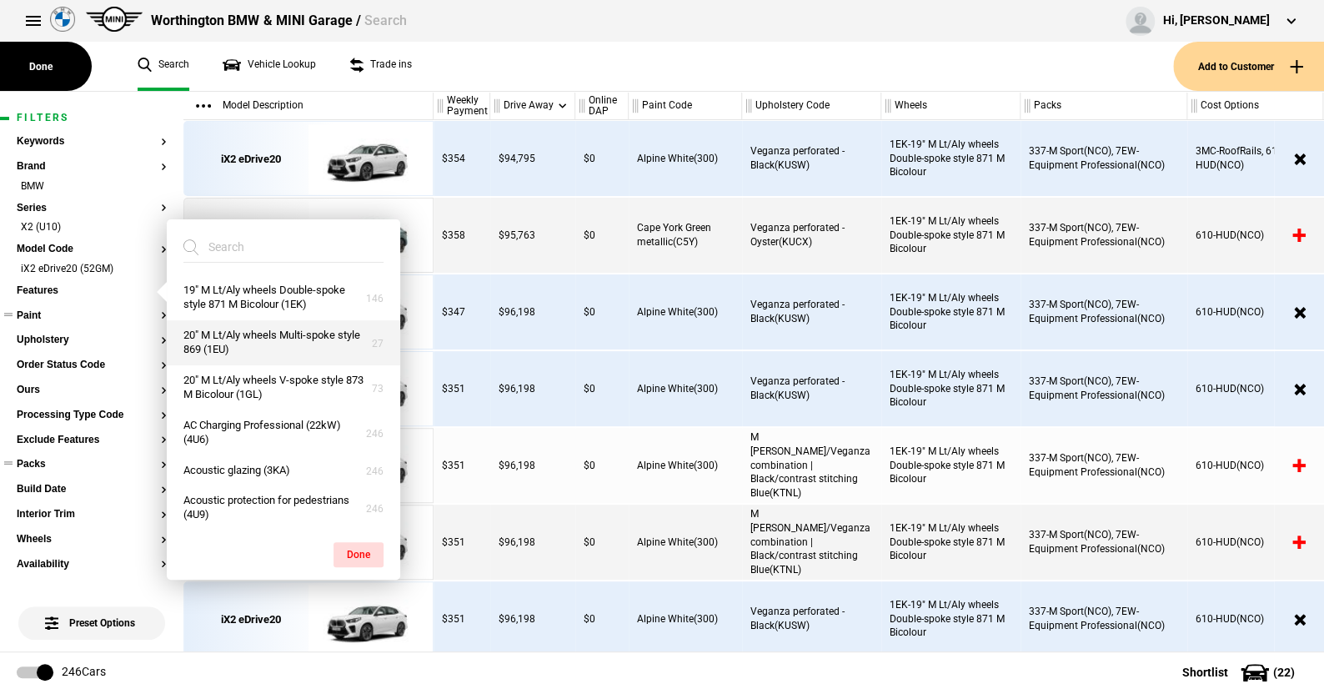
click at [293, 351] on button "20" M Lt/Aly wheels Multi-spoke style 869 (1EU)" at bounding box center [283, 342] width 233 height 45
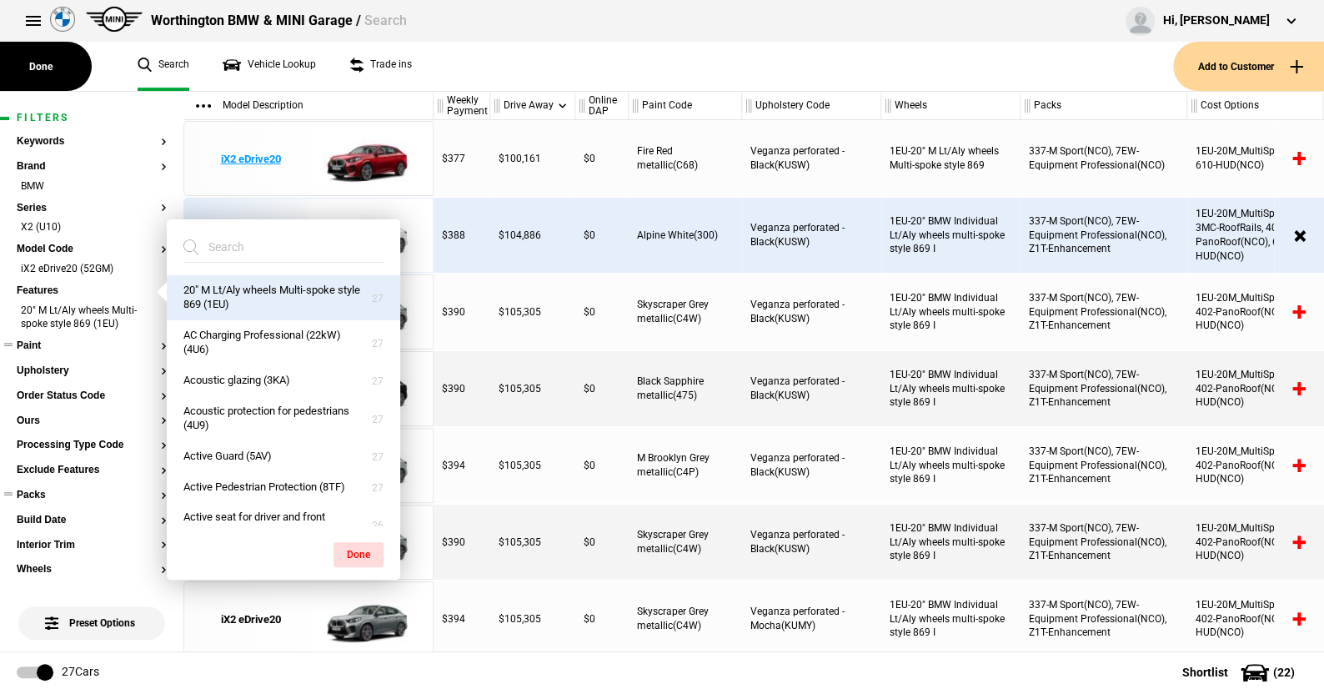
click at [383, 157] on img at bounding box center [366, 159] width 116 height 75
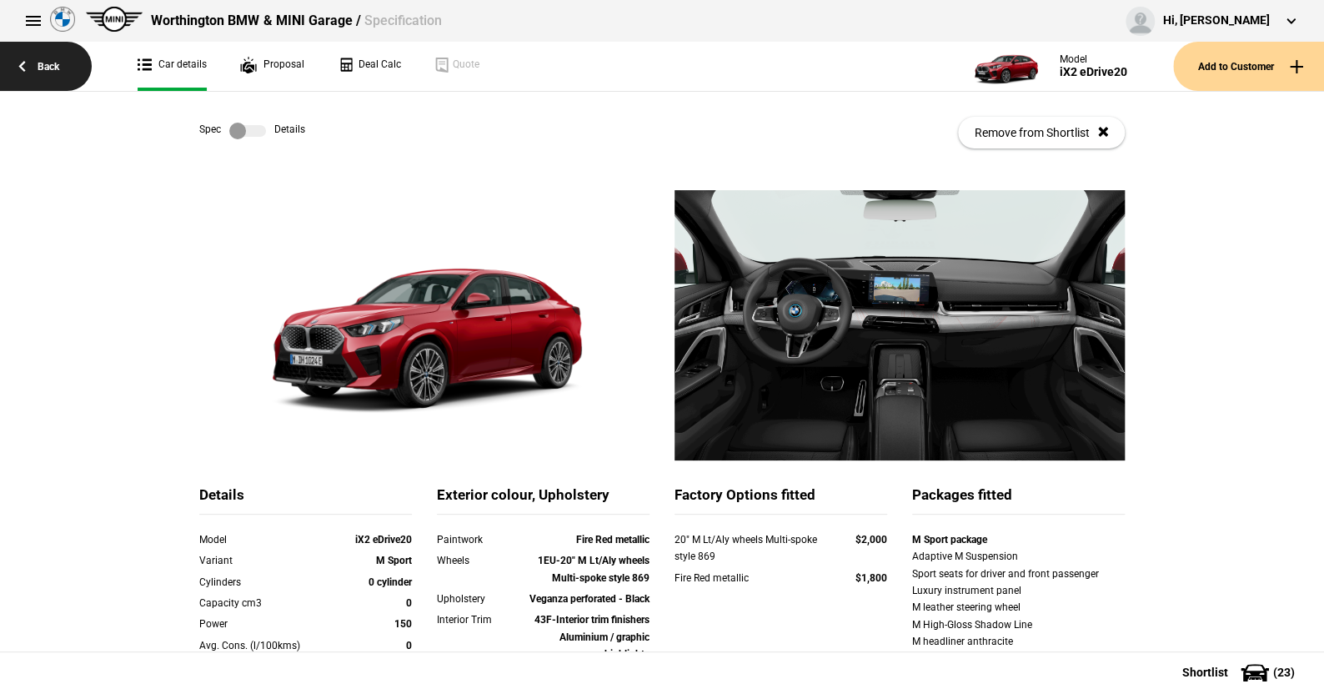
click at [35, 78] on link "Back" at bounding box center [46, 66] width 92 height 49
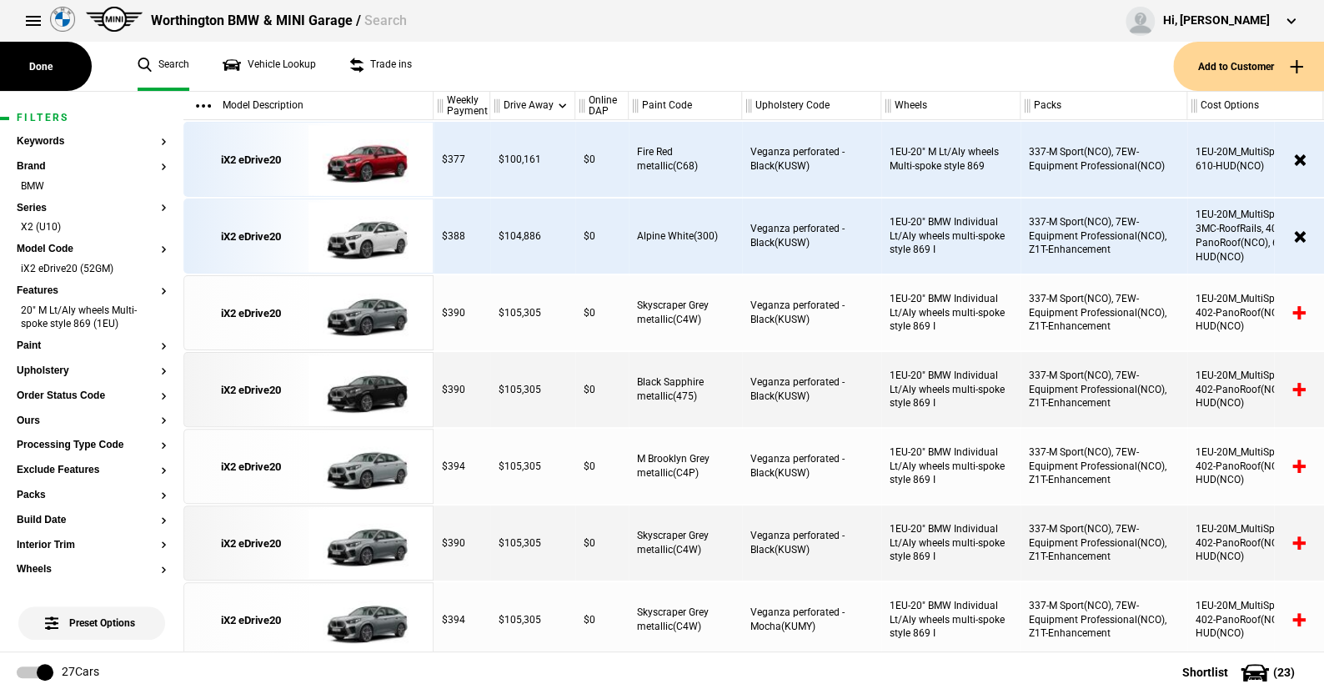
scroll to position [1, 0]
click at [368, 157] on img at bounding box center [366, 159] width 116 height 75
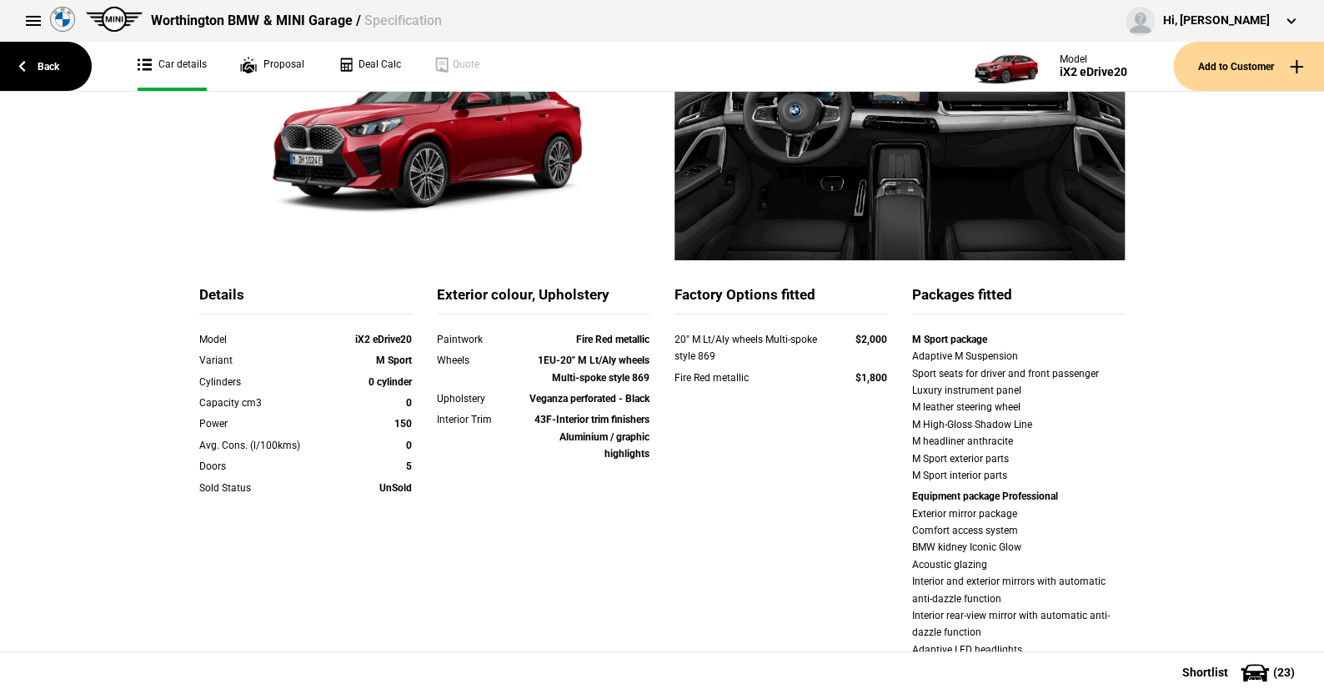
scroll to position [167, 0]
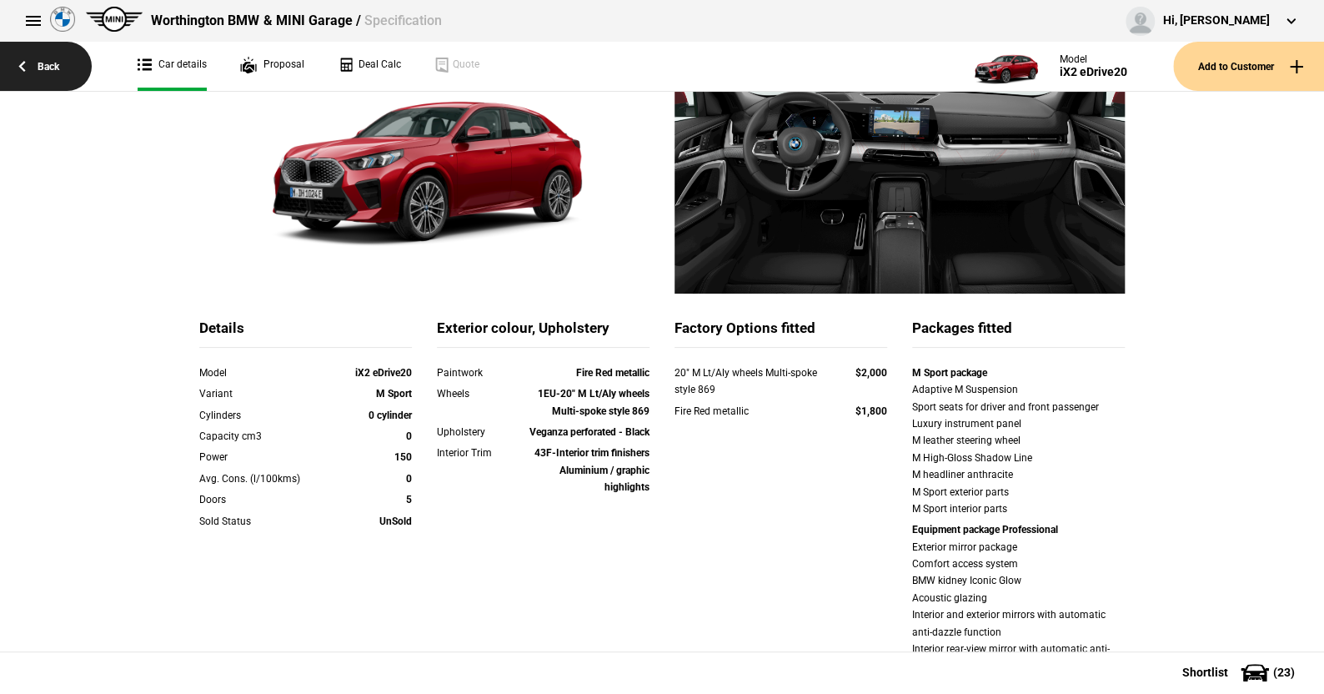
click at [59, 71] on link "Back" at bounding box center [46, 66] width 92 height 49
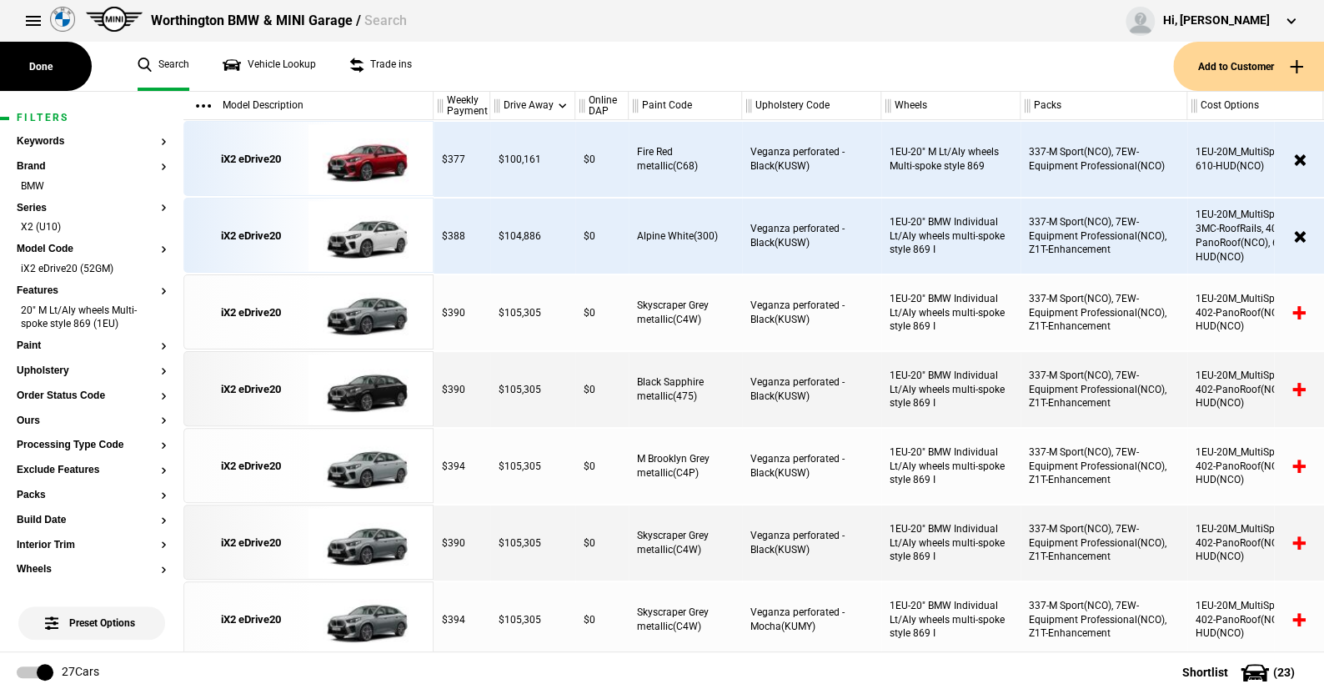
scroll to position [1, 0]
click at [364, 326] on img at bounding box center [366, 312] width 116 height 75
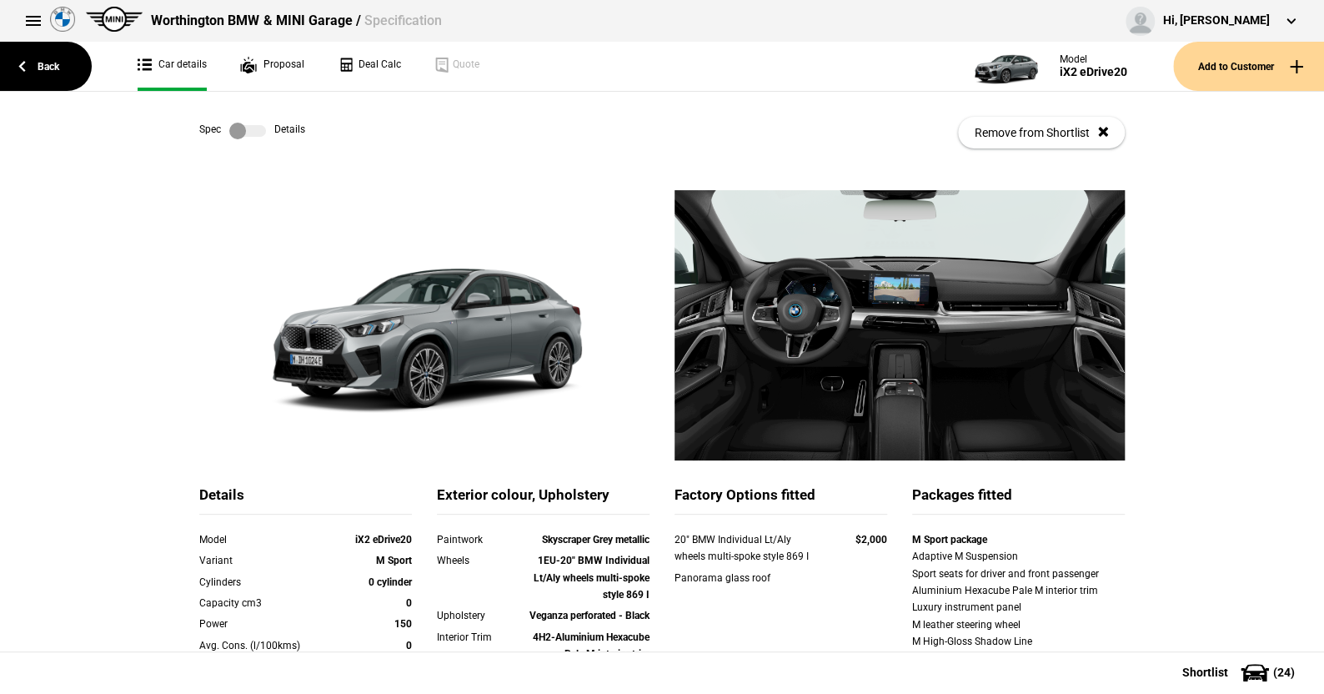
scroll to position [83, 0]
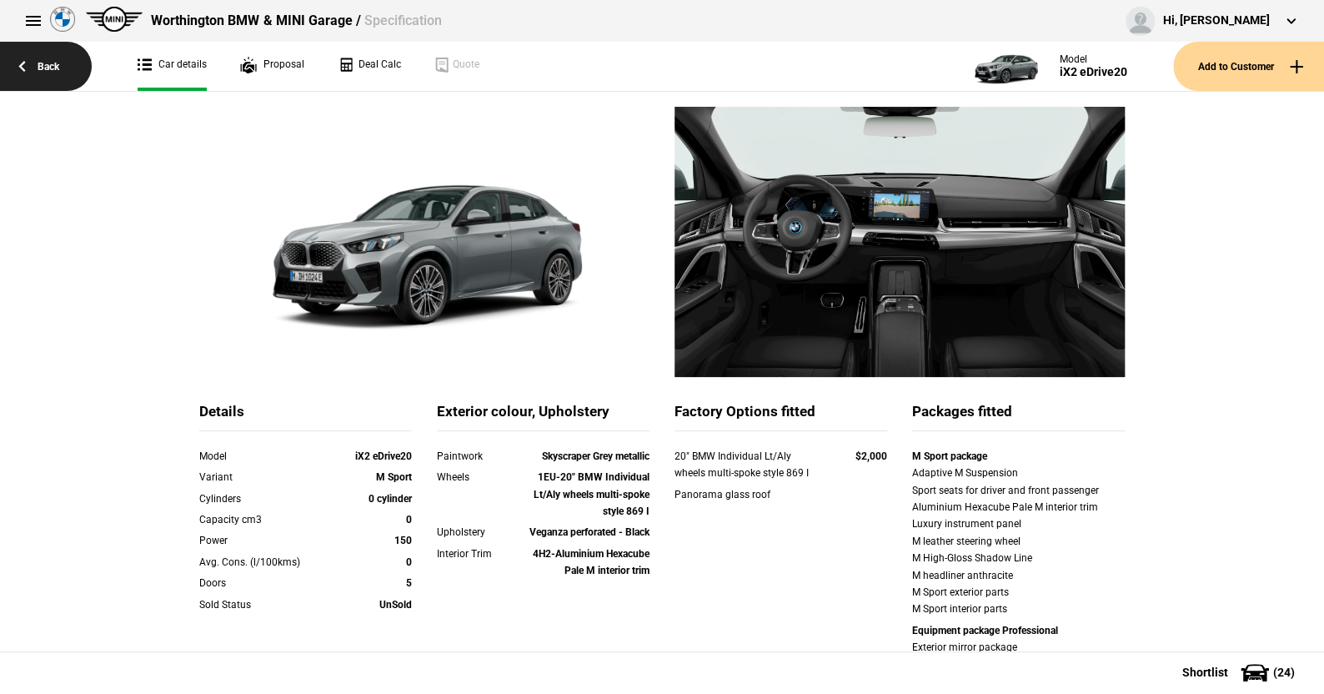
click at [28, 69] on link "Back" at bounding box center [46, 66] width 92 height 49
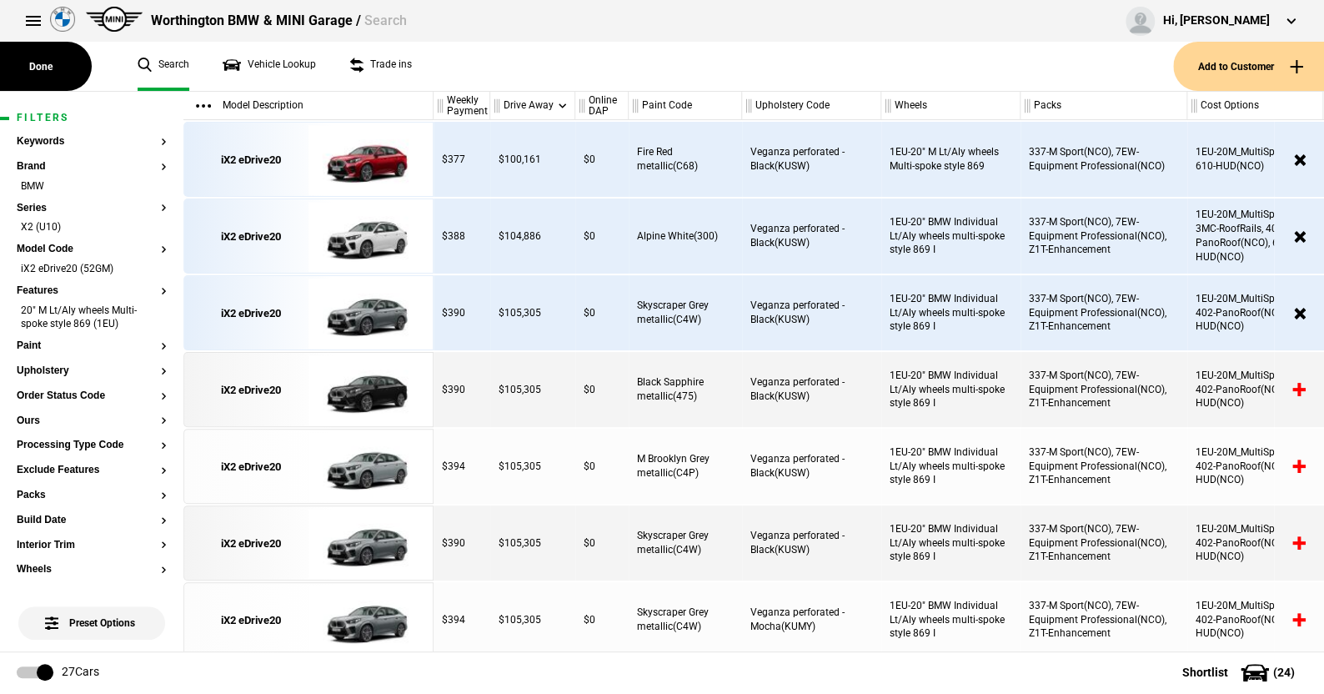
scroll to position [1, 0]
click at [41, 288] on button "Features" at bounding box center [92, 291] width 150 height 12
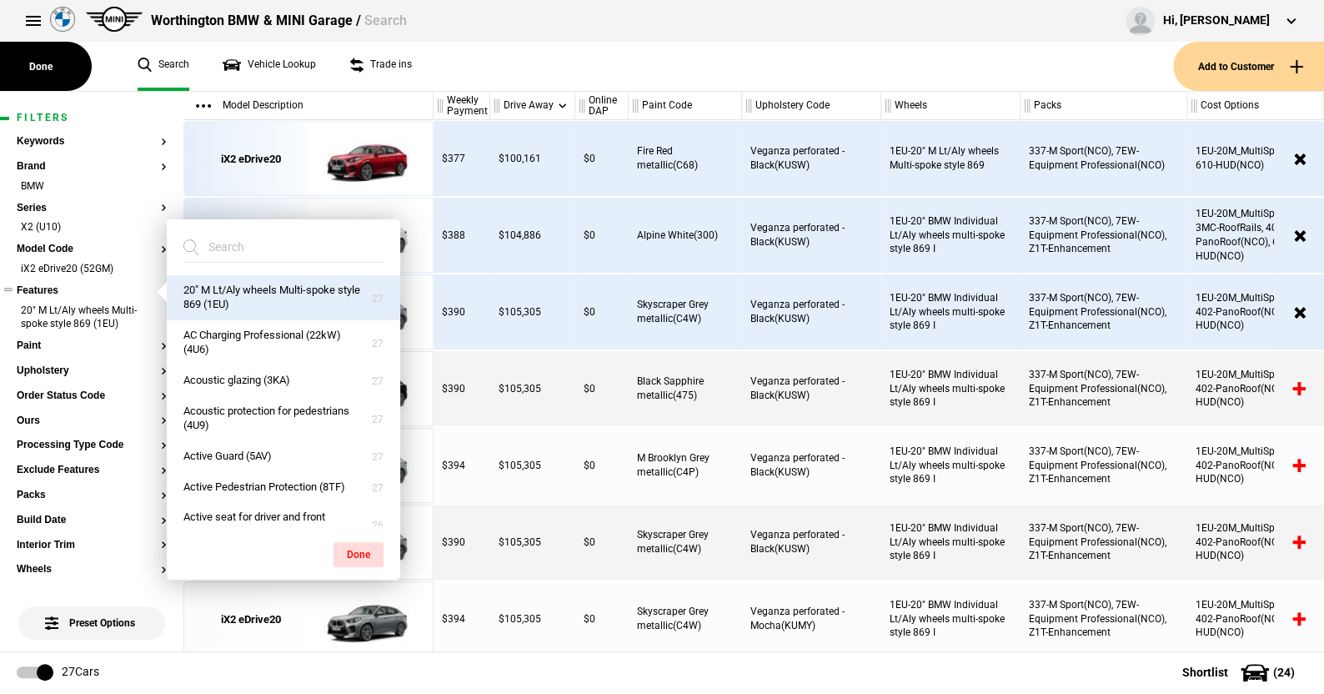
click at [49, 292] on button "Features" at bounding box center [92, 291] width 150 height 12
click at [680, 34] on div "Worthington BMW & MINI Garage / Search Hi, [PERSON_NAME] Edit profile Logout" at bounding box center [662, 21] width 1324 height 42
click at [36, 288] on button "Features" at bounding box center [92, 291] width 150 height 12
click at [148, 318] on li "20" M Lt/Aly wheels Multi-spoke style 869 (1EU)" at bounding box center [92, 318] width 150 height 31
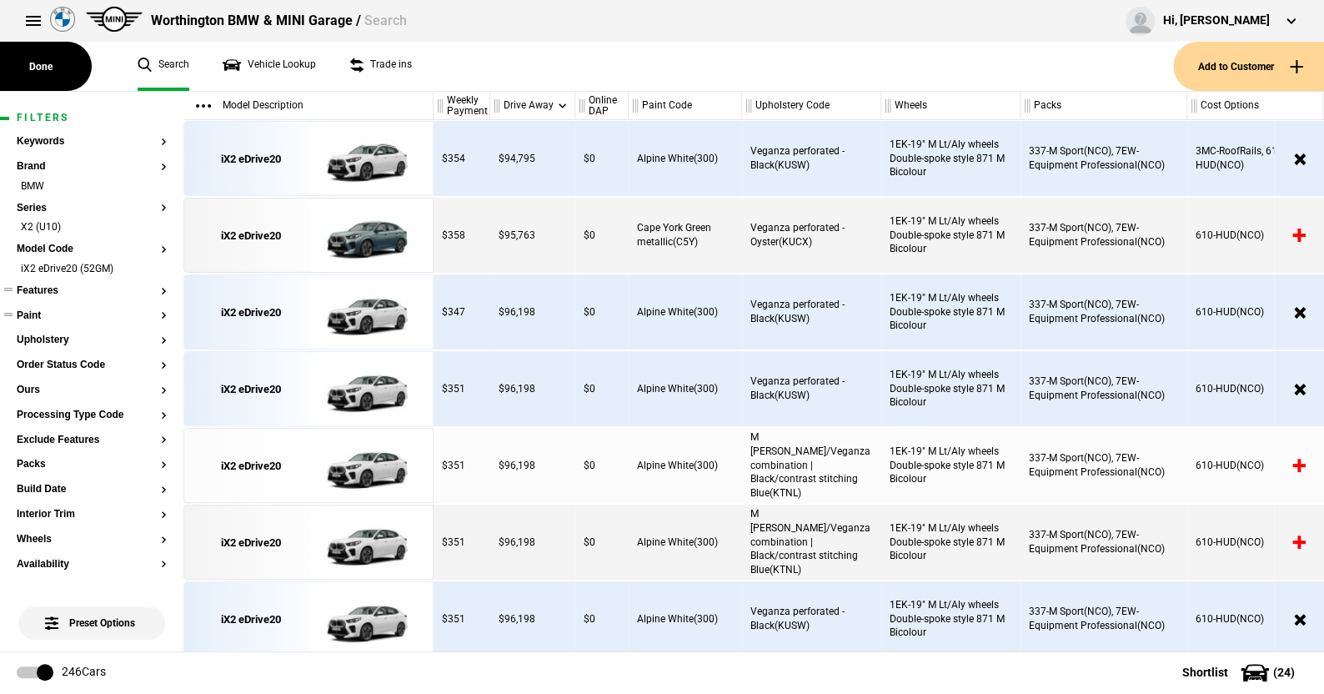
click at [23, 312] on button "Paint" at bounding box center [92, 316] width 150 height 12
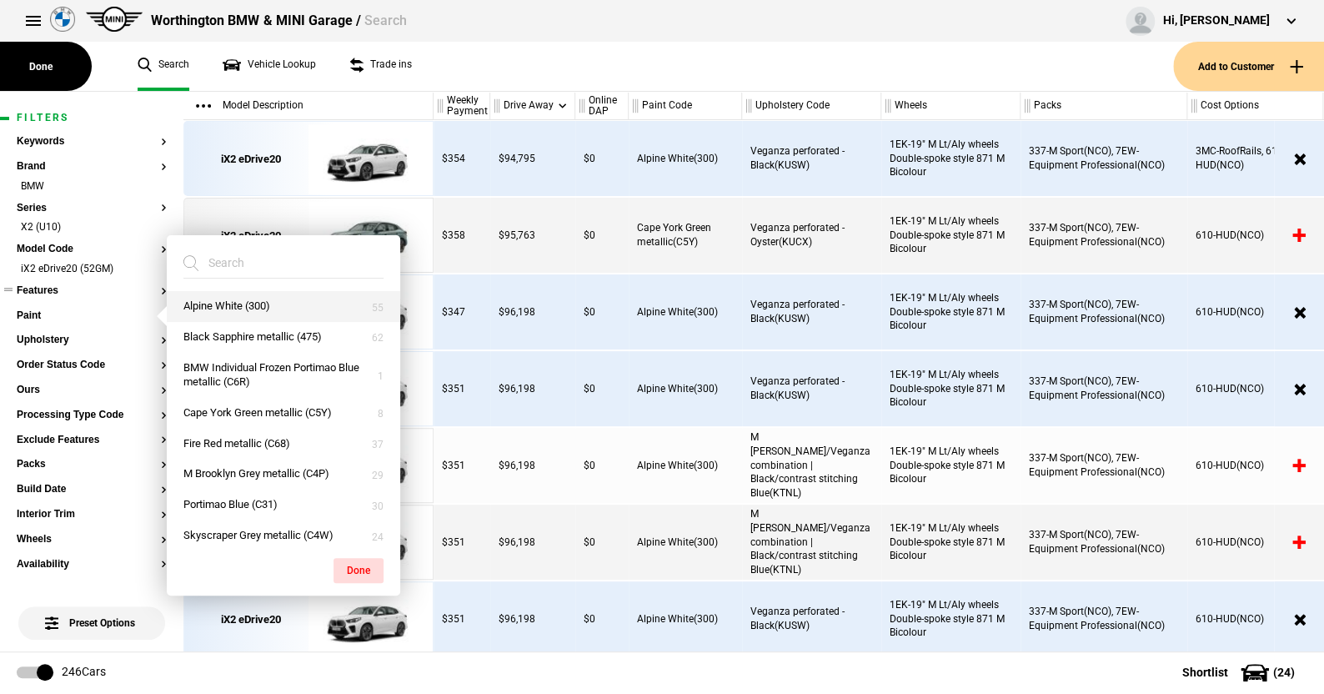
click at [215, 315] on button "Alpine White (300)" at bounding box center [283, 306] width 233 height 31
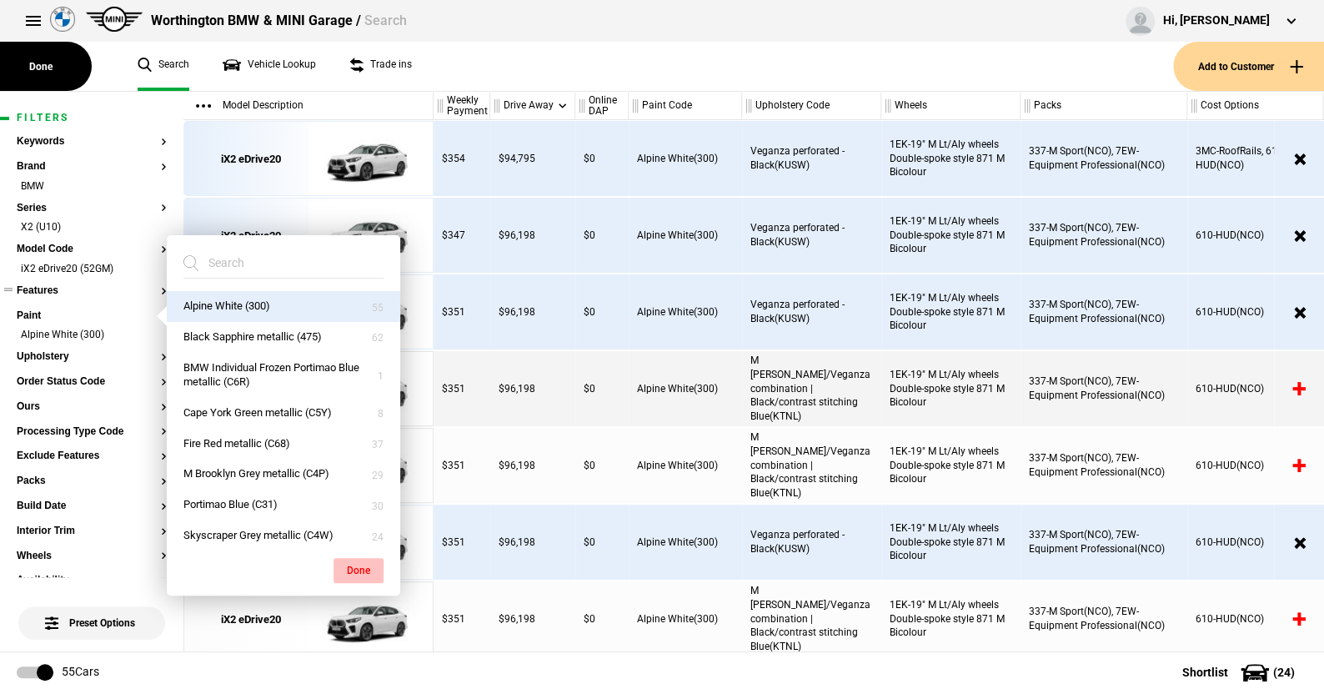
click at [345, 572] on button "Done" at bounding box center [358, 570] width 50 height 25
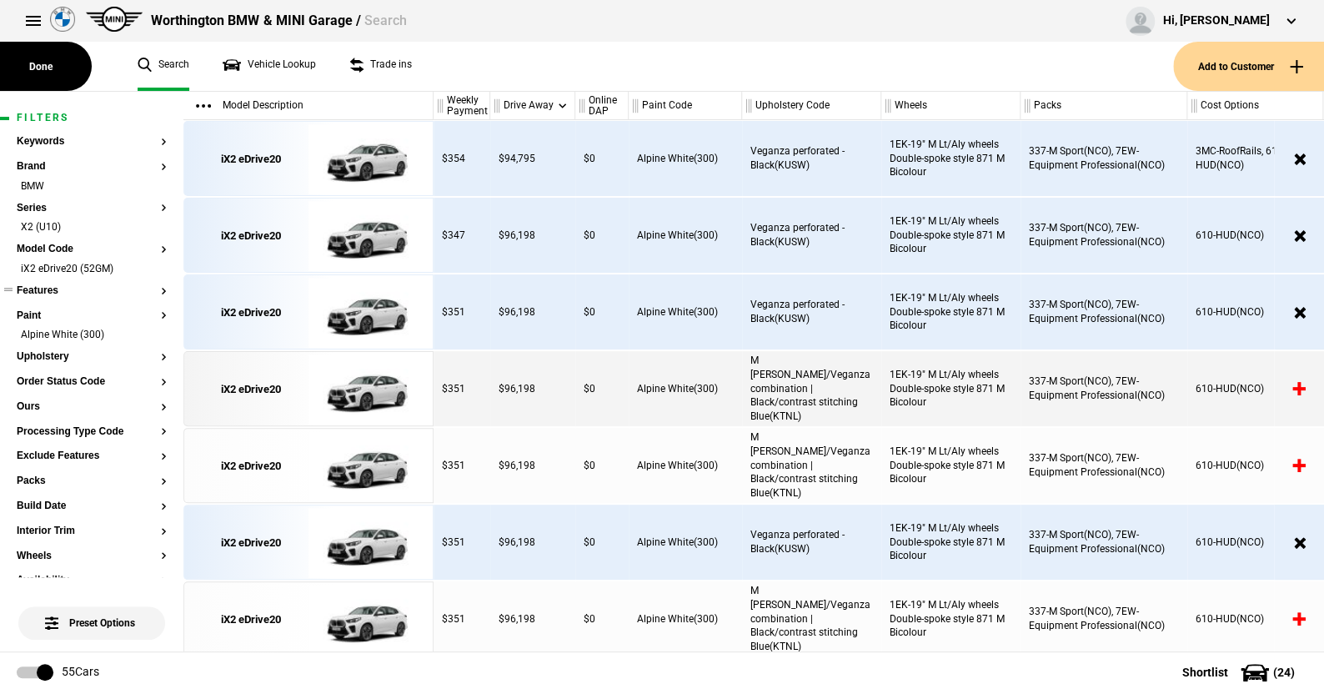
click at [28, 285] on button "Features" at bounding box center [92, 291] width 150 height 12
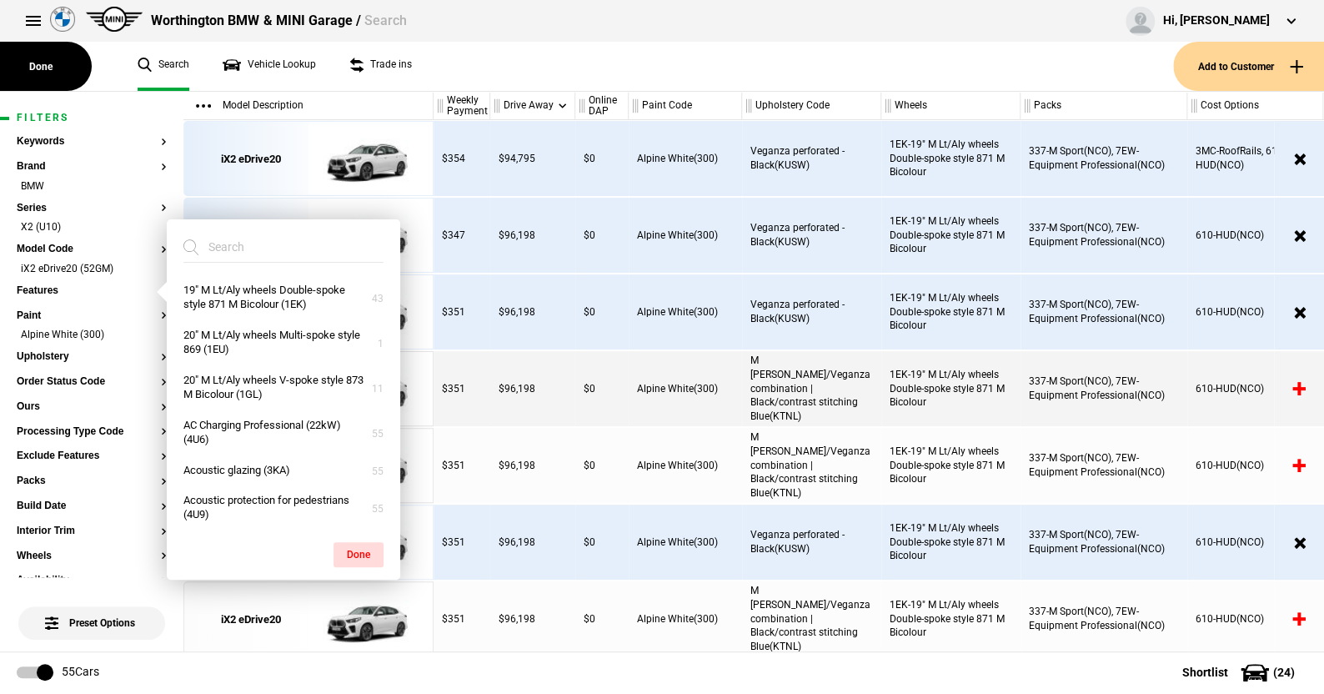
click at [673, 34] on div "Worthington BMW & MINI Garage / Search Hi, [PERSON_NAME] Edit profile Logout" at bounding box center [662, 21] width 1324 height 42
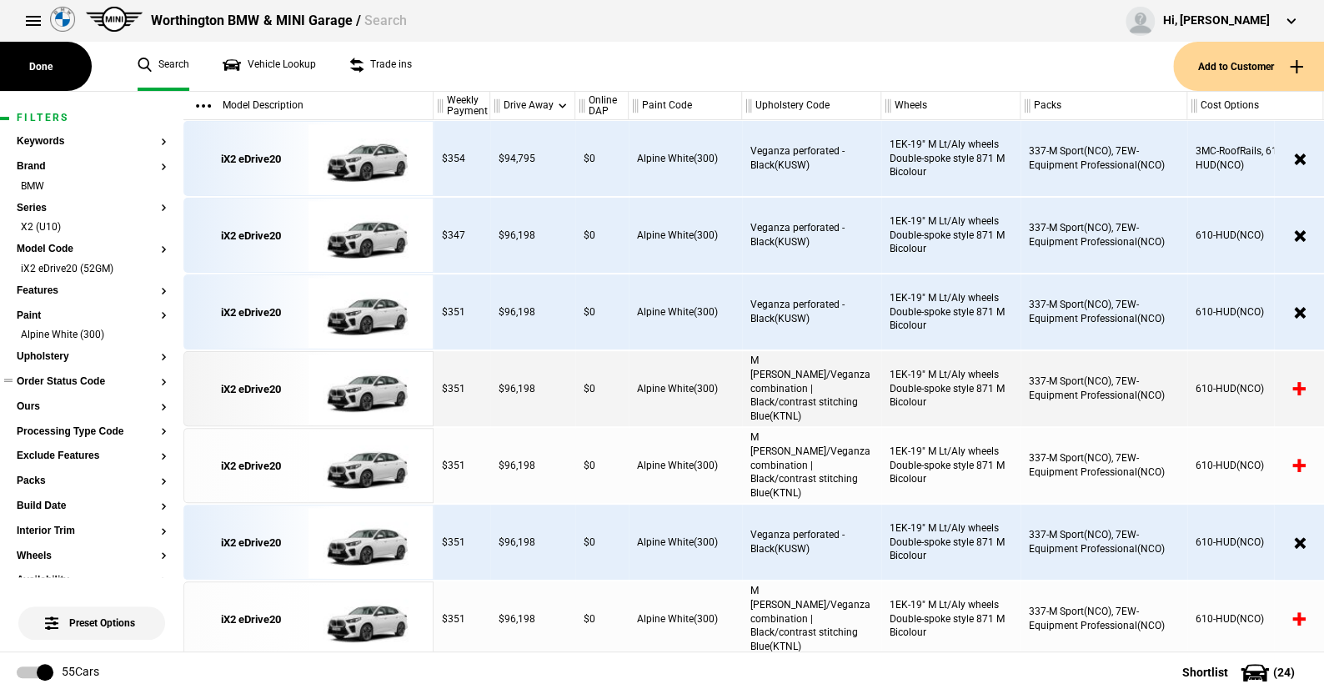
scroll to position [83, 0]
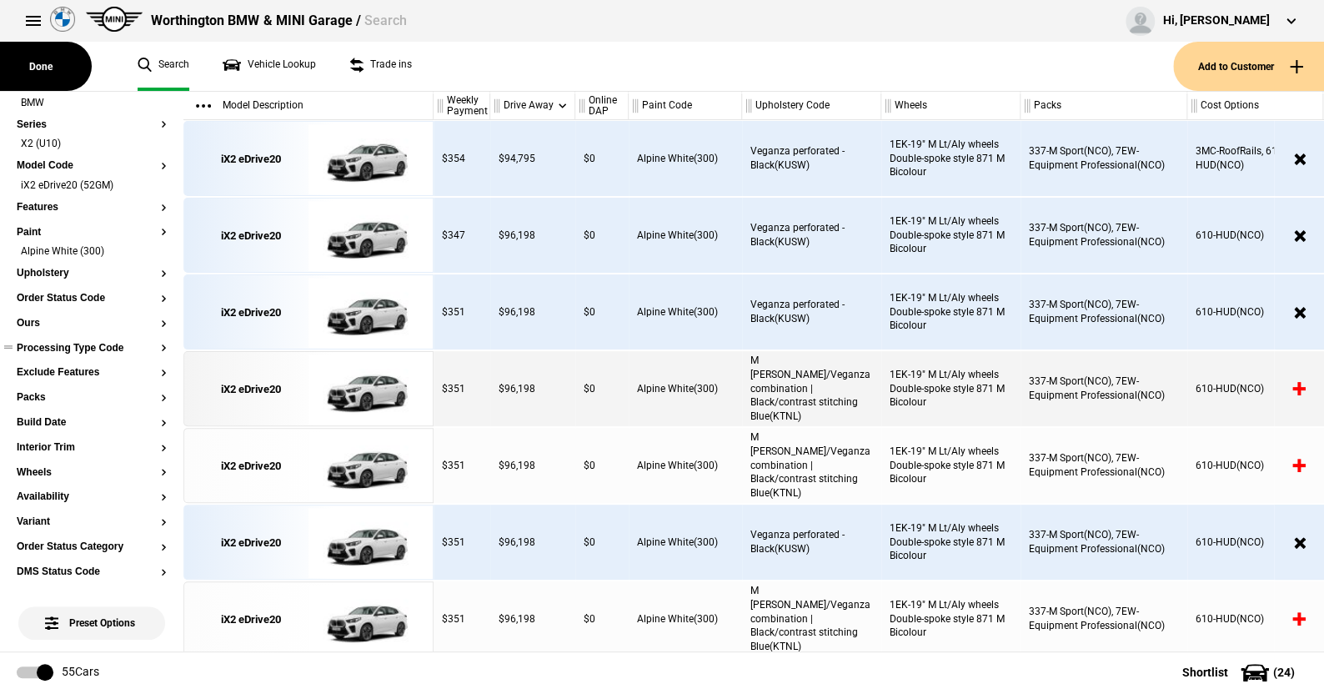
click at [74, 348] on button "Processing Type Code" at bounding box center [92, 349] width 150 height 12
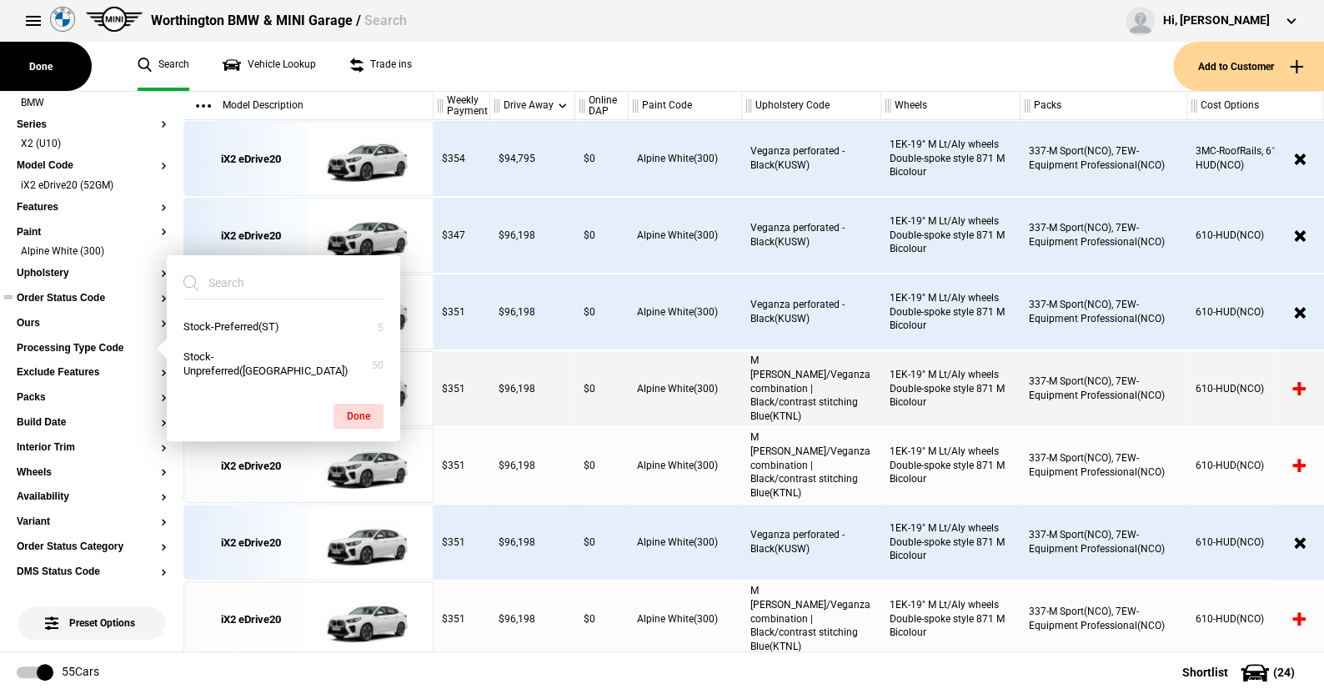
click at [80, 299] on button "Order Status Code" at bounding box center [92, 299] width 150 height 12
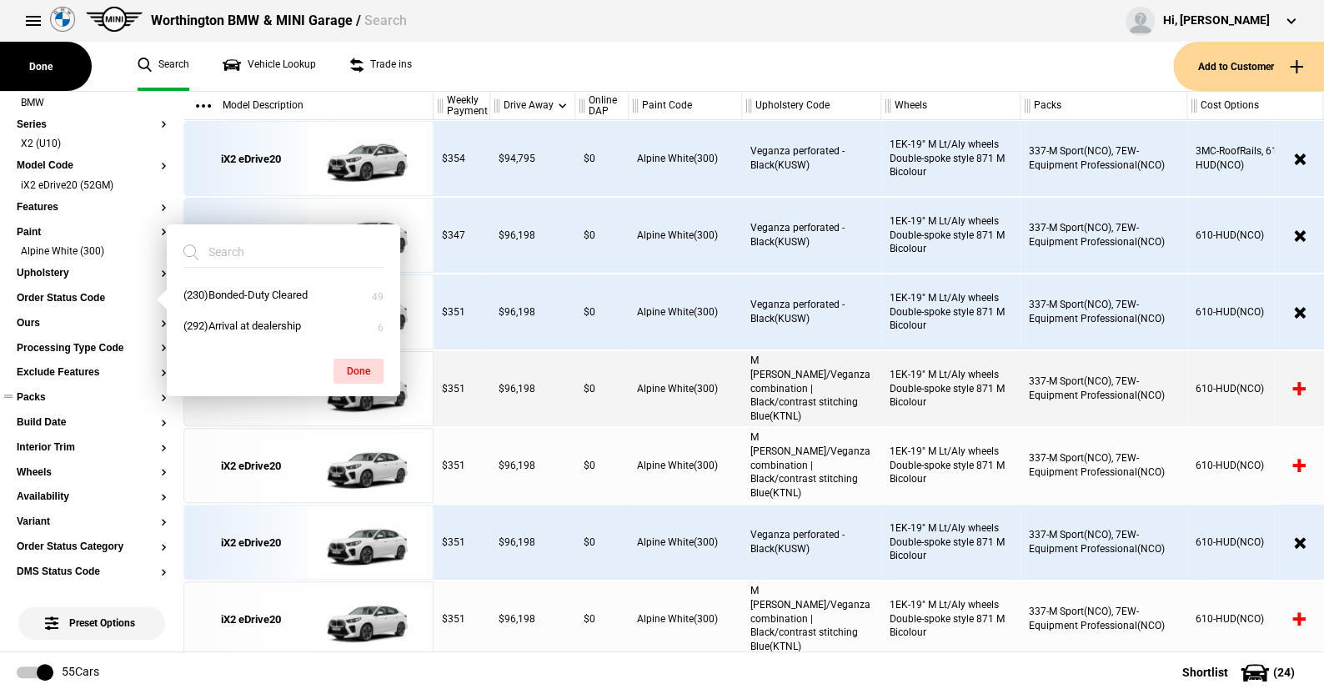
click at [65, 396] on button "Packs" at bounding box center [92, 398] width 150 height 12
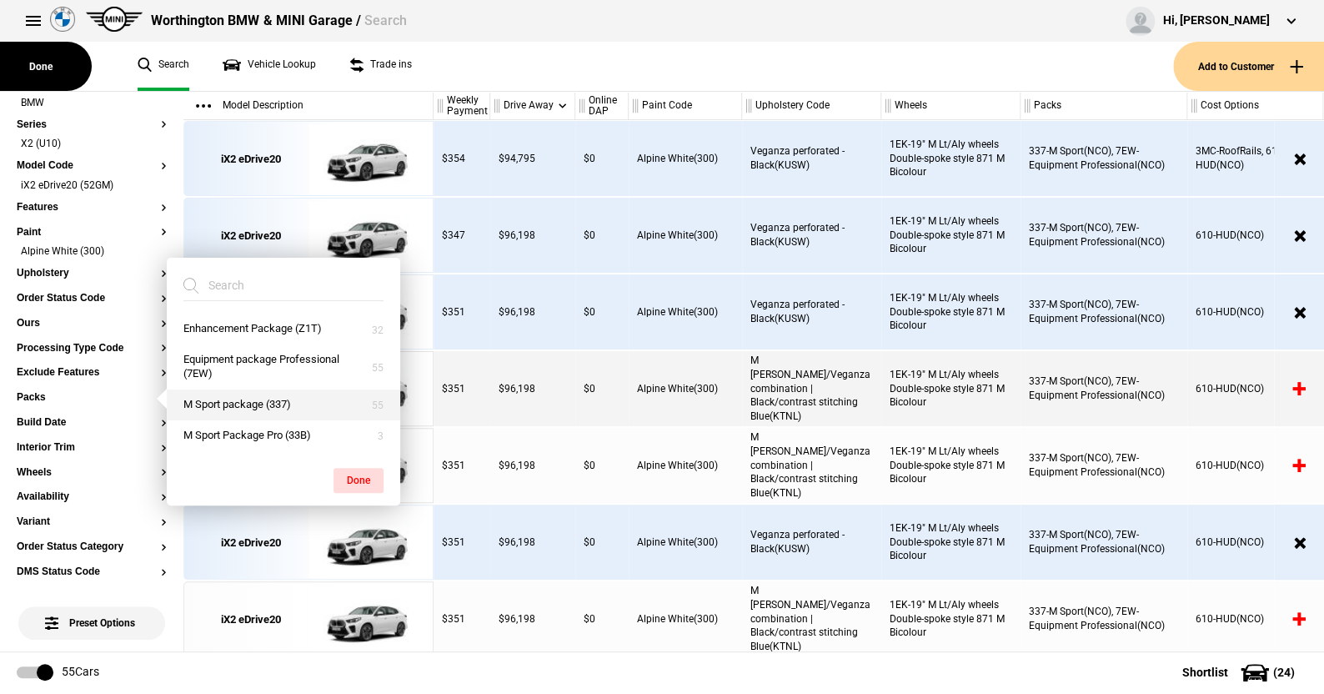
click at [252, 409] on button "M Sport package (337)" at bounding box center [283, 404] width 233 height 31
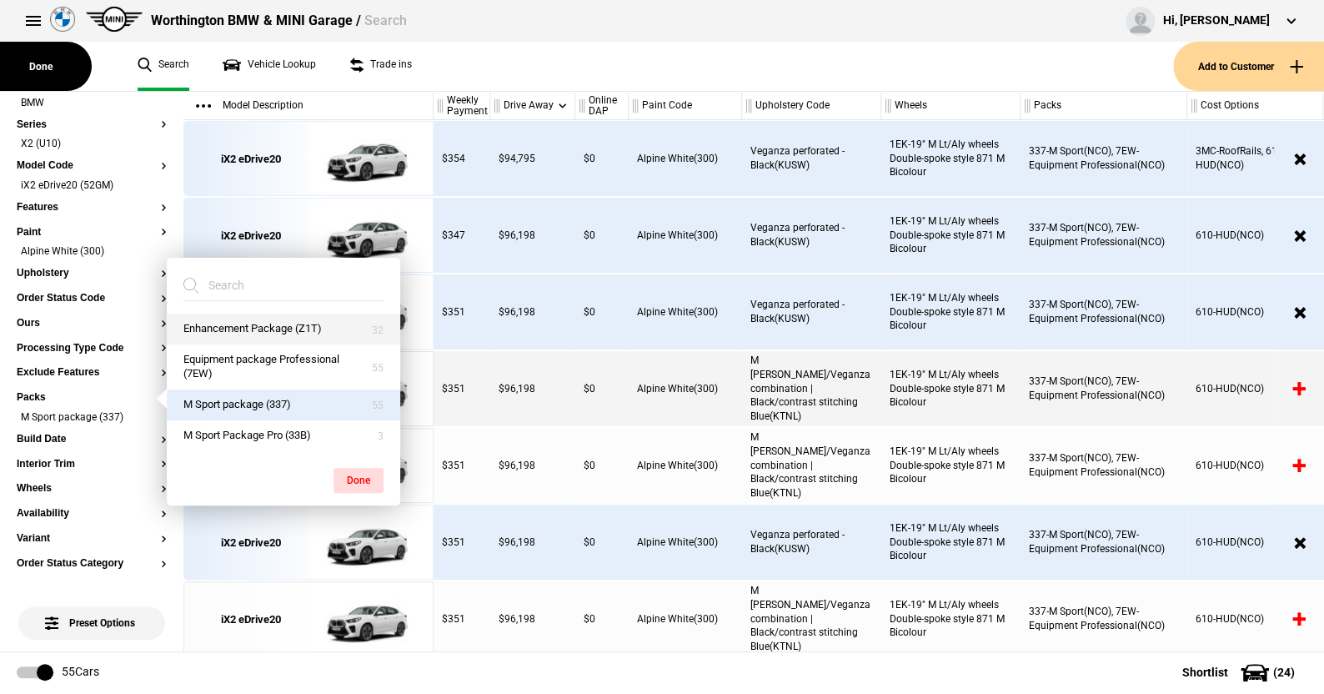
click at [273, 332] on button "Enhancement Package (Z1T)" at bounding box center [283, 328] width 233 height 31
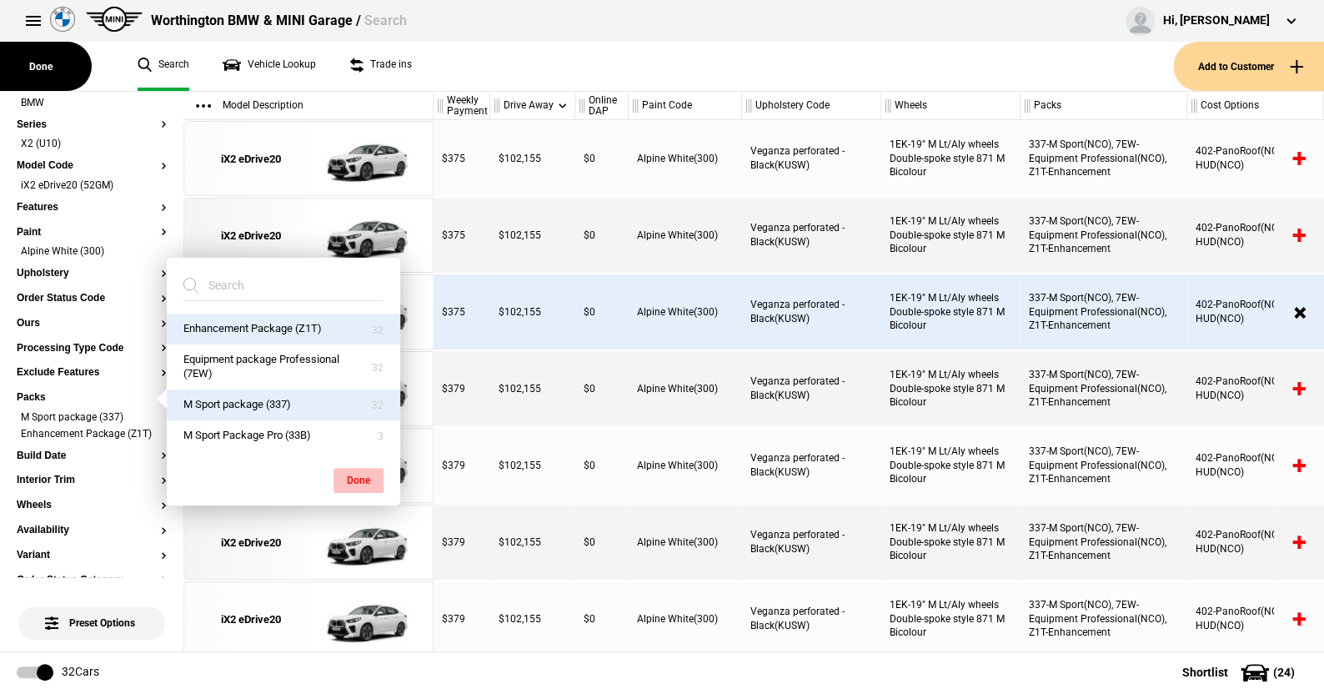
click at [358, 485] on button "Done" at bounding box center [358, 480] width 50 height 25
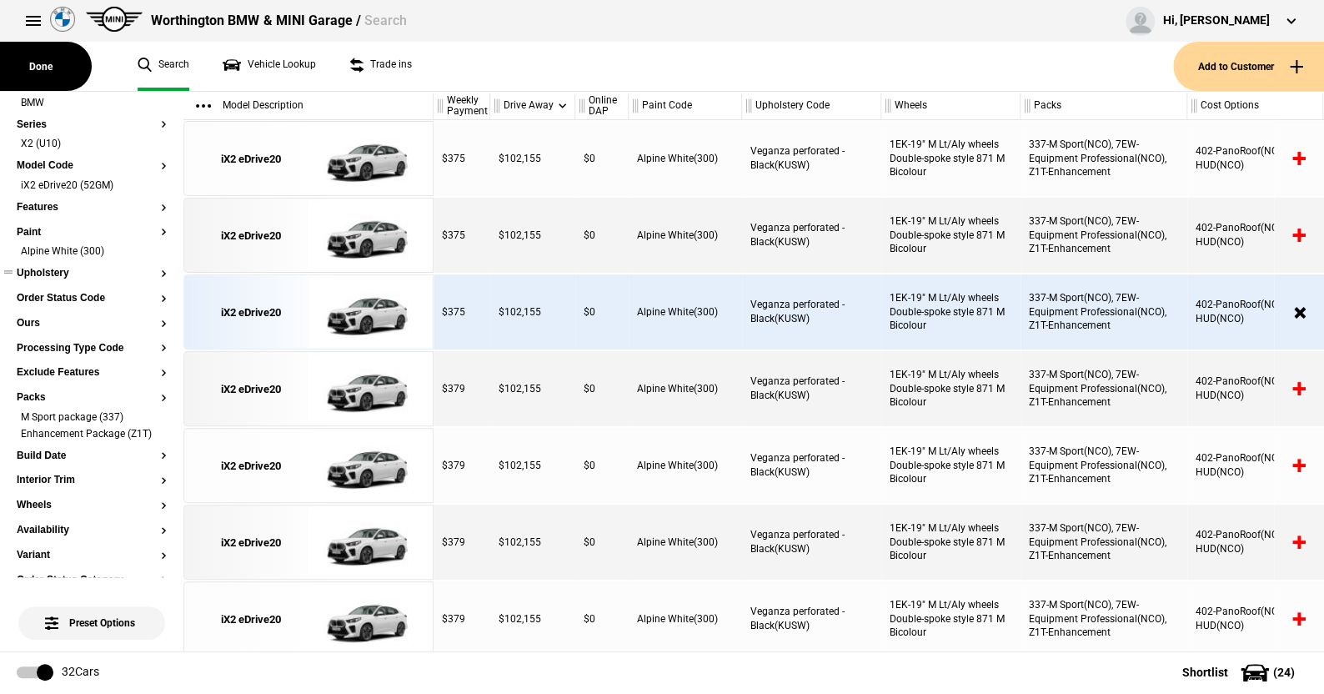
click at [68, 276] on button "Upholstery" at bounding box center [92, 274] width 150 height 12
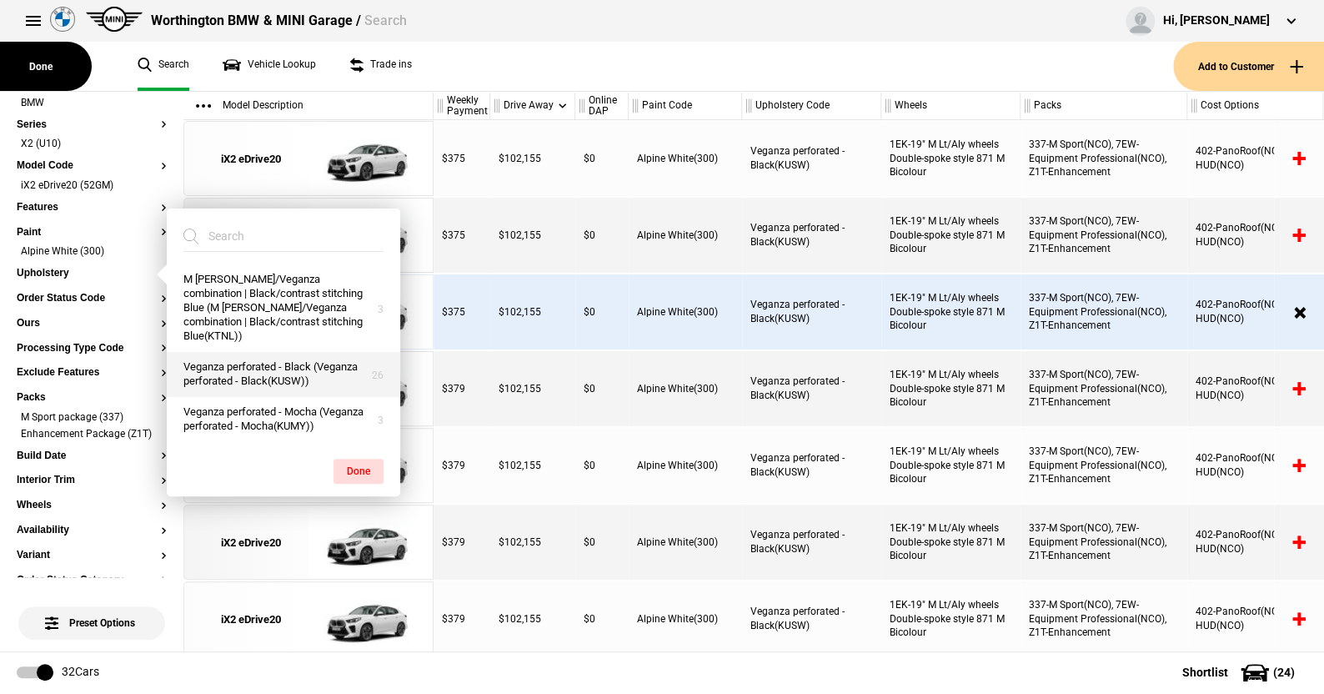
click at [328, 367] on button "Veganza perforated - Black (Veganza perforated - Black(KUSW))" at bounding box center [283, 374] width 233 height 45
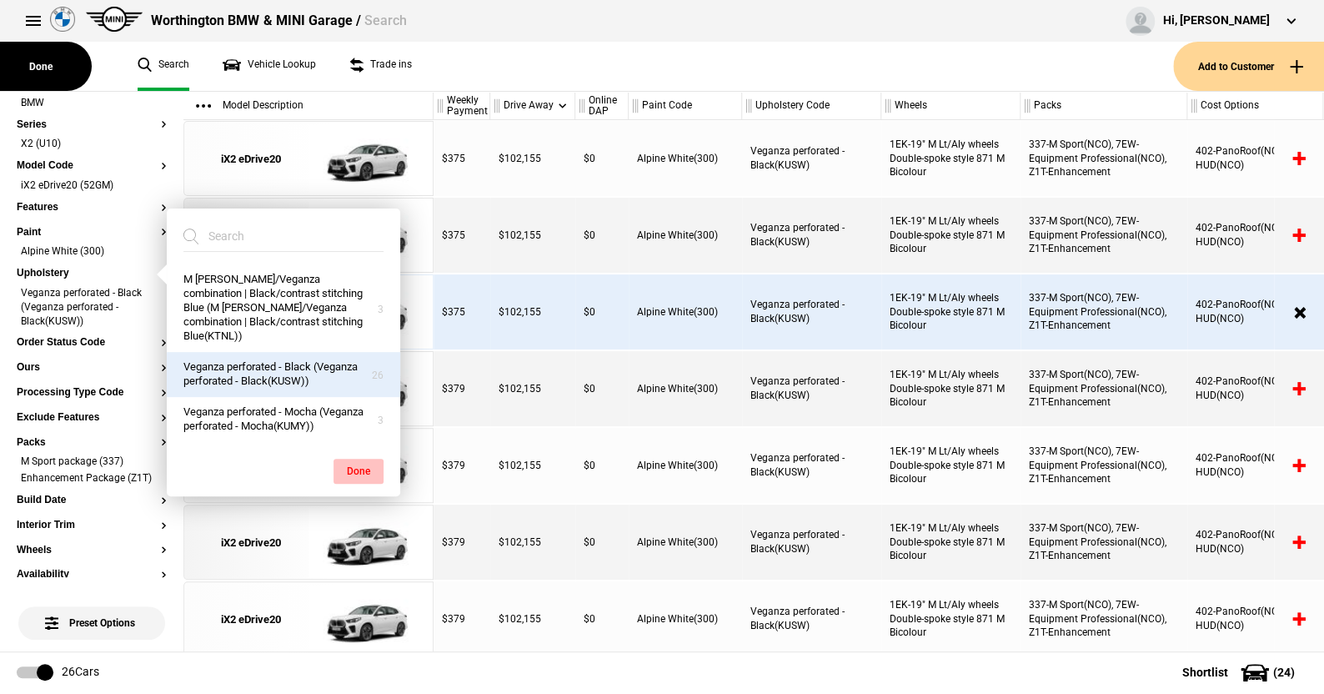
click at [366, 460] on button "Done" at bounding box center [358, 470] width 50 height 25
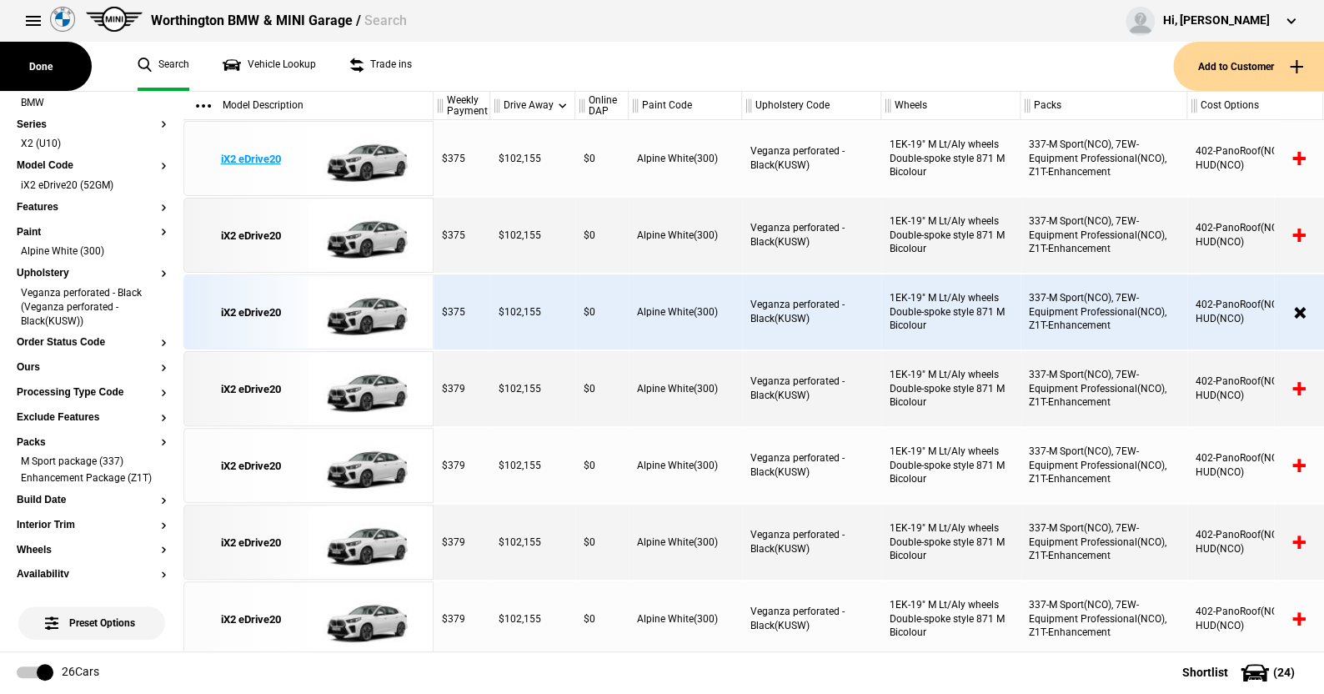
click at [379, 148] on img at bounding box center [366, 159] width 116 height 75
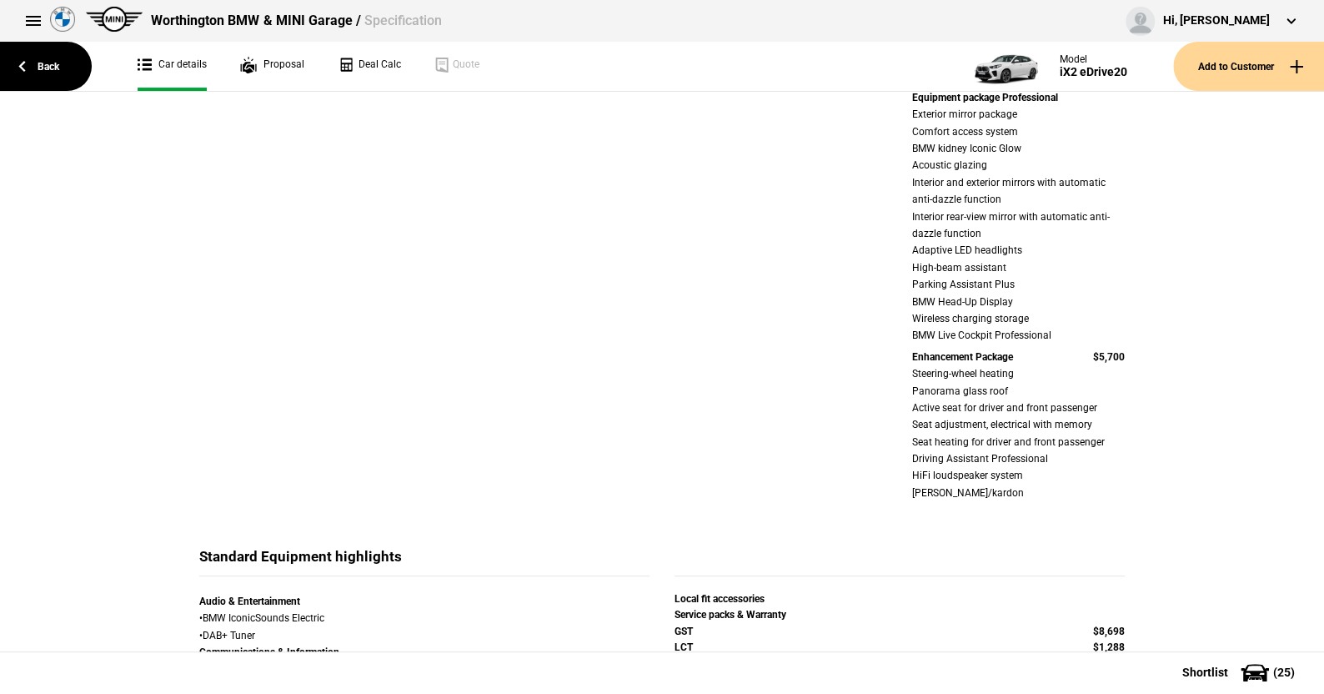
scroll to position [833, 0]
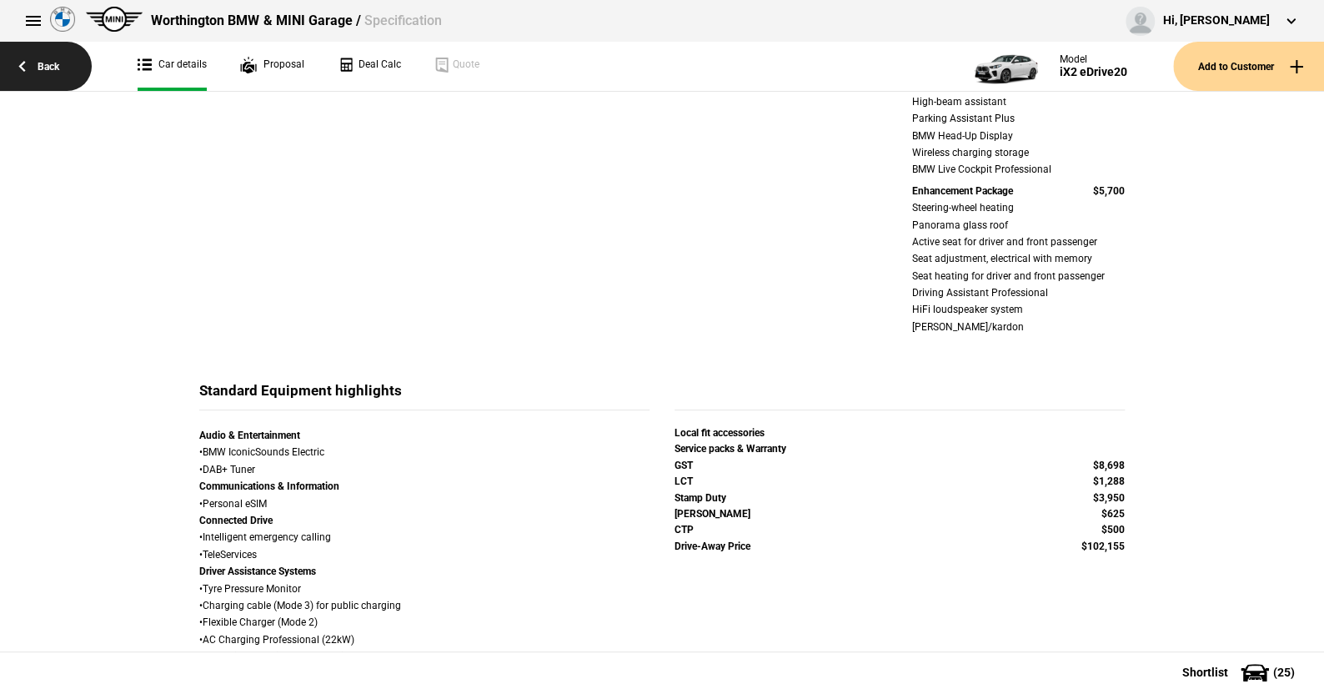
click at [43, 73] on link "Back" at bounding box center [46, 66] width 92 height 49
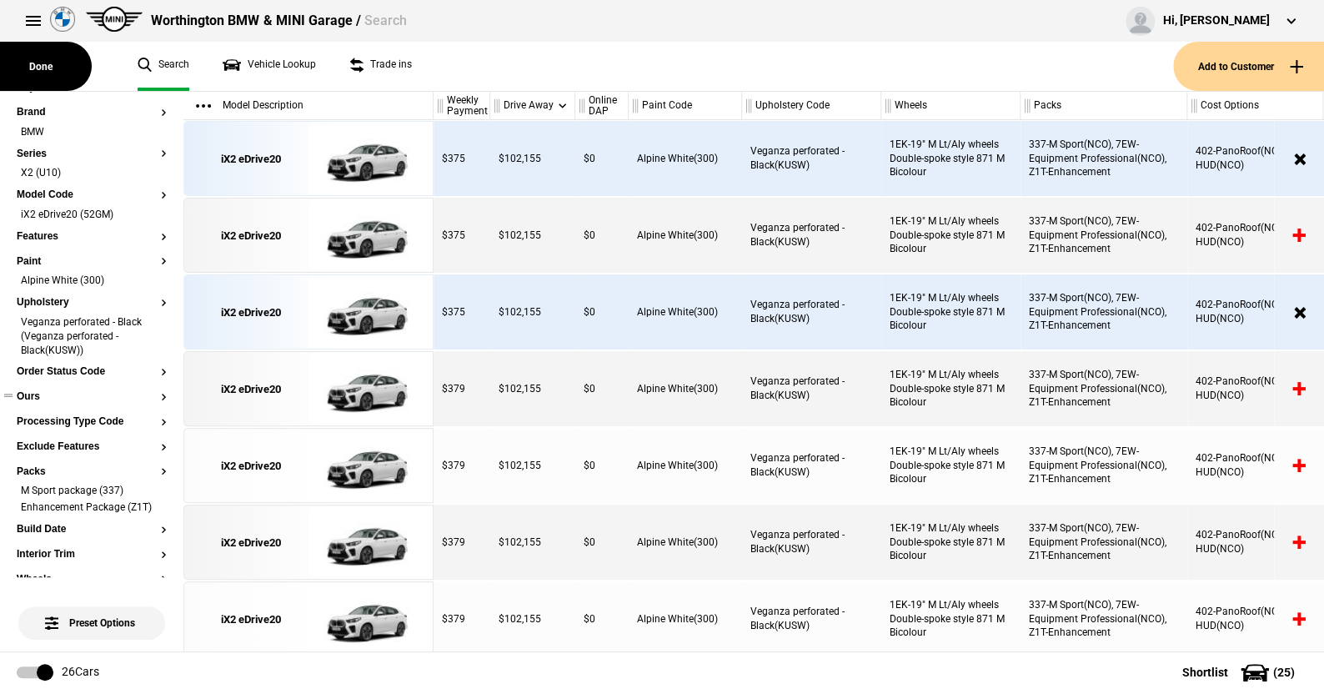
scroll to position [83, 0]
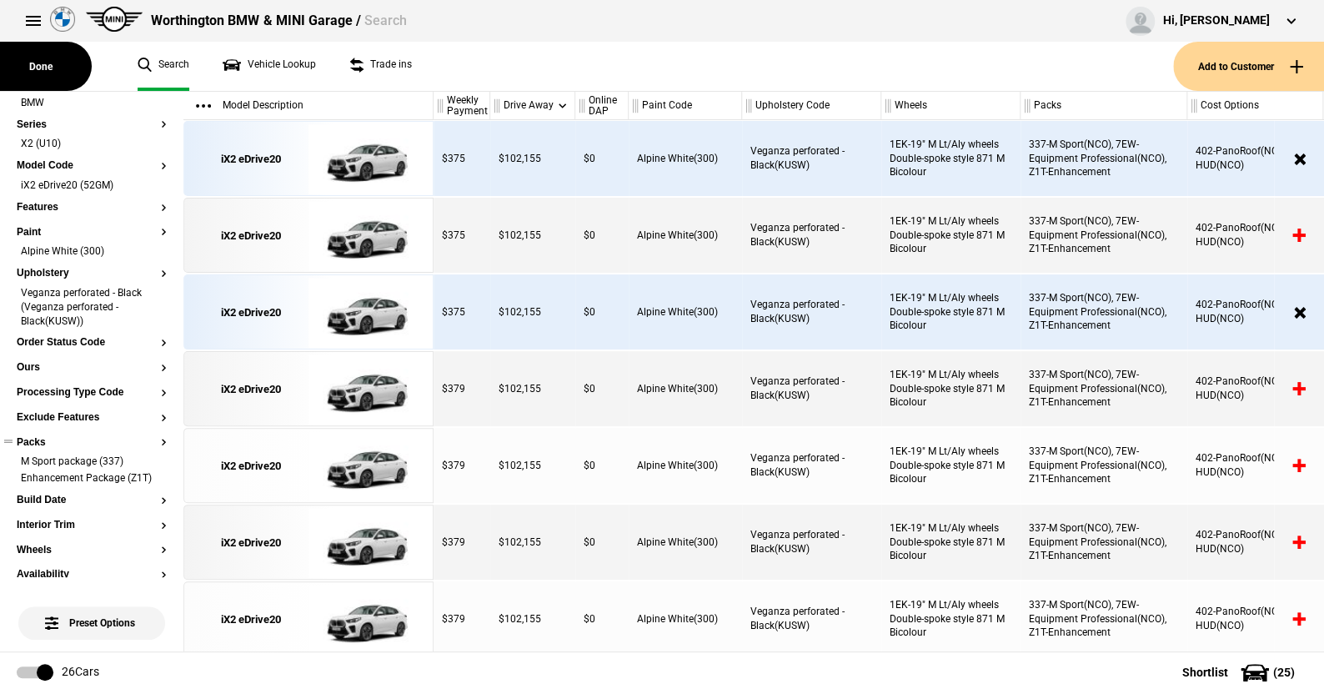
click at [28, 438] on button "Packs" at bounding box center [92, 443] width 150 height 12
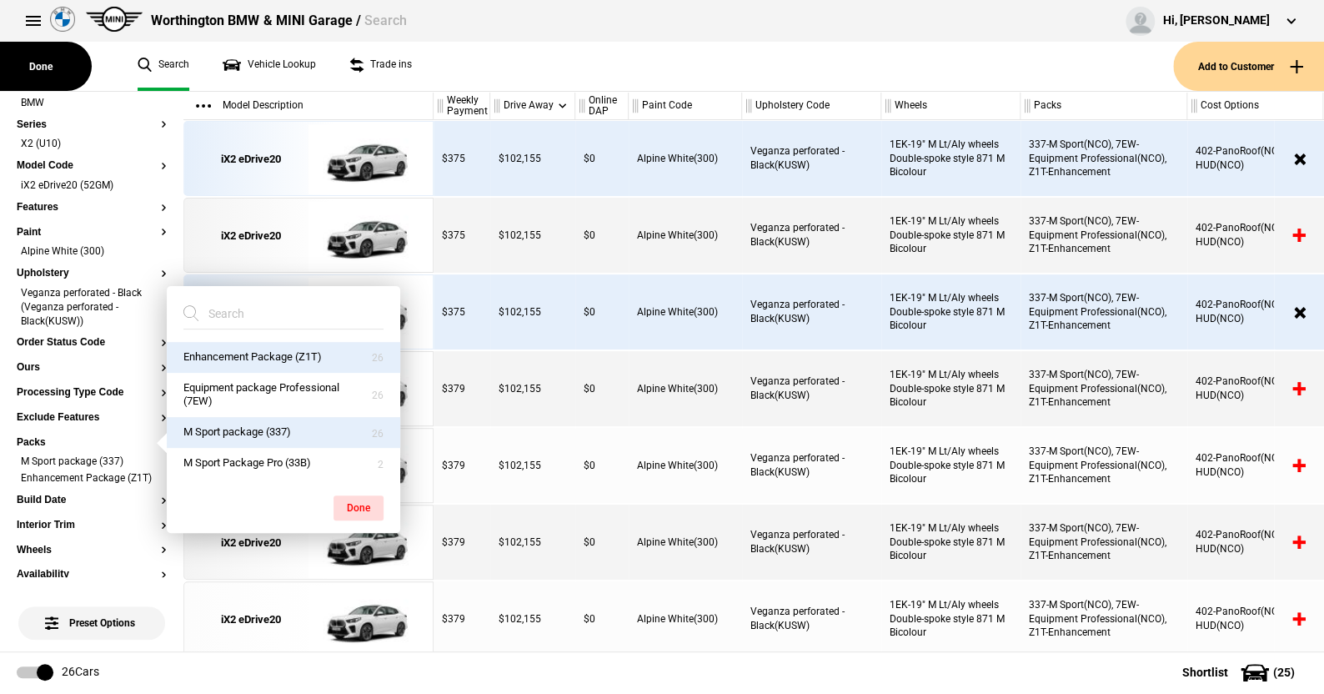
click at [288, 434] on button "M Sport package (337)" at bounding box center [283, 432] width 233 height 31
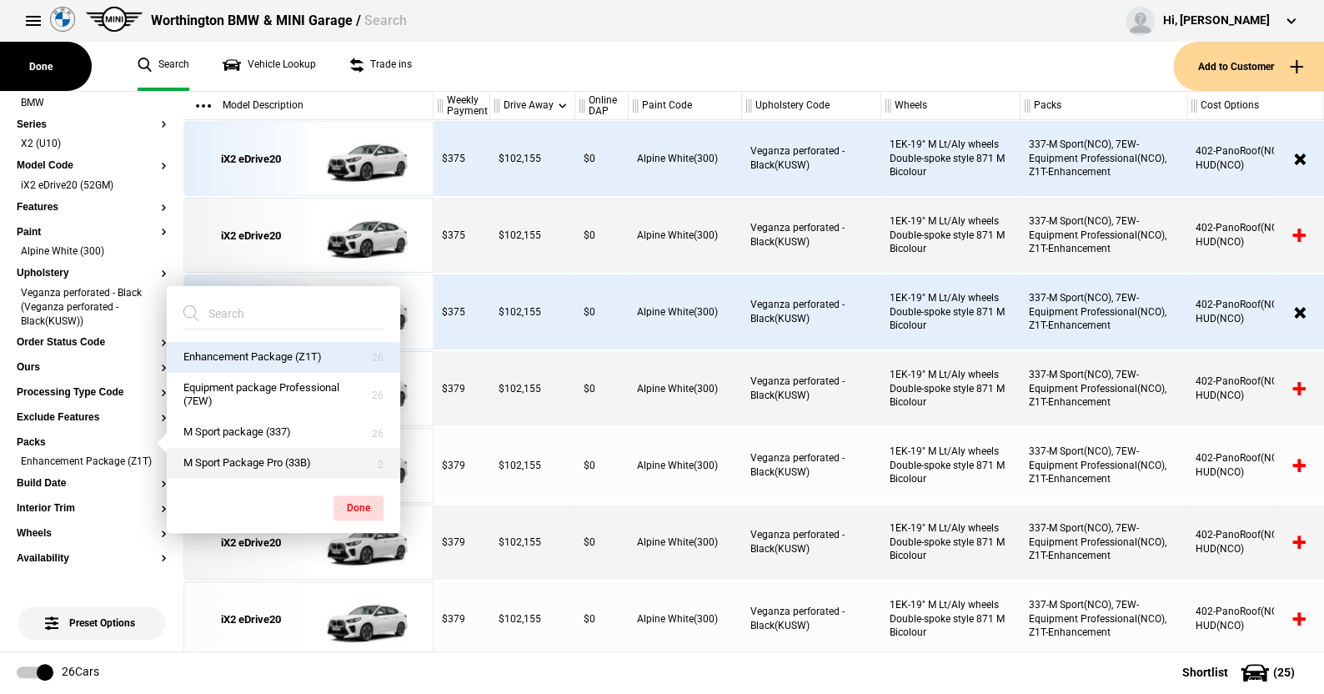
click at [278, 458] on button "M Sport Package Pro (33B)" at bounding box center [283, 463] width 233 height 31
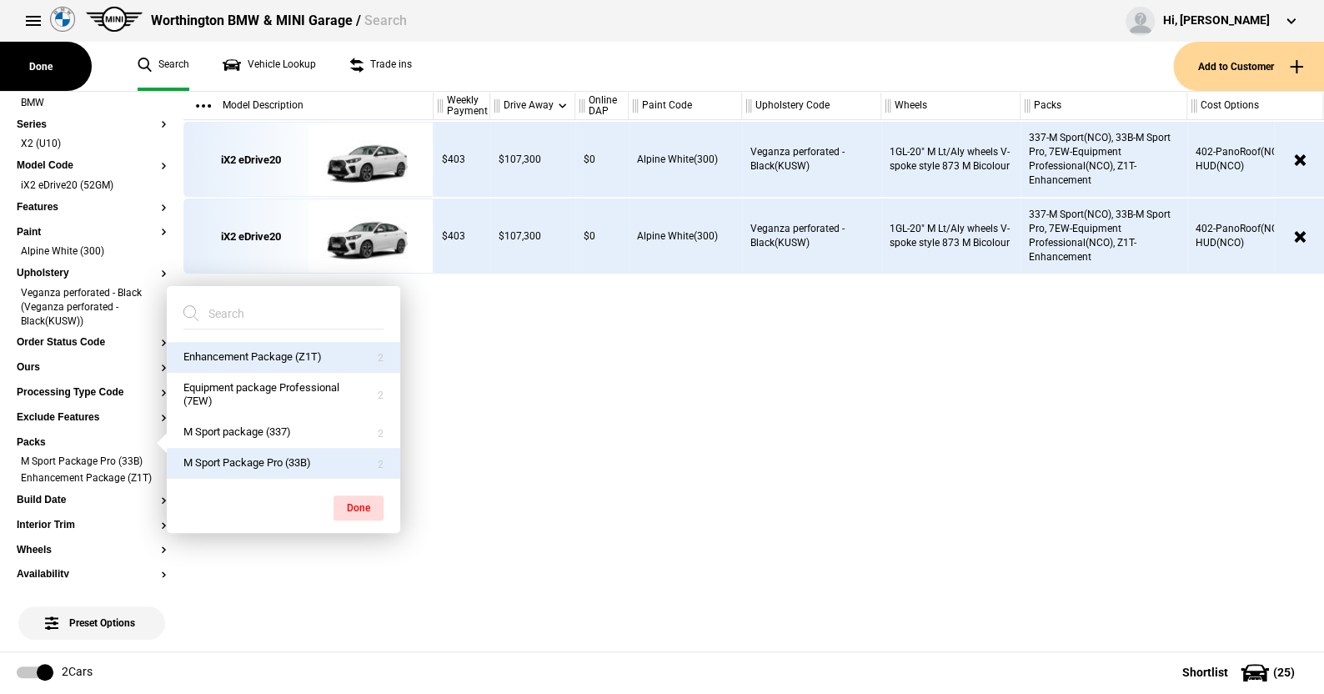
scroll to position [0, 0]
click at [496, 498] on div "$403 $107,300 $0 Alpine White(300) Veganza perforated - Black(KUSW) 1GL-20" M L…" at bounding box center [878, 385] width 890 height 531
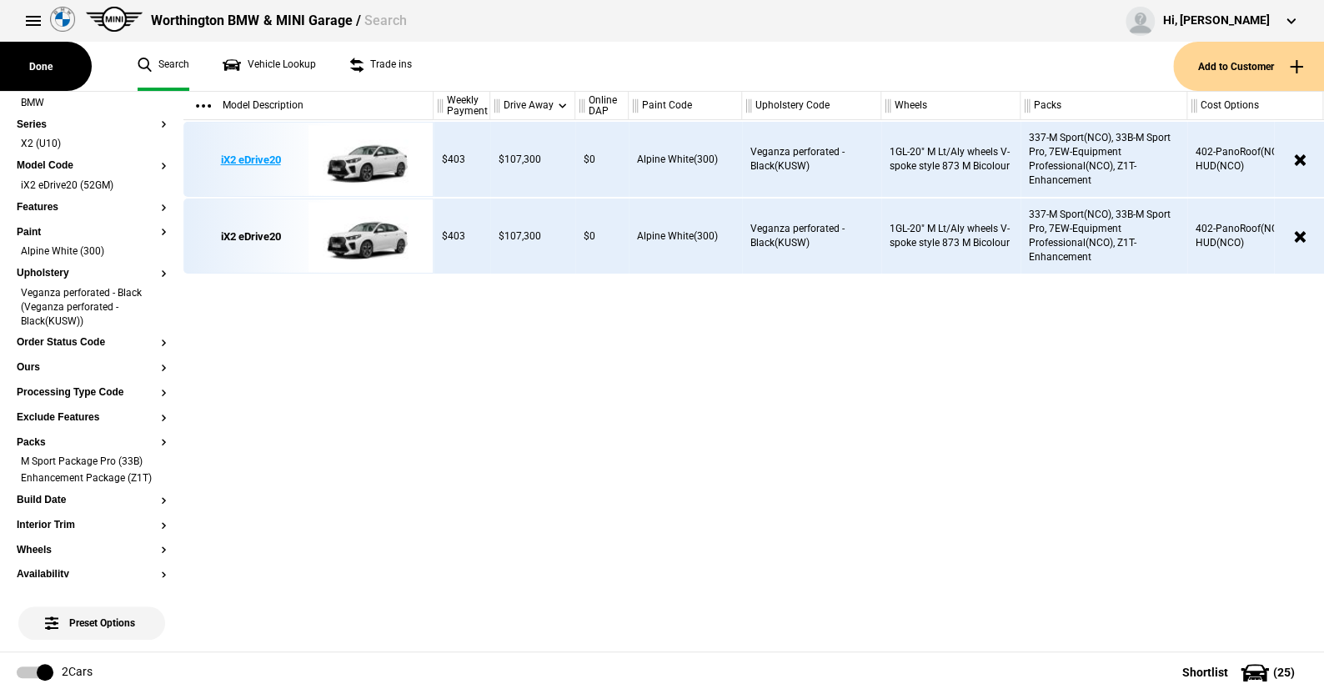
click at [400, 150] on img at bounding box center [366, 160] width 116 height 75
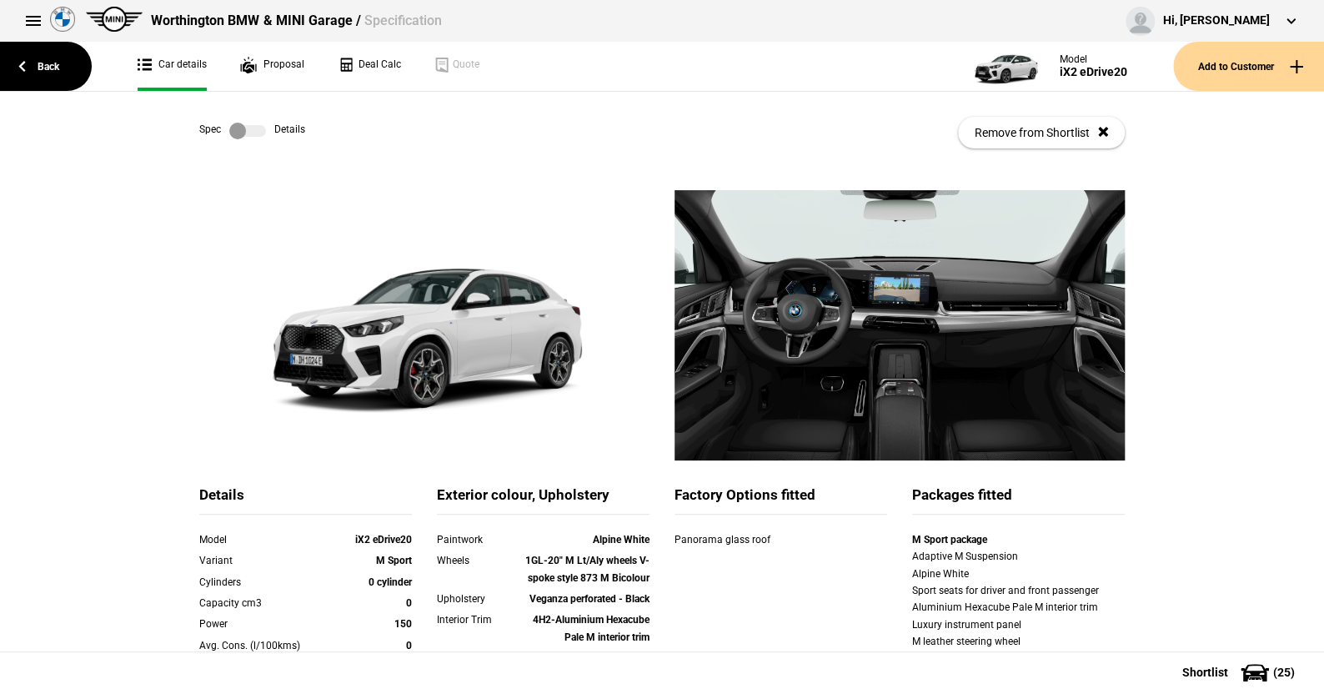
click at [238, 126] on label at bounding box center [247, 131] width 37 height 17
